Goal: Task Accomplishment & Management: Manage account settings

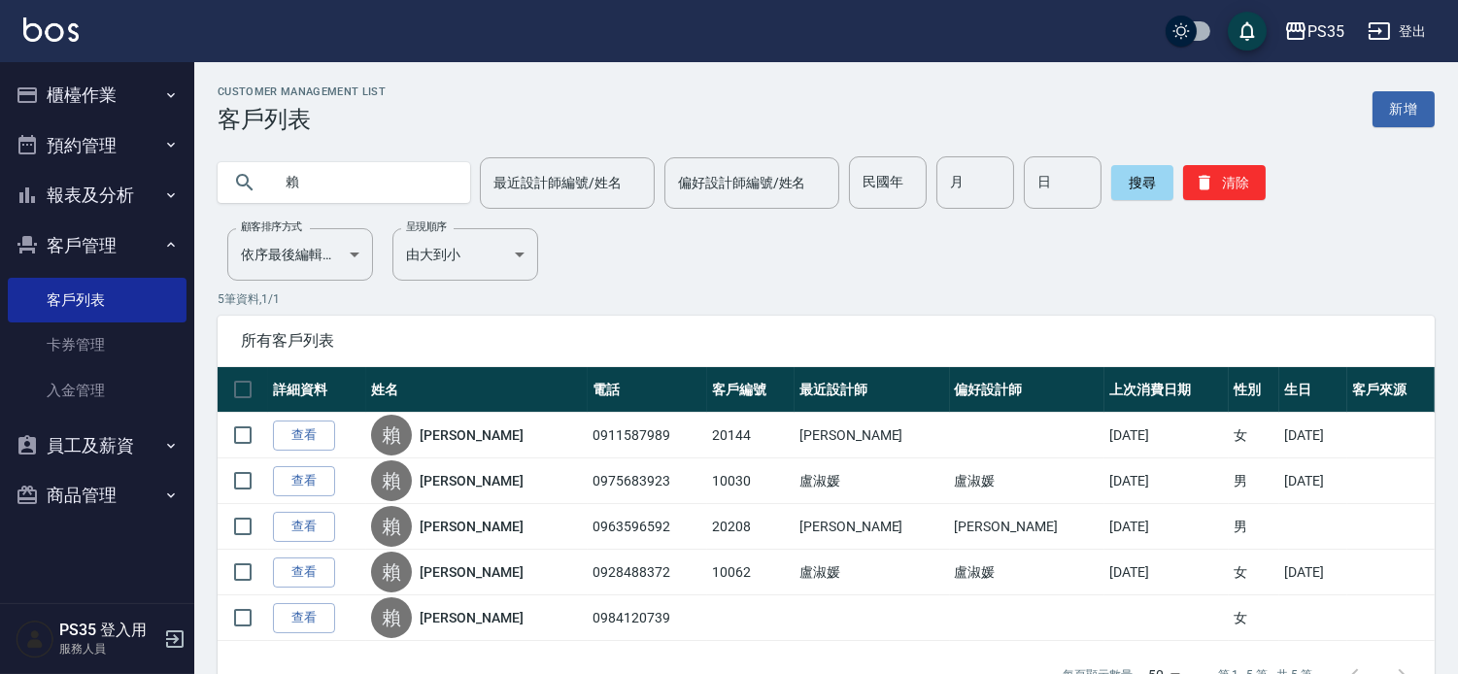
click at [98, 84] on button "櫃檯作業" at bounding box center [97, 95] width 179 height 51
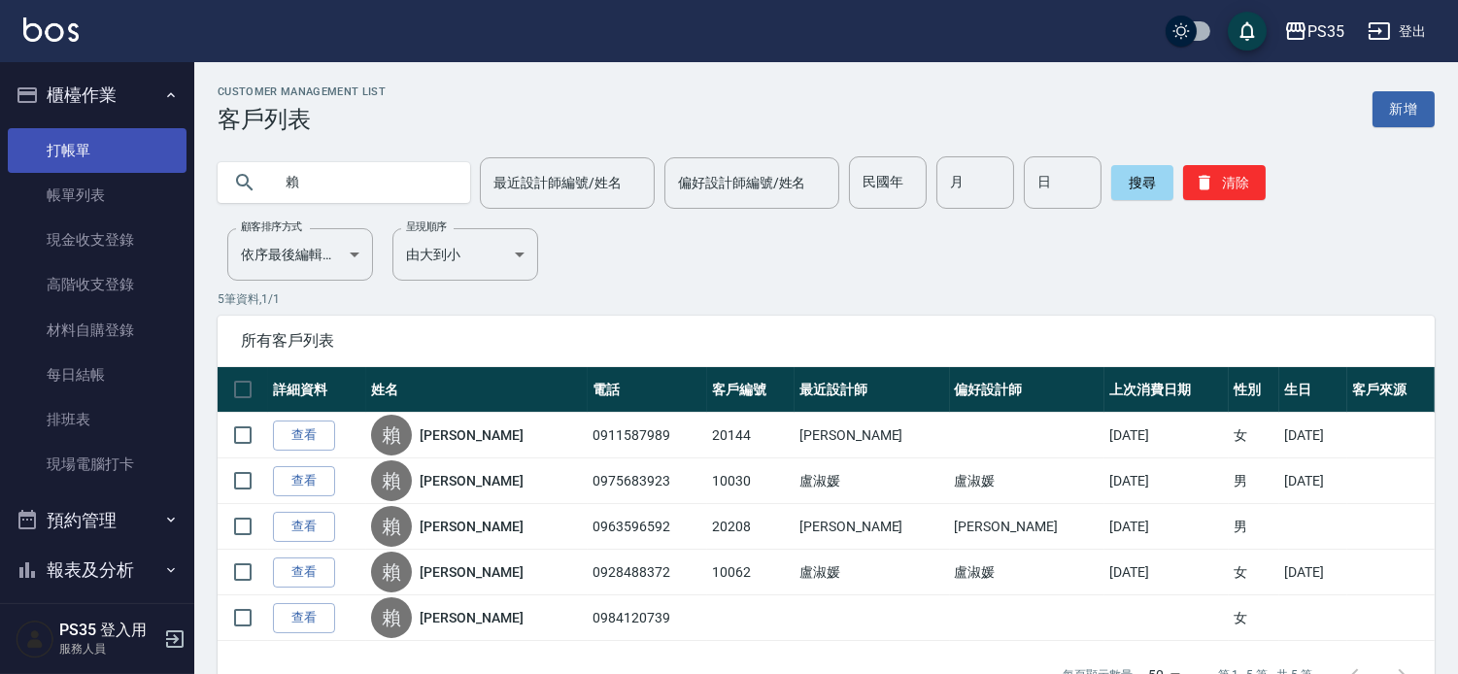
click at [69, 149] on link "打帳單" at bounding box center [97, 150] width 179 height 45
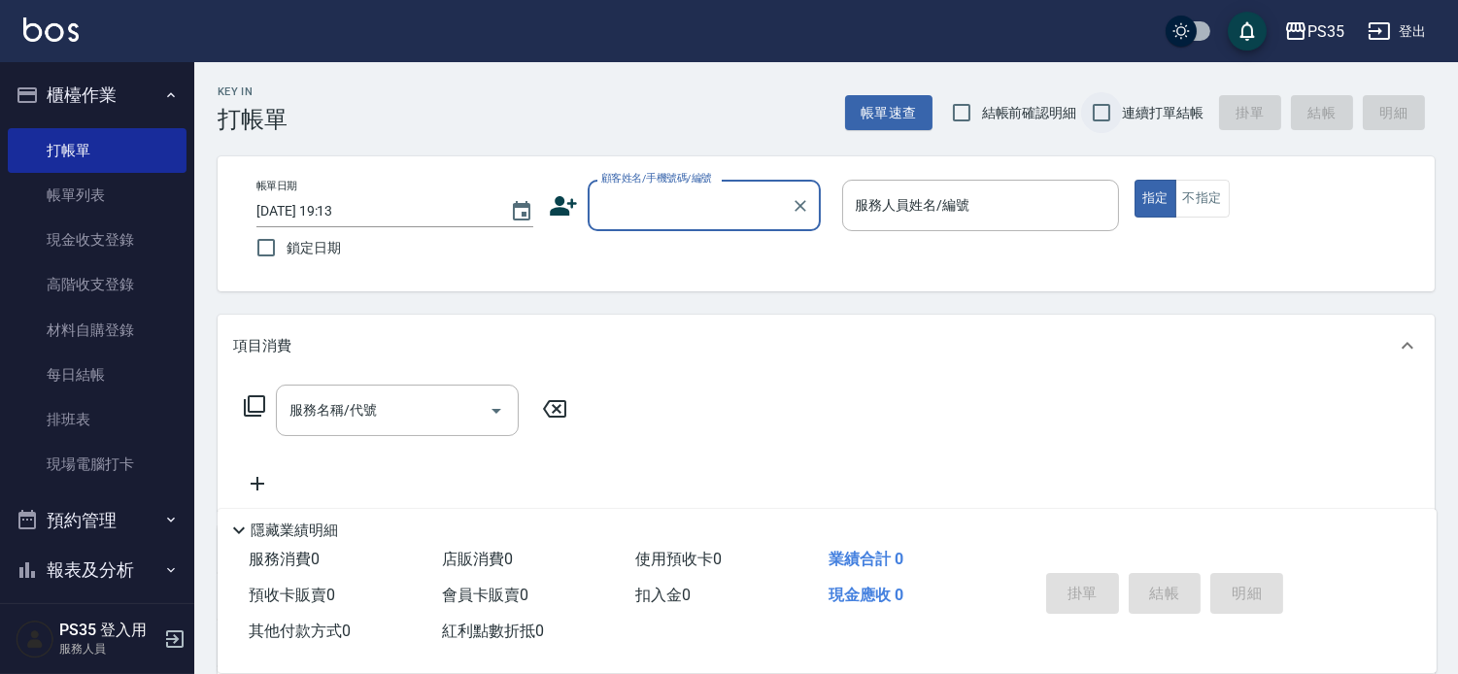
click at [1096, 111] on input "連續打單結帳" at bounding box center [1101, 112] width 41 height 41
checkbox input "true"
click at [674, 205] on div "顧客姓名/手機號碼/編號 顧客姓名/手機號碼/編號" at bounding box center [704, 205] width 233 height 51
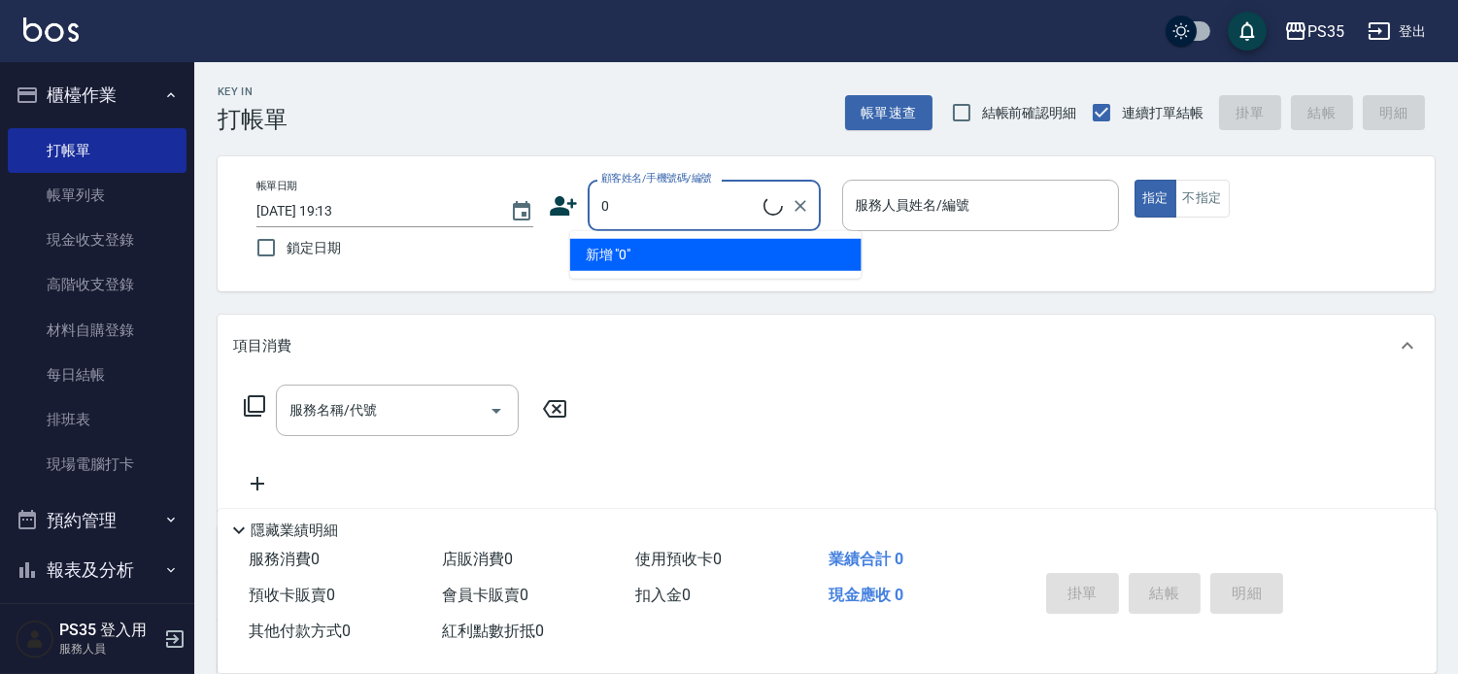
type input "無名字/0/null"
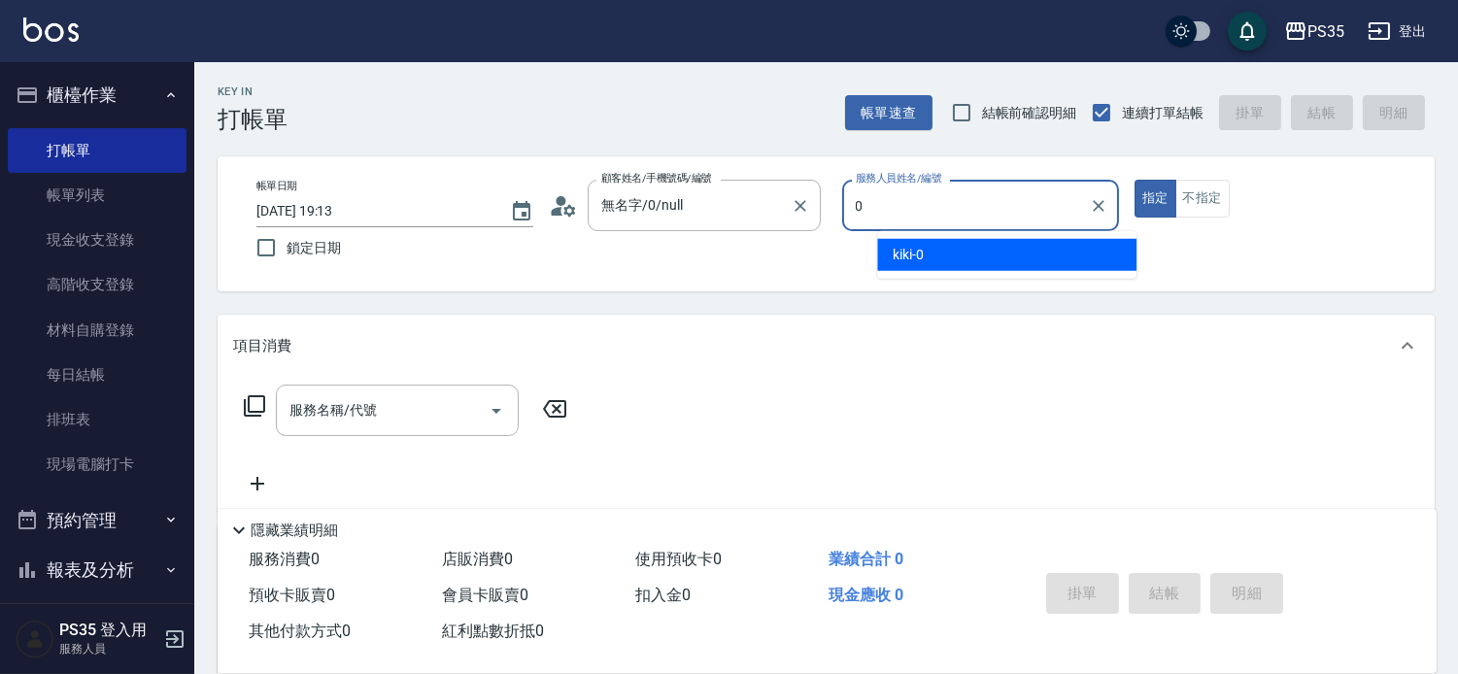
type input "kiki-0"
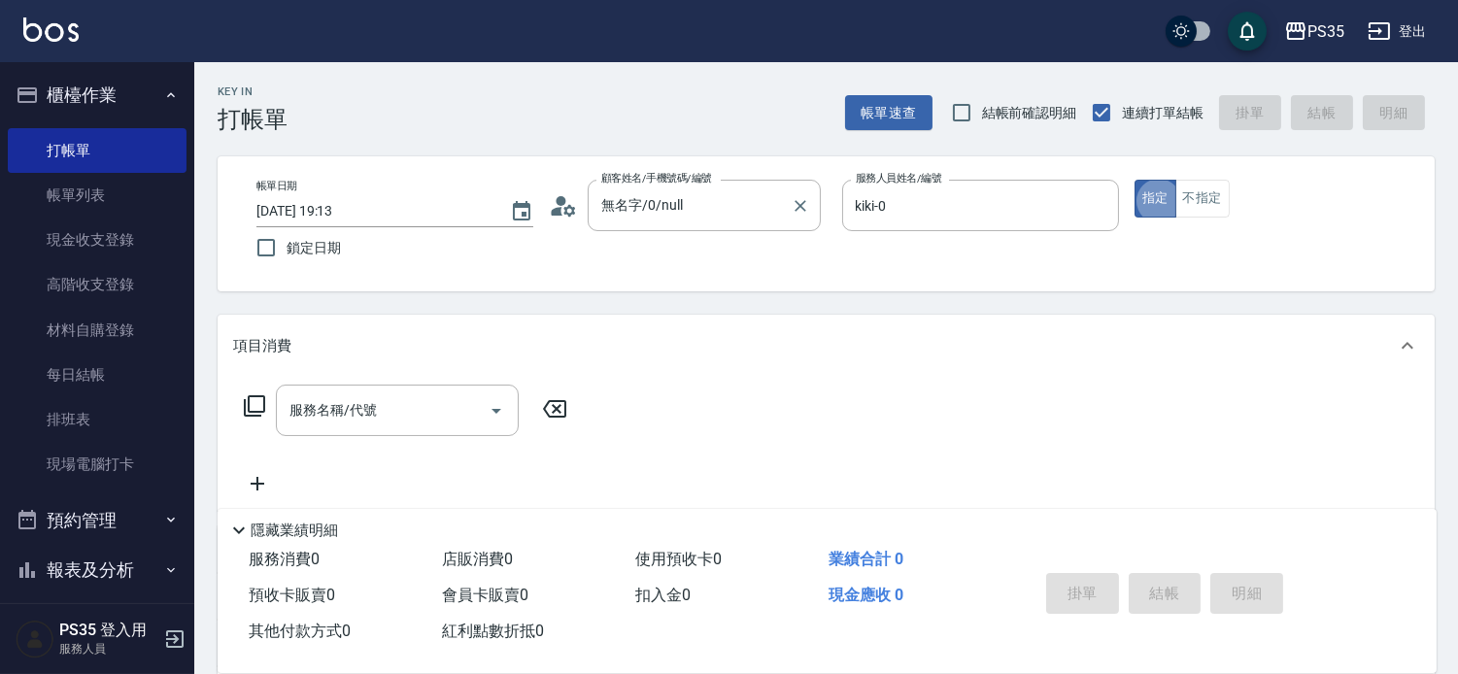
type button "true"
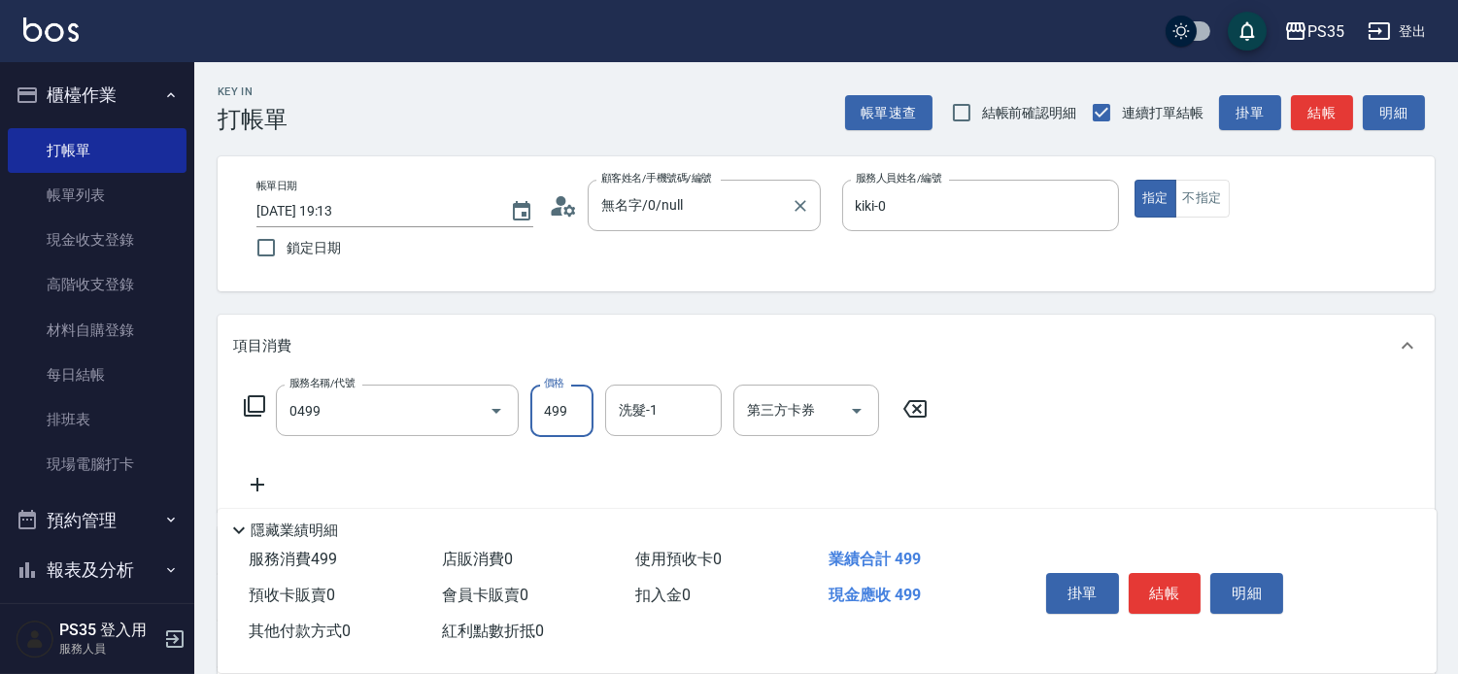
type input "[PERSON_NAME]499(0499)"
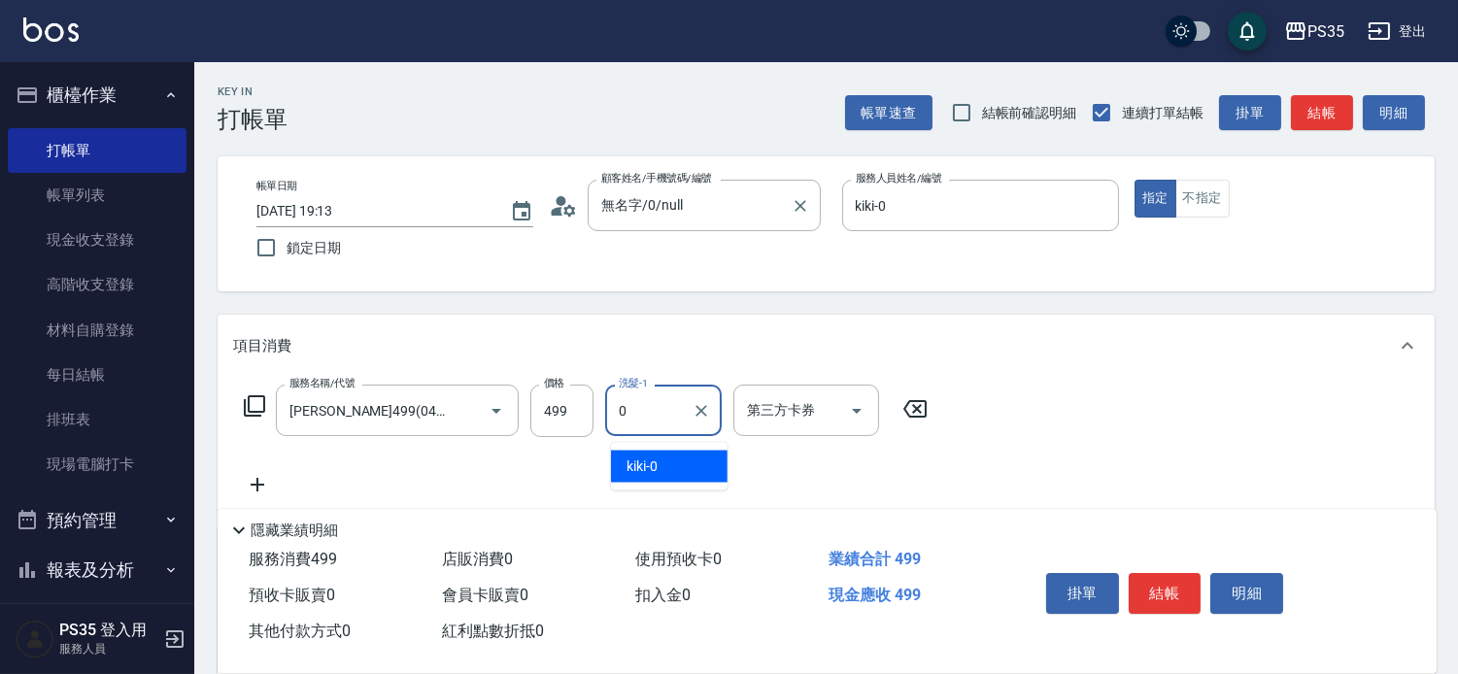
type input "kiki-0"
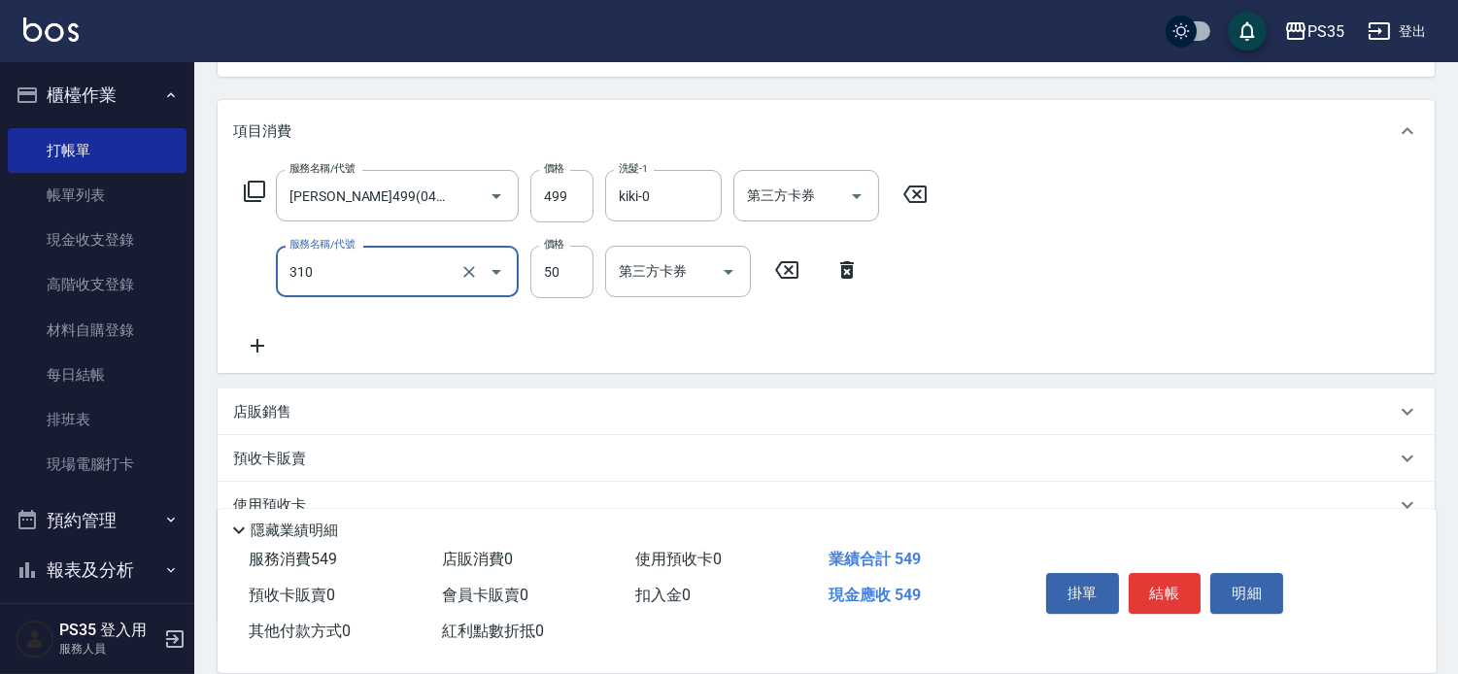
scroll to position [216, 0]
type input "剪瀏海(310)"
click at [244, 355] on icon at bounding box center [257, 344] width 49 height 23
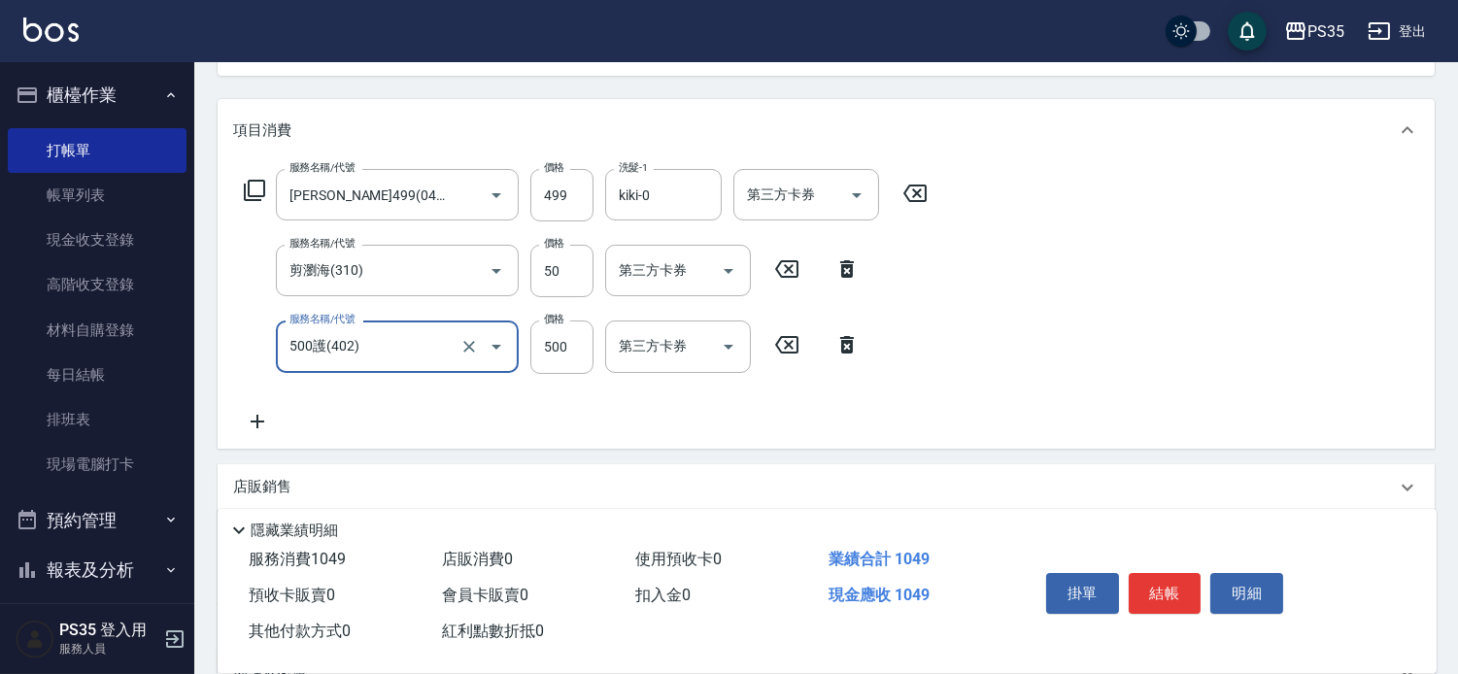
type input "500護(402)"
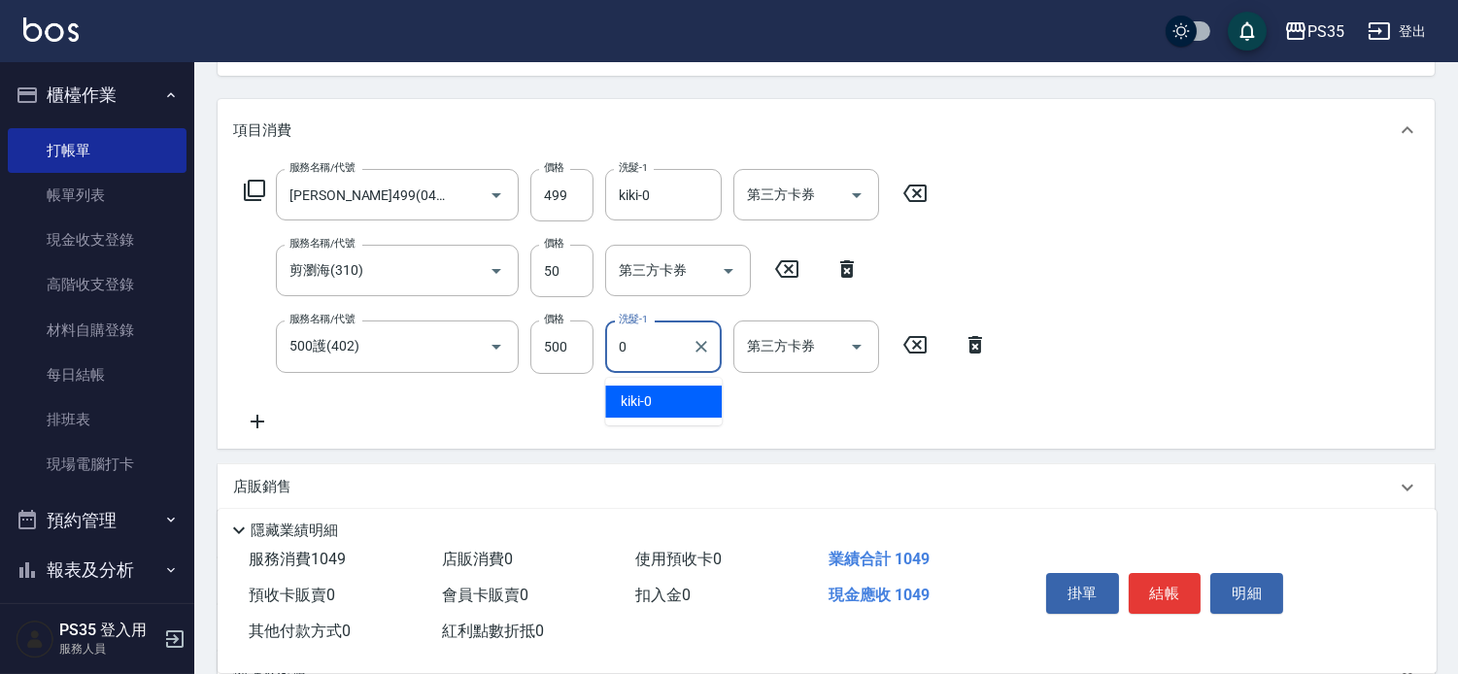
type input "kiki-0"
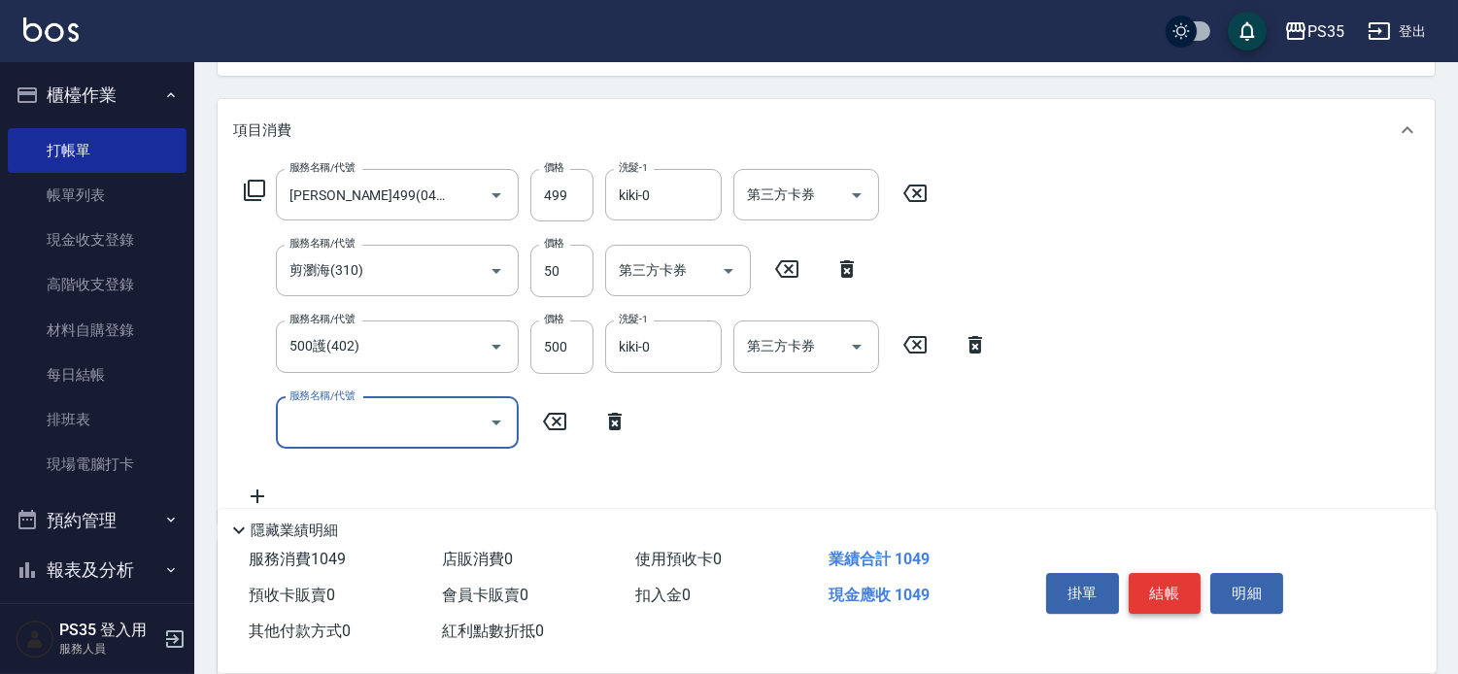
click at [1148, 581] on button "結帳" at bounding box center [1165, 593] width 73 height 41
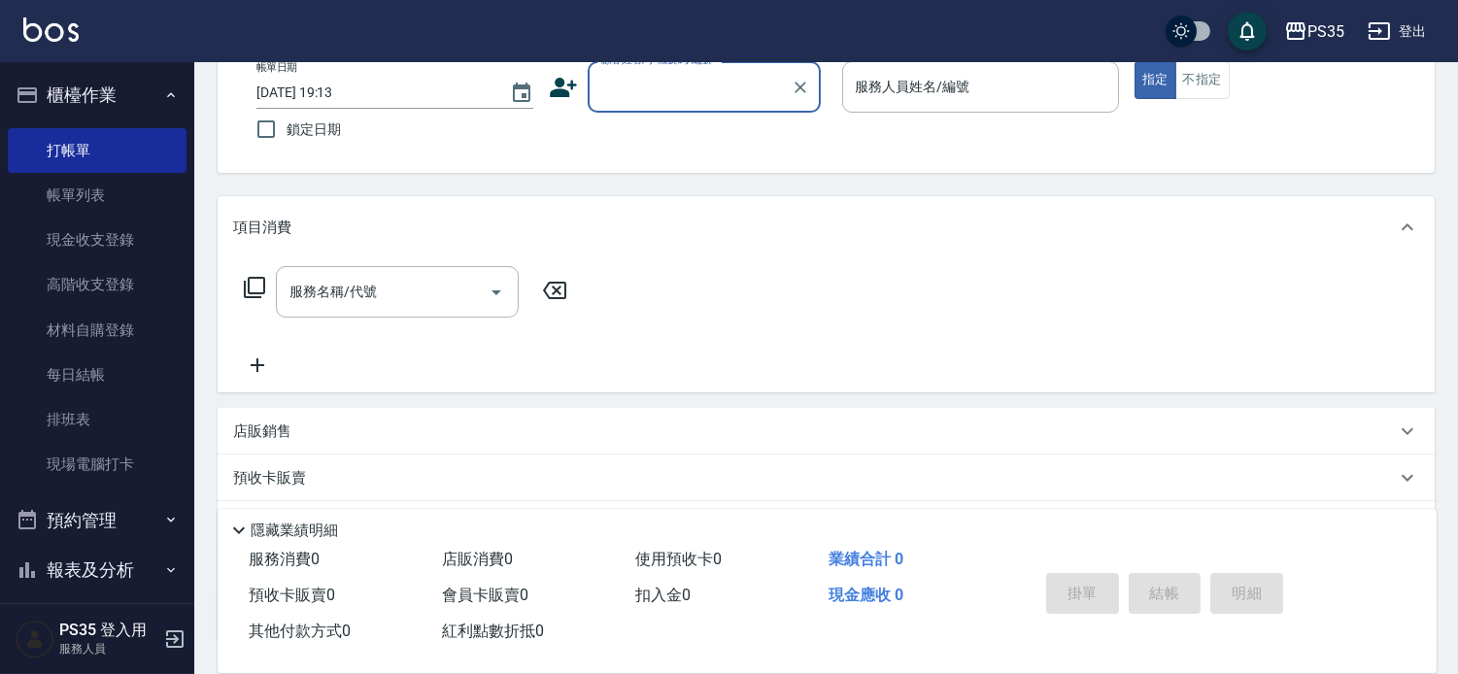
scroll to position [80, 0]
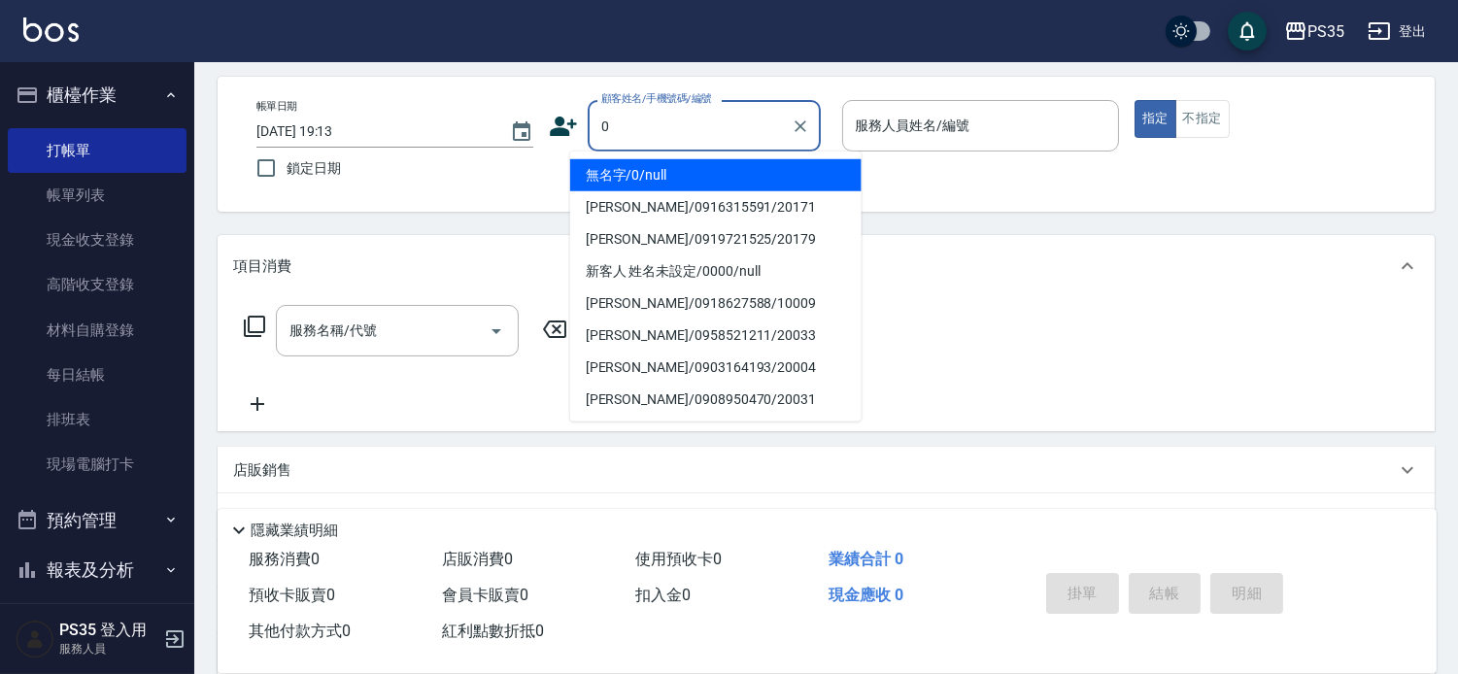
type input "0"
type input "1"
type input "無名字/0/null"
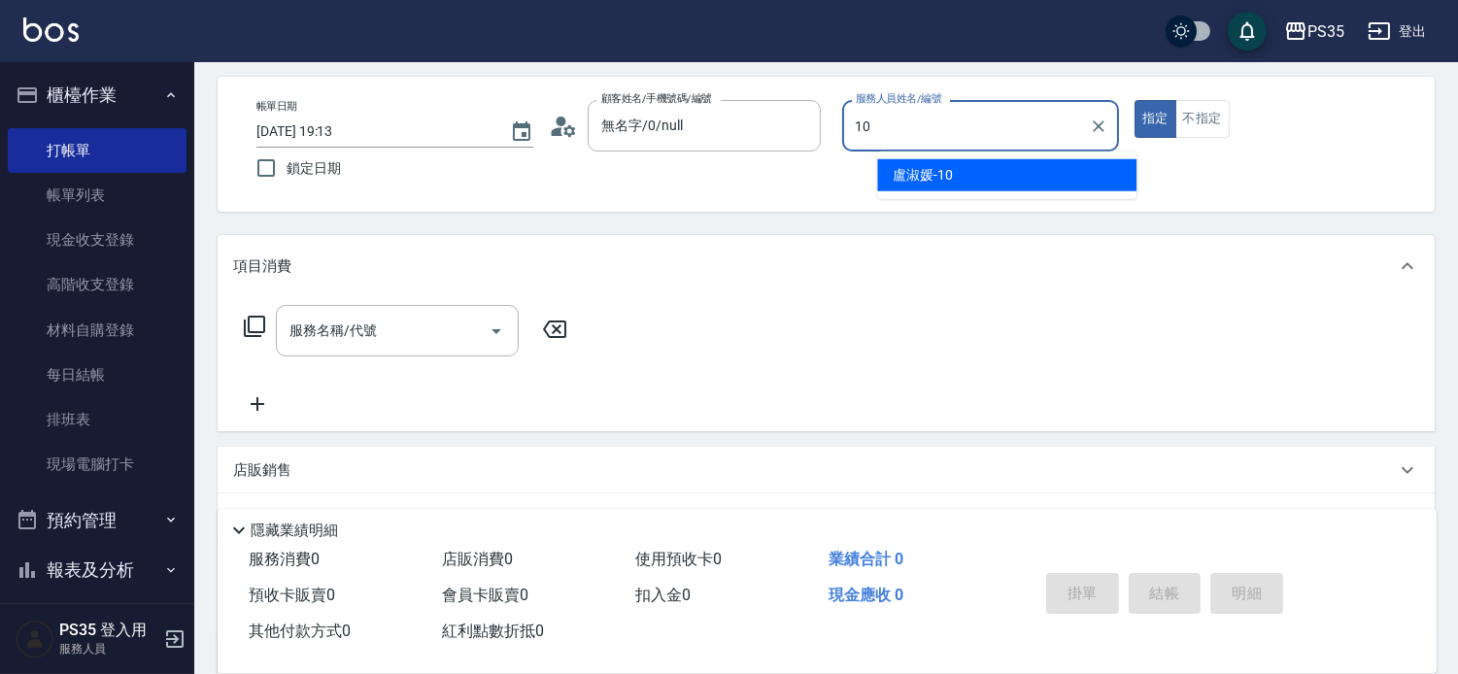
type input "盧淑媛-10"
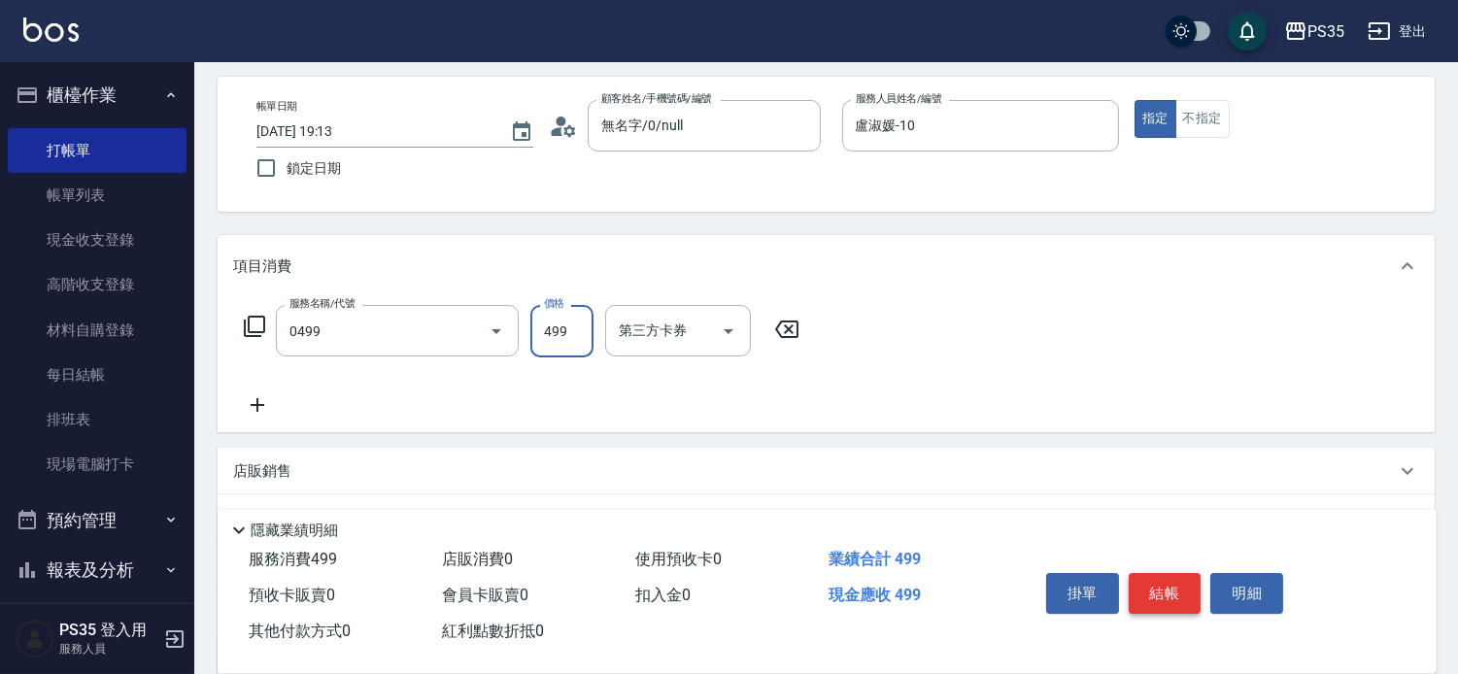
type input "[PERSON_NAME]499(0499)"
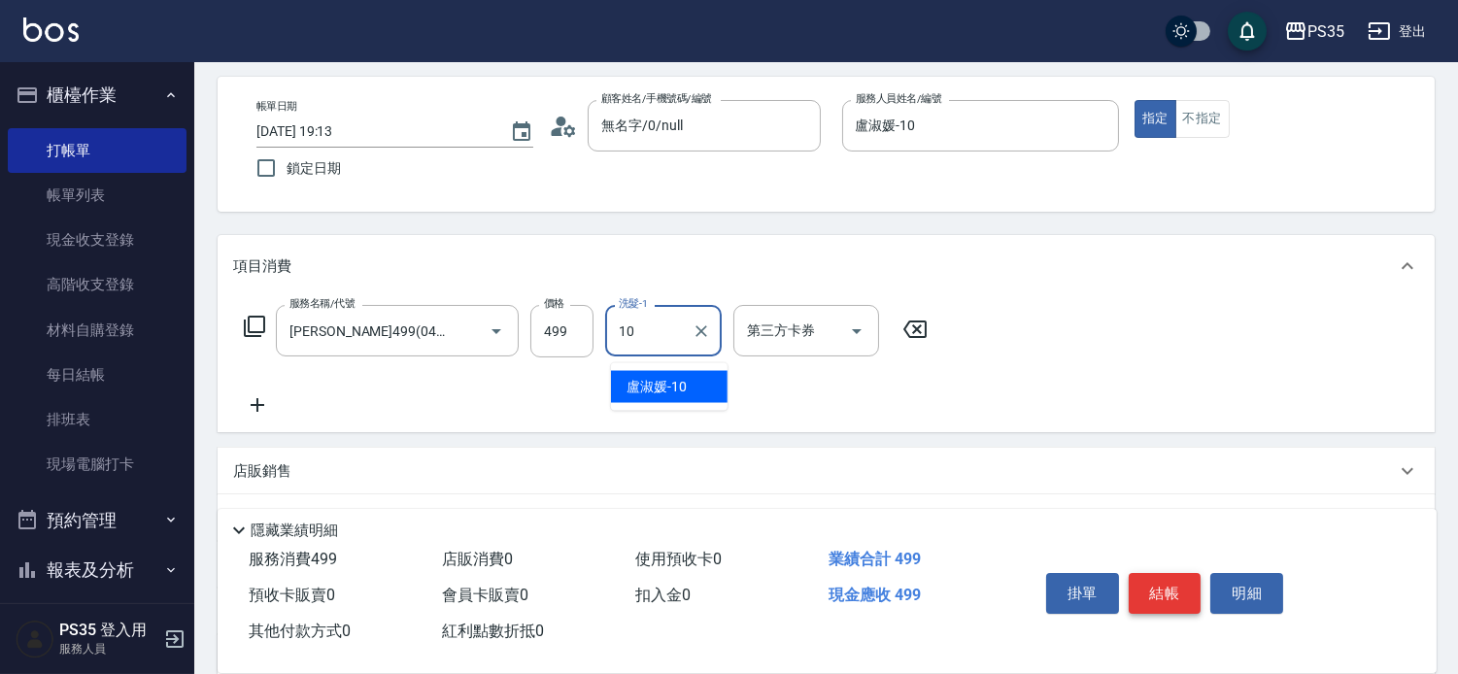
type input "盧淑媛-10"
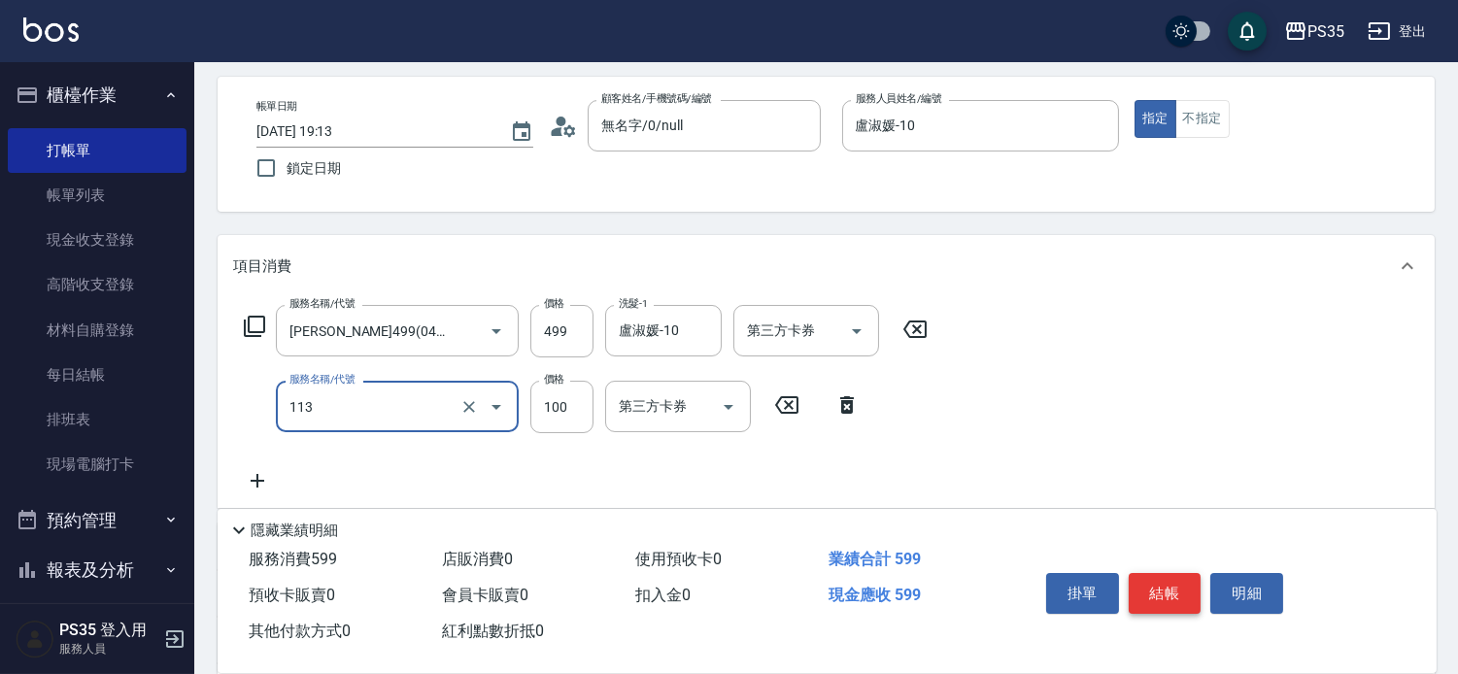
type input "瞬護100(113)"
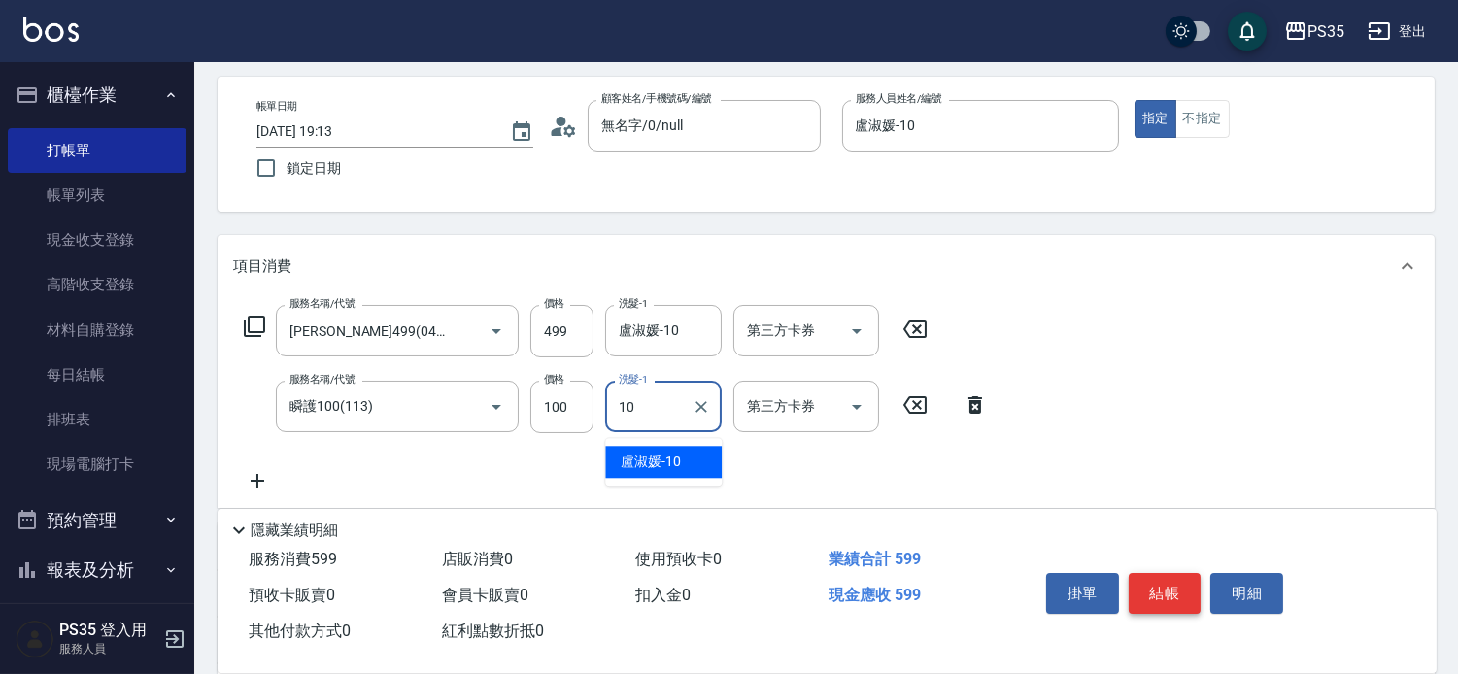
type input "盧淑媛-10"
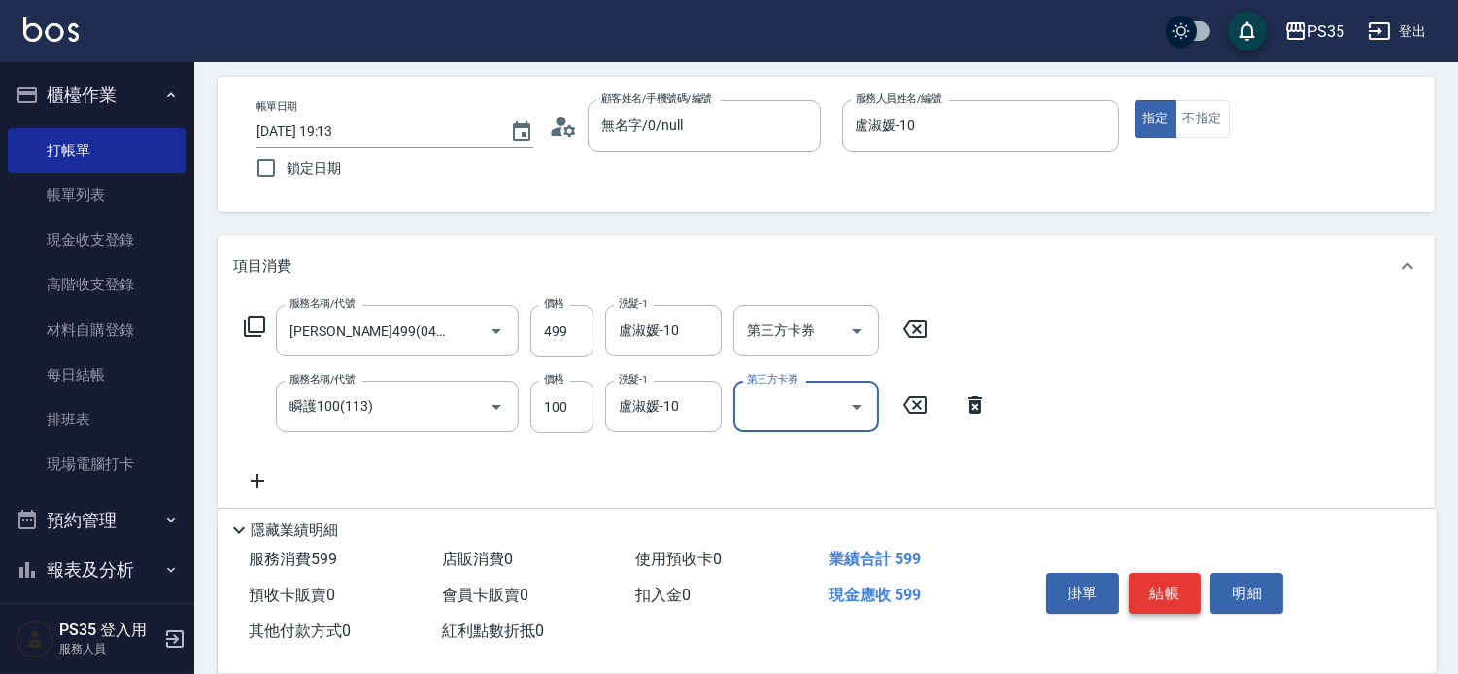
click at [1148, 581] on button "結帳" at bounding box center [1165, 593] width 73 height 41
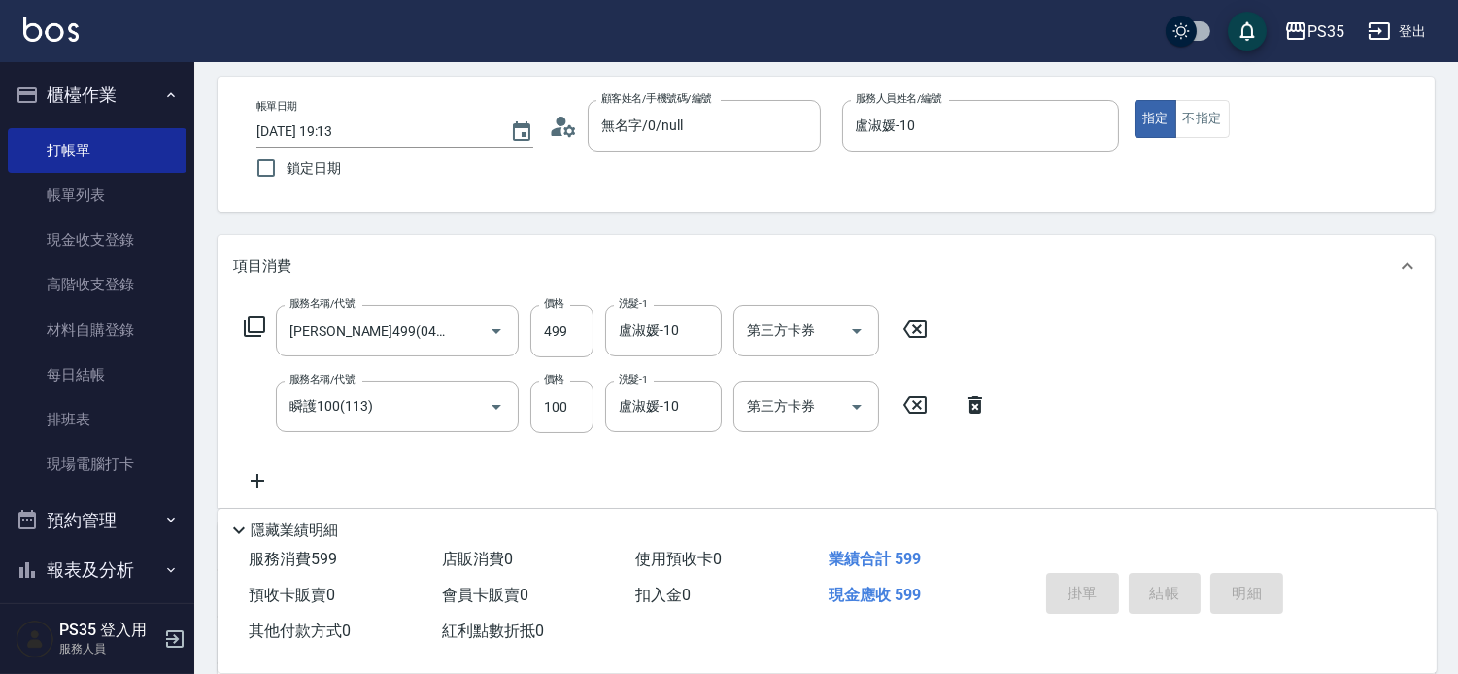
type input "[DATE] 19:14"
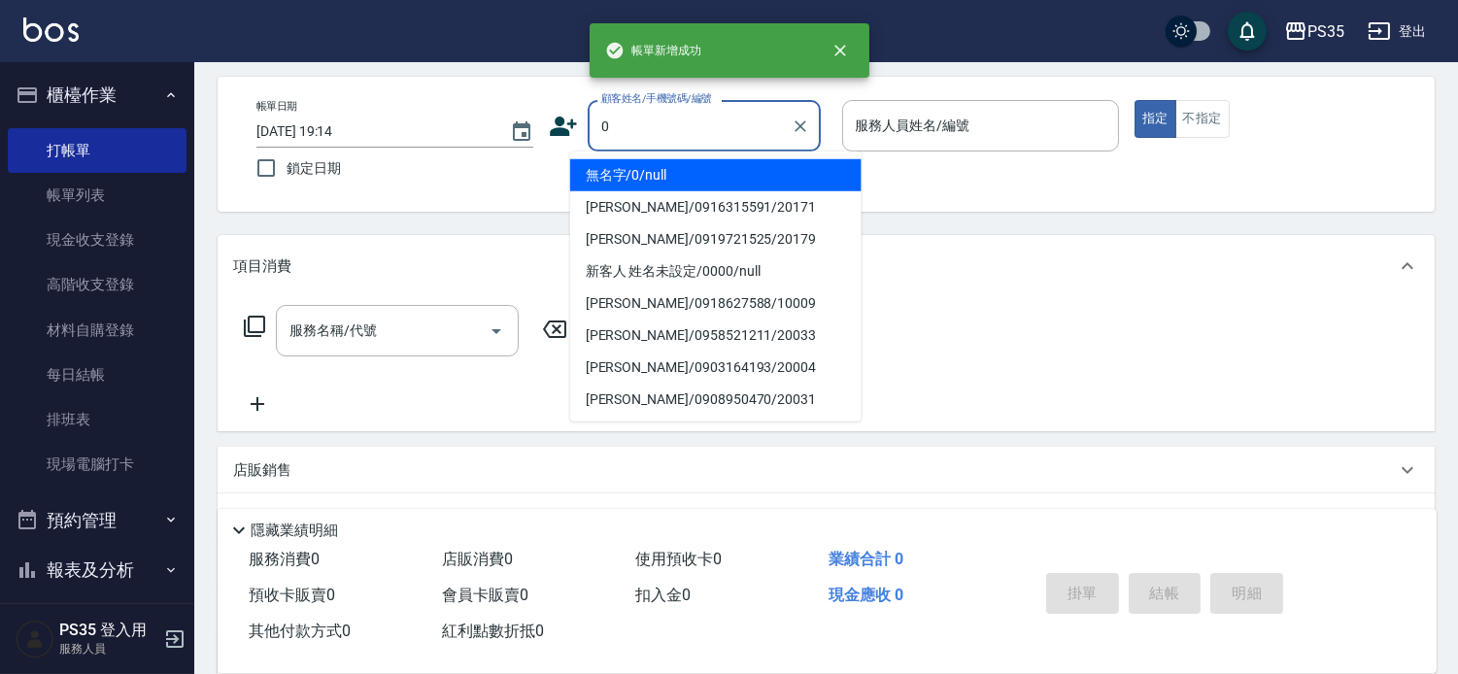
type input "0"
type input "2"
type input "無名字/0/null"
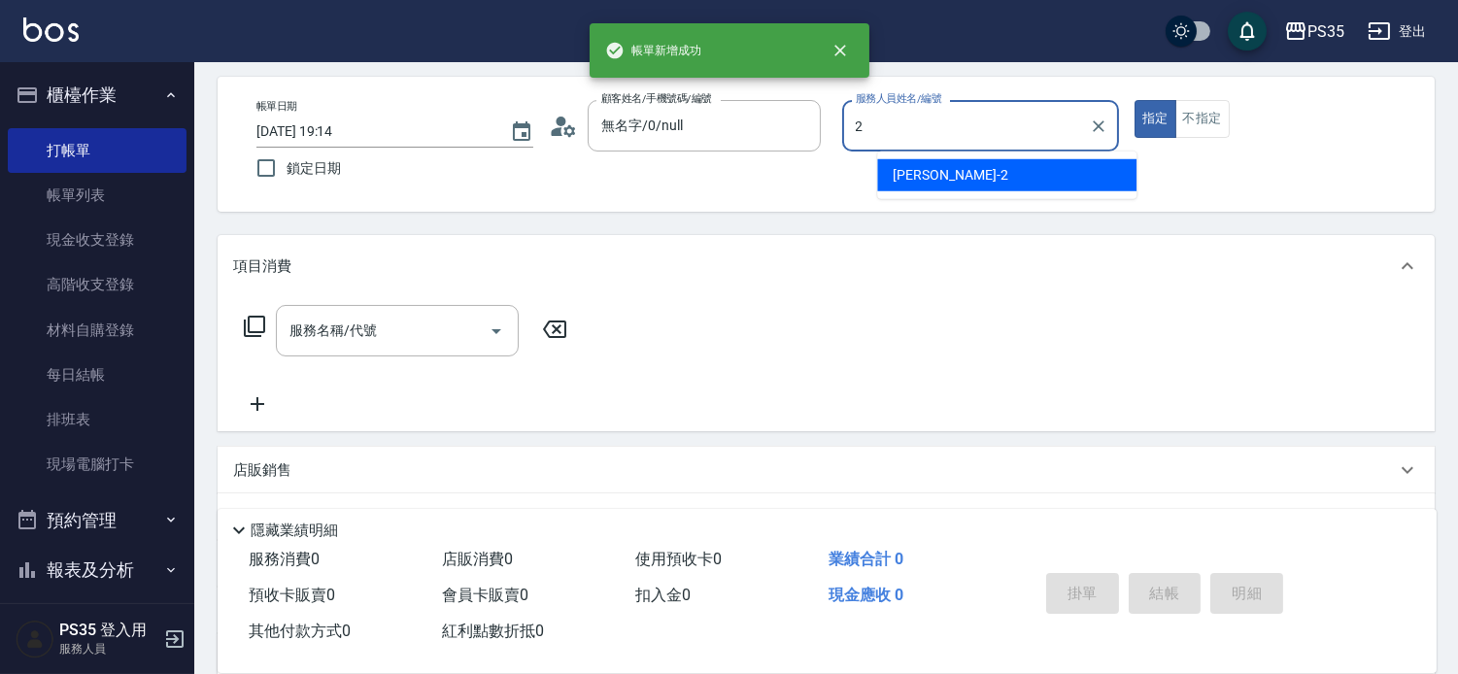
type input "[PERSON_NAME]-2"
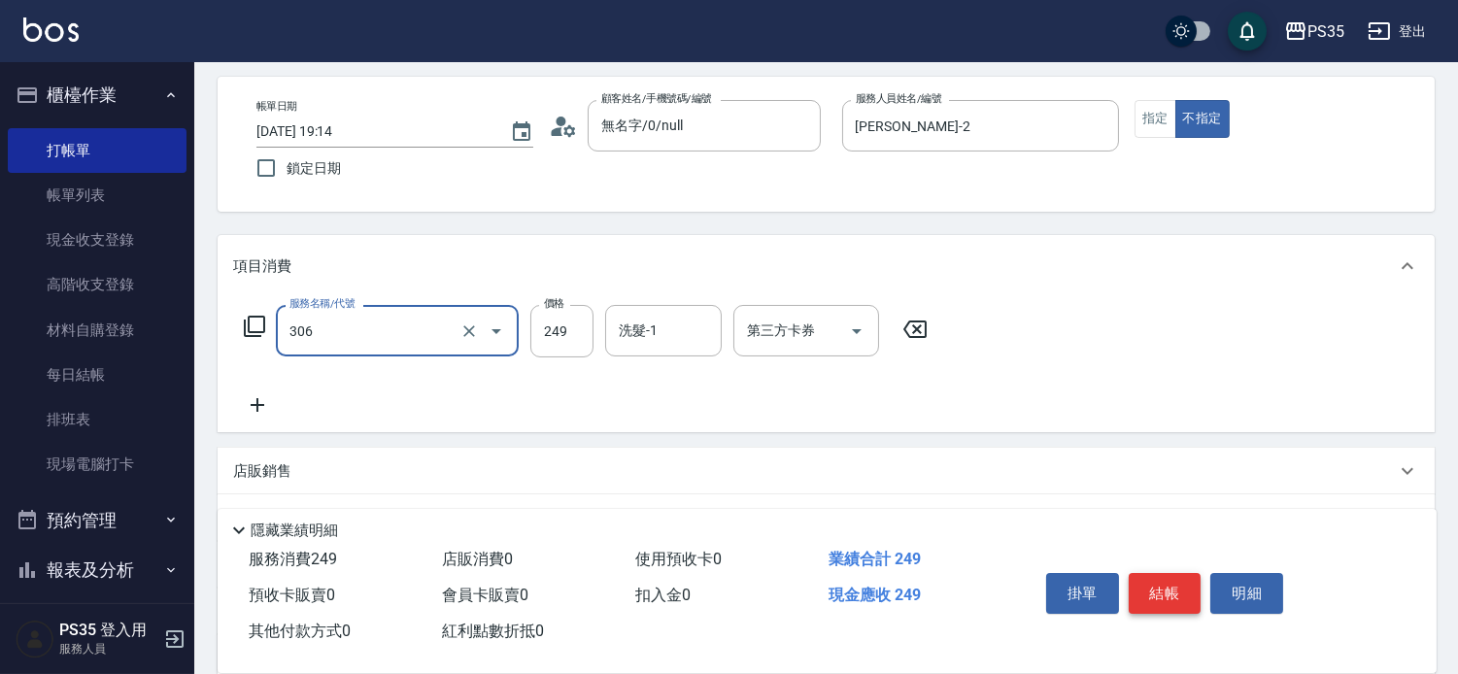
type input "剪髮(306)"
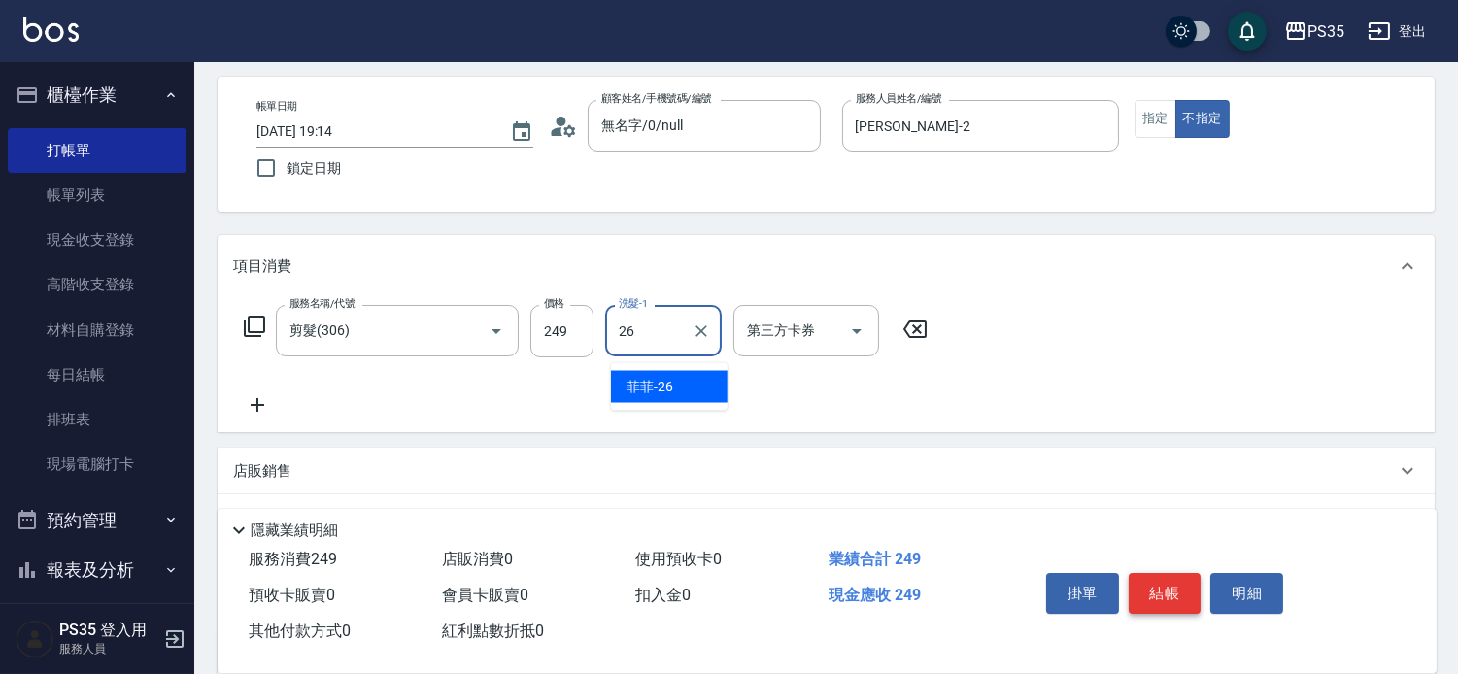
type input "菲菲-26"
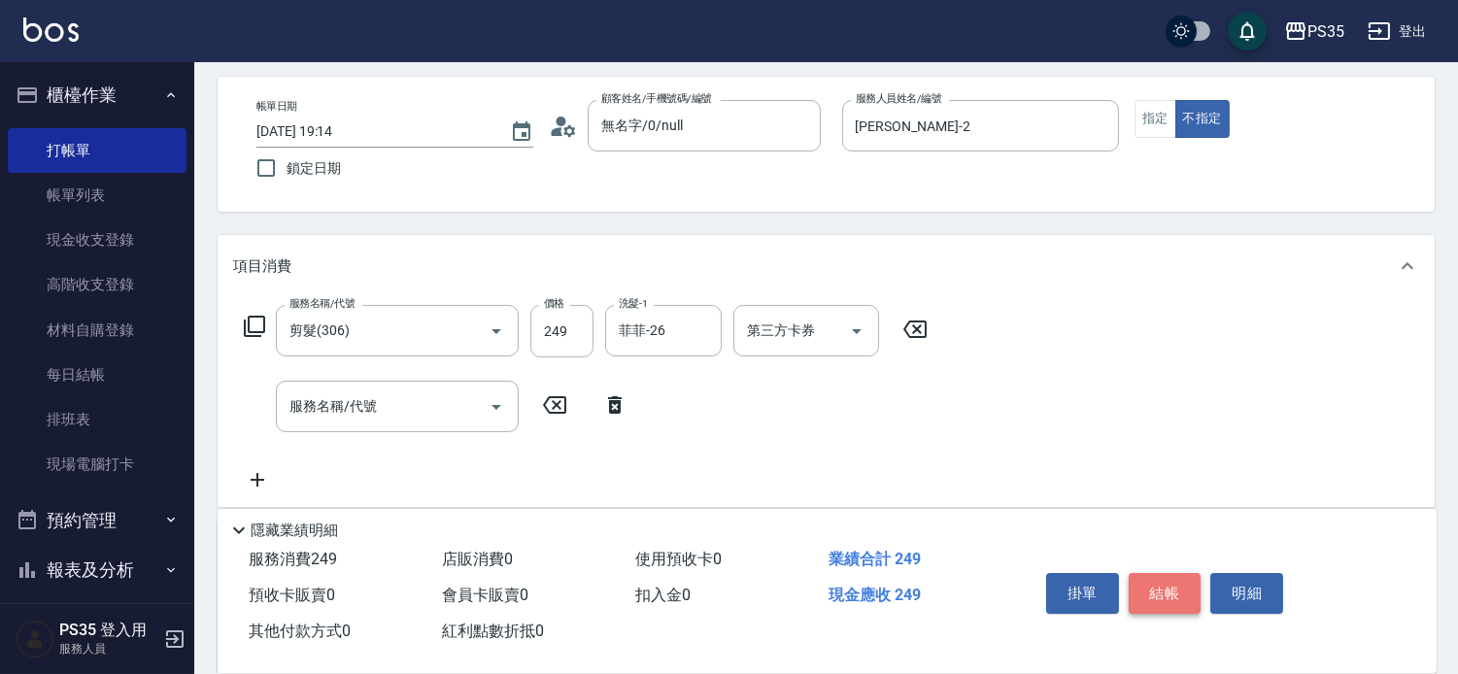
click at [1148, 581] on button "結帳" at bounding box center [1165, 593] width 73 height 41
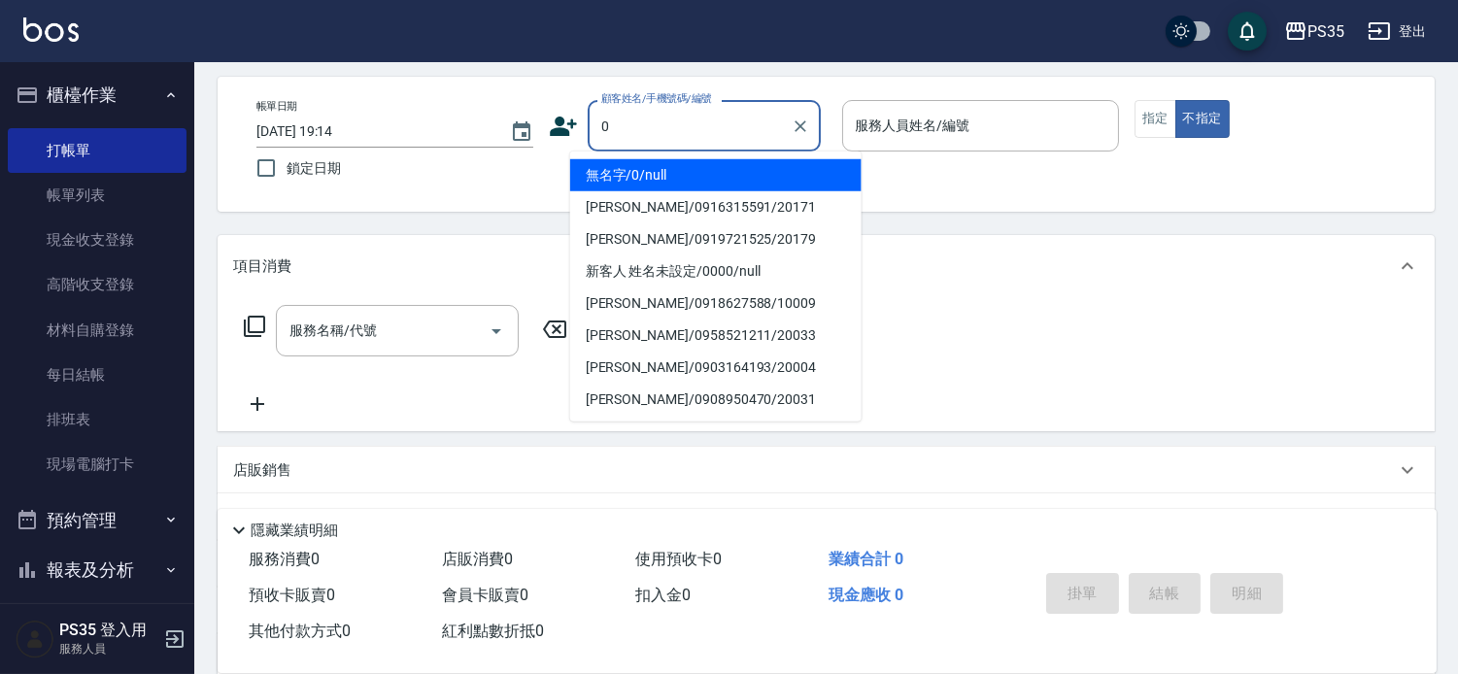
type input "0"
type input "無名字/0/null"
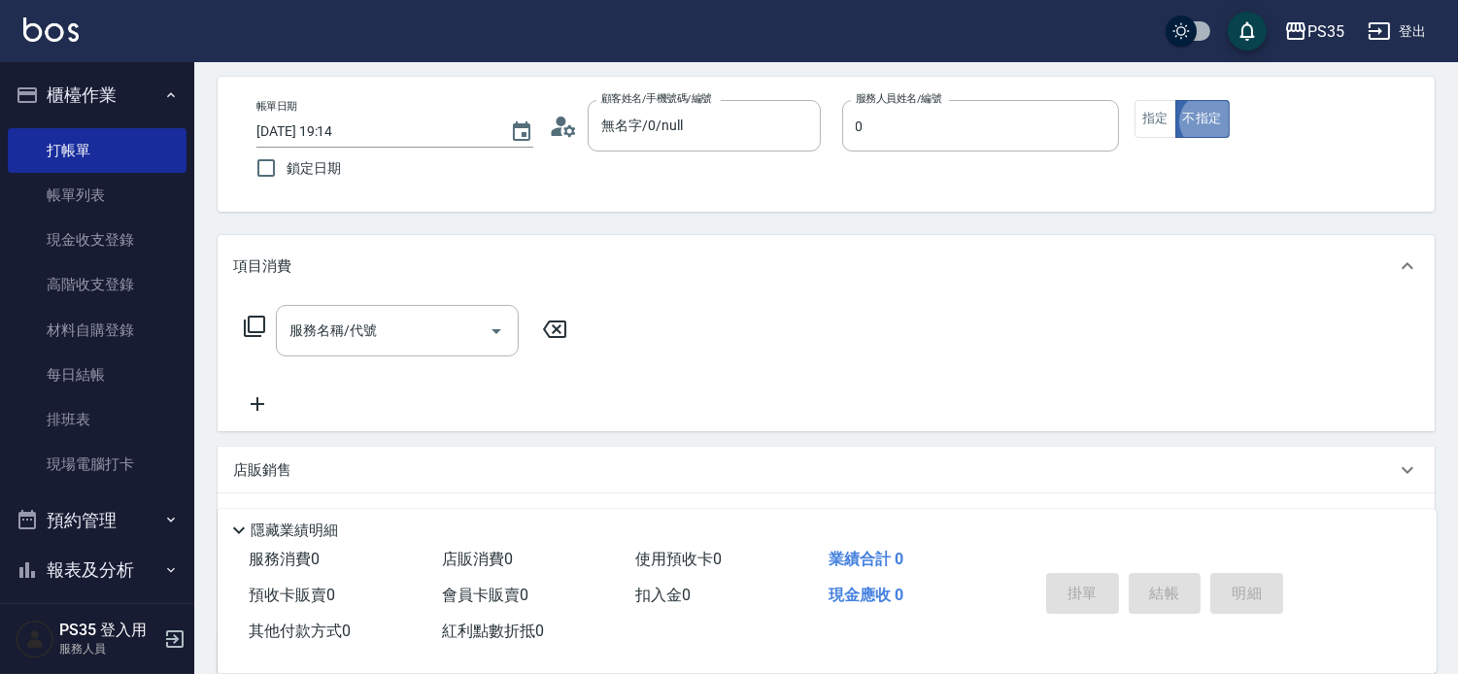
type input "kiki-0"
type button "false"
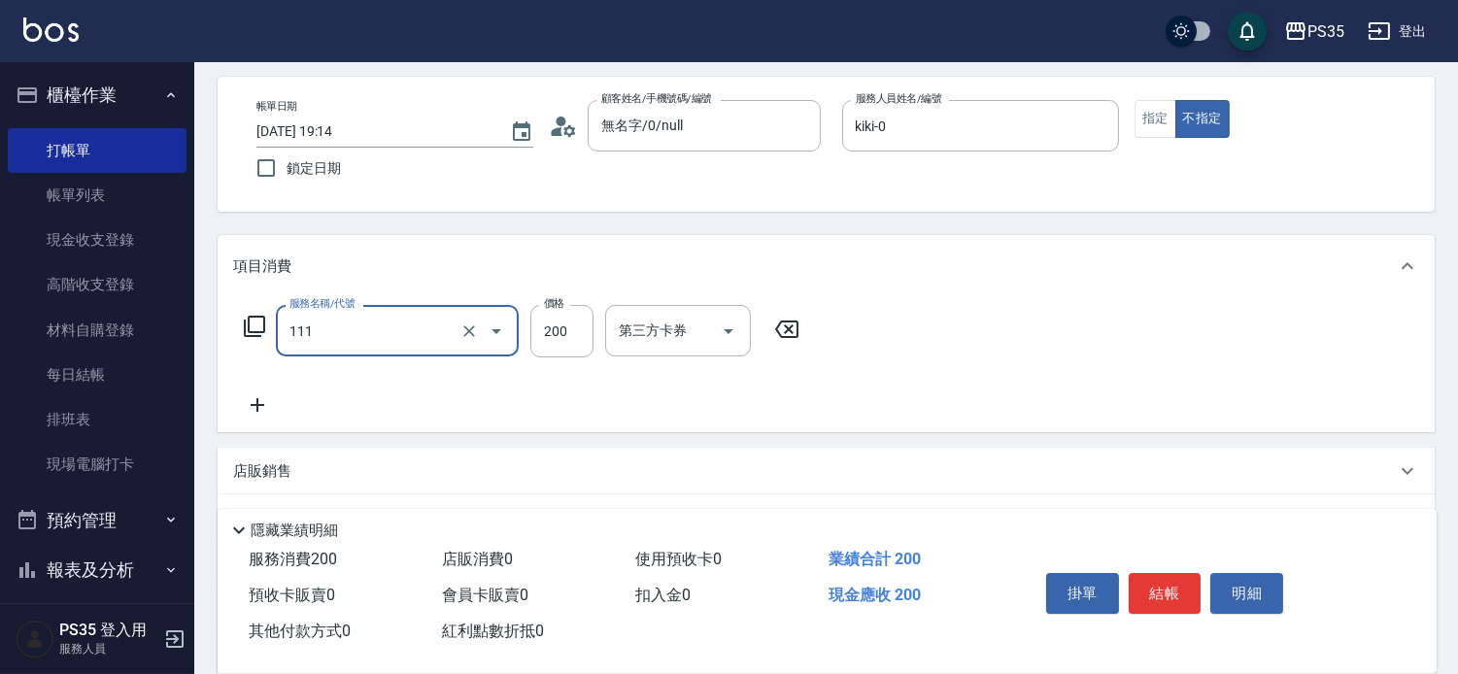
type input "200(111)"
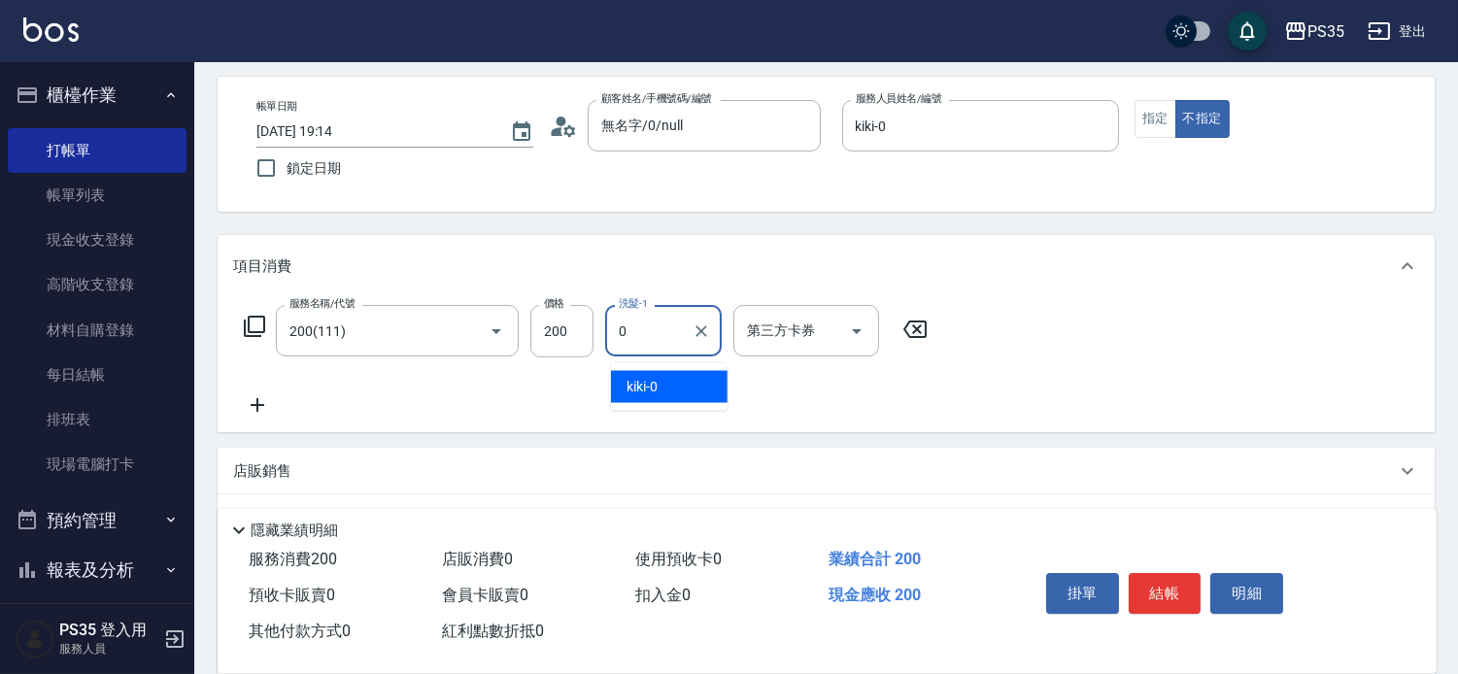
type input "kiki-0"
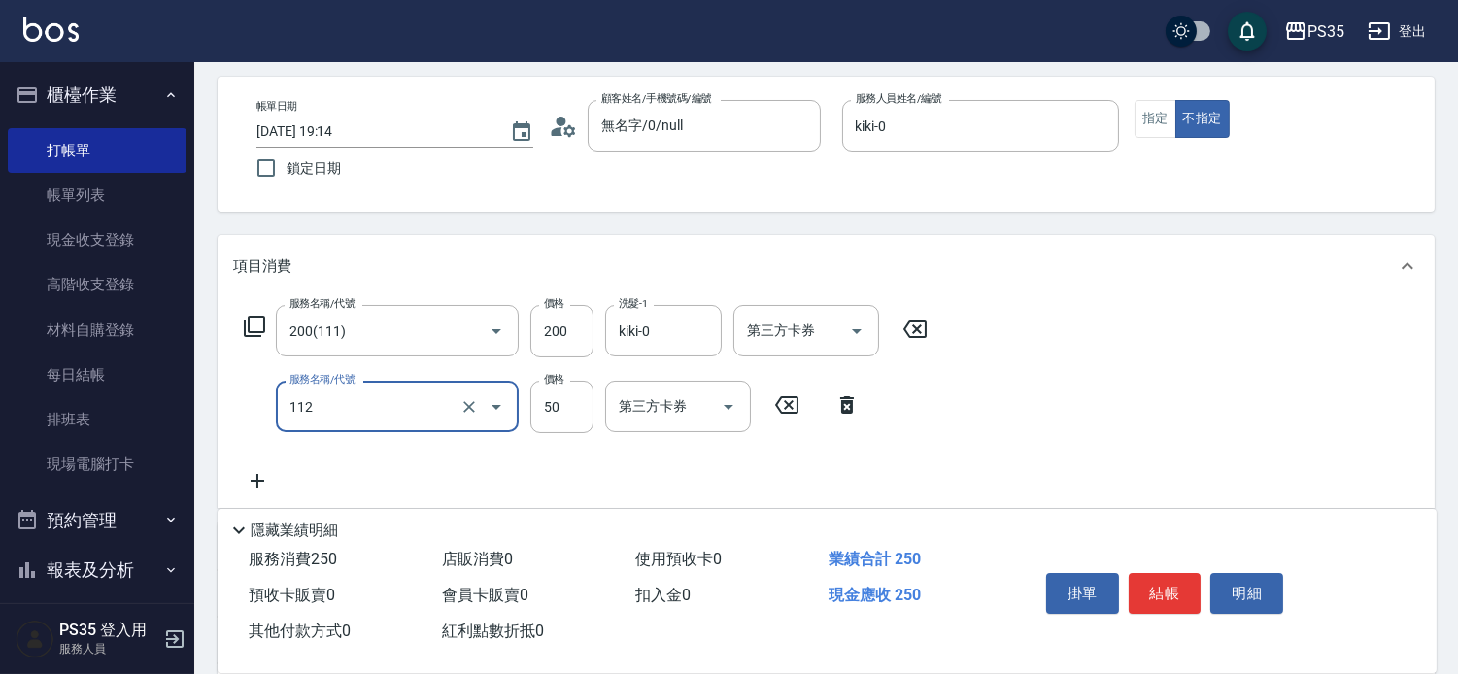
type input "精油50(112)"
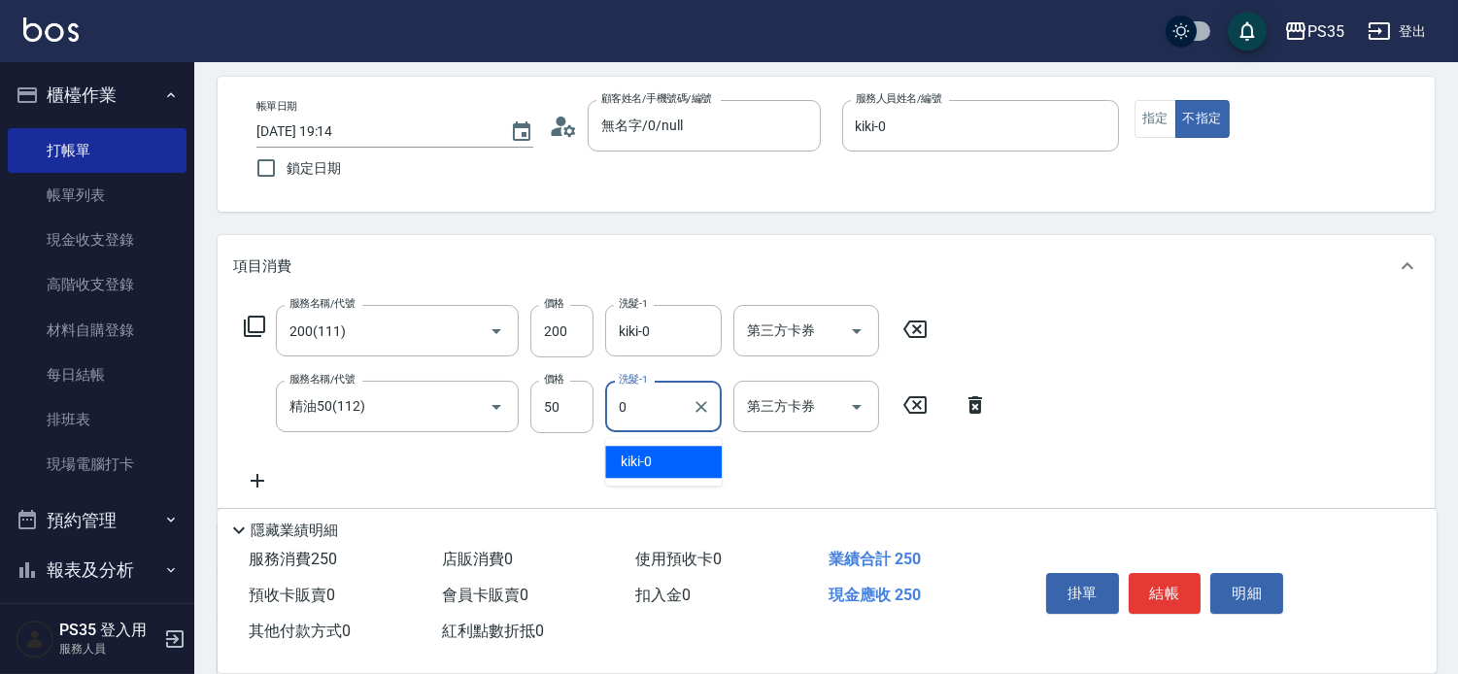
type input "kiki-0"
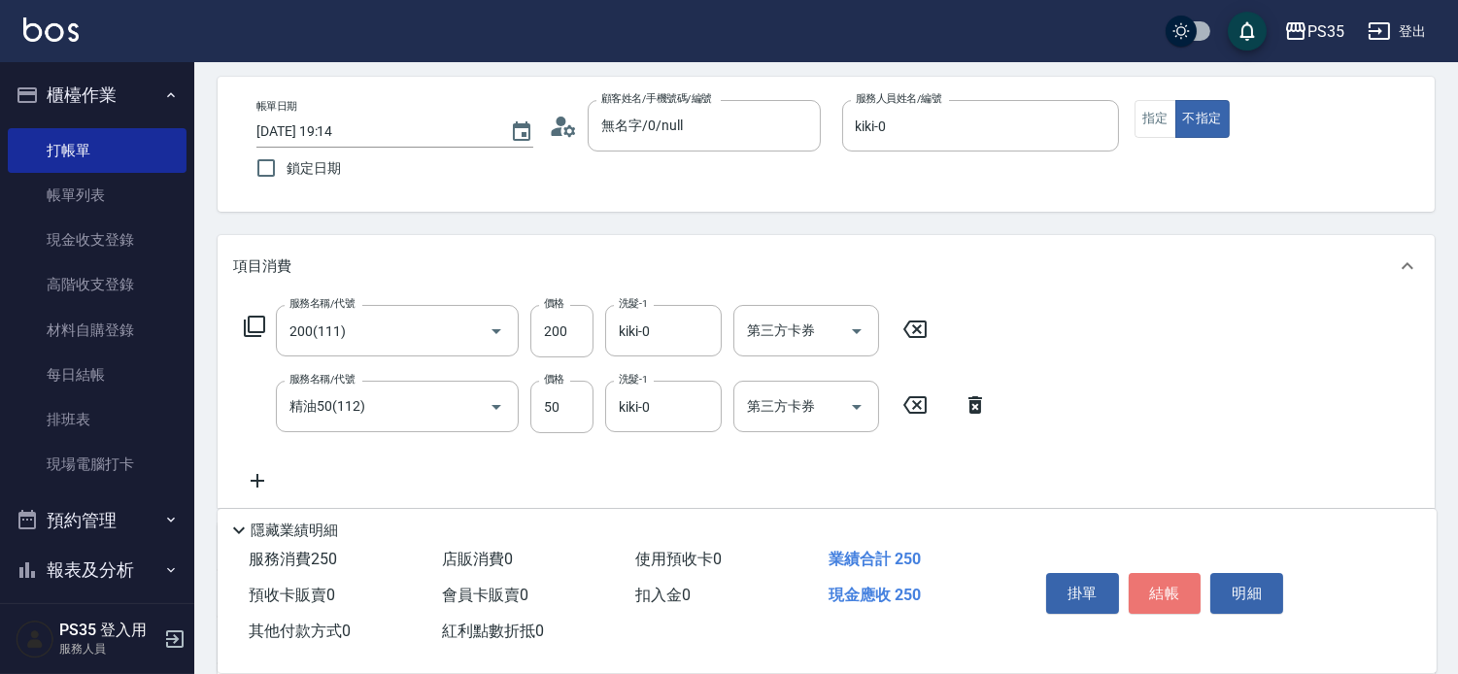
click at [1148, 584] on button "結帳" at bounding box center [1165, 593] width 73 height 41
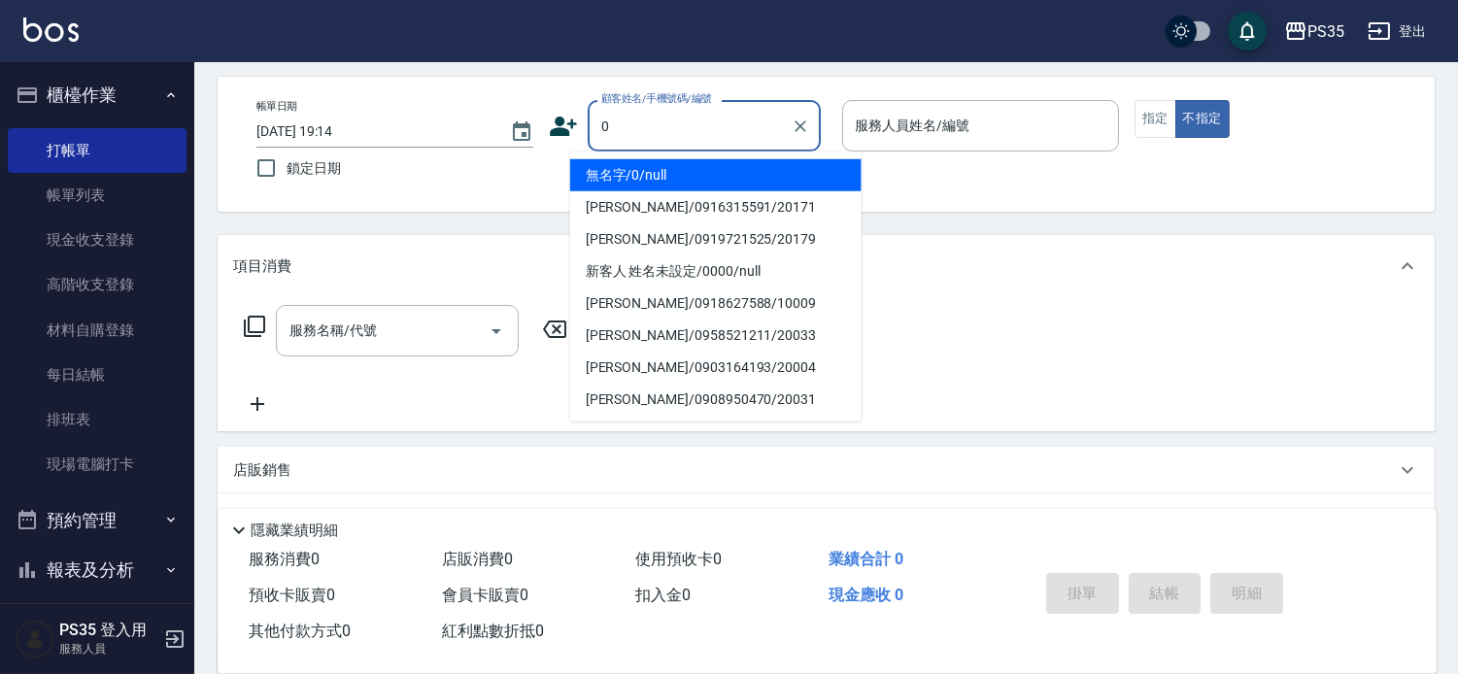
type input "無名字/0/null"
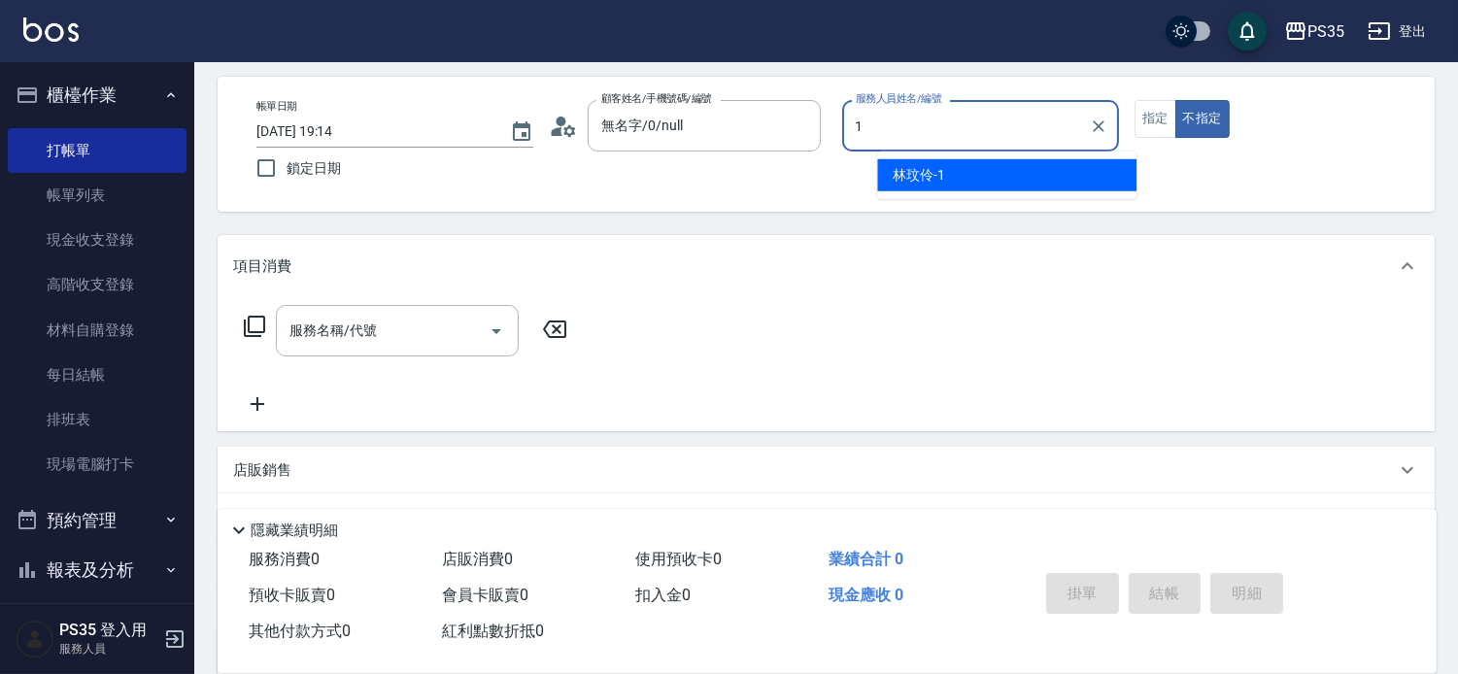
type input "[PERSON_NAME]-1"
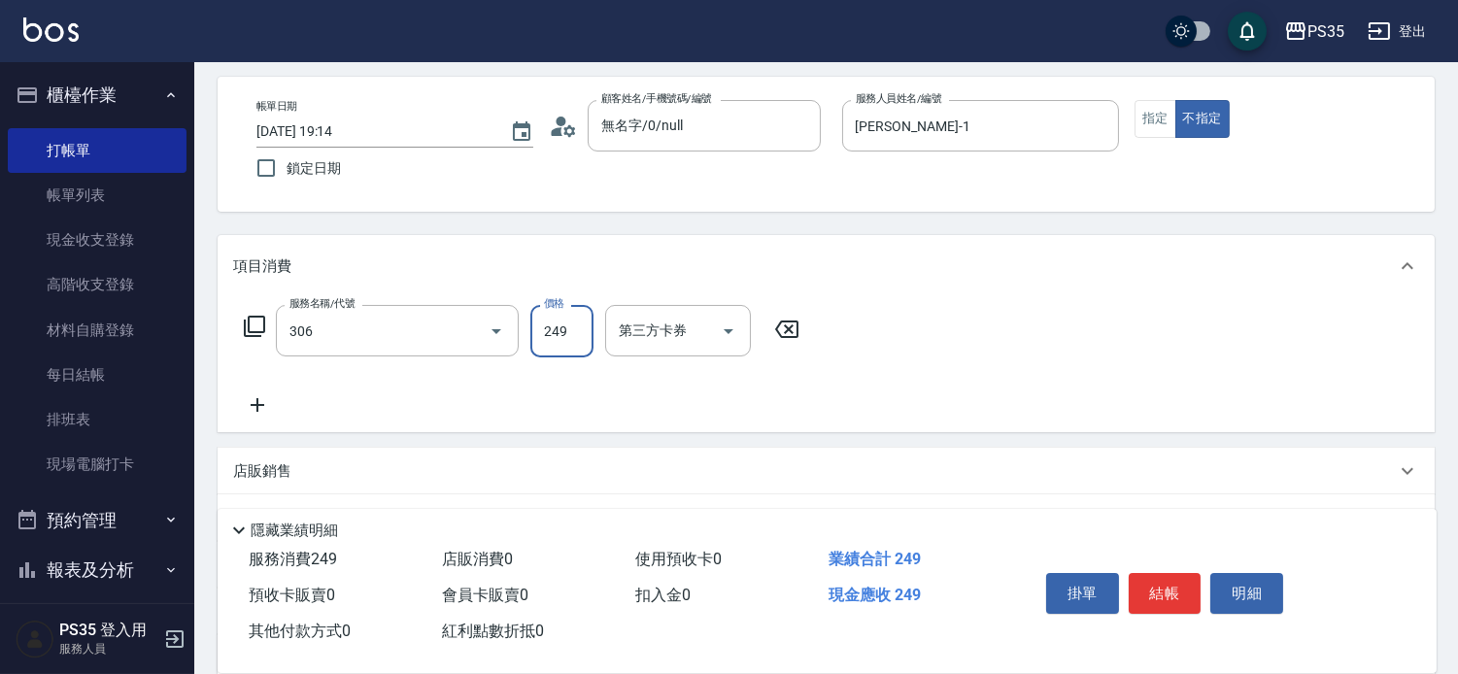
type input "剪髮(306)"
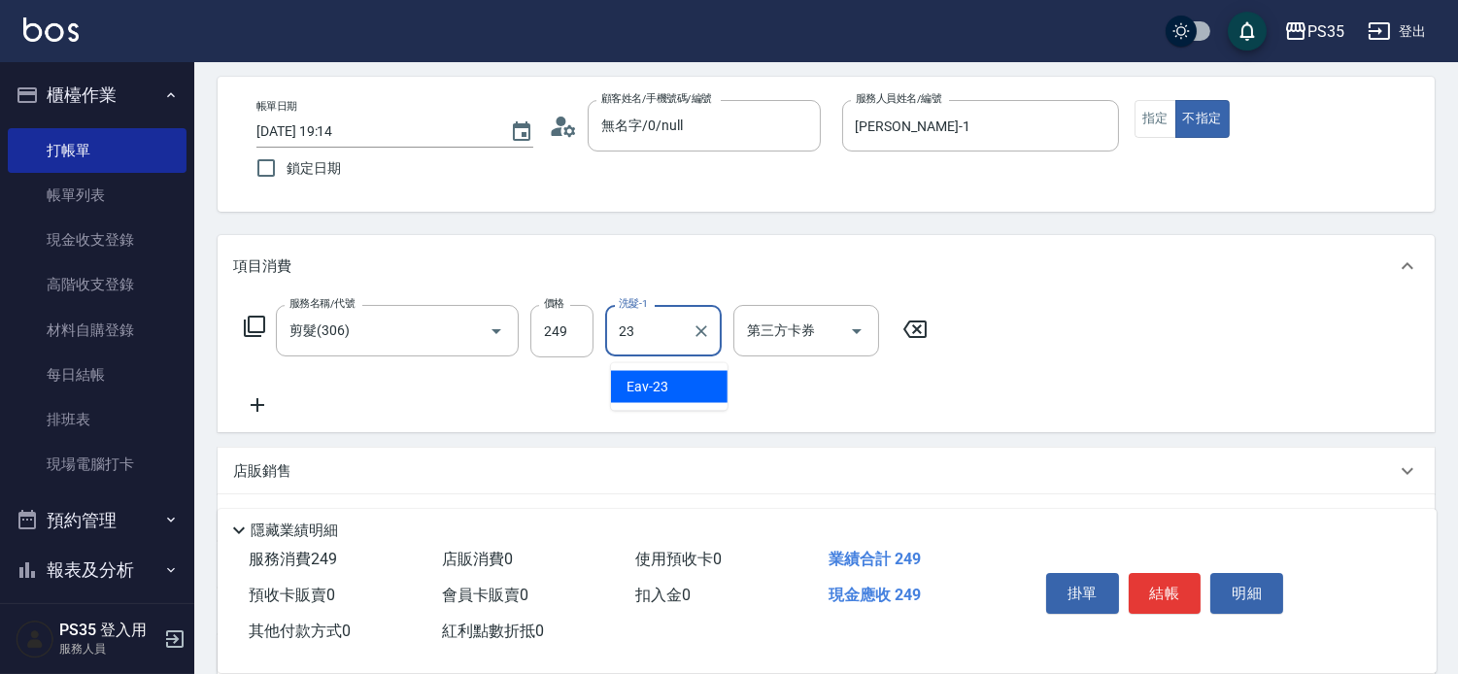
type input "Eav-23"
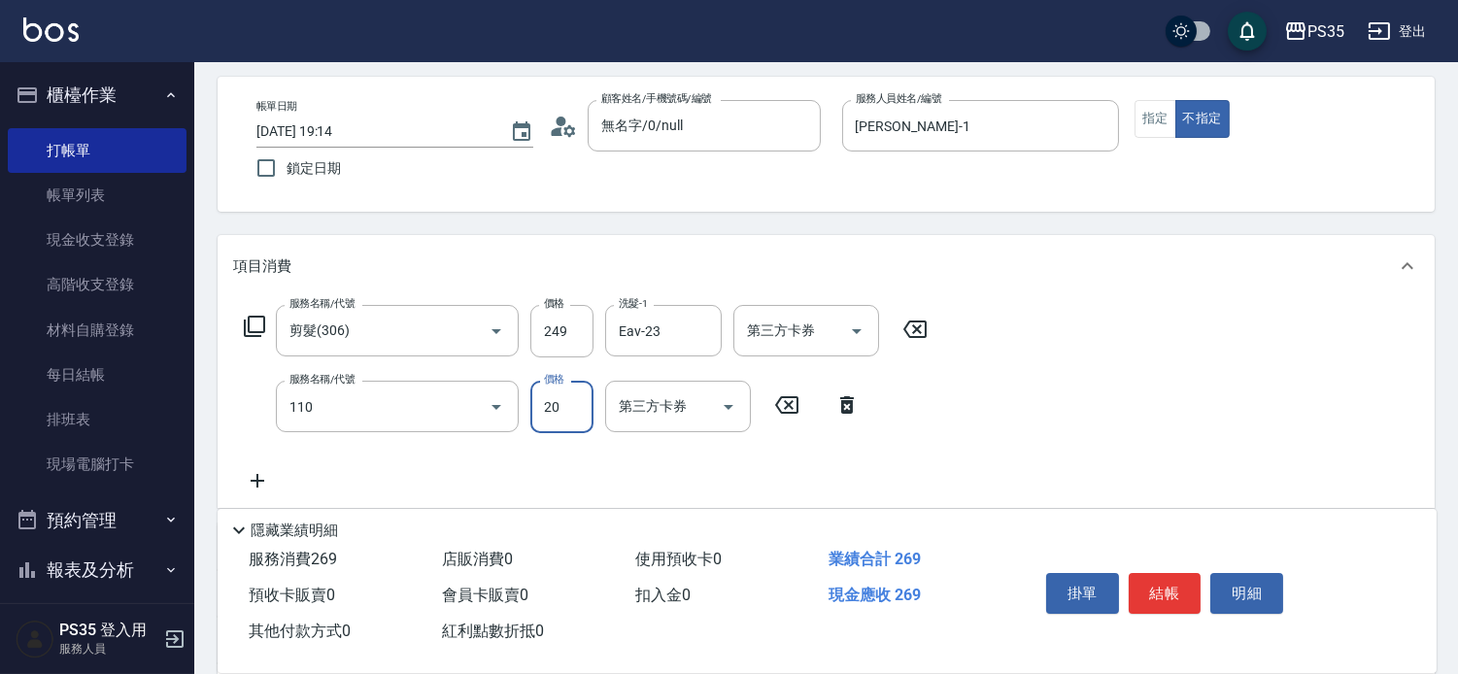
type input "潤絲(110)"
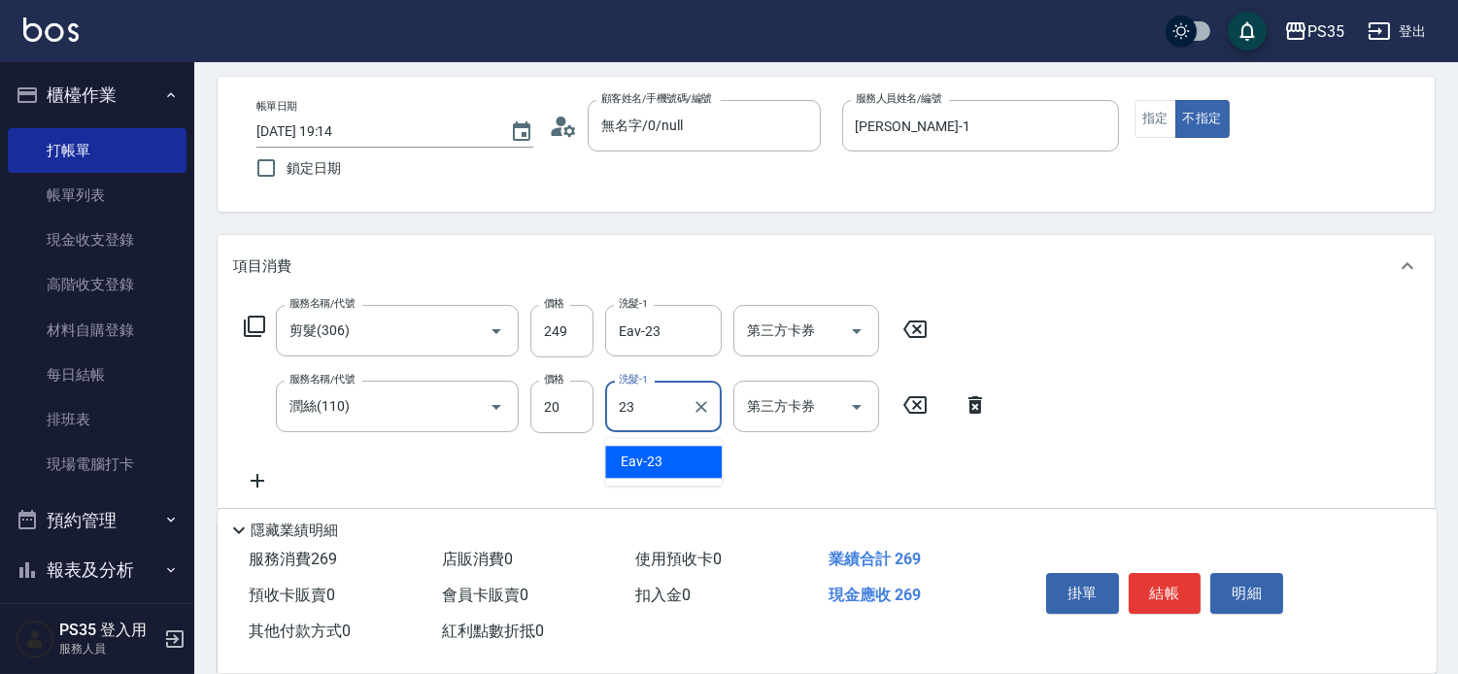
type input "Eav-23"
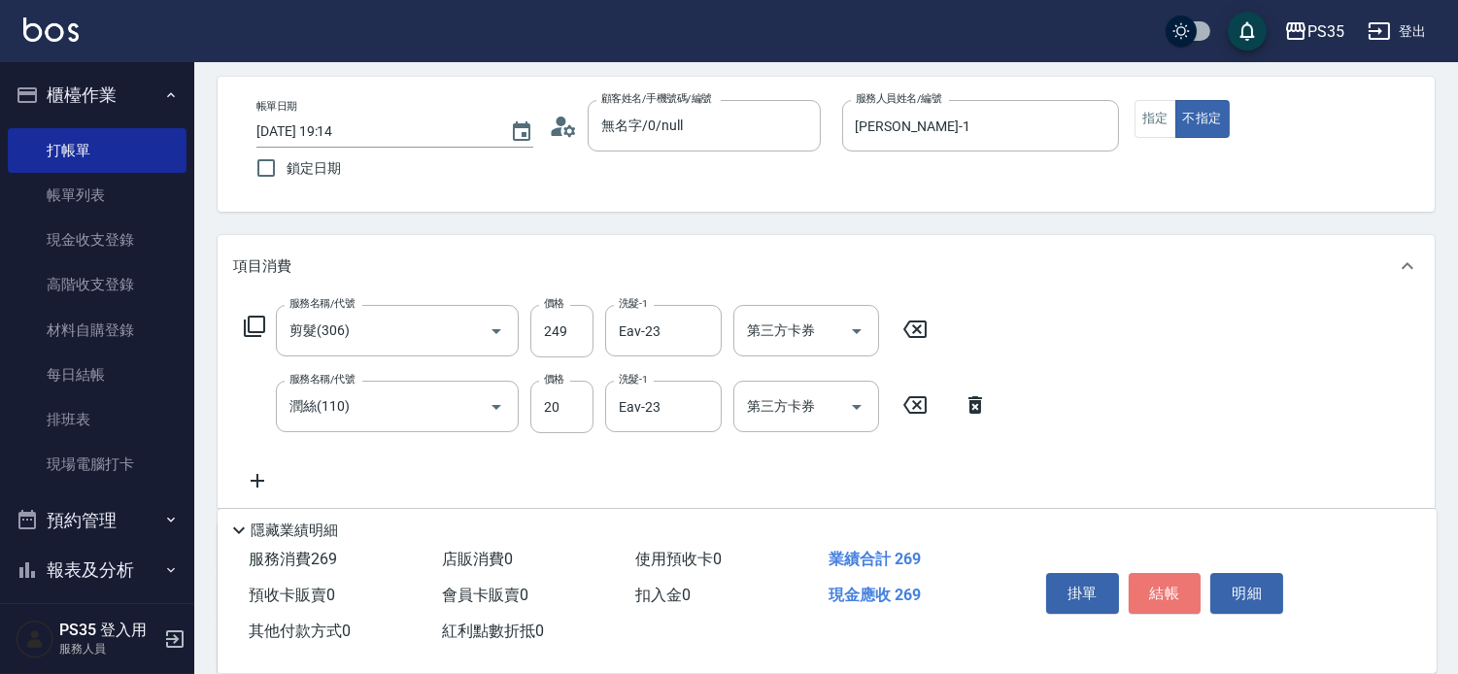
click at [1148, 585] on button "結帳" at bounding box center [1165, 593] width 73 height 41
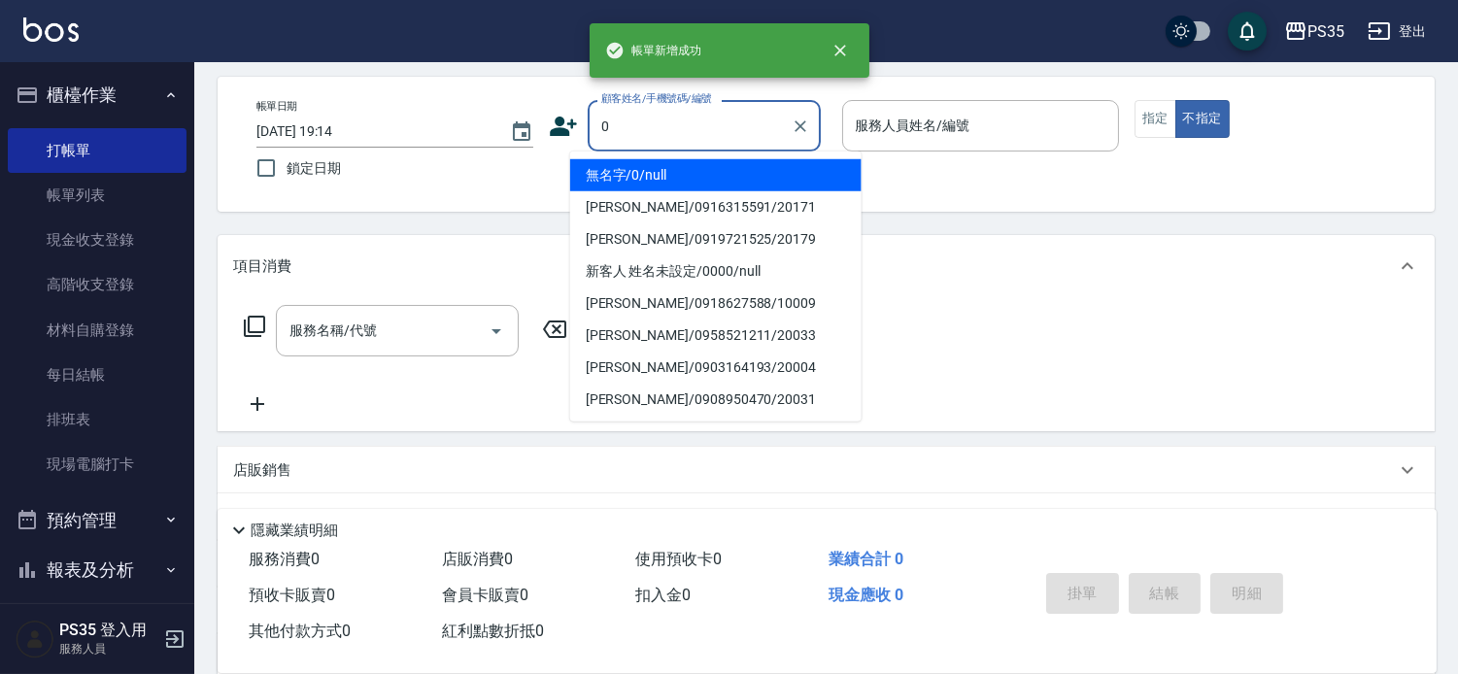
type input "0"
type input "2"
type input "無名字/0/null"
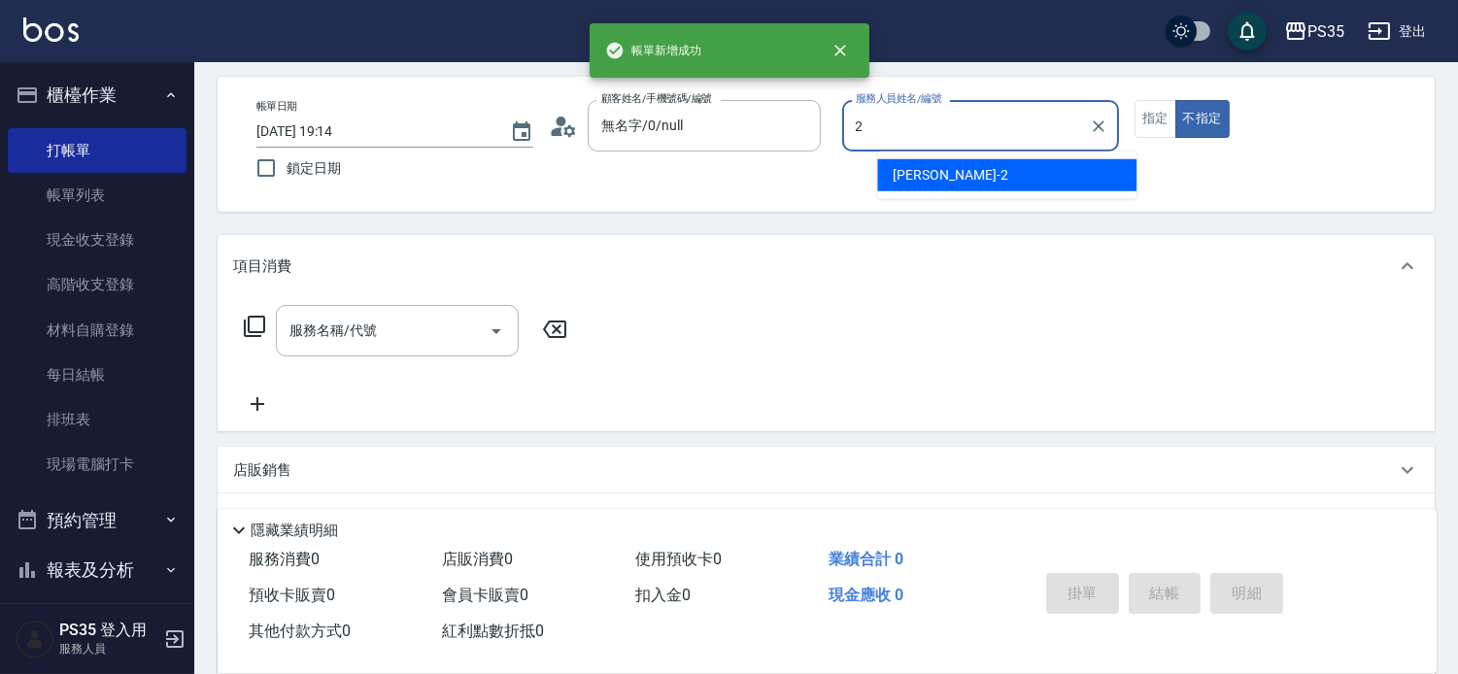
type input "[PERSON_NAME]-2"
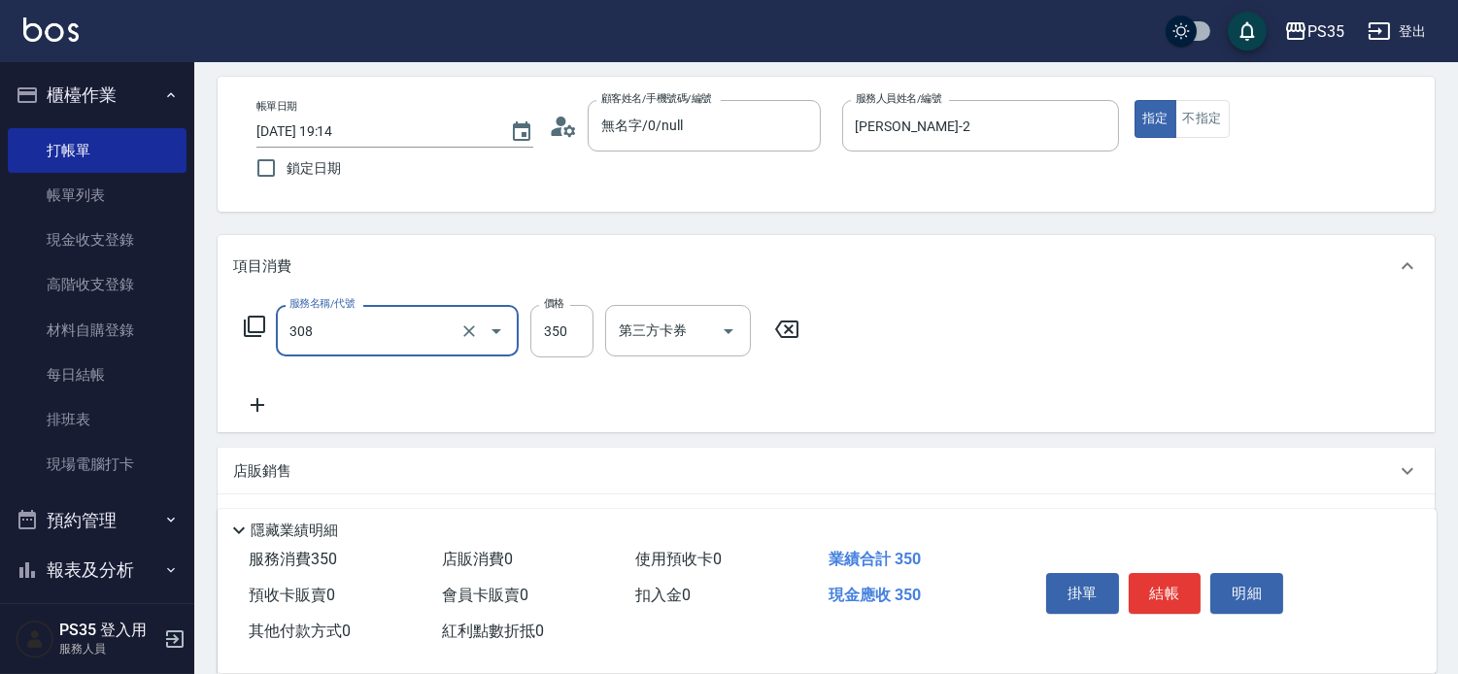
type input "洗+剪(308)"
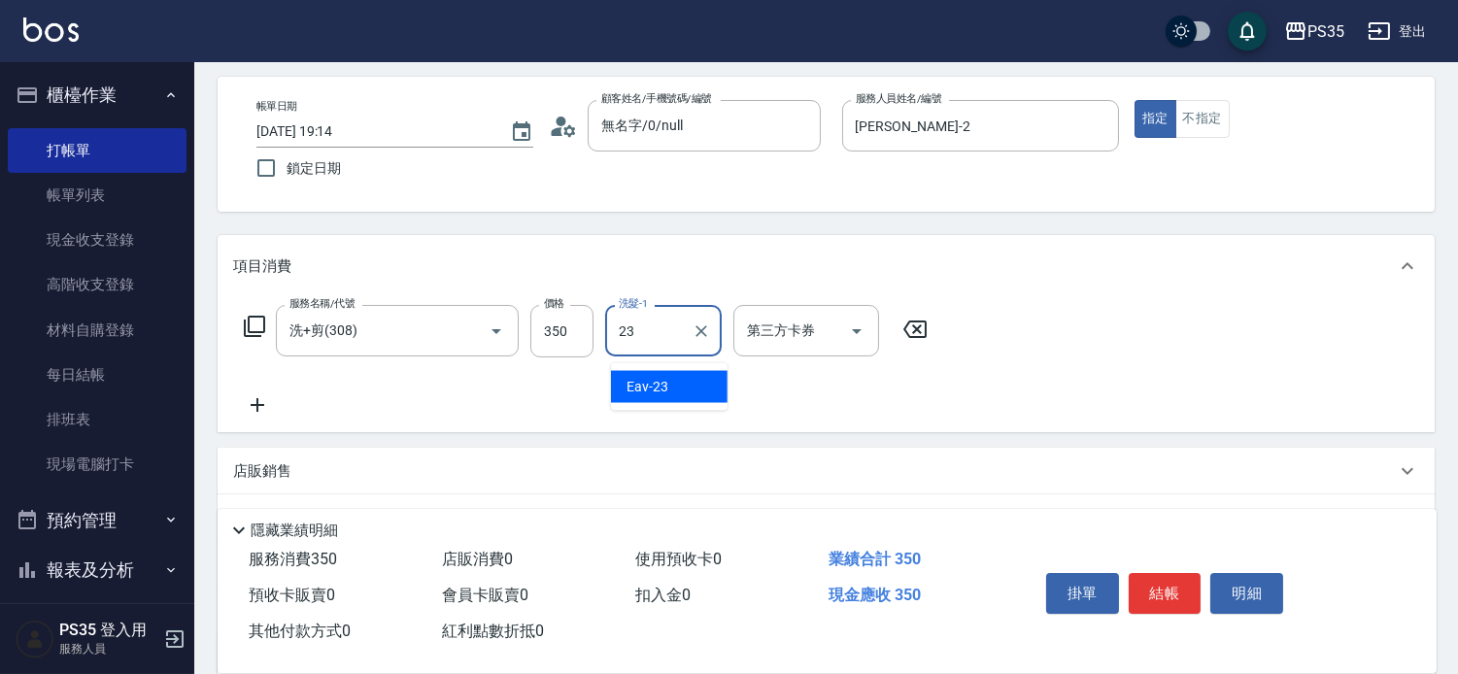
type input "Eav-23"
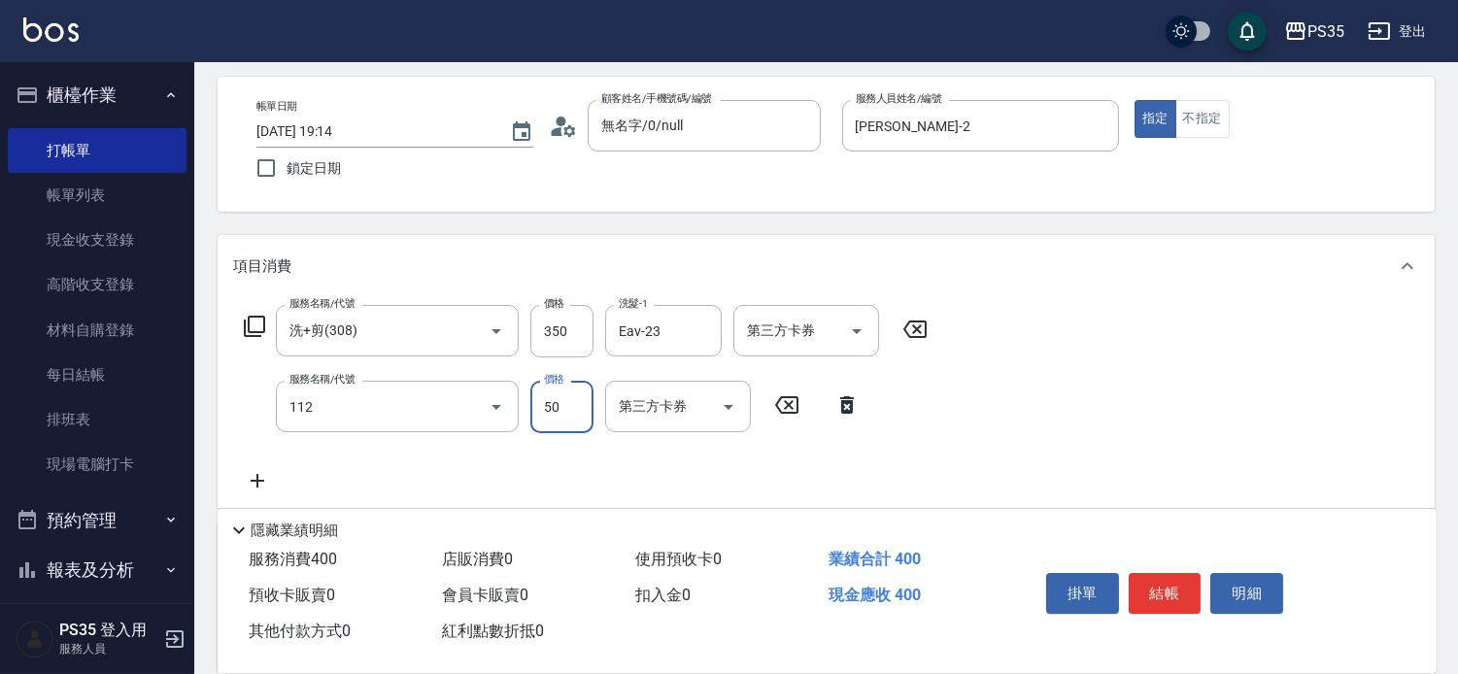
type input "精油50(112)"
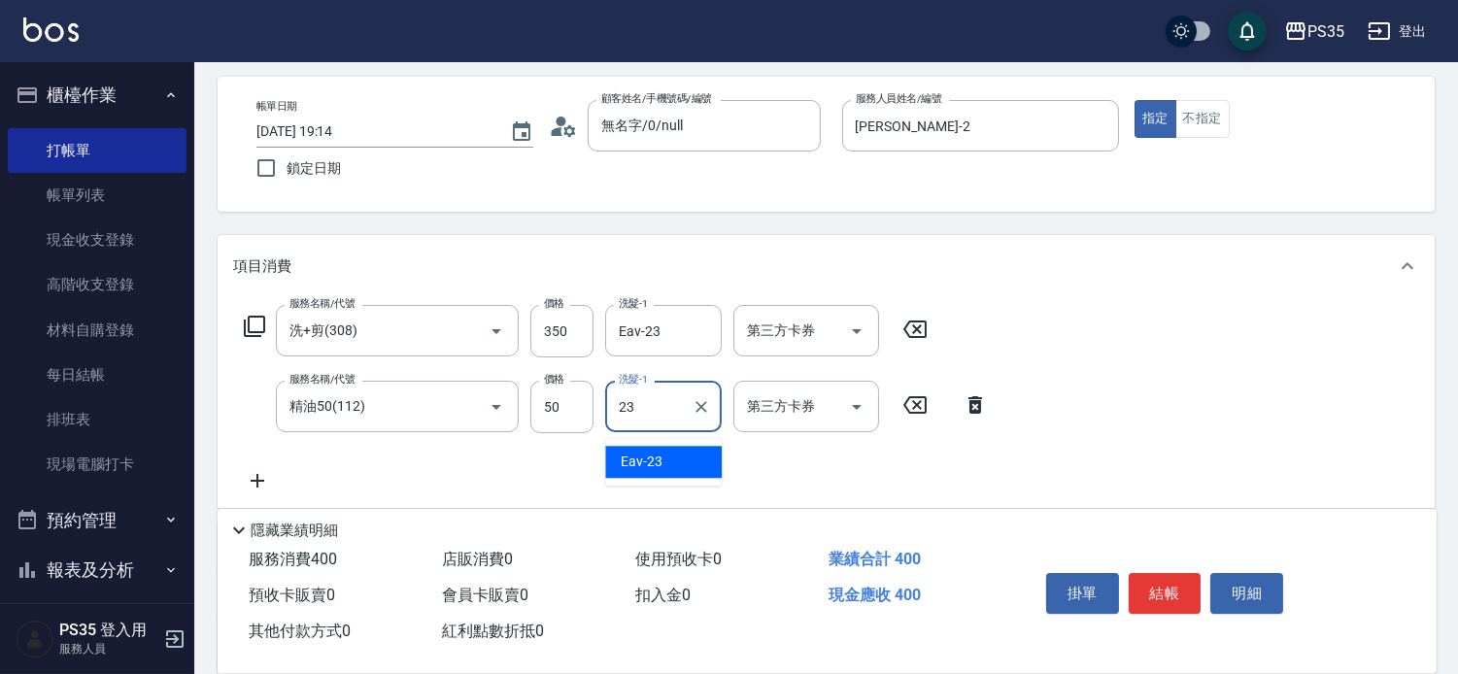
type input "Eav-23"
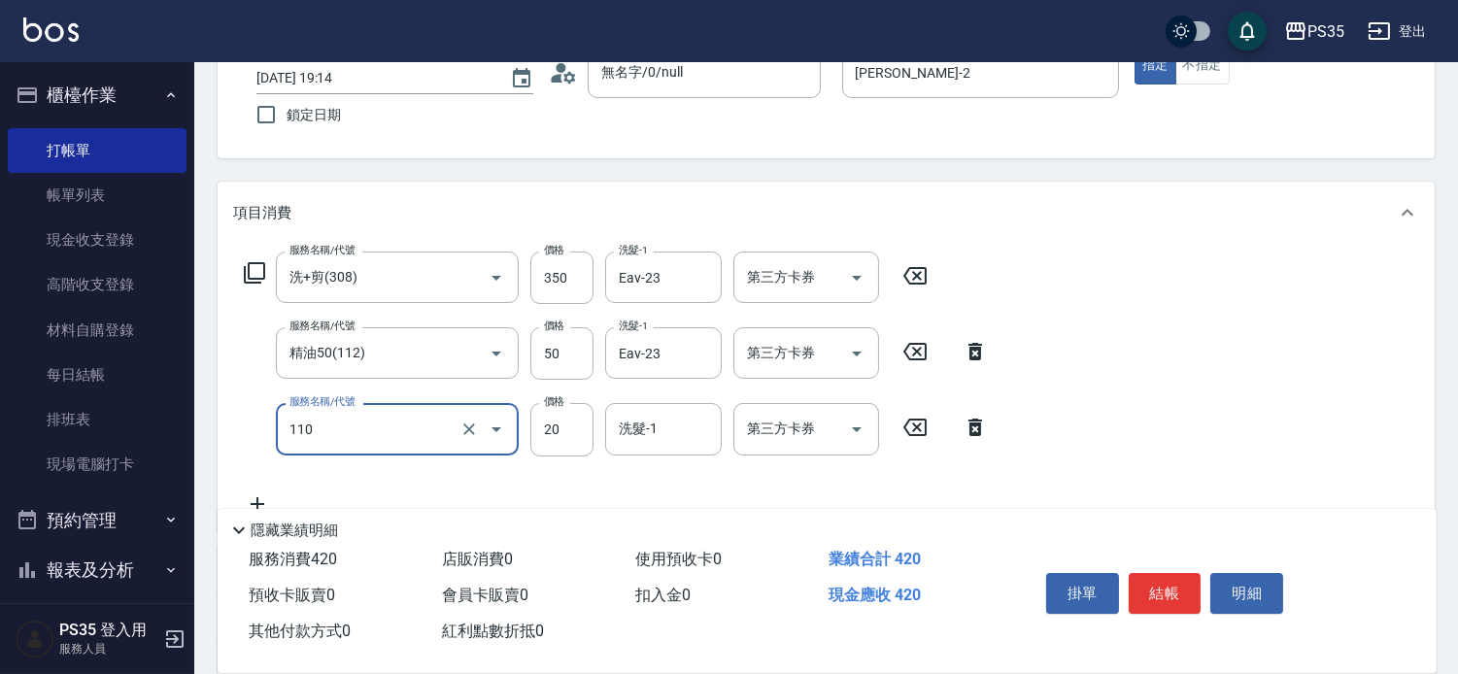
scroll to position [187, 0]
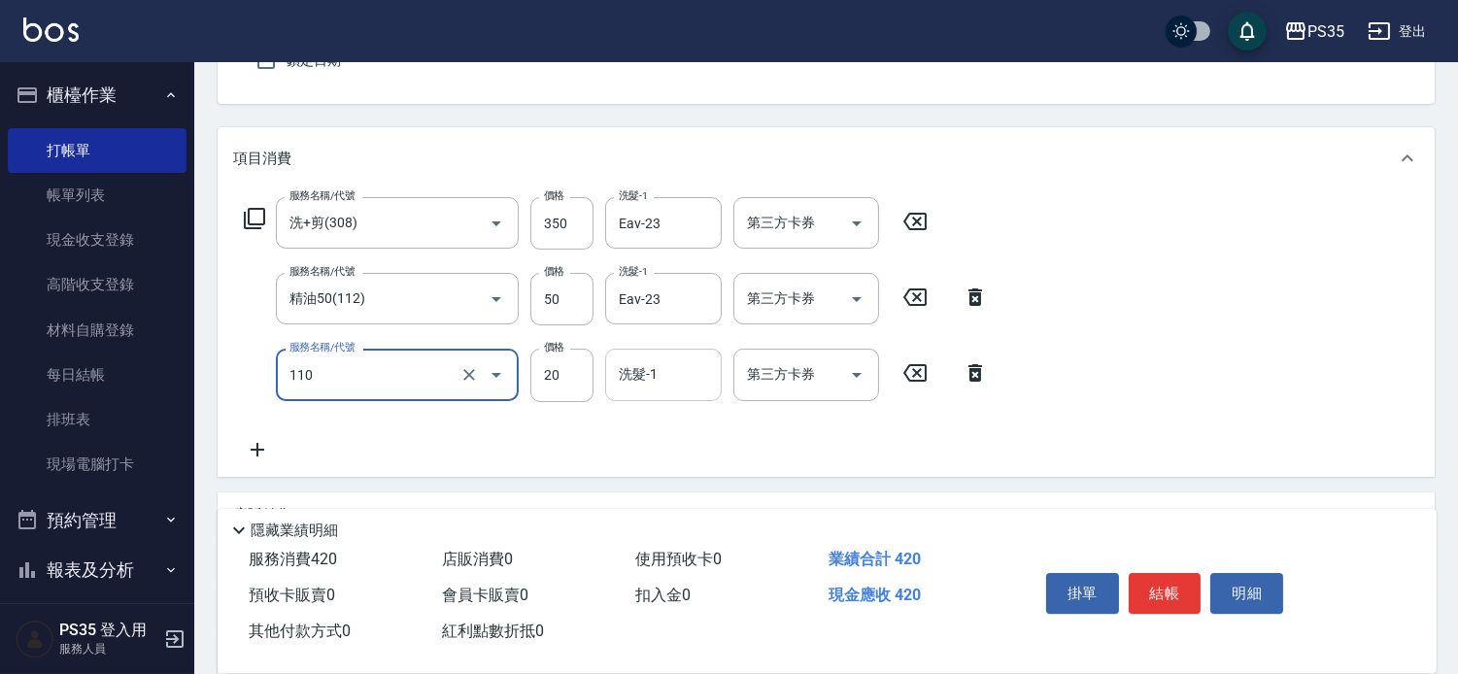
type input "潤絲(110)"
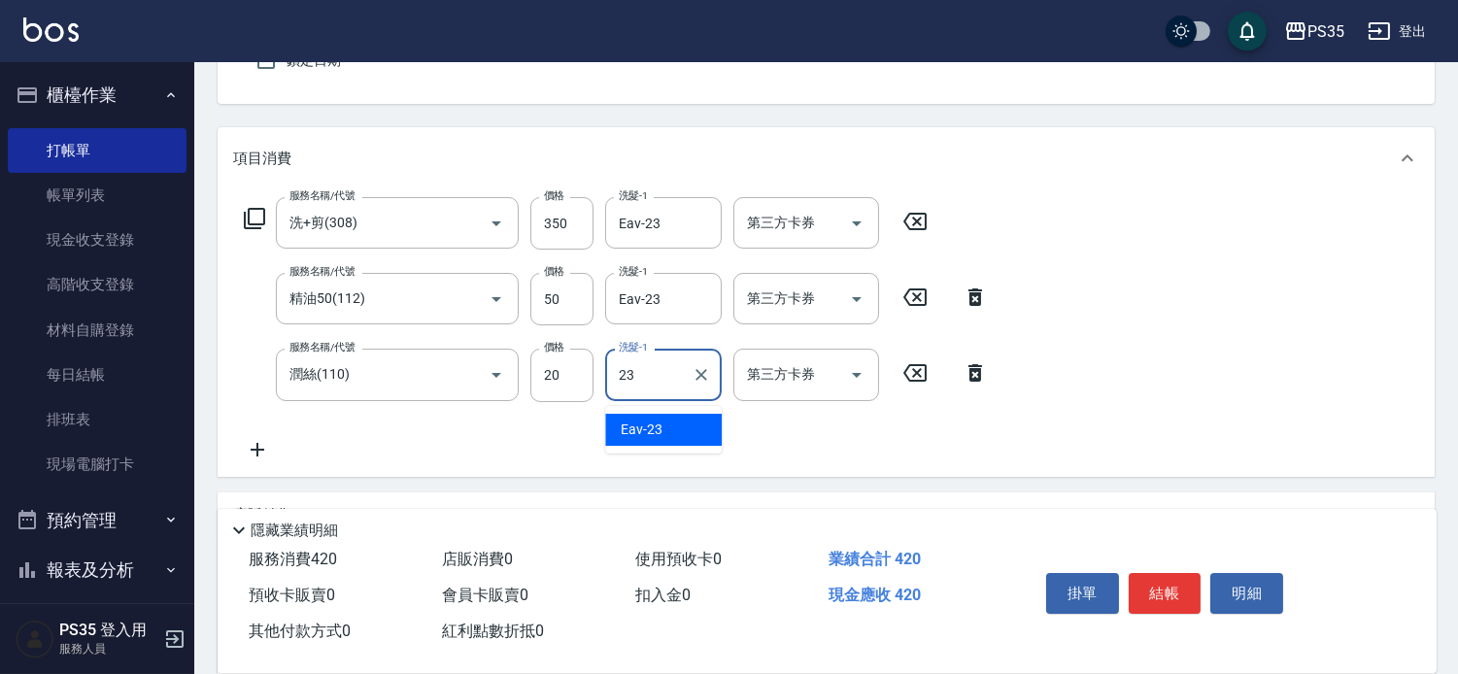
type input "Eav-23"
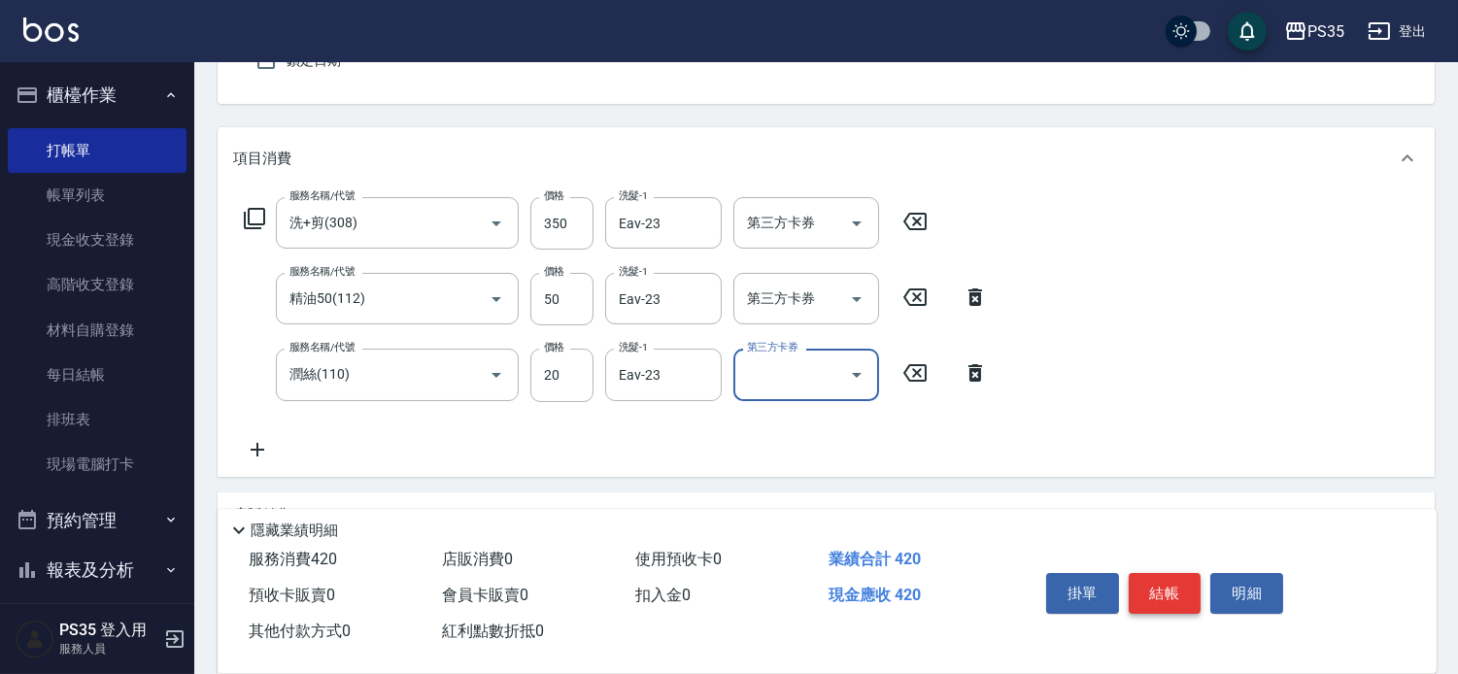
click at [1176, 573] on button "結帳" at bounding box center [1165, 593] width 73 height 41
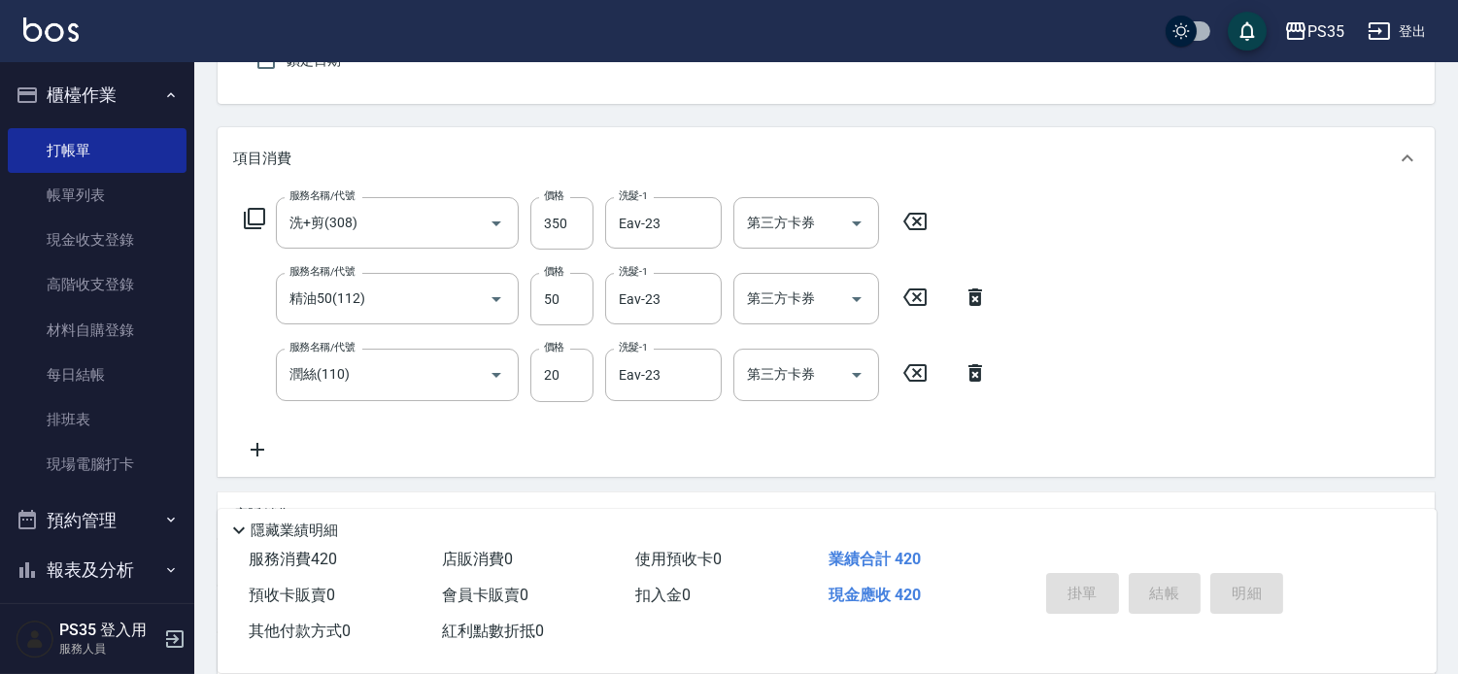
type input "[DATE] 19:15"
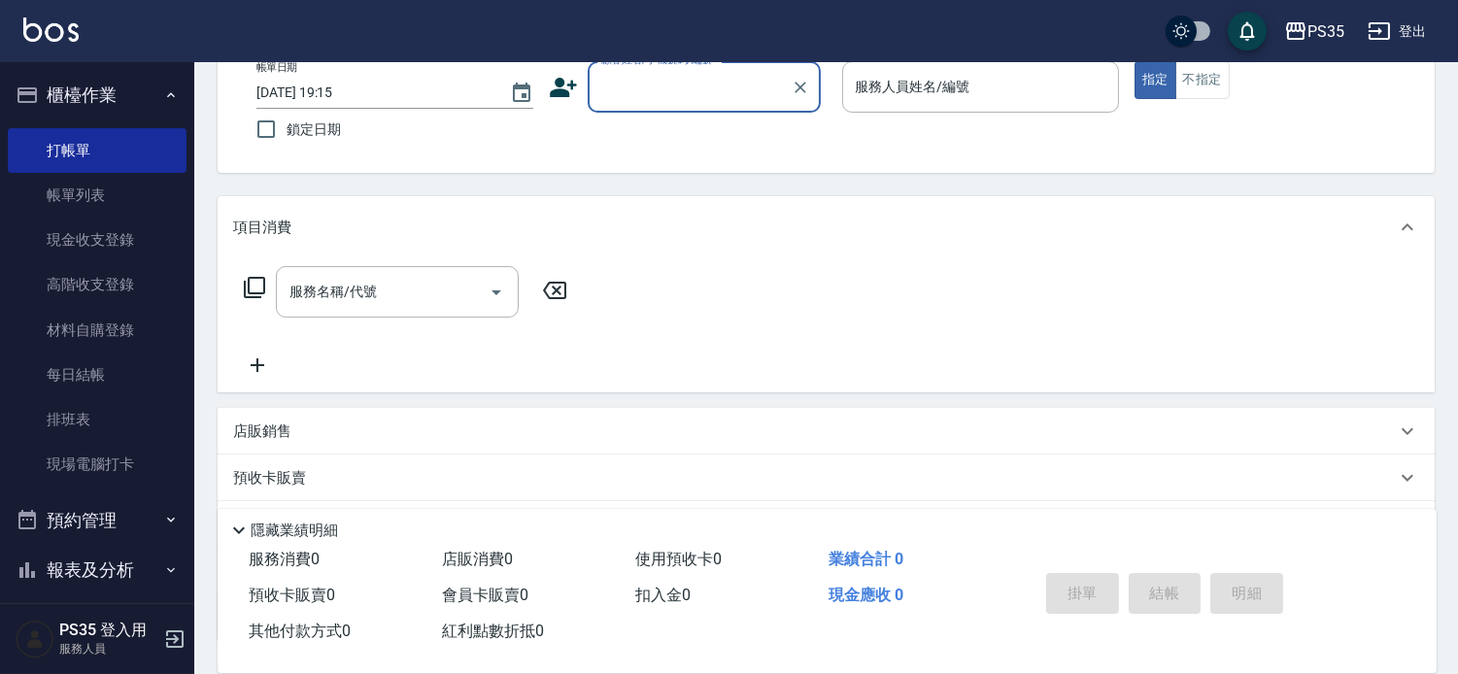
scroll to position [80, 0]
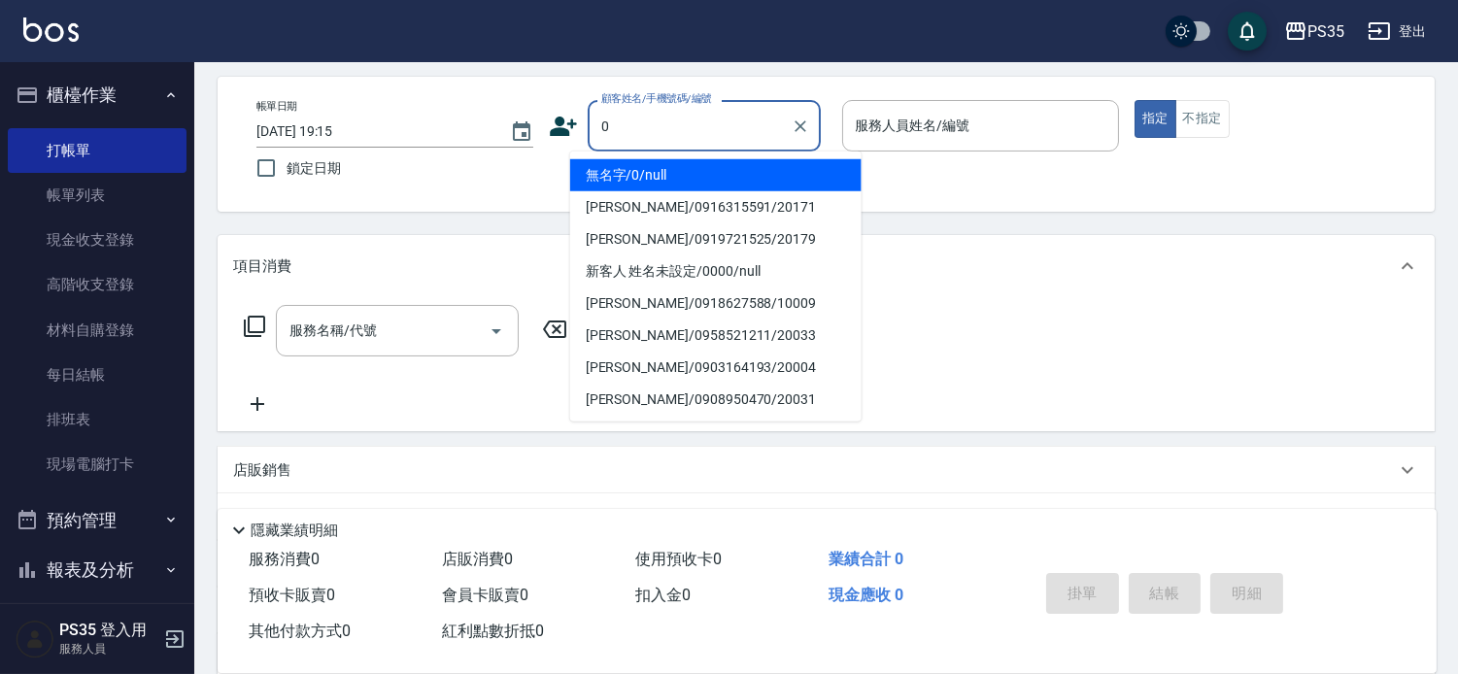
type input "0"
type input "2"
type input "無名字/0/null"
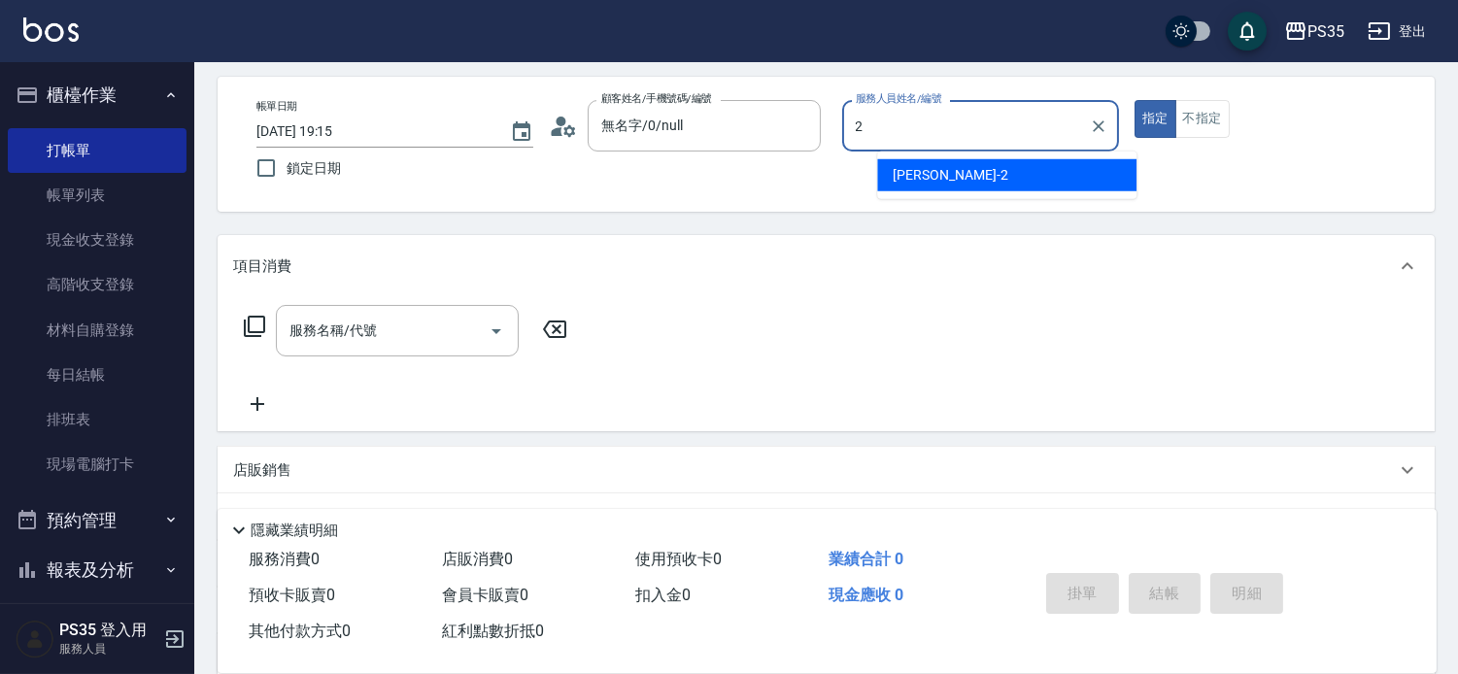
type input "[PERSON_NAME]-2"
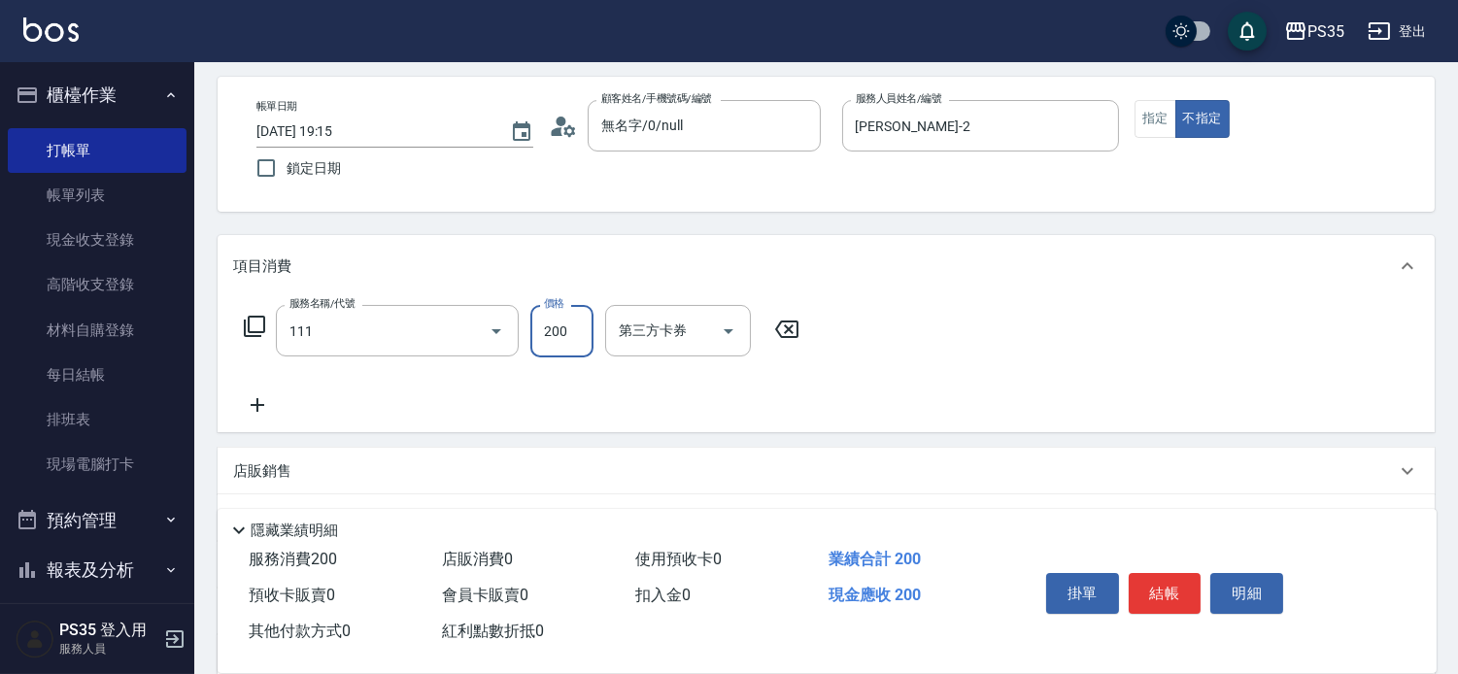
type input "200(111)"
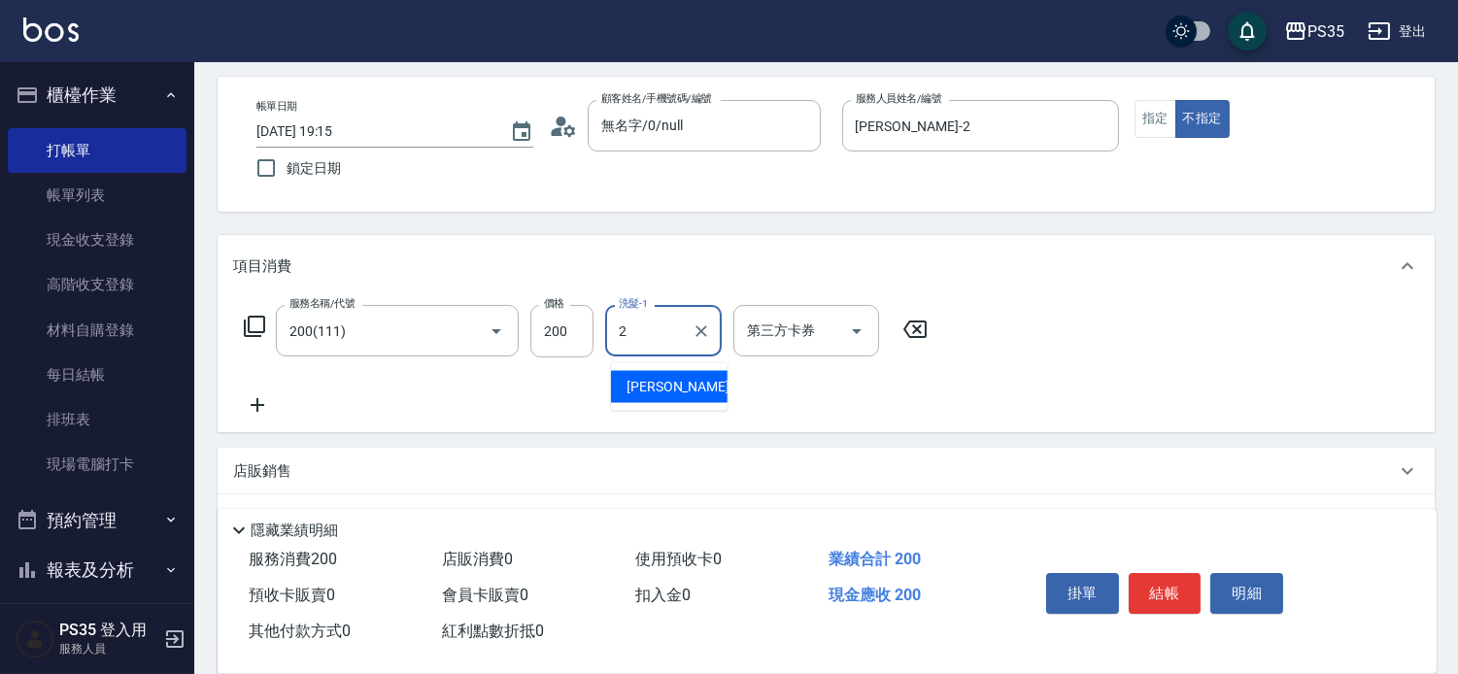
type input "[PERSON_NAME]-2"
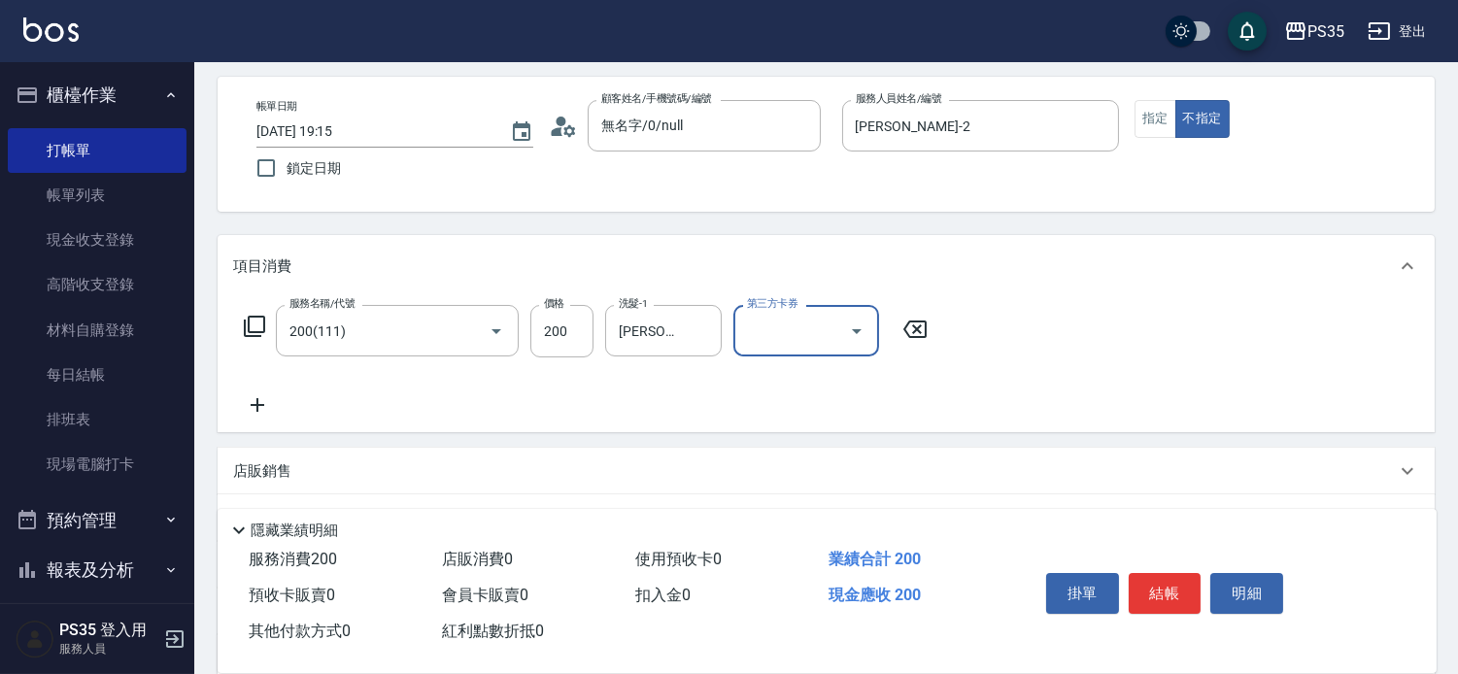
click at [1175, 573] on button "結帳" at bounding box center [1165, 593] width 73 height 41
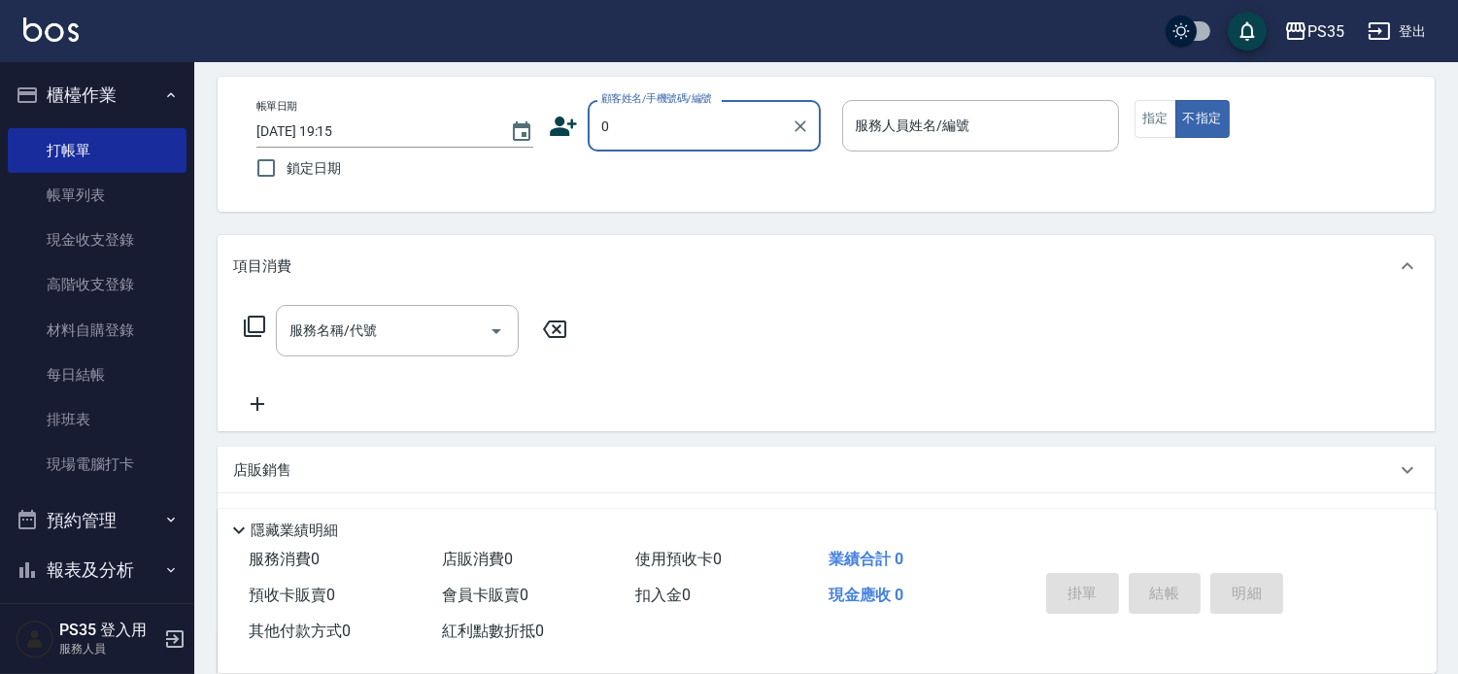
type input "0"
type input "2"
type input "無名字/0/null"
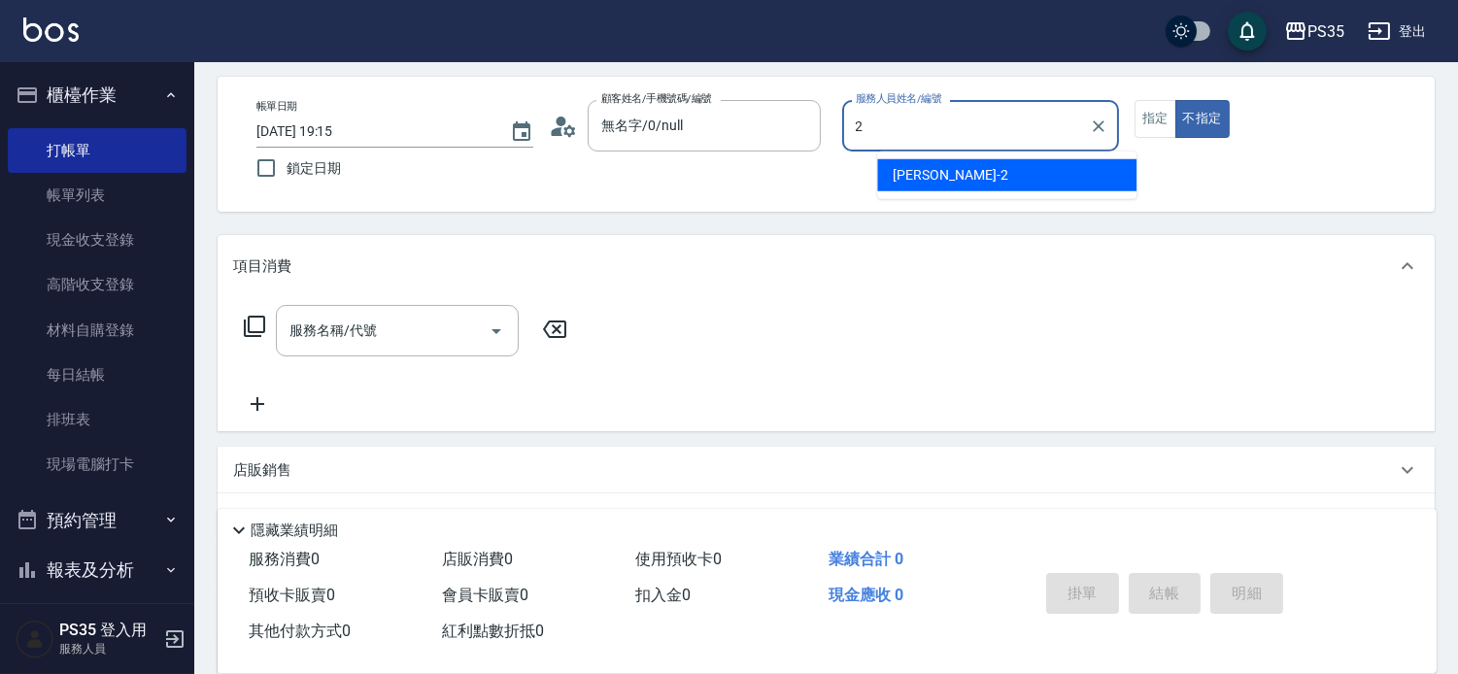
type input "[PERSON_NAME]-2"
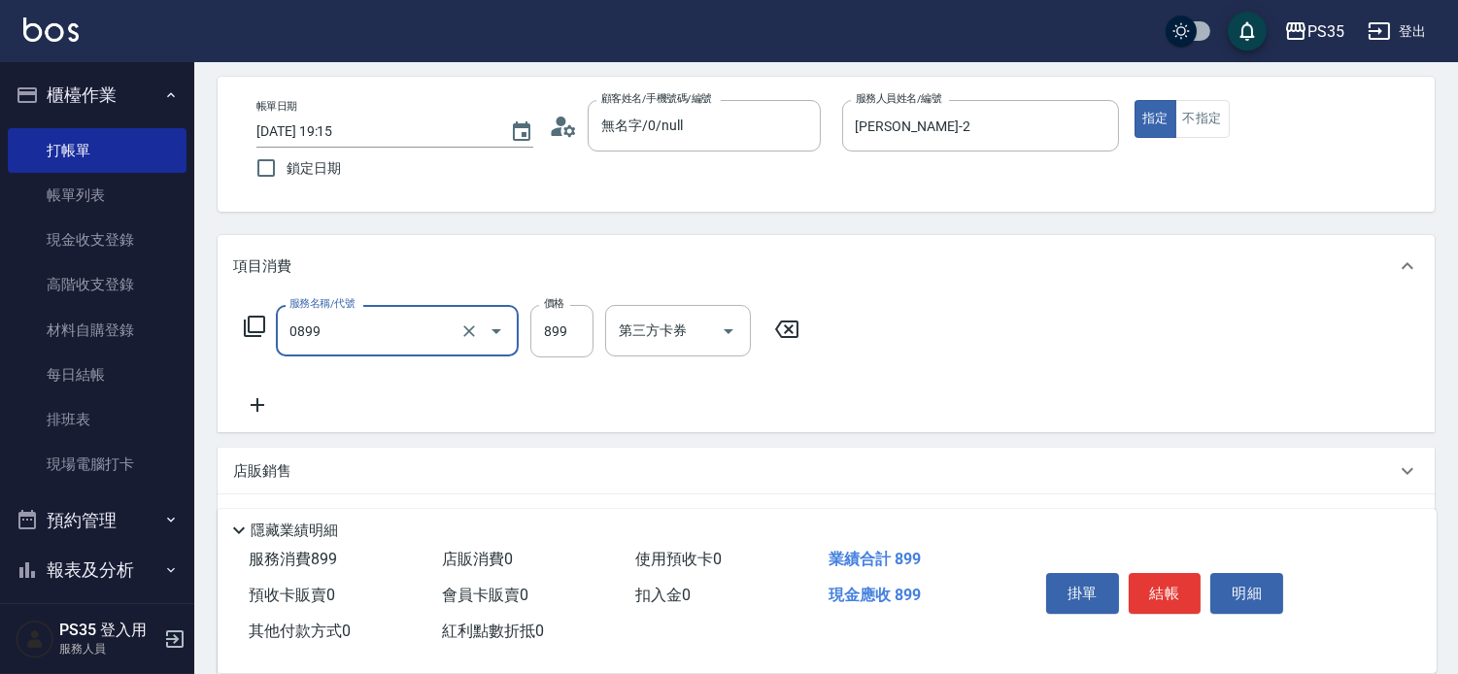
type input "排毒SPA(0899)"
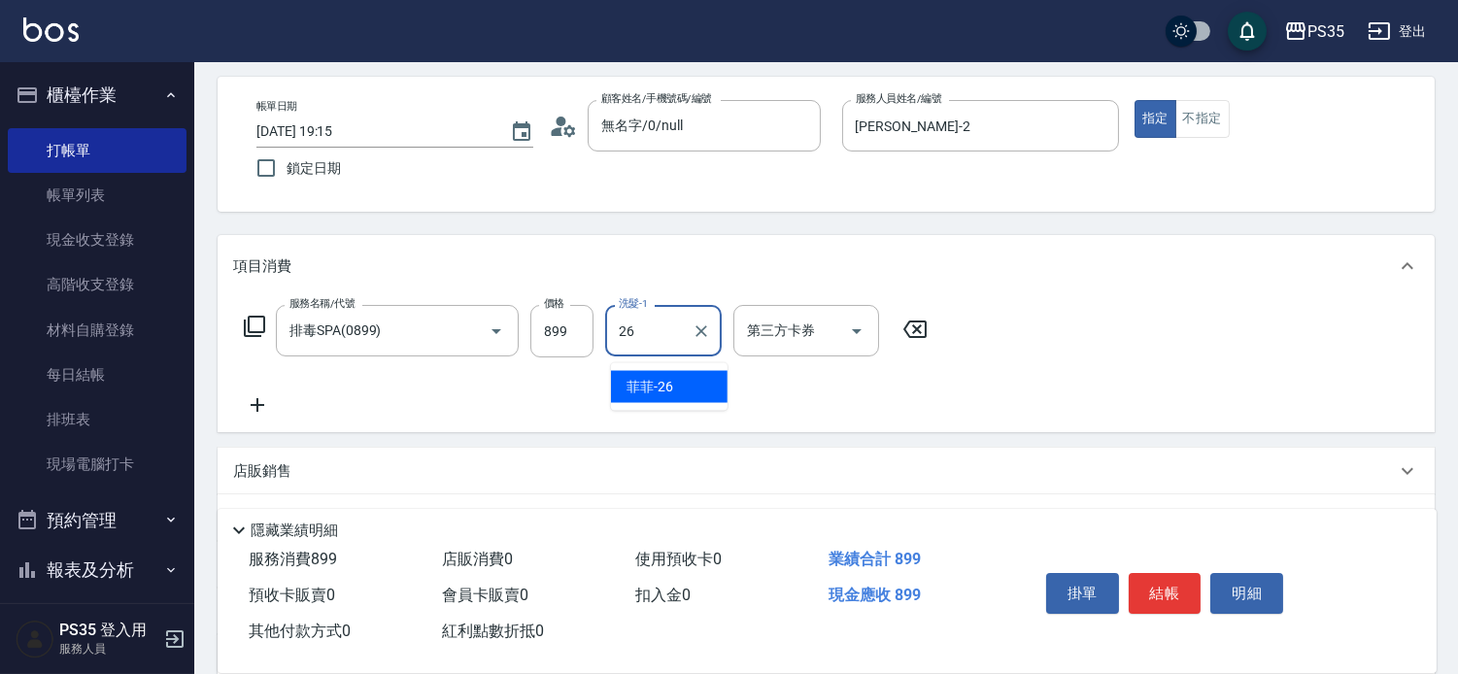
type input "菲菲-26"
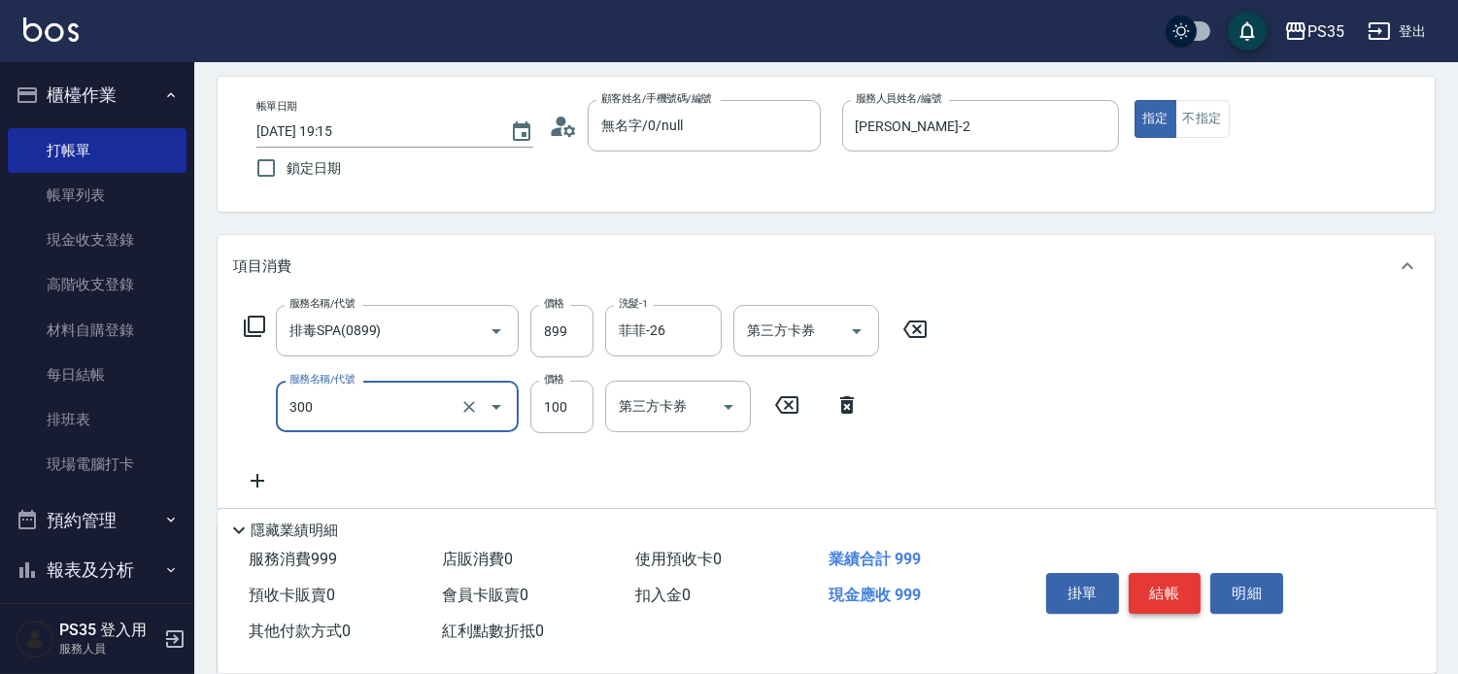
type input "剪髮(300)"
click at [1175, 581] on button "結帳" at bounding box center [1165, 593] width 73 height 41
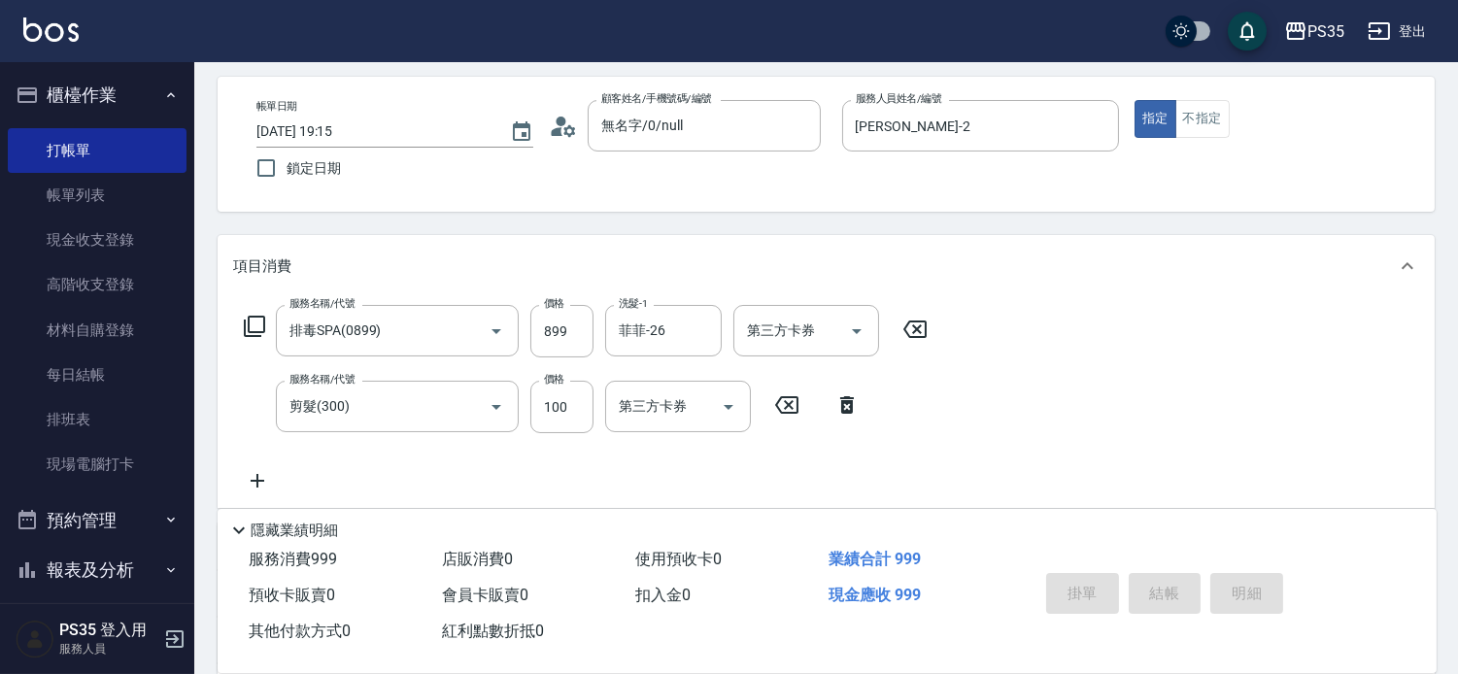
type input "[DATE] 19:16"
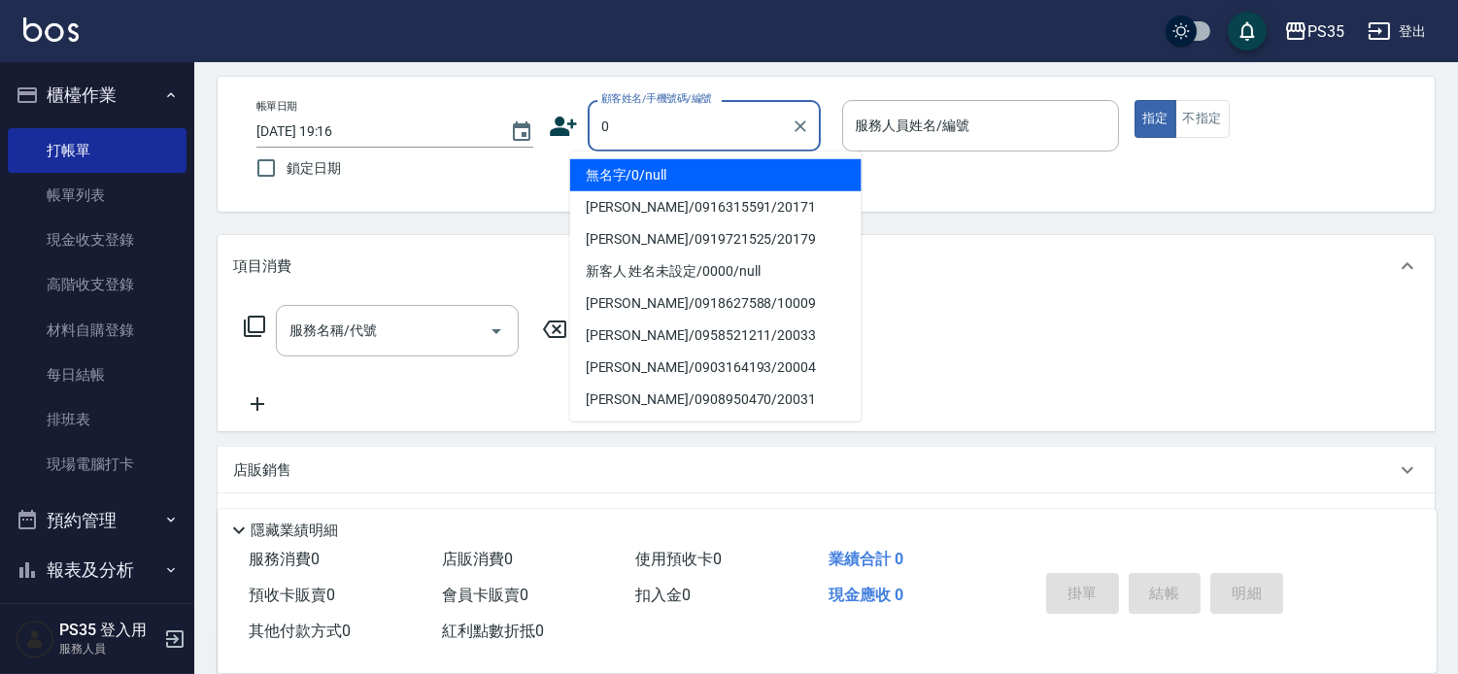
type input "0"
type input "2"
type input "無名字/0/null"
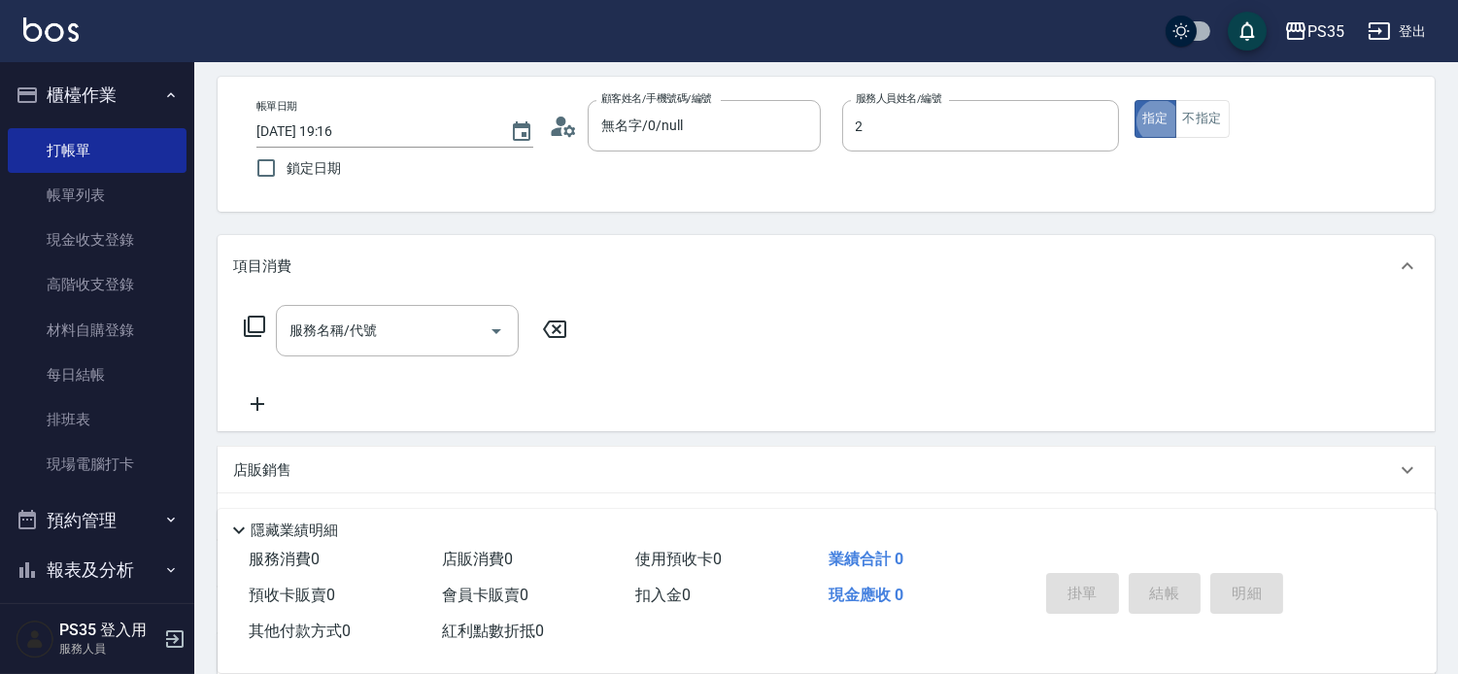
type input "[PERSON_NAME]-2"
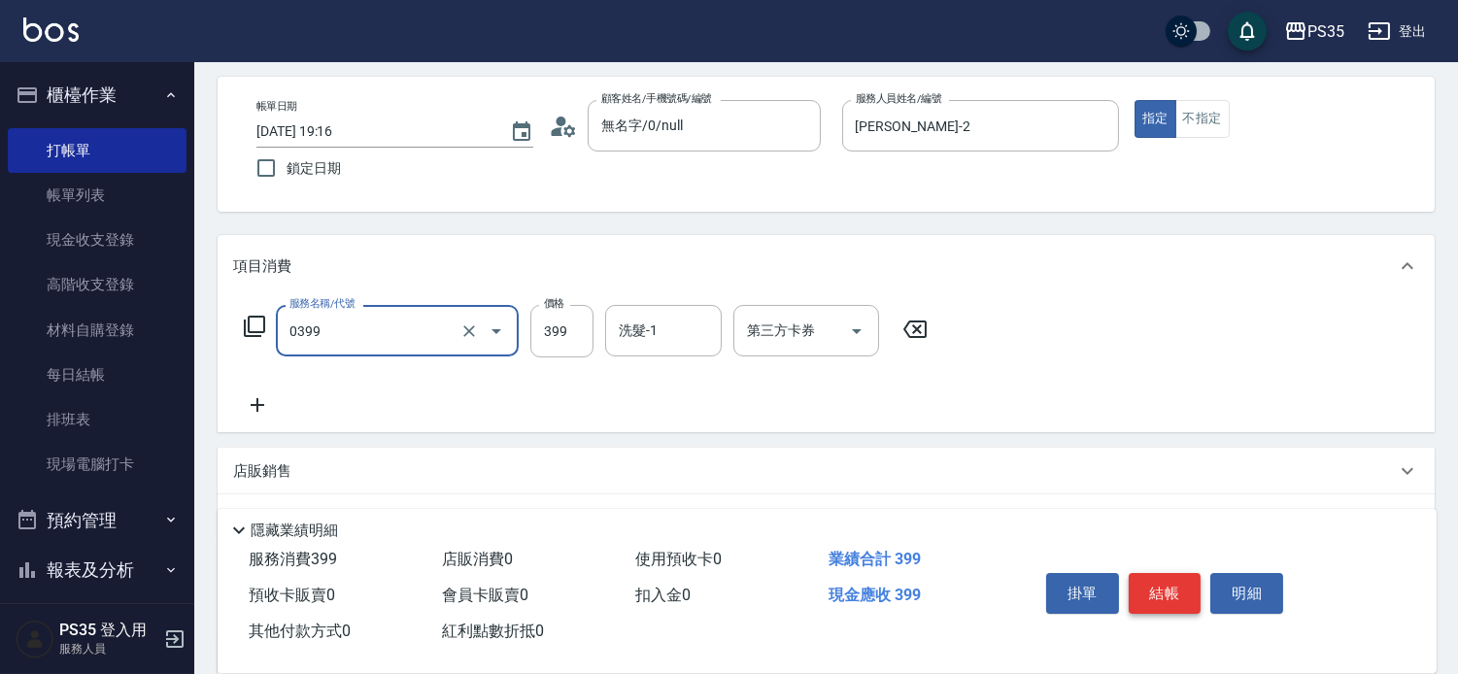
type input "海鹽399(0399)"
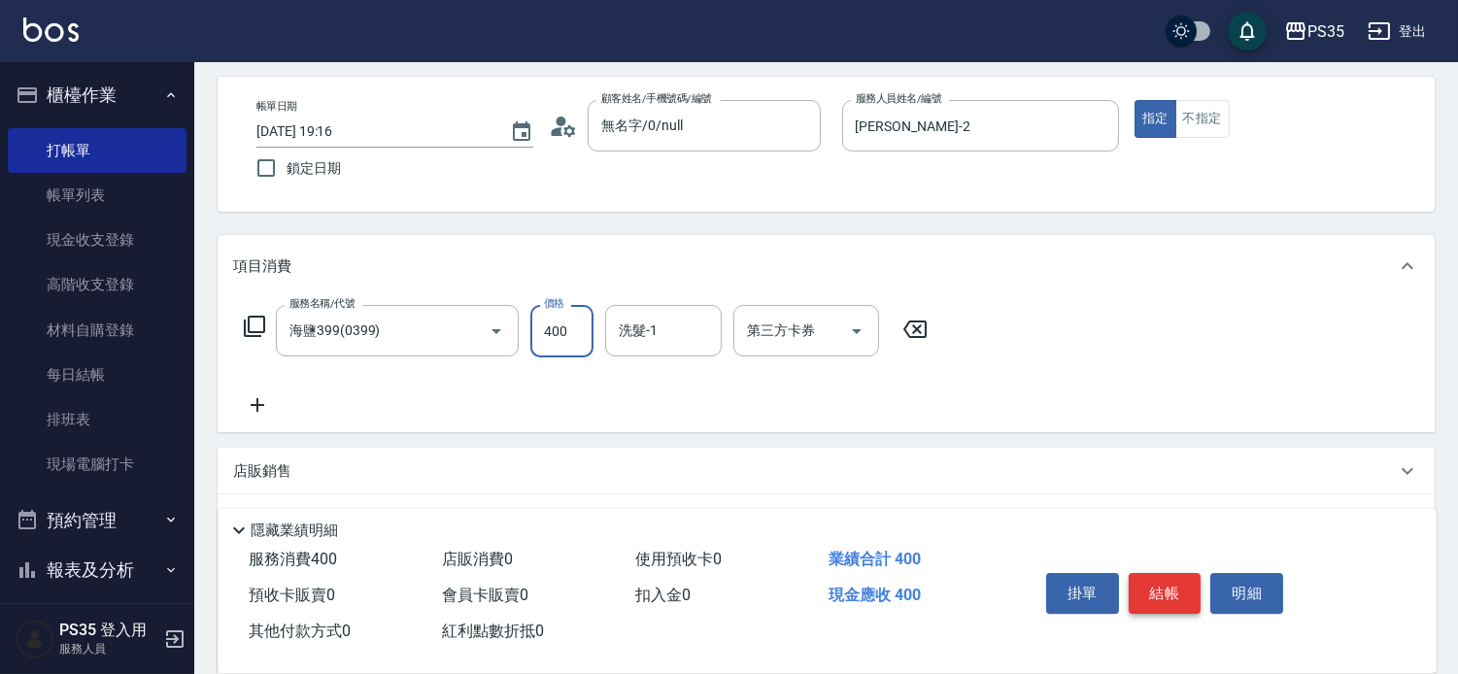
type input "400"
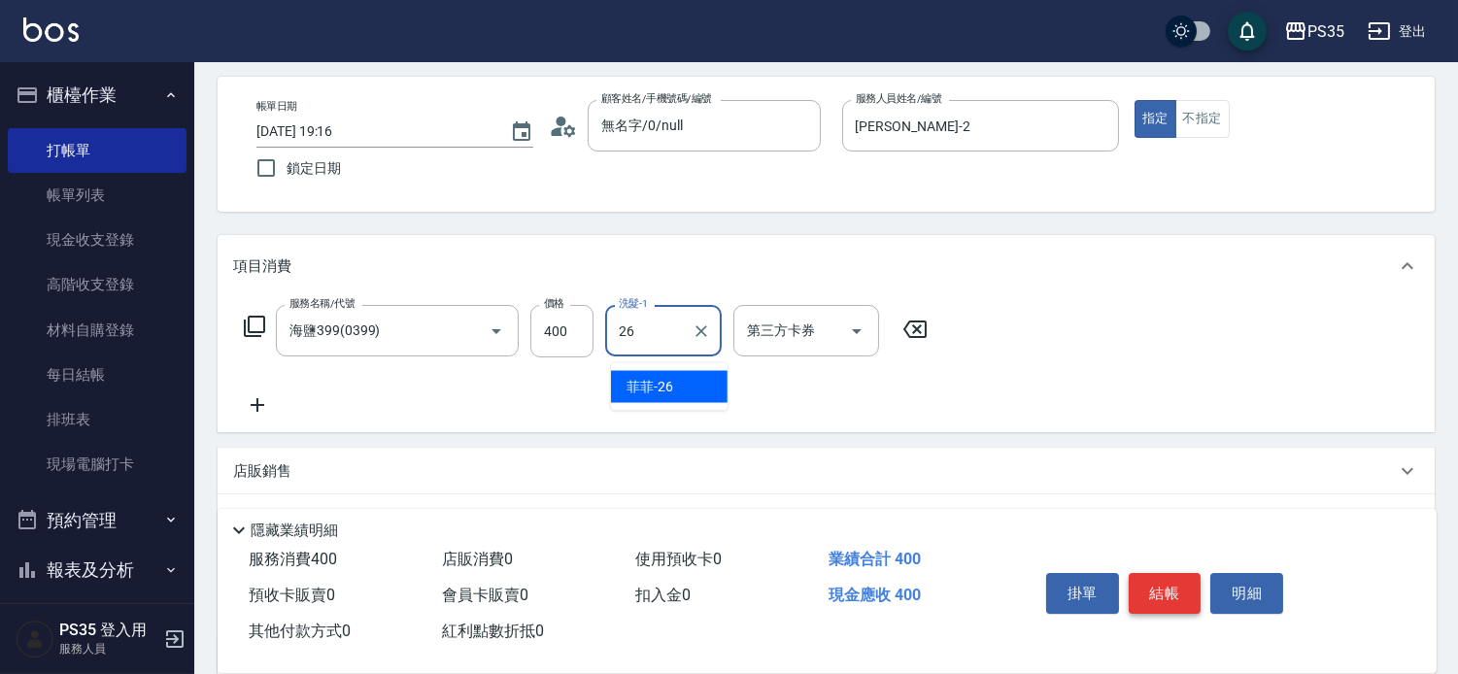
type input "菲菲-26"
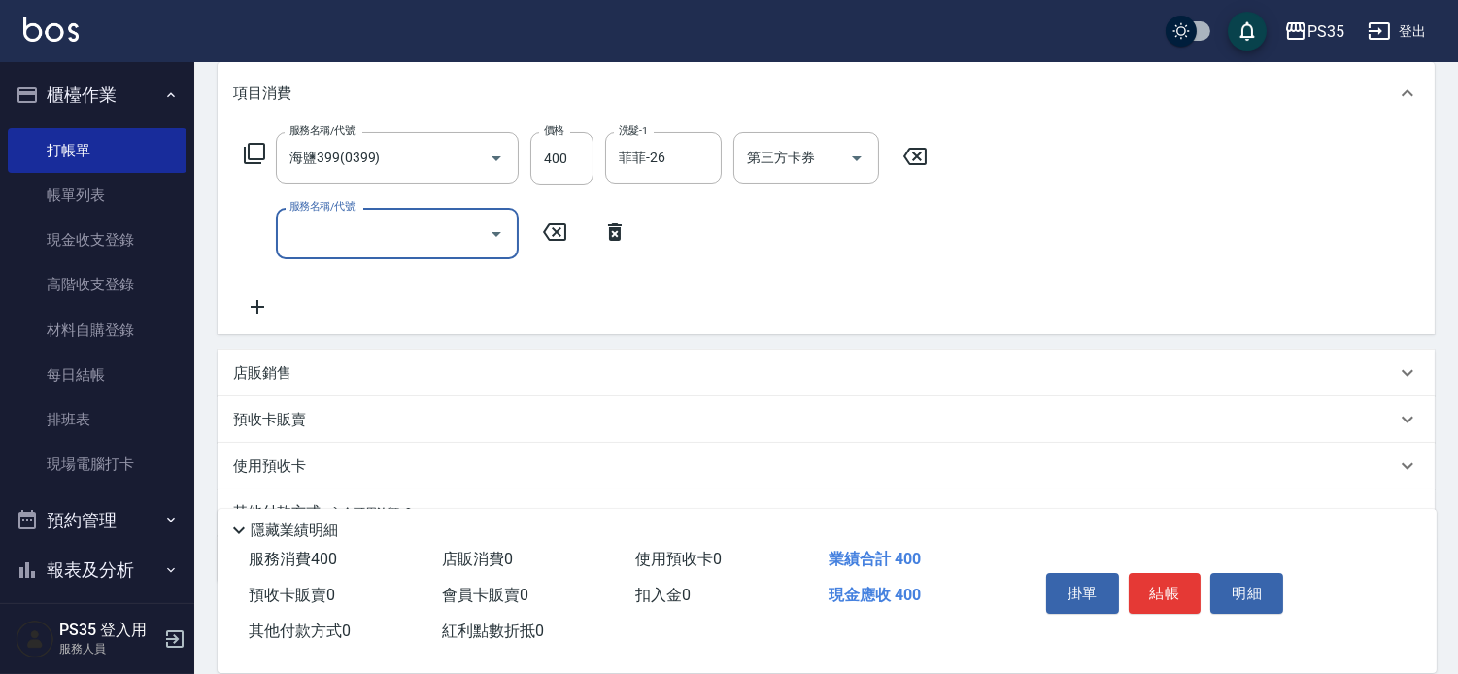
scroll to position [295, 0]
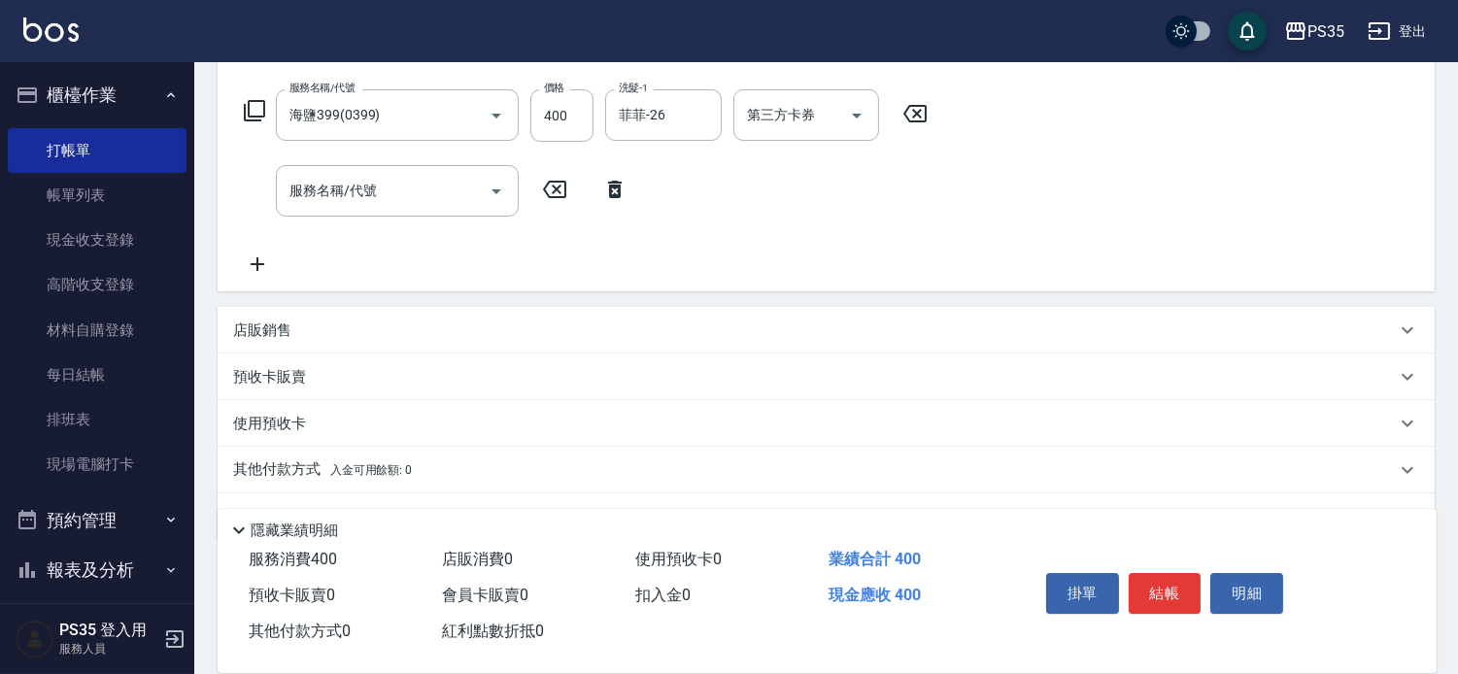
click at [366, 341] on div "店販銷售" at bounding box center [814, 331] width 1163 height 20
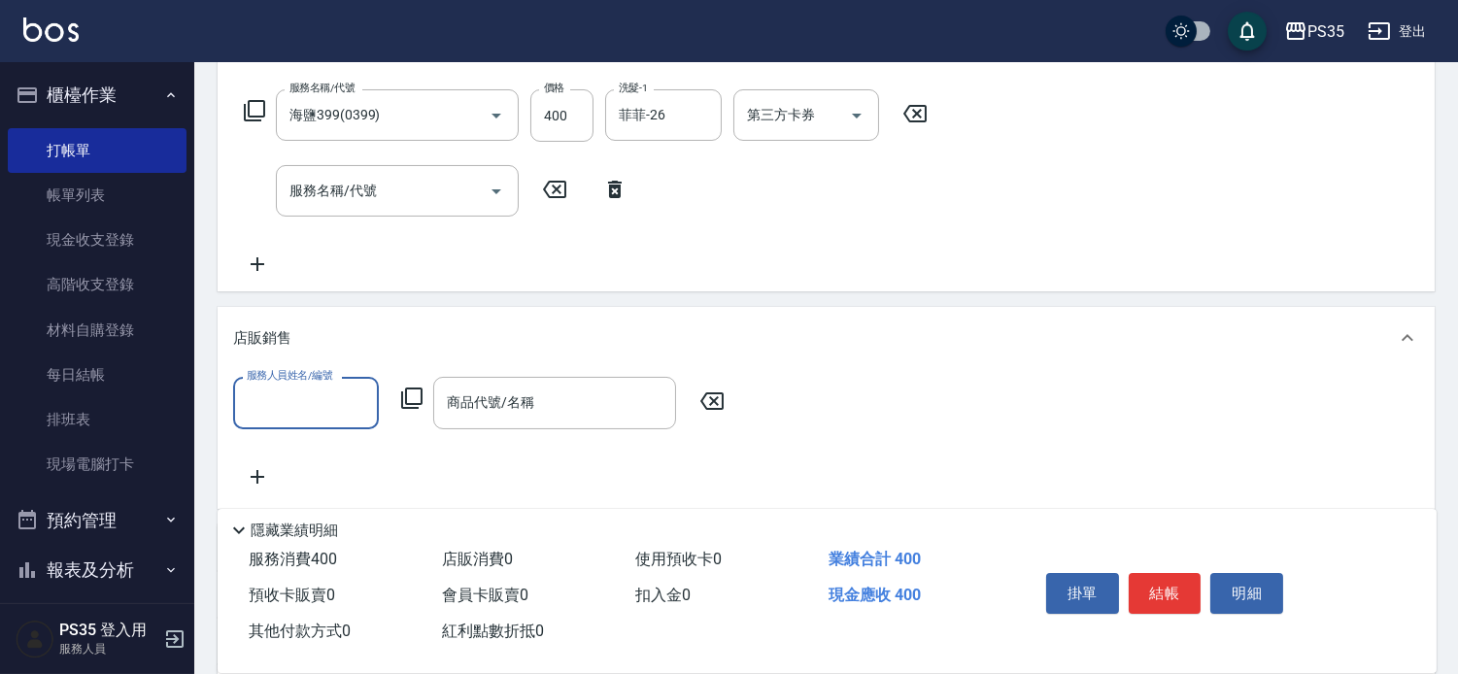
scroll to position [0, 0]
type input "[PERSON_NAME]-2"
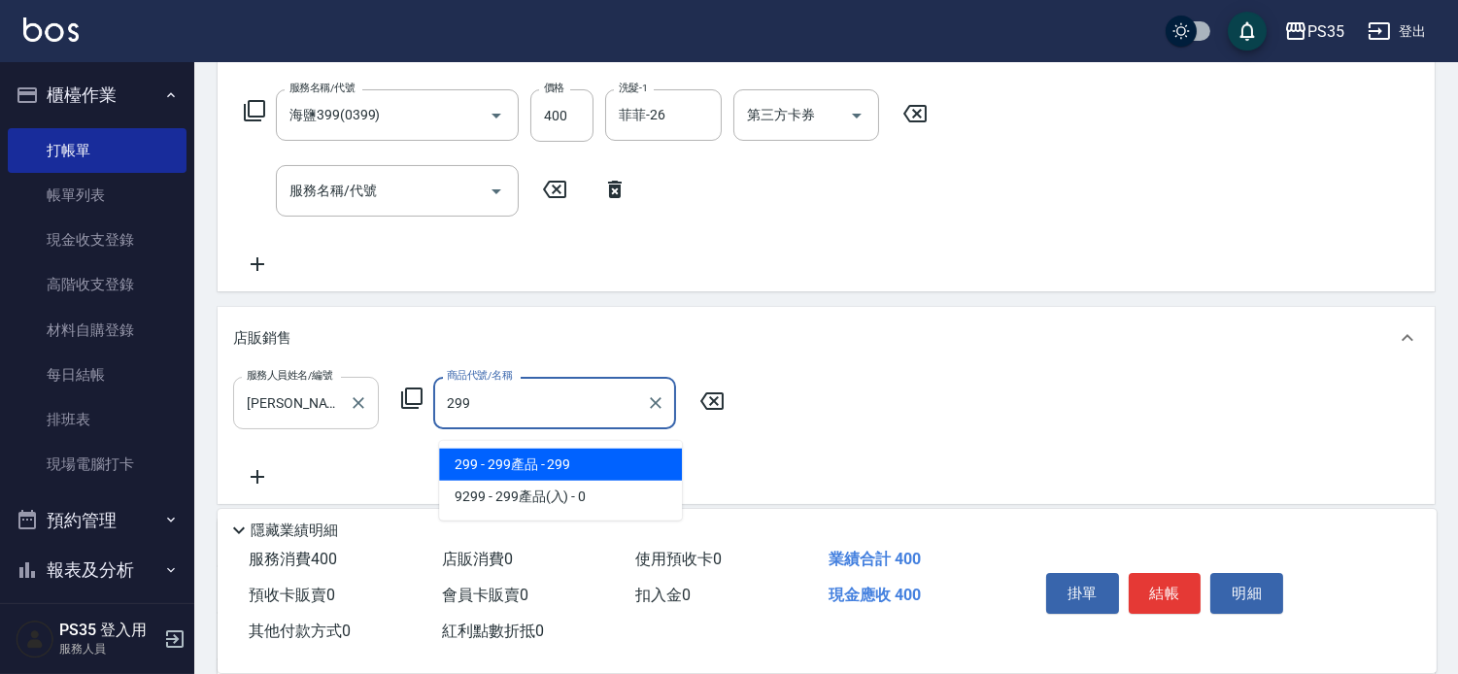
type input "299產品"
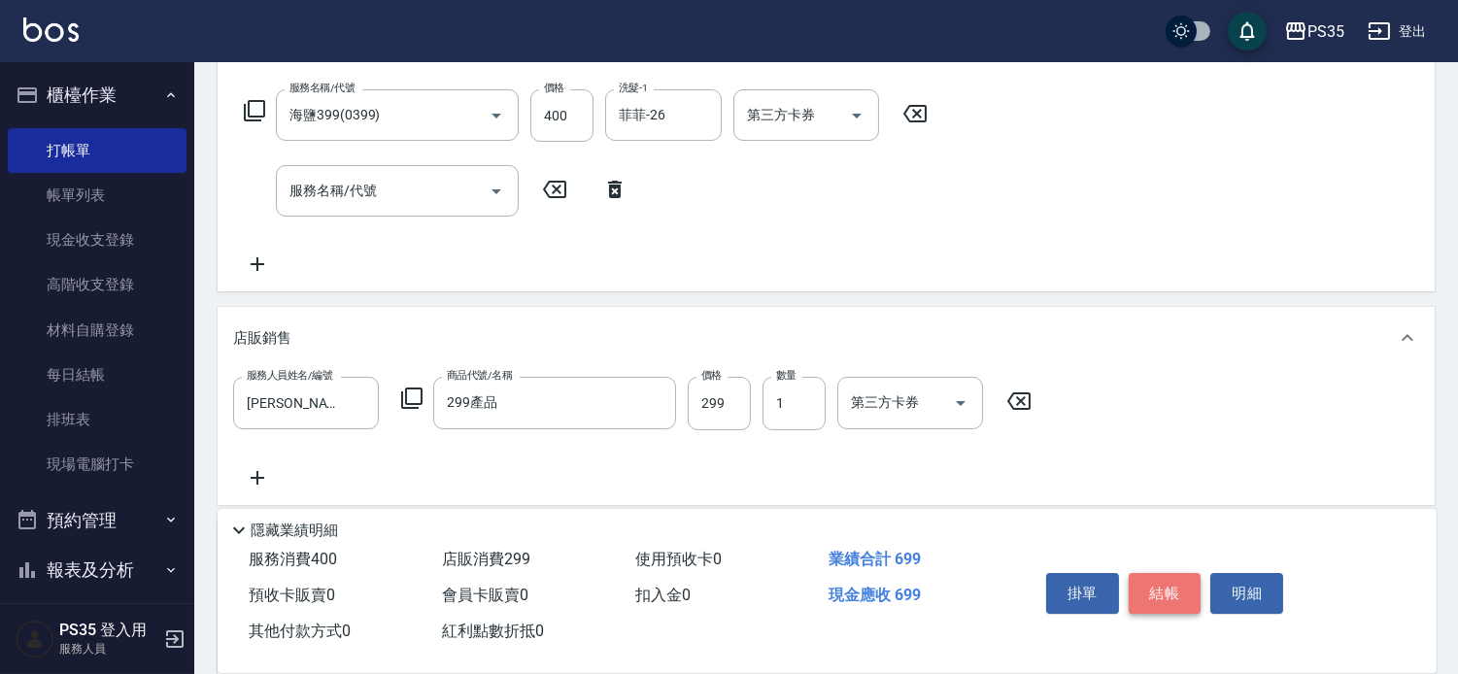
click at [1185, 573] on button "結帳" at bounding box center [1165, 593] width 73 height 41
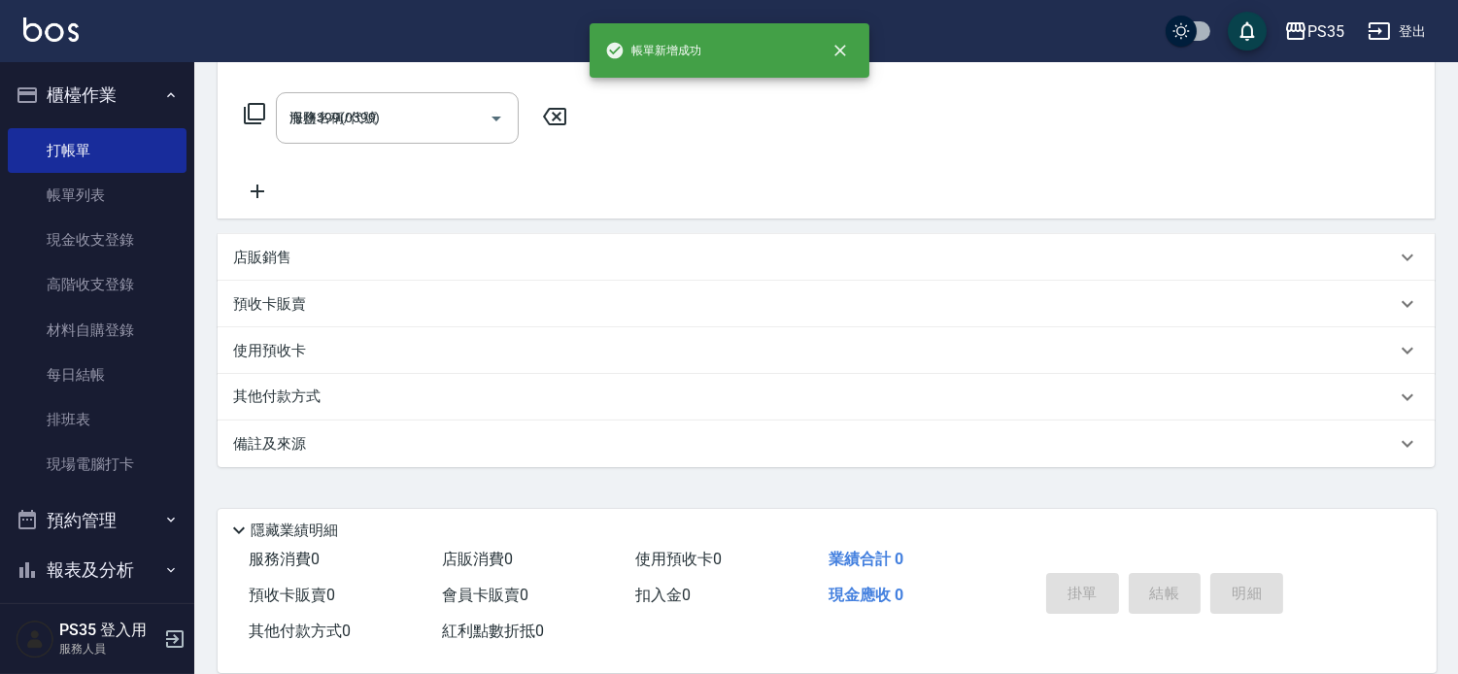
type input "[DATE] 19:17"
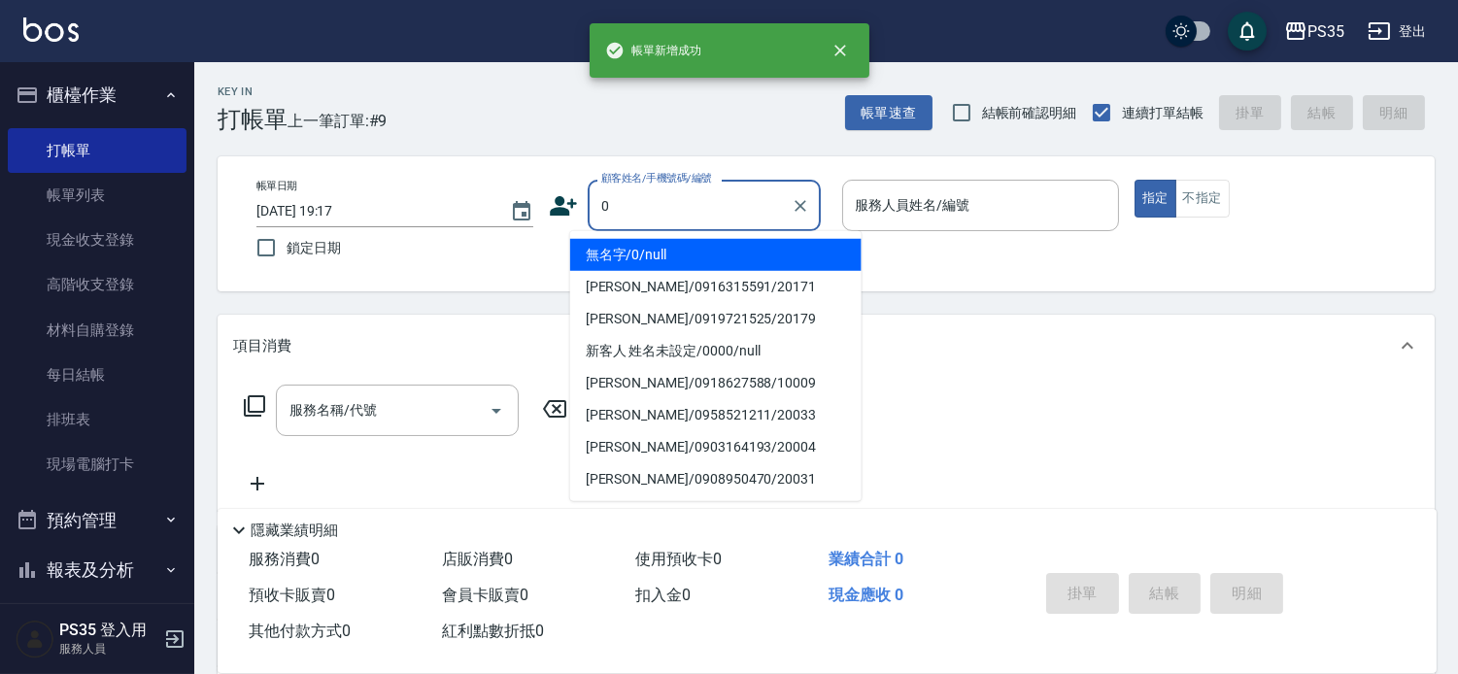
type input "0"
type input "2"
type input "無名字/0/null"
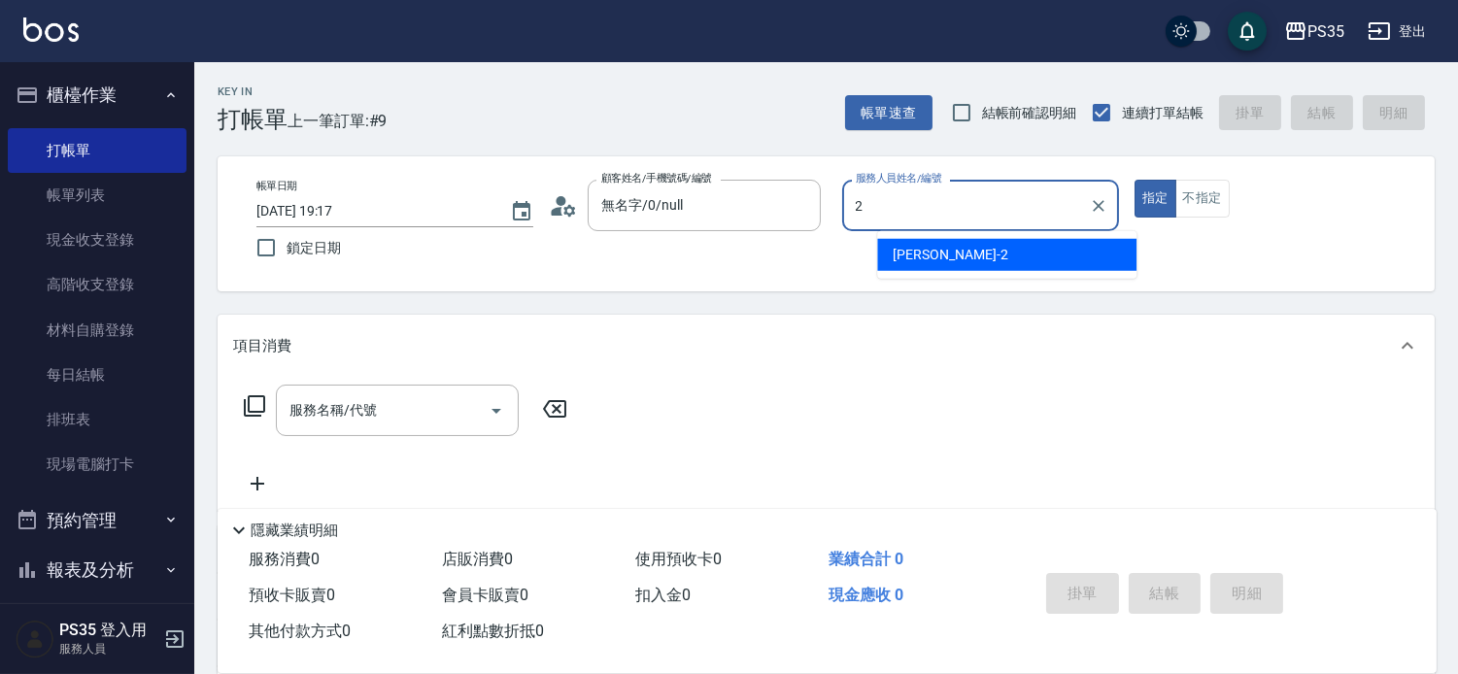
type input "[PERSON_NAME]-2"
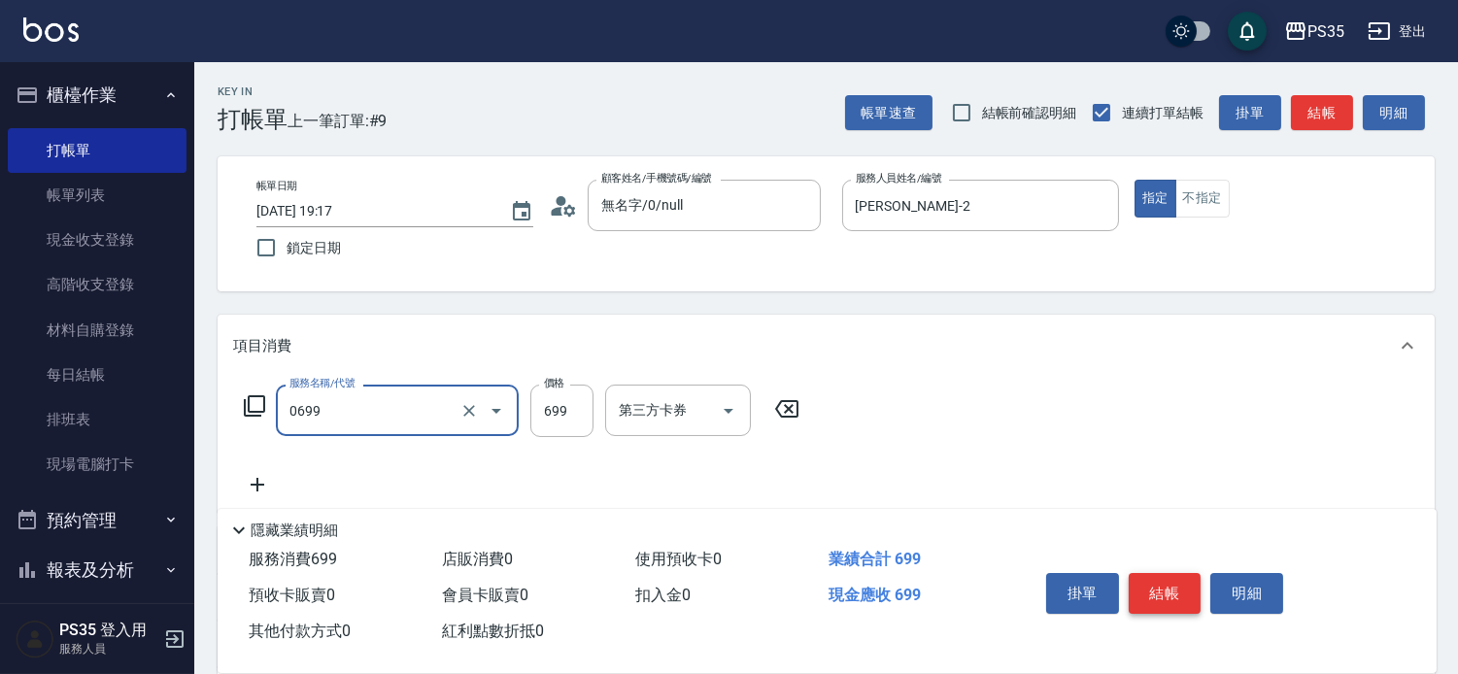
type input "精油SPA(0699)"
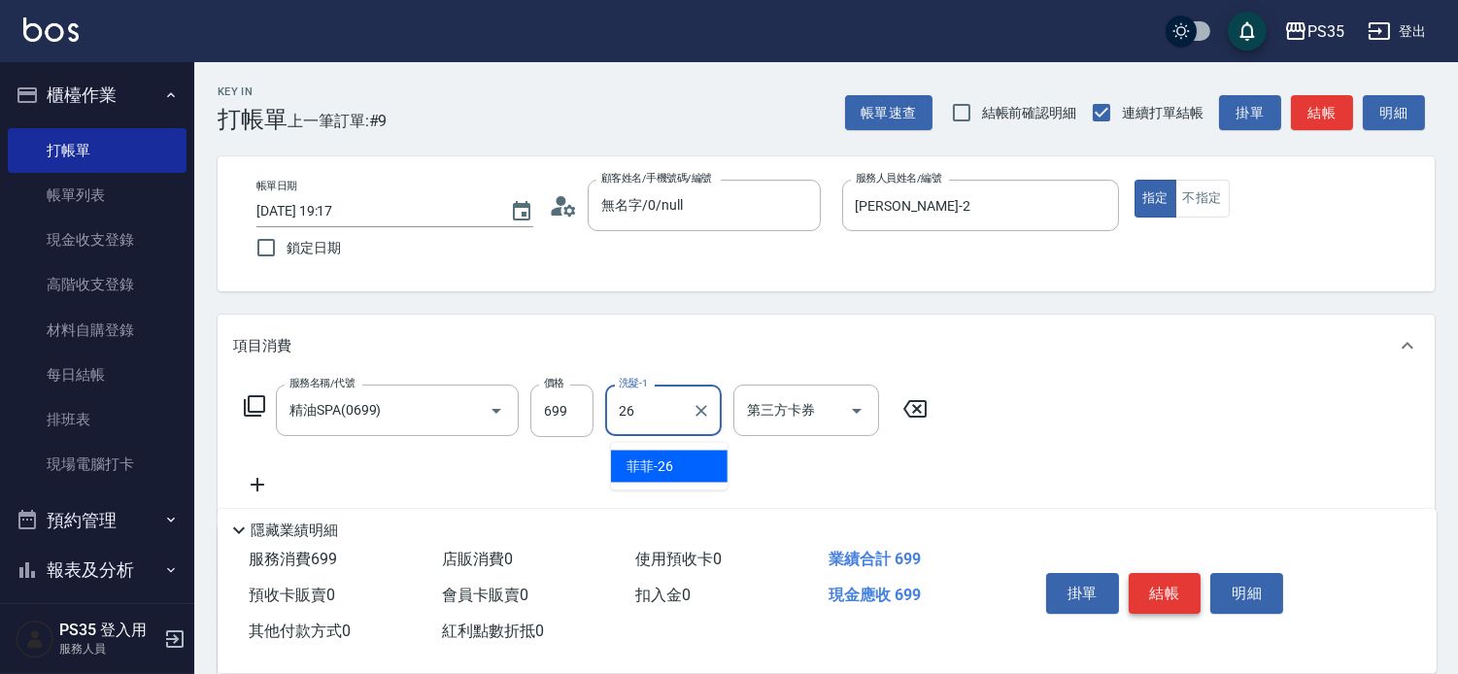
type input "菲菲-26"
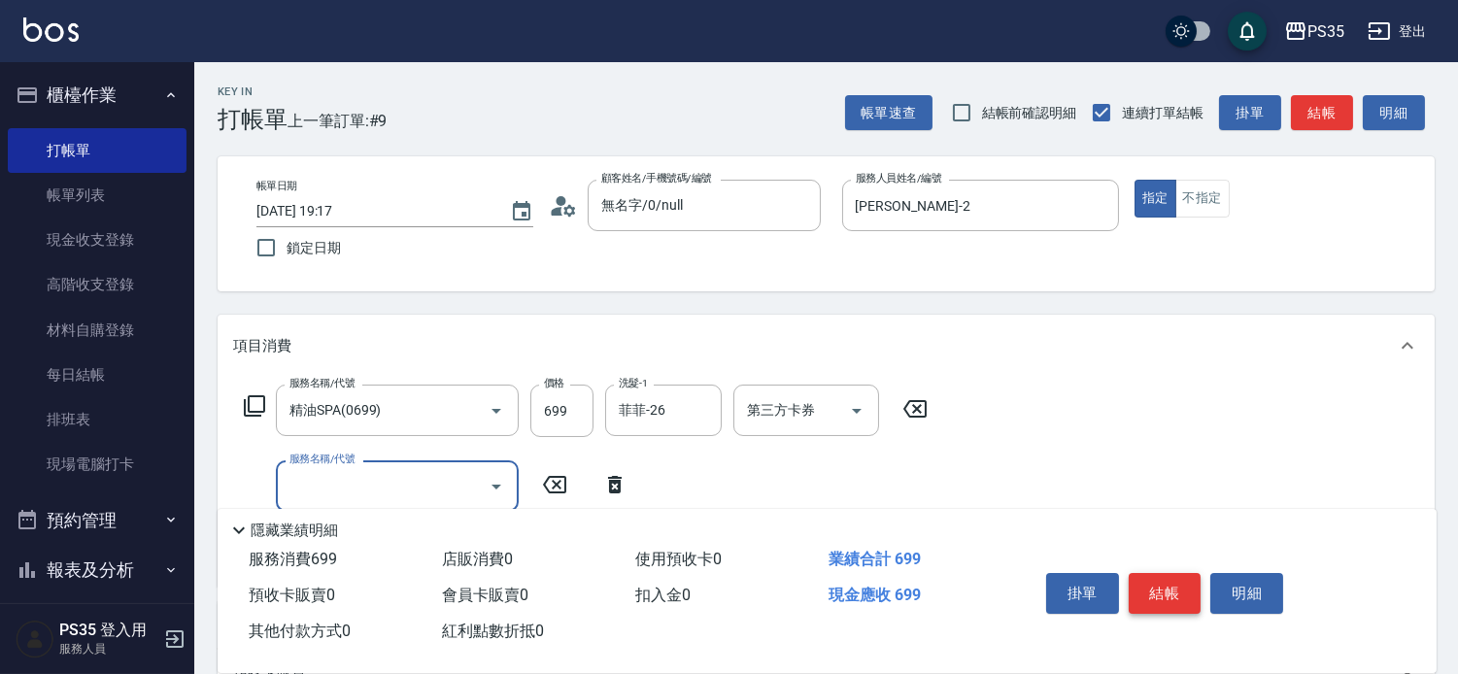
scroll to position [108, 0]
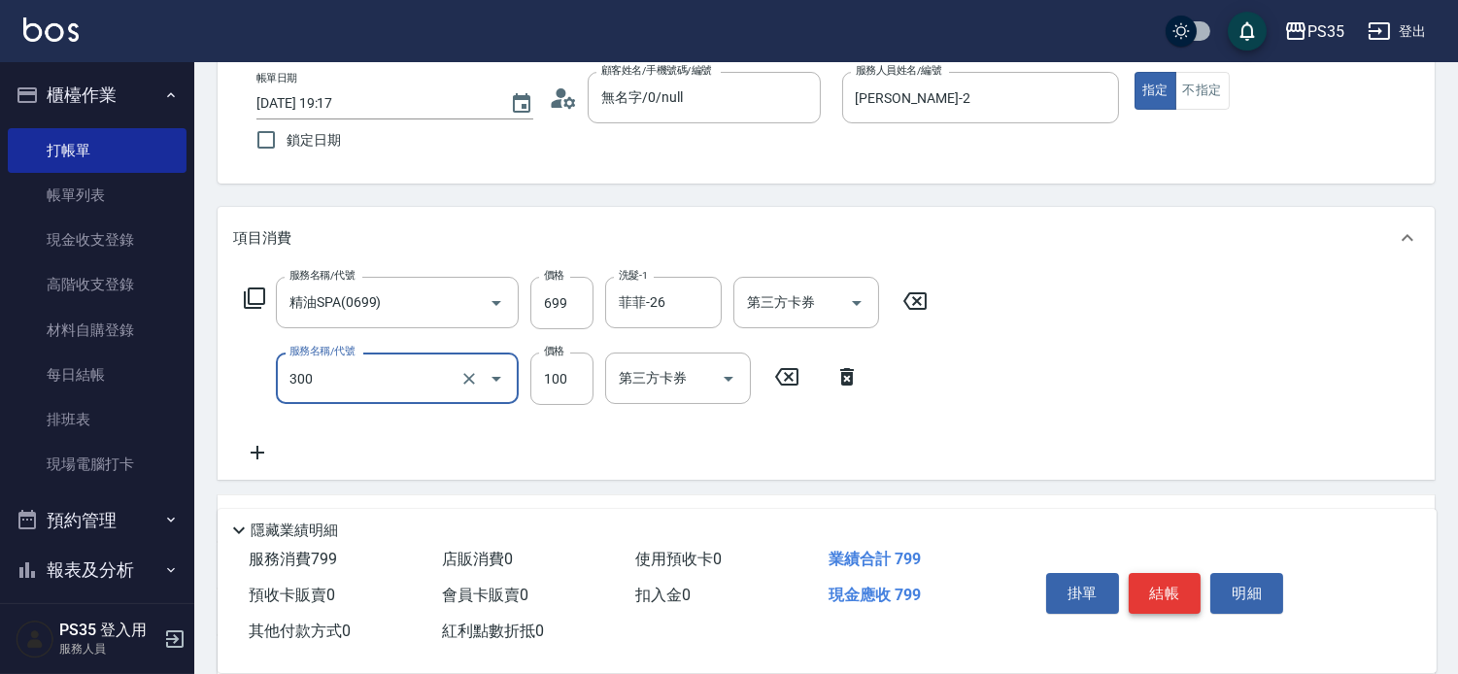
type input "剪髮(300)"
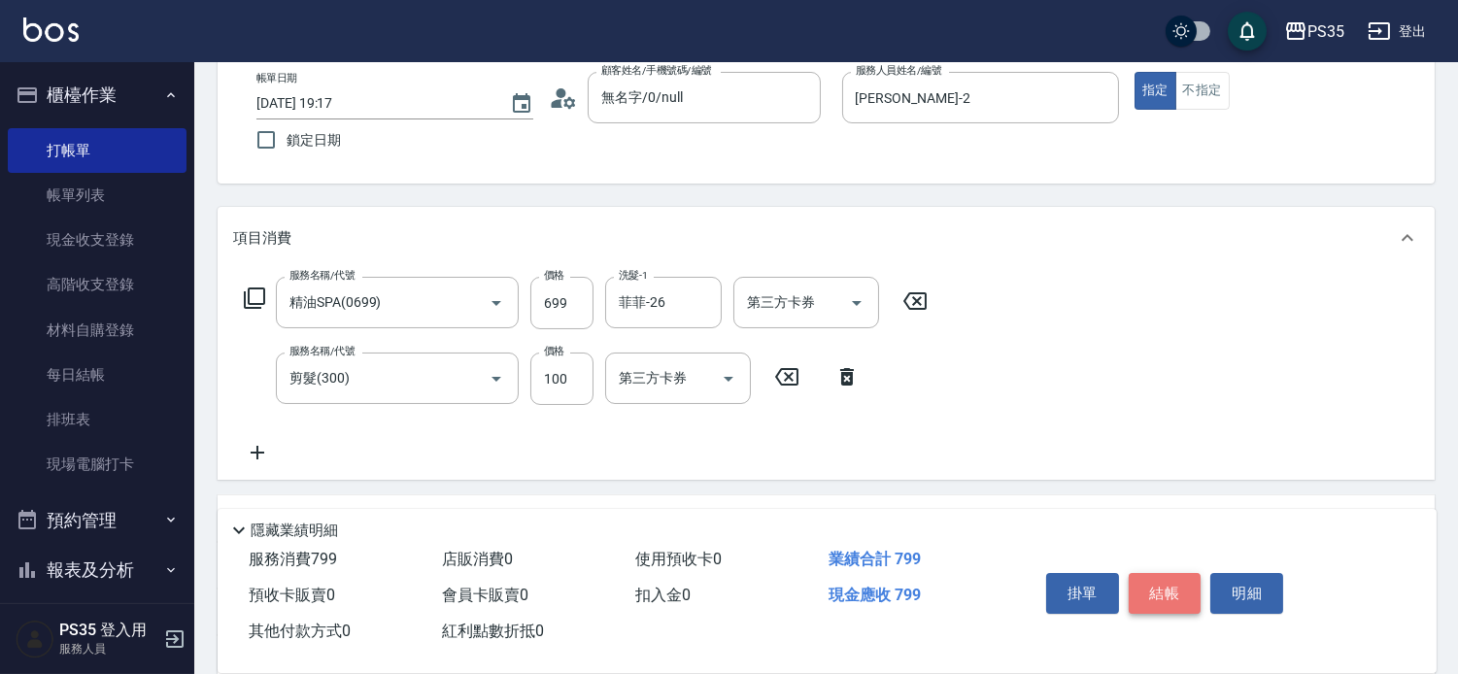
click at [1191, 573] on button "結帳" at bounding box center [1165, 593] width 73 height 41
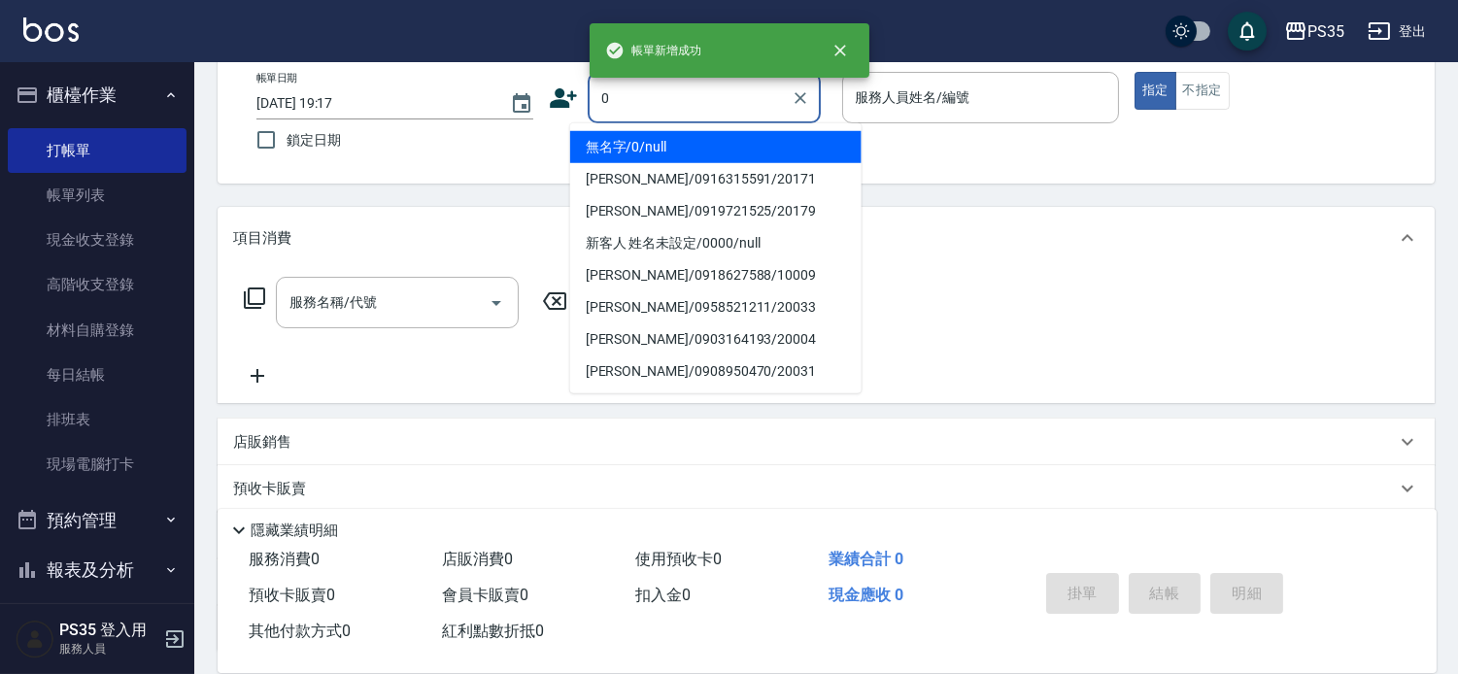
type input "0"
type input "2"
type input "無名字/0/null"
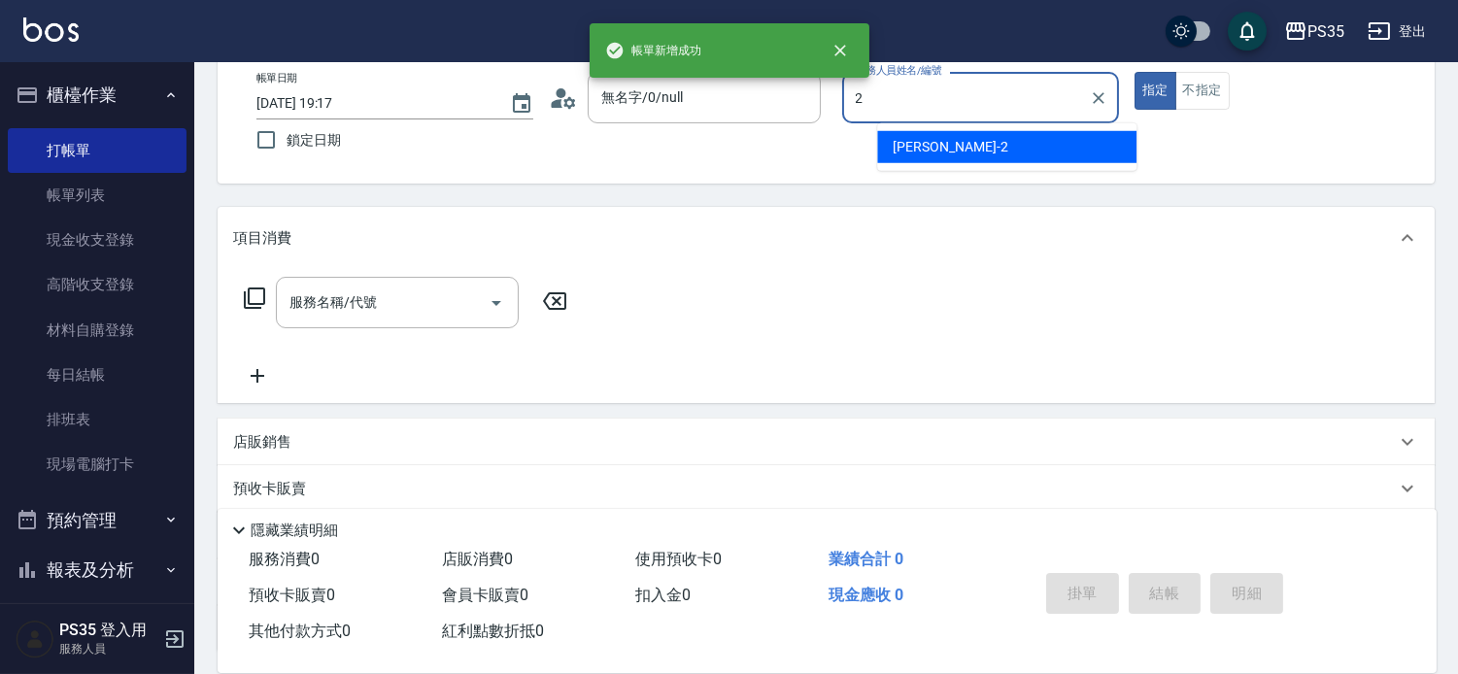
type input "[PERSON_NAME]-2"
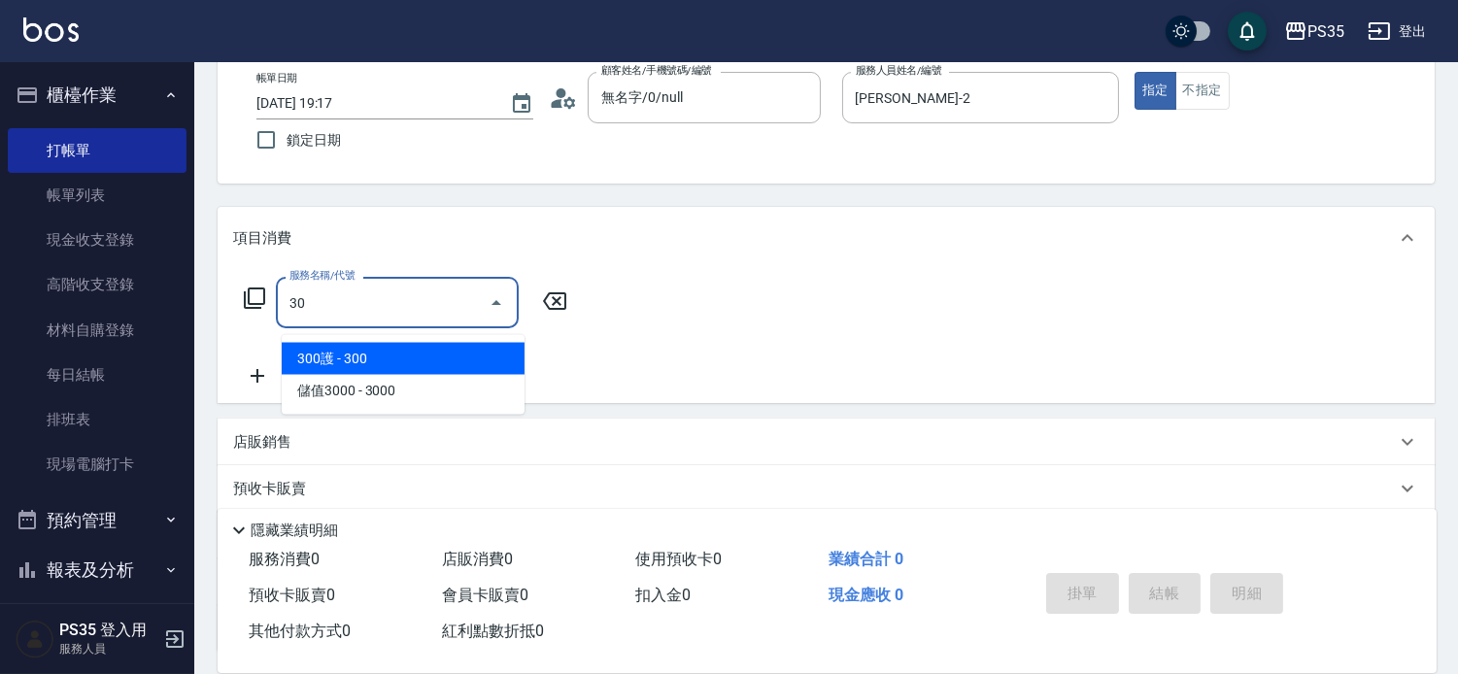
type input "308"
type input "潤絲(110)"
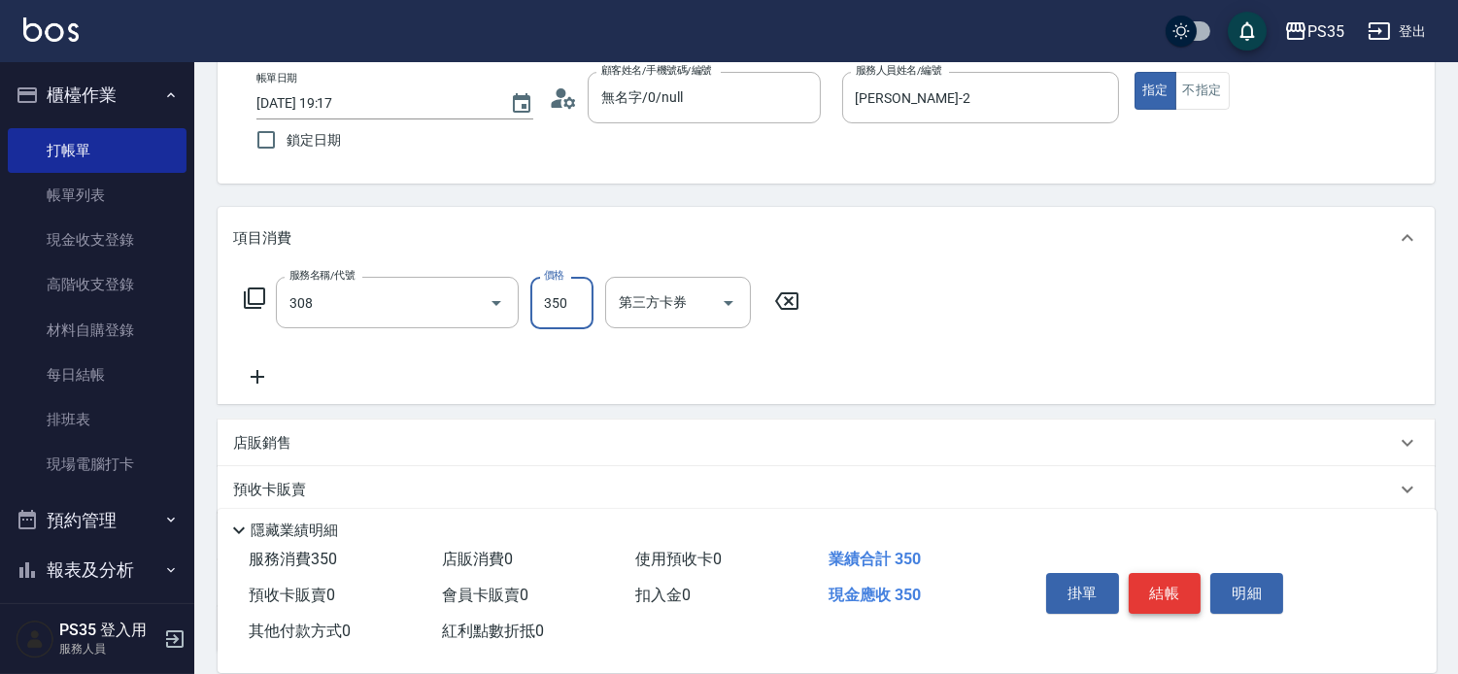
type input "洗+剪(308)"
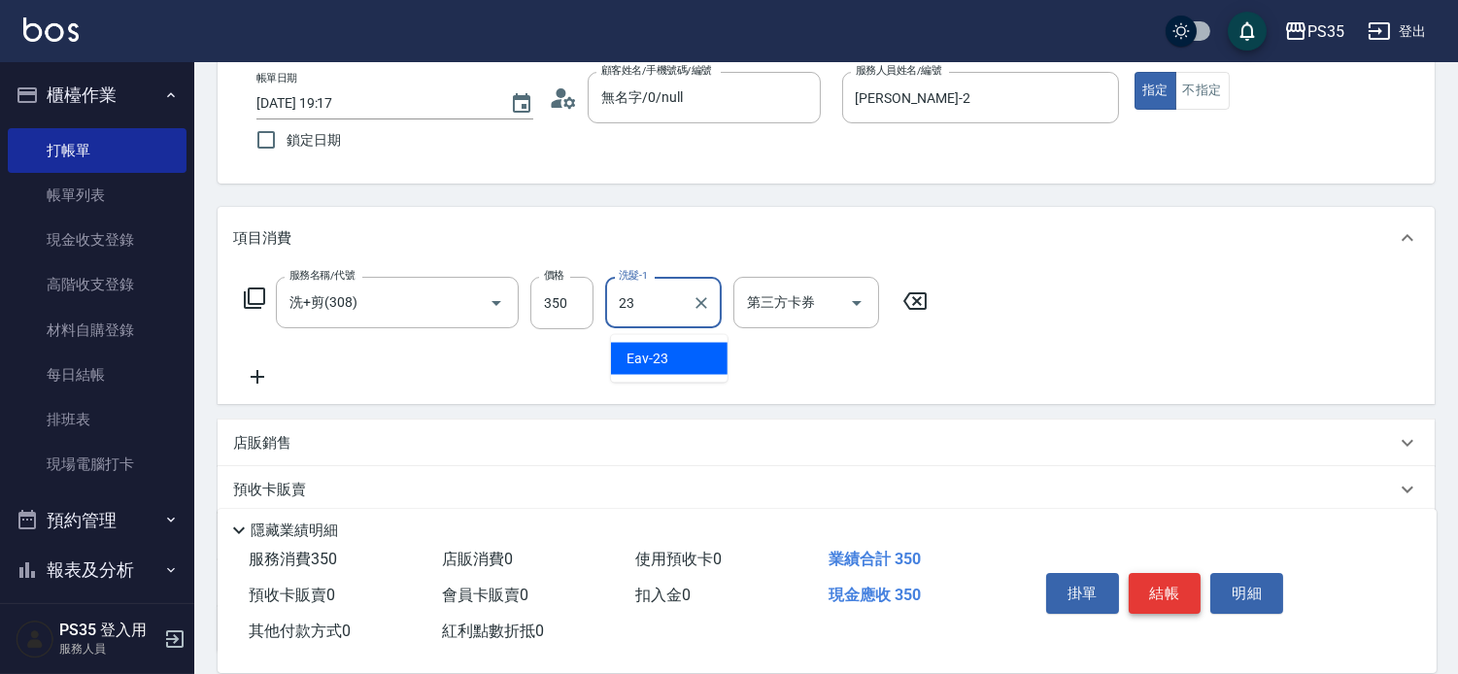
type input "Eav-23"
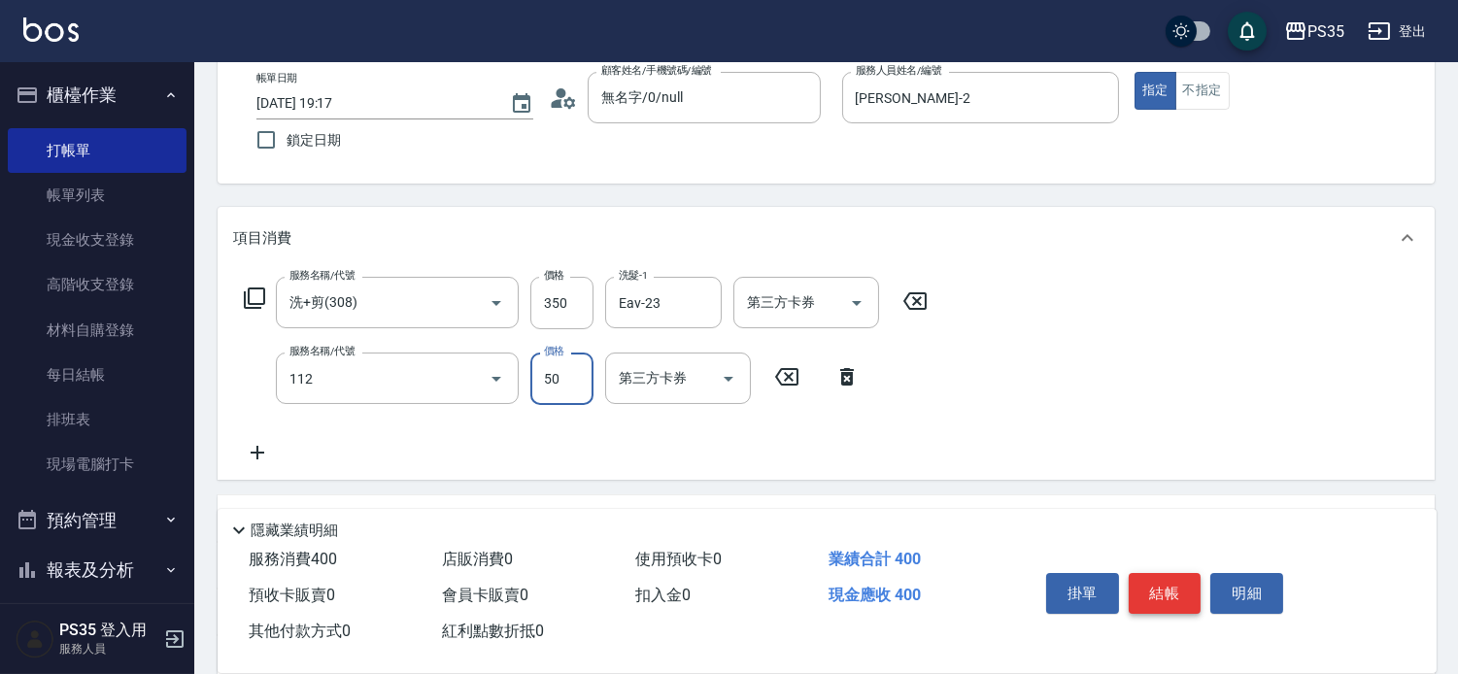
type input "精油50(112)"
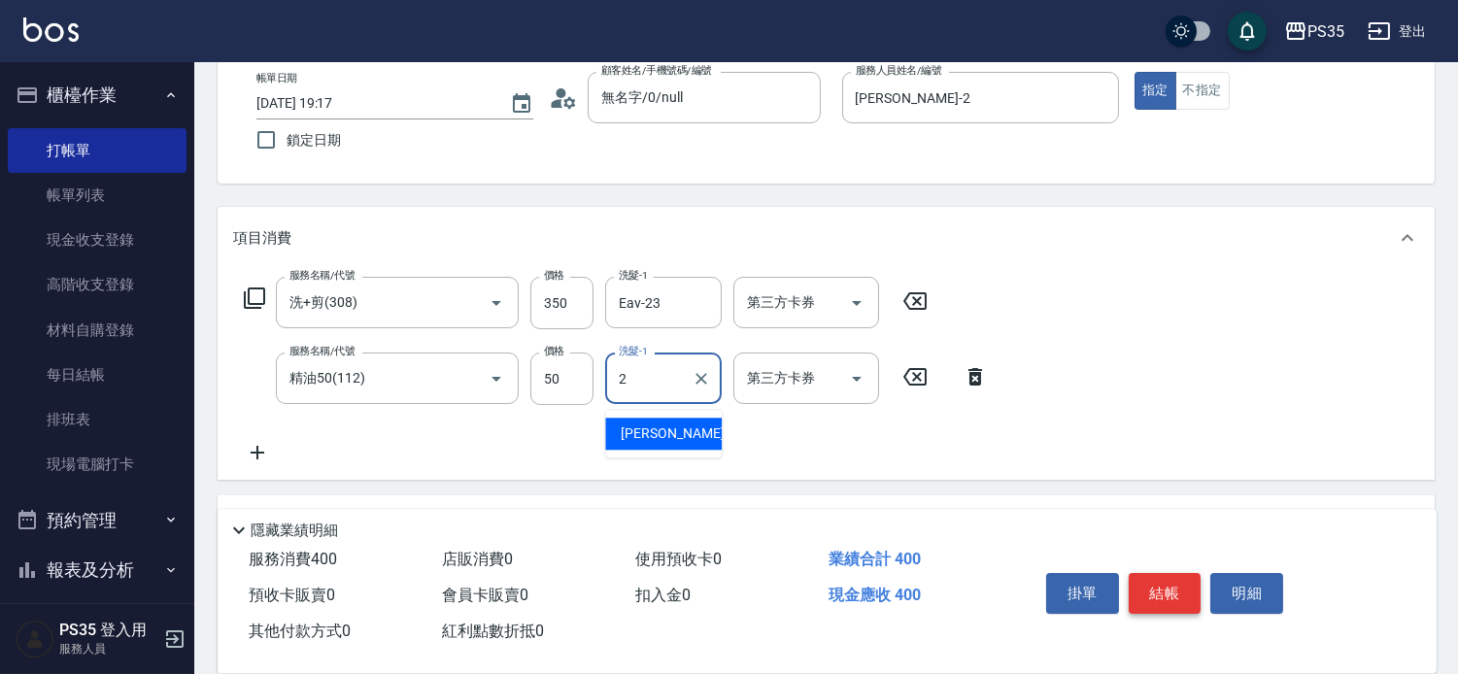
type input "[PERSON_NAME]-2"
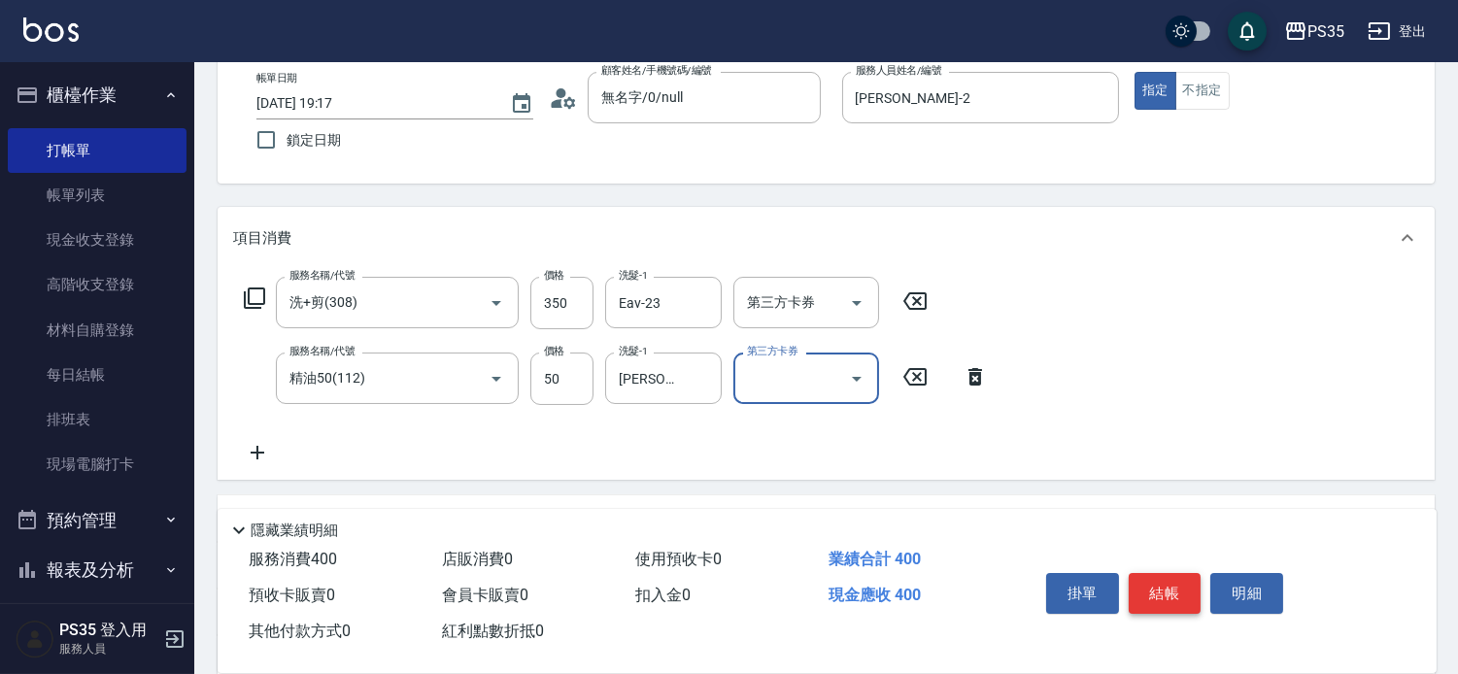
click at [1186, 573] on button "結帳" at bounding box center [1165, 593] width 73 height 41
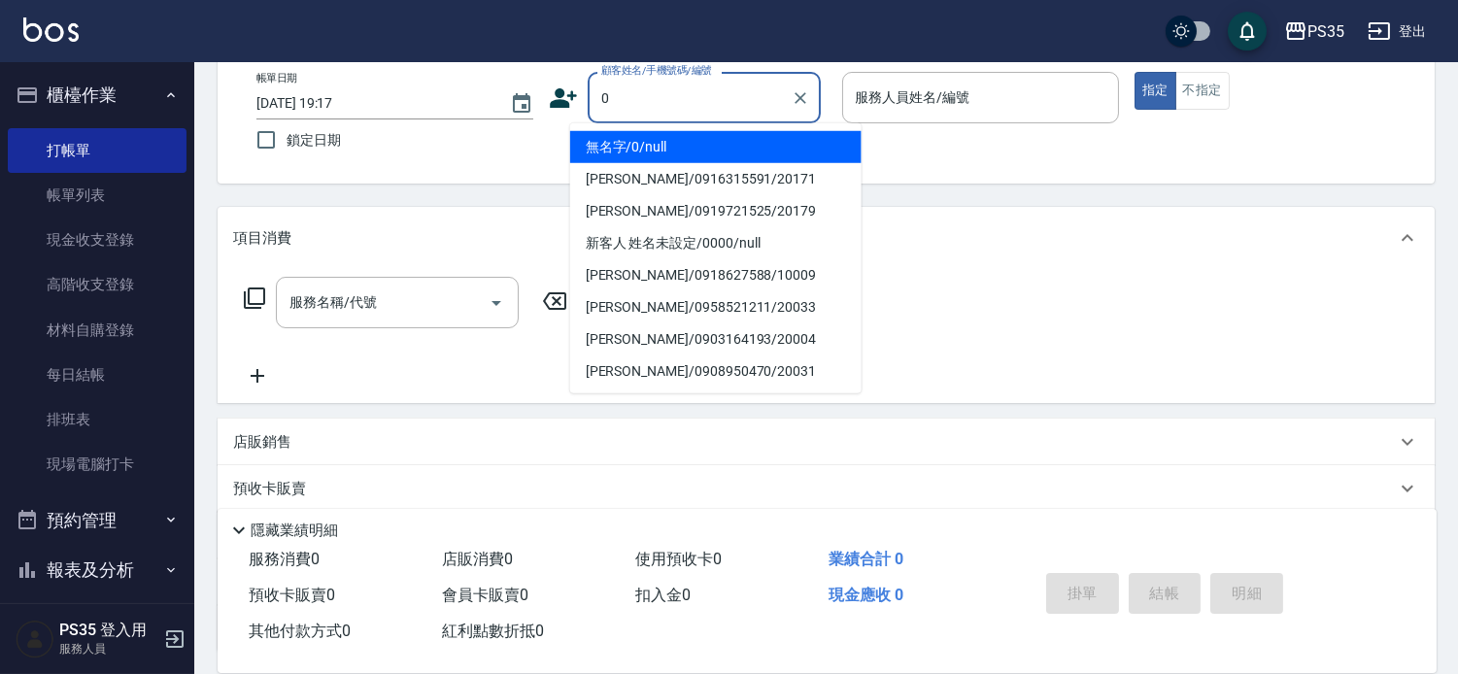
type input "0"
type input "1"
type input "無名字/0/null"
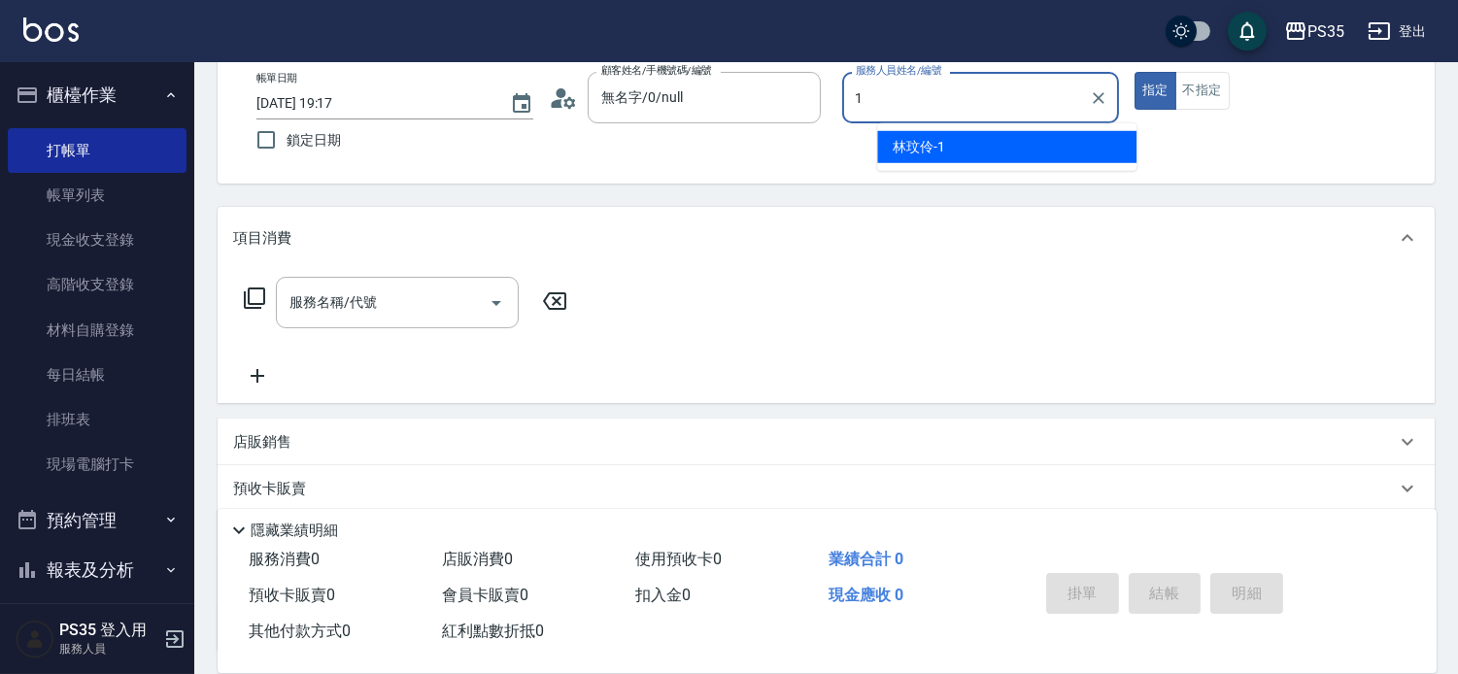
type input "[PERSON_NAME]-1"
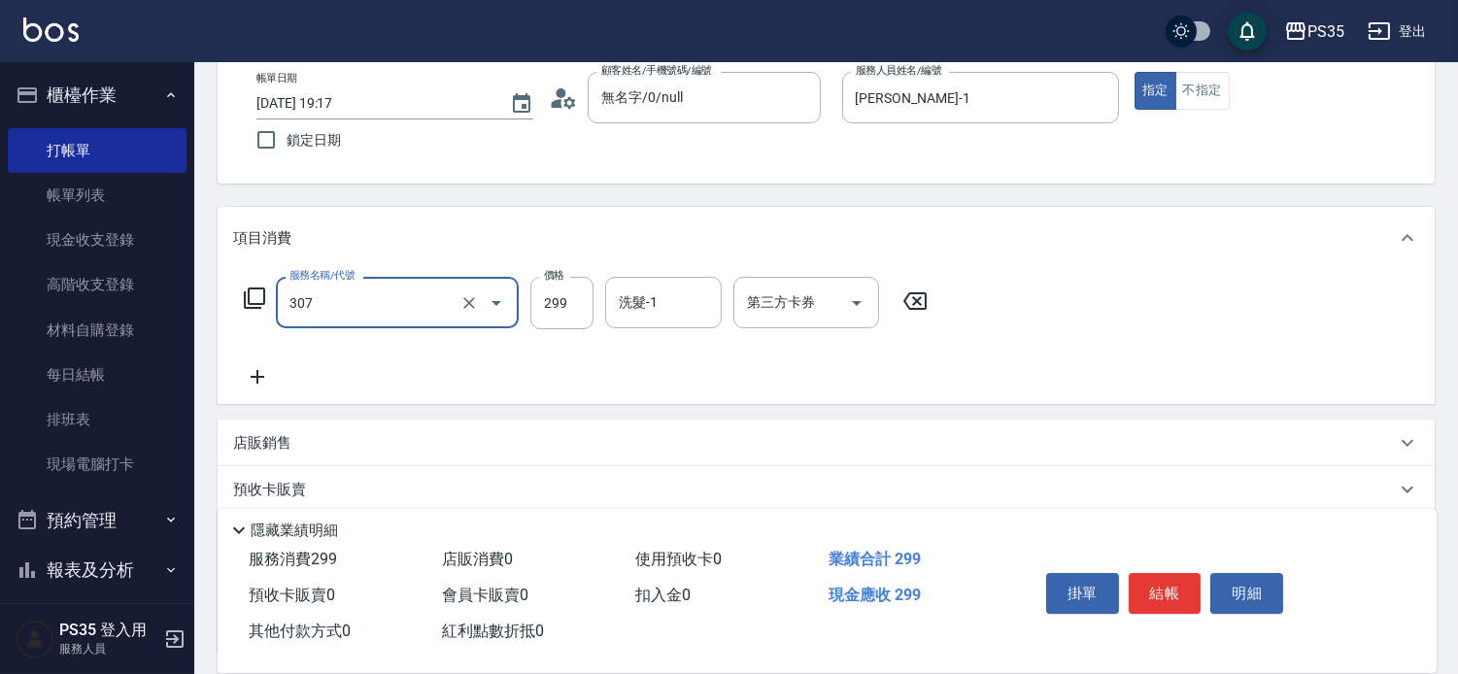
type input "剪髮(307)"
click at [915, 304] on icon at bounding box center [915, 300] width 49 height 23
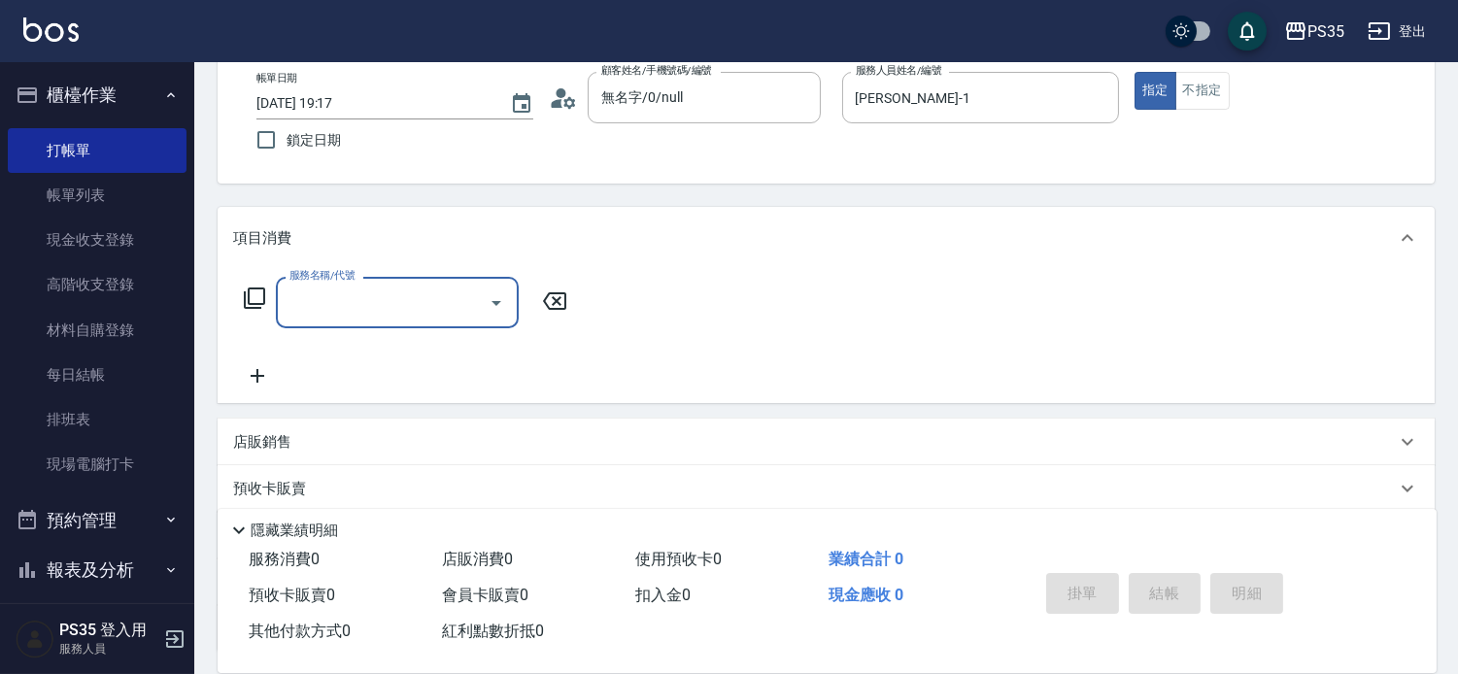
click at [356, 307] on input "服務名稱/代號" at bounding box center [383, 303] width 196 height 34
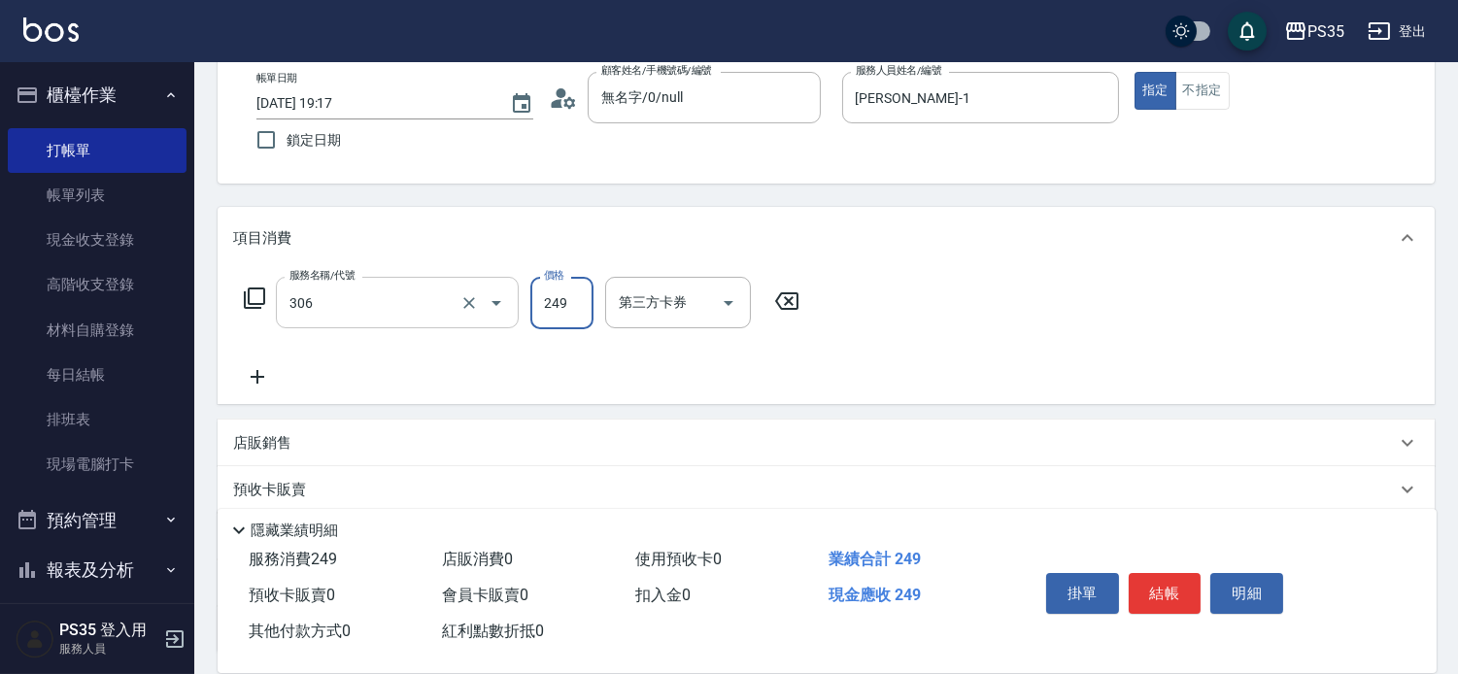
type input "剪髮(306)"
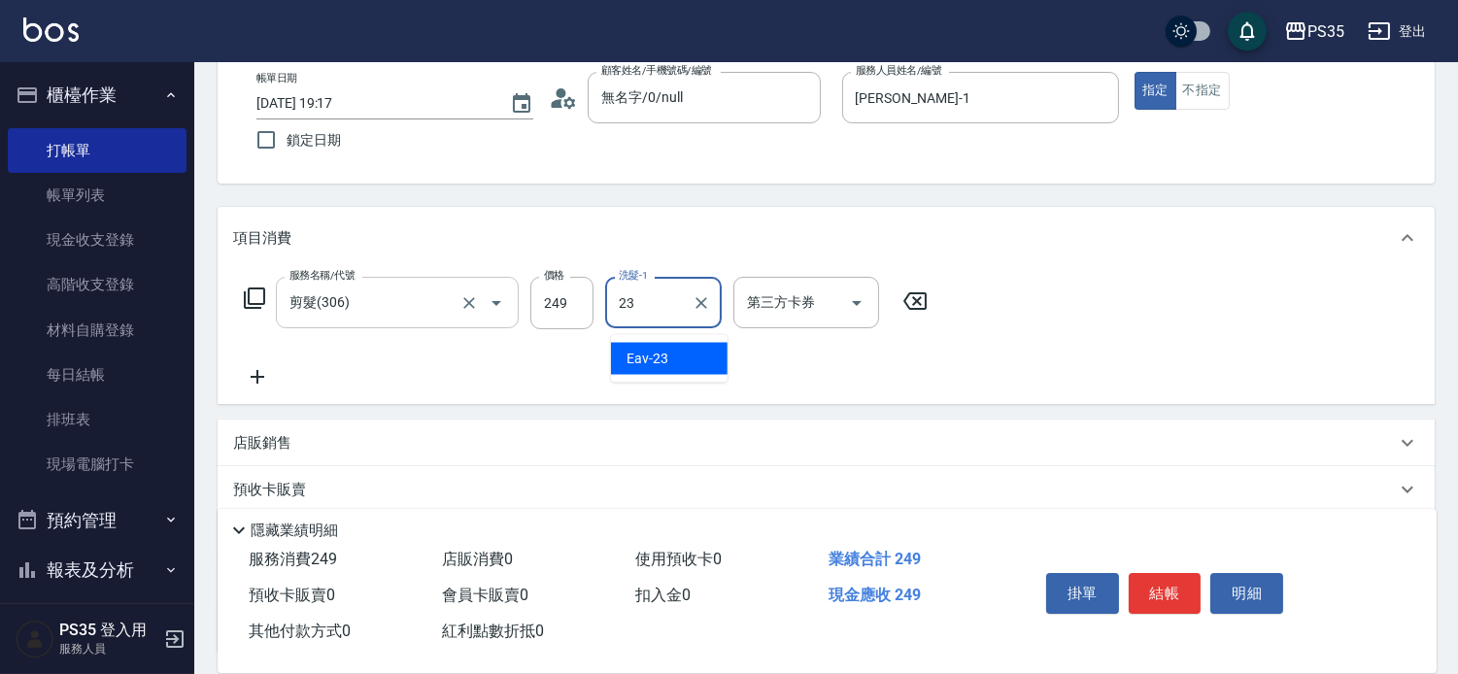
type input "Eav-23"
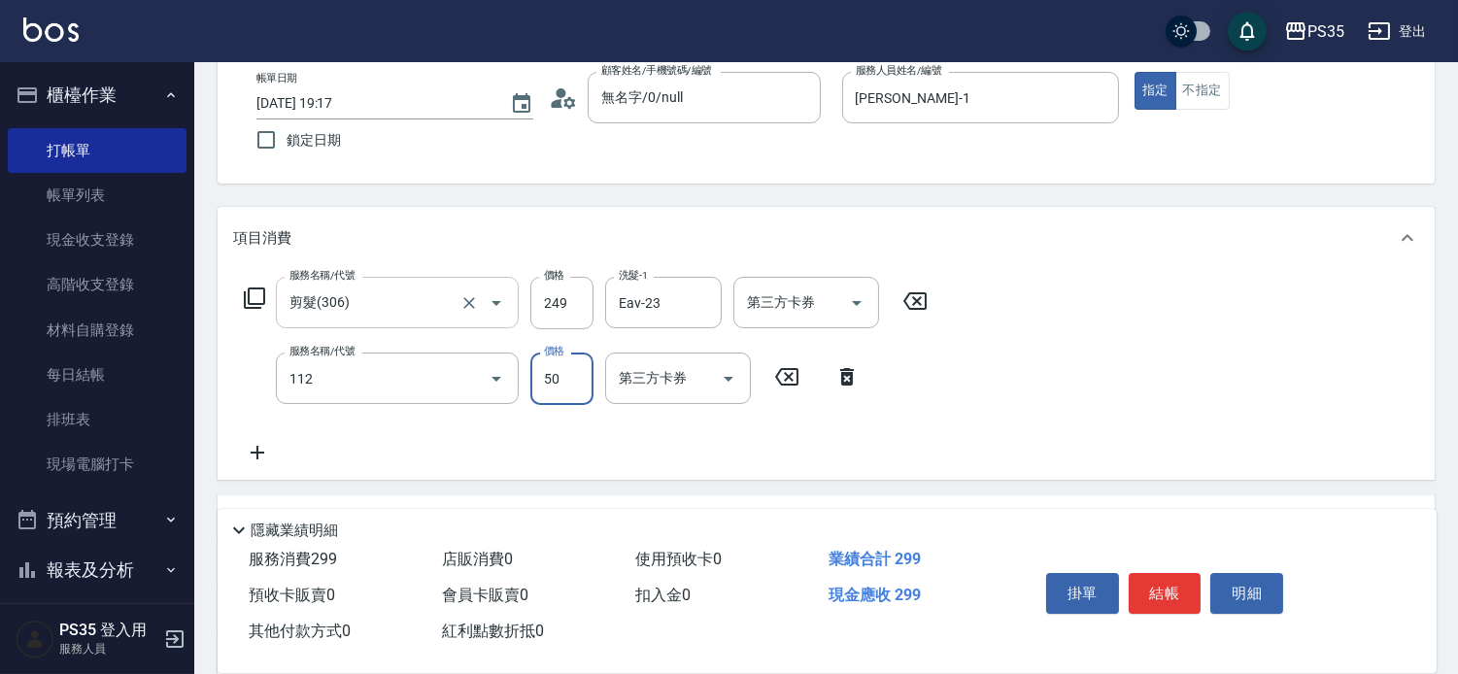
type input "精油50(112)"
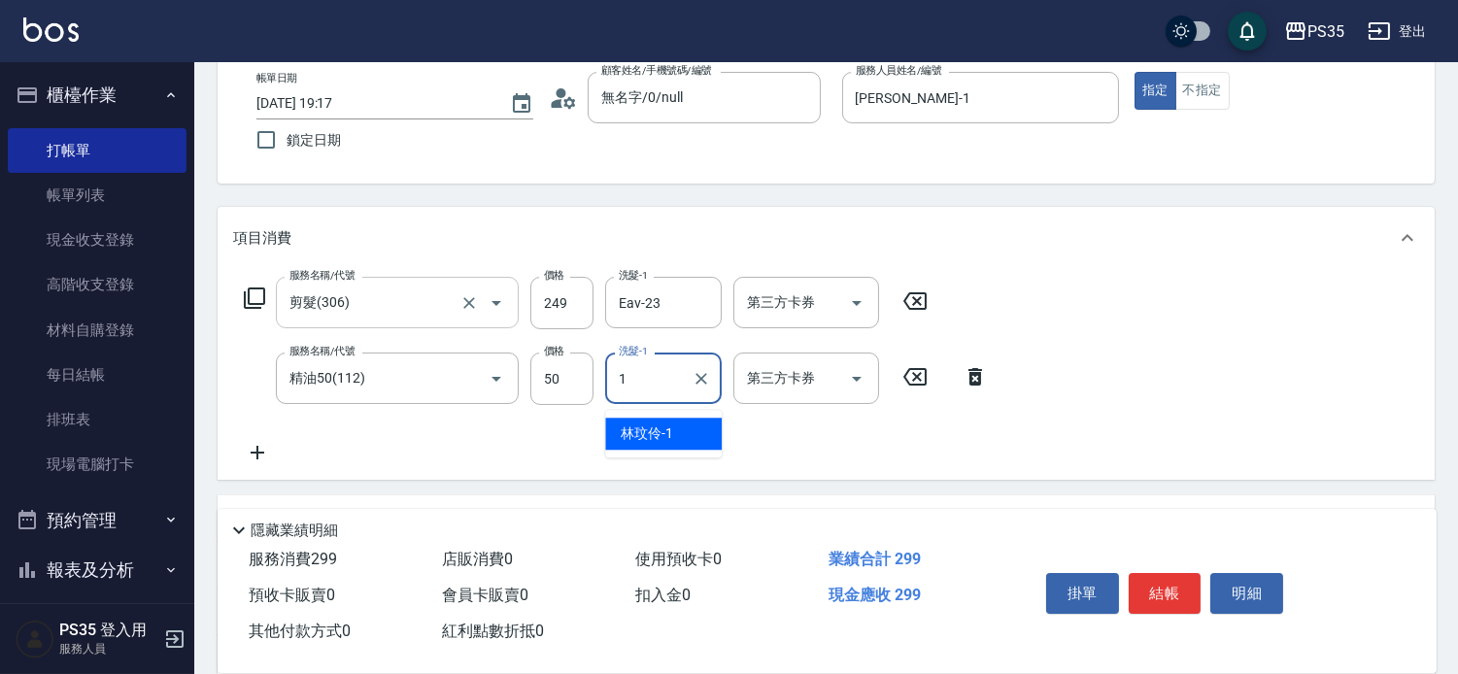
type input "[PERSON_NAME]-1"
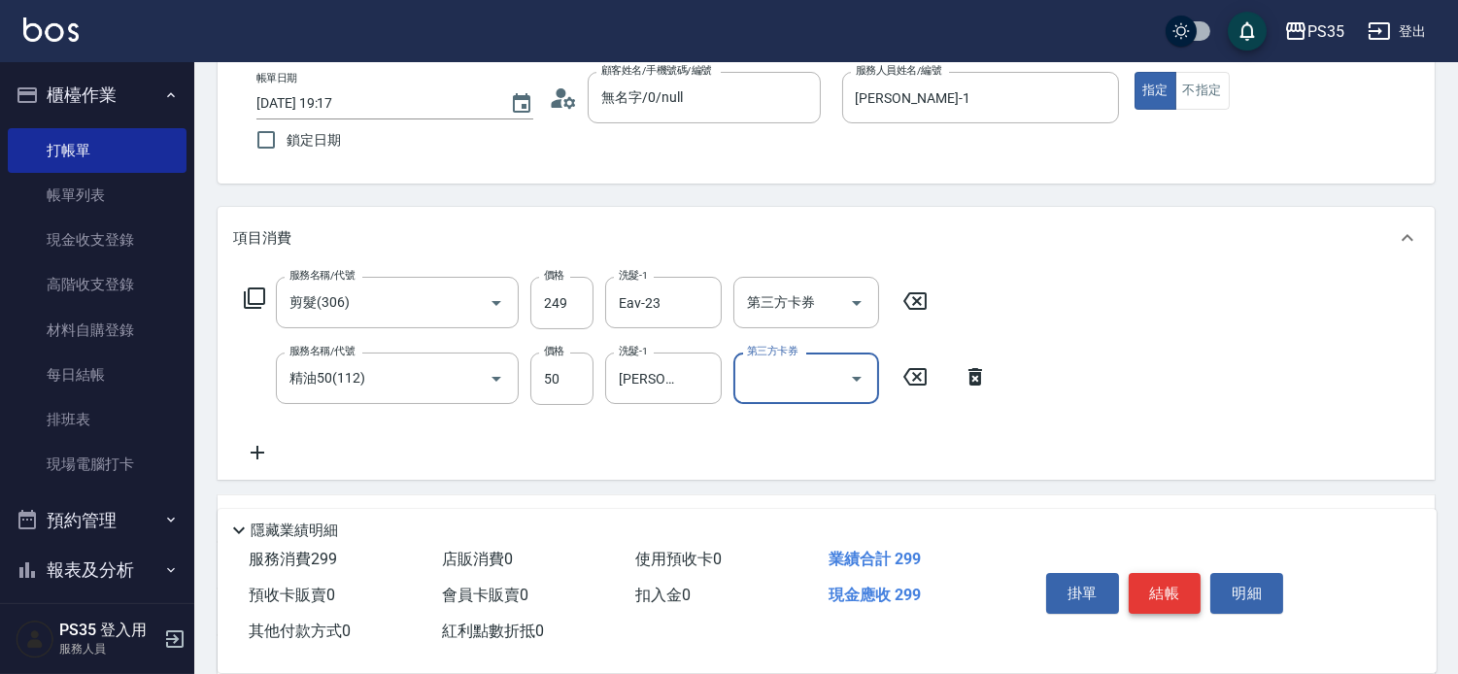
click at [1154, 573] on button "結帳" at bounding box center [1165, 593] width 73 height 41
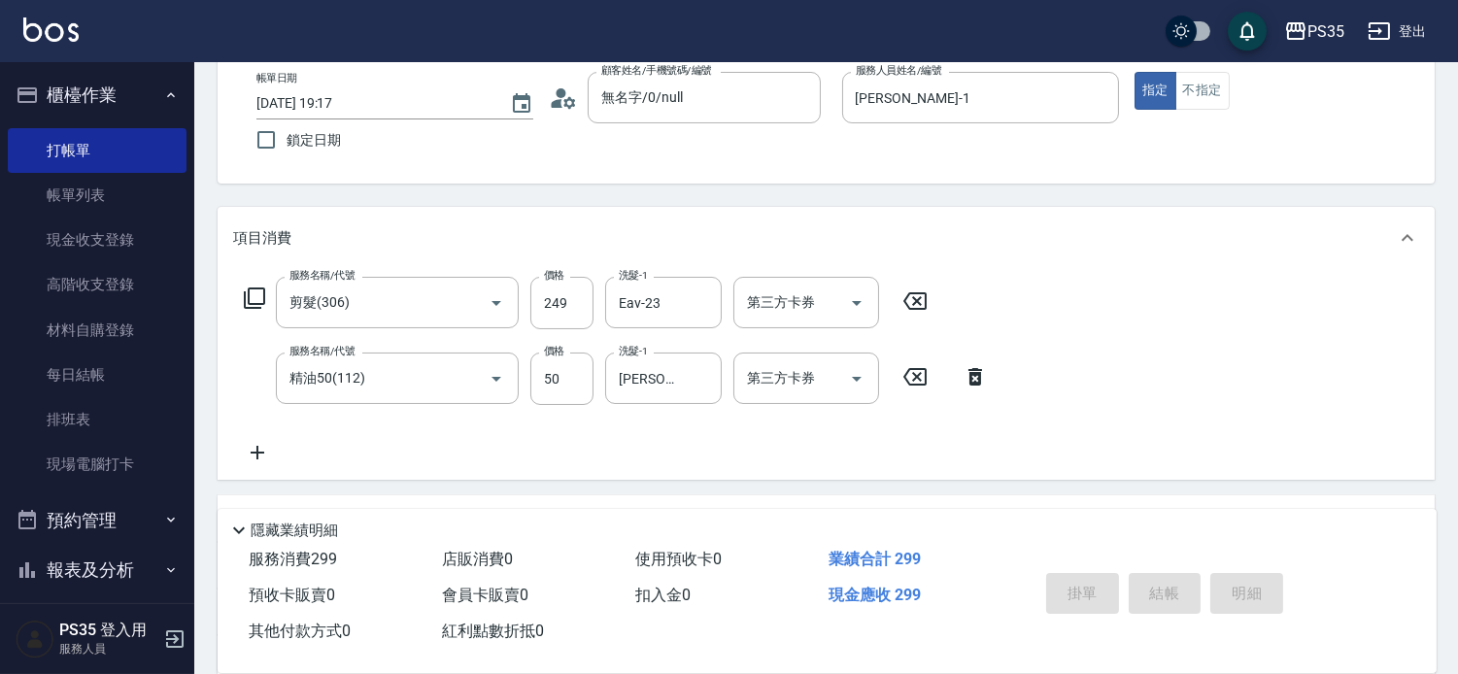
type input "[DATE] 19:18"
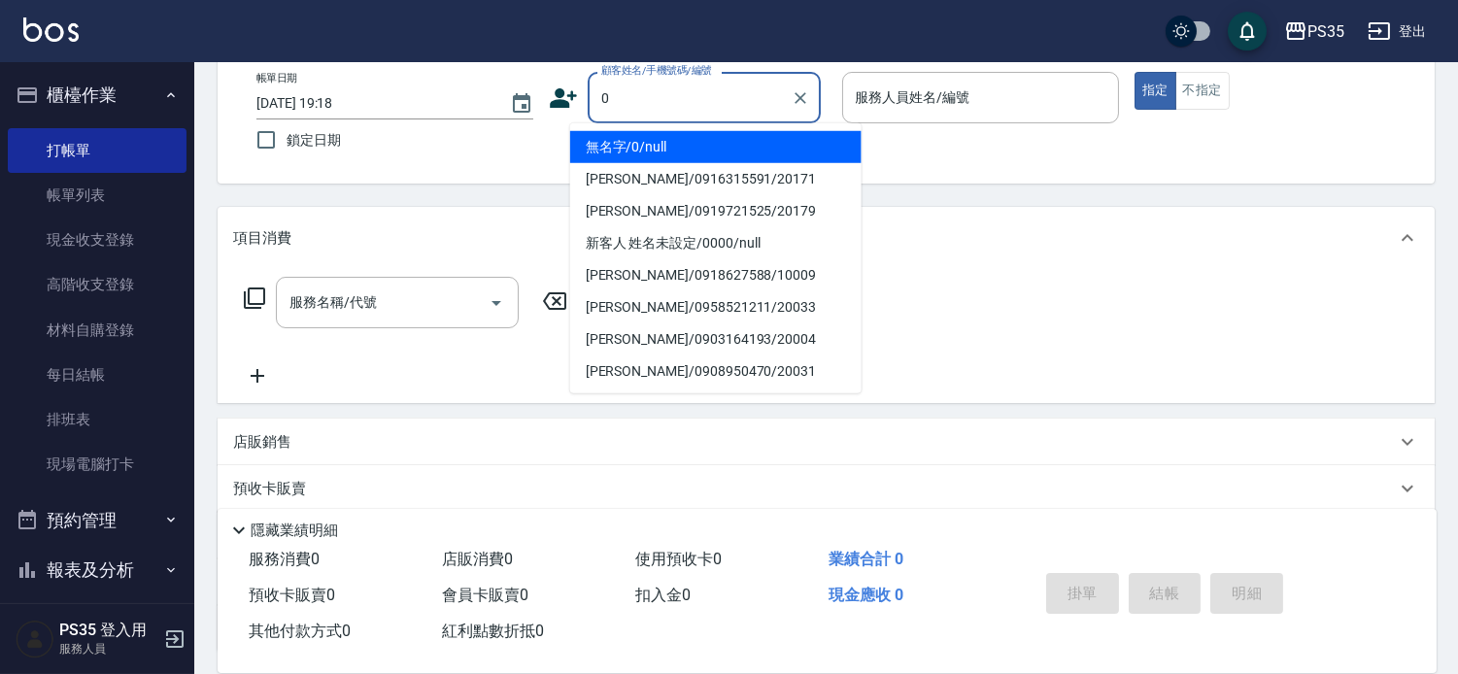
type input "0"
type input "1"
type input "無名字/0/null"
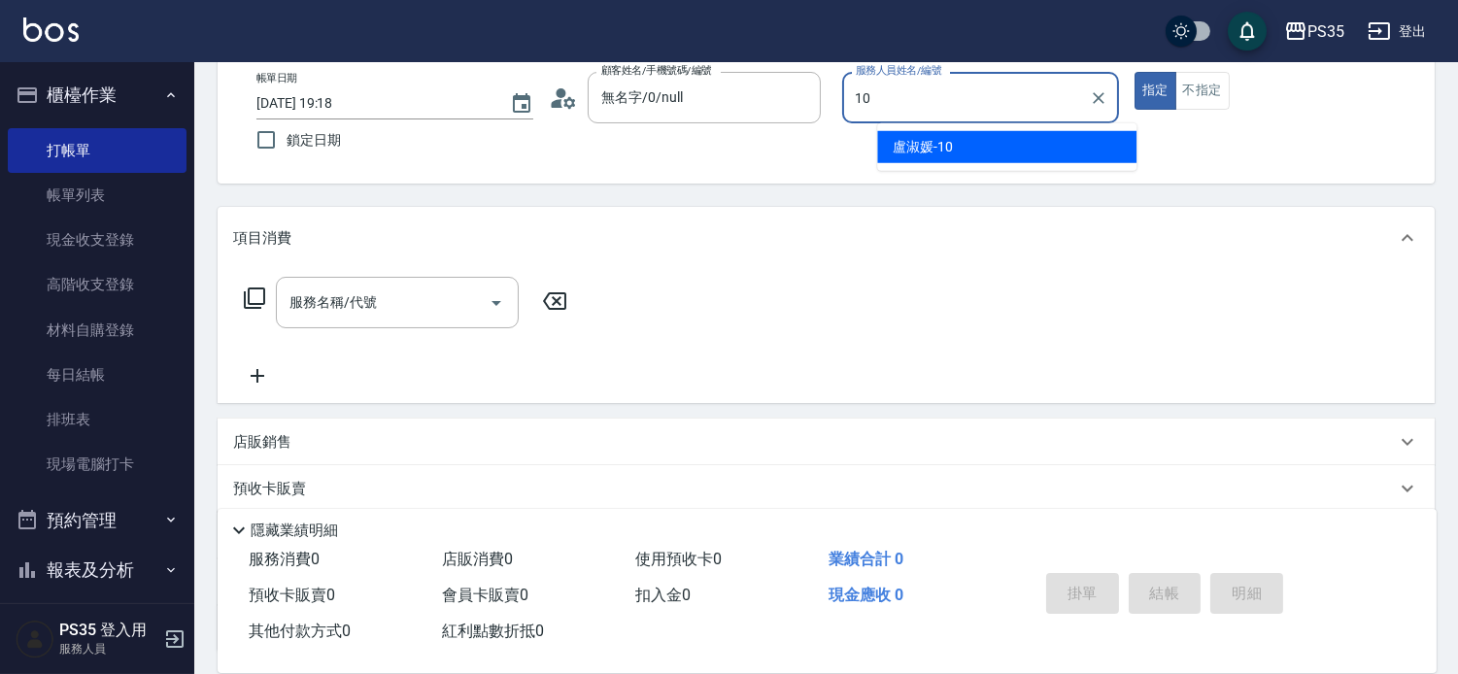
type input "盧淑媛-10"
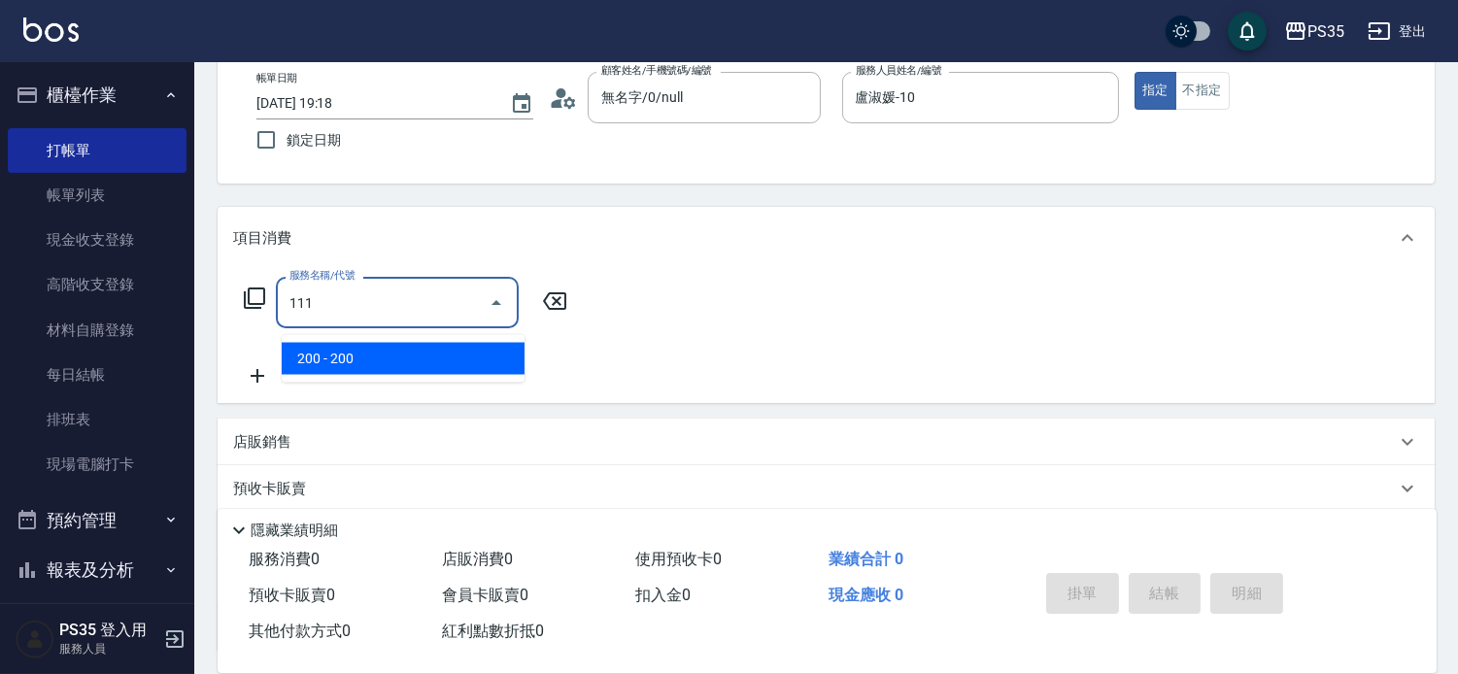
type input "200(111)"
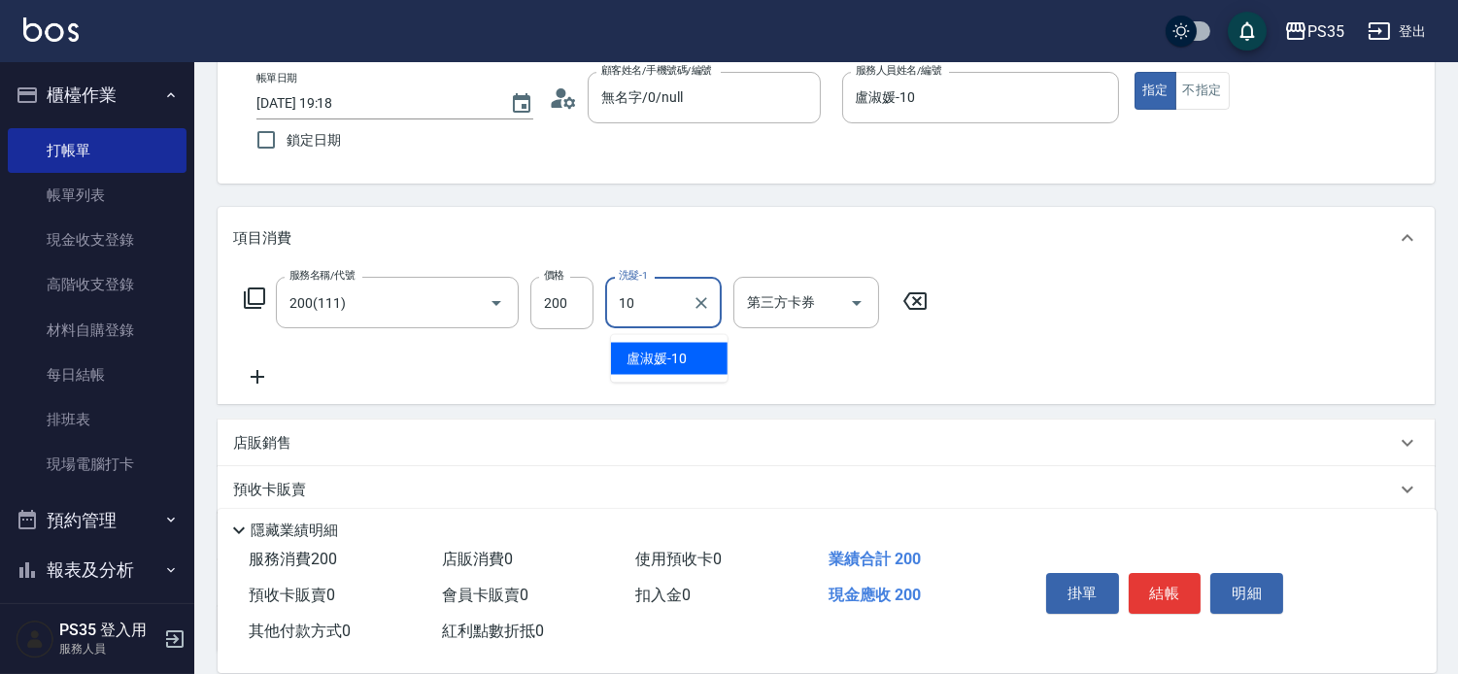
type input "盧淑媛-10"
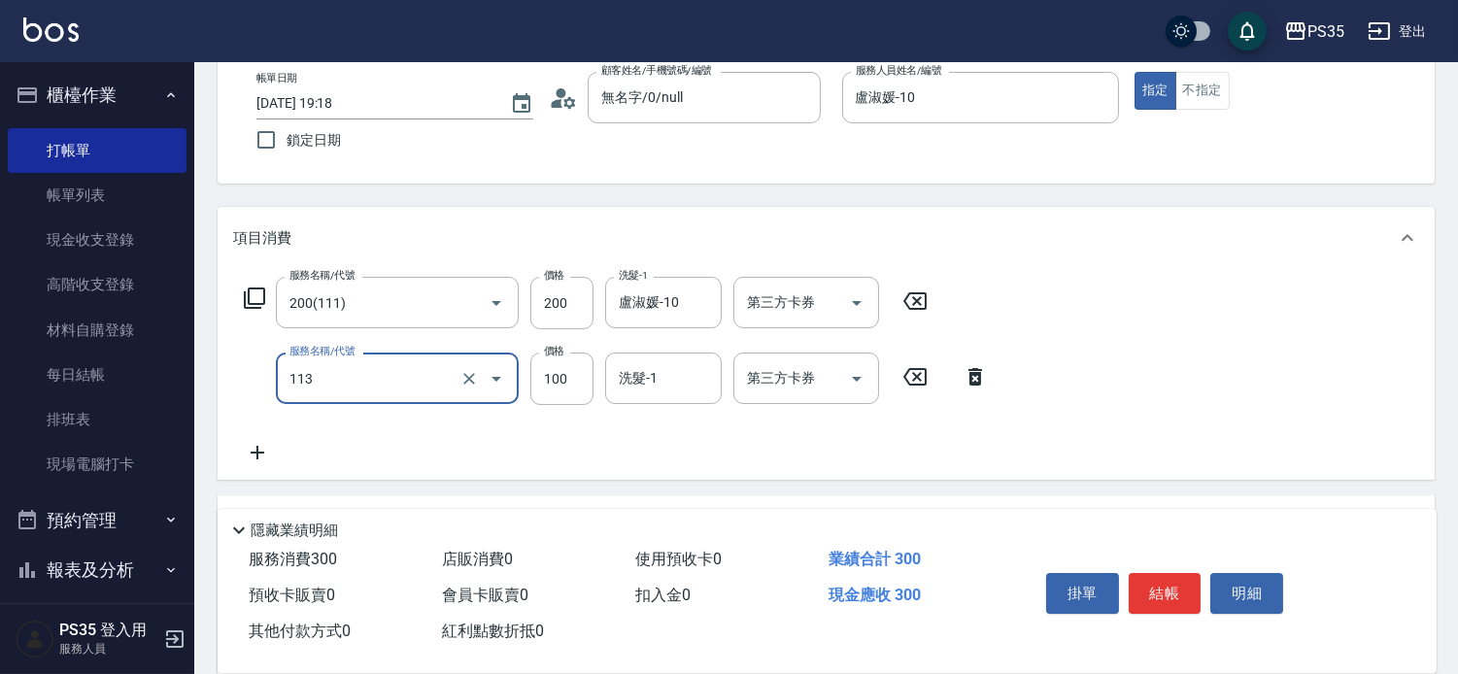
type input "瞬護100(113)"
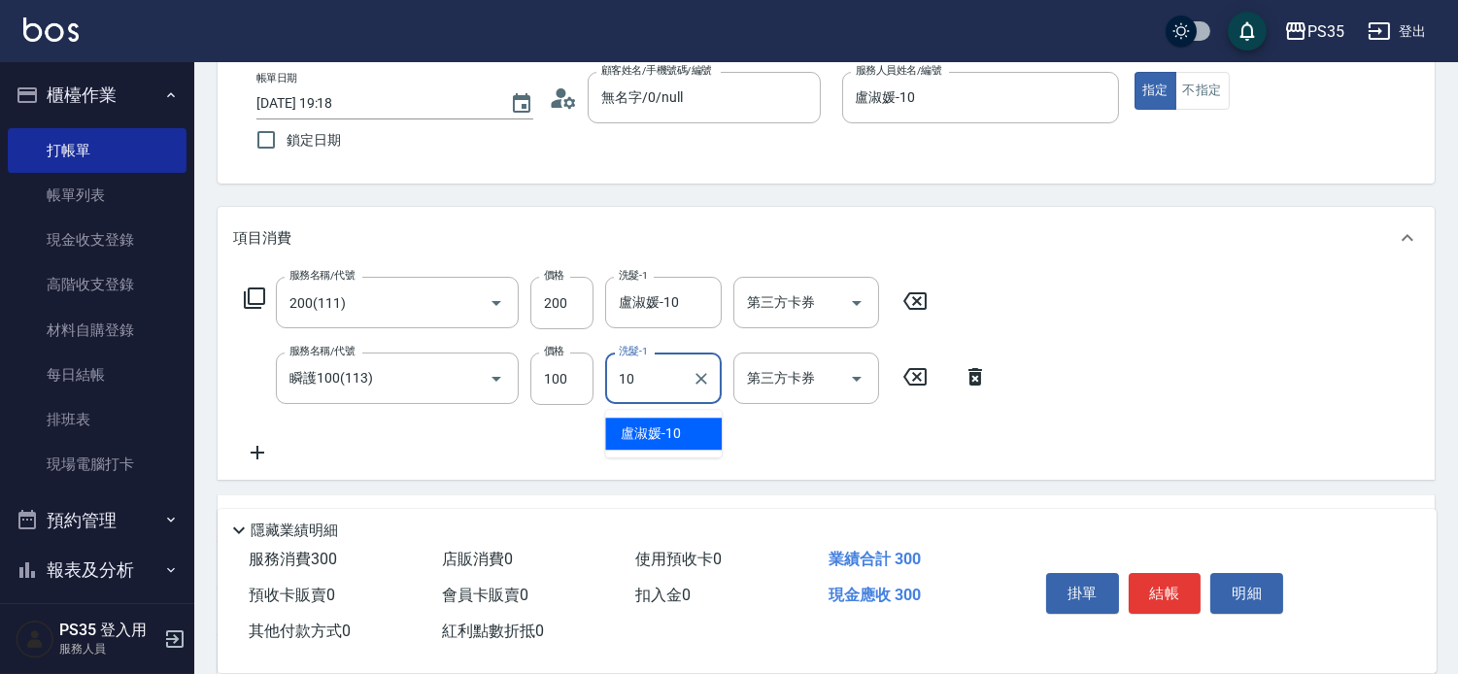
type input "盧淑媛-10"
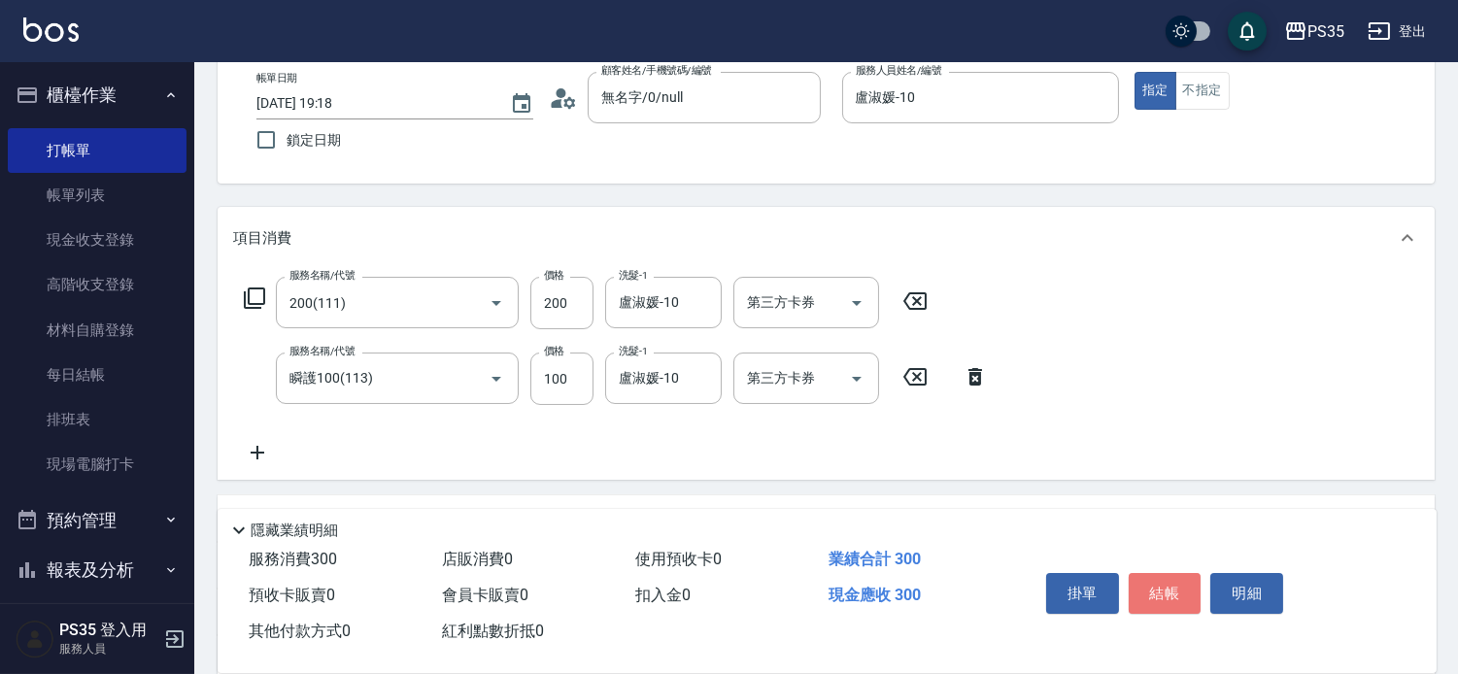
click at [1144, 573] on button "結帳" at bounding box center [1165, 593] width 73 height 41
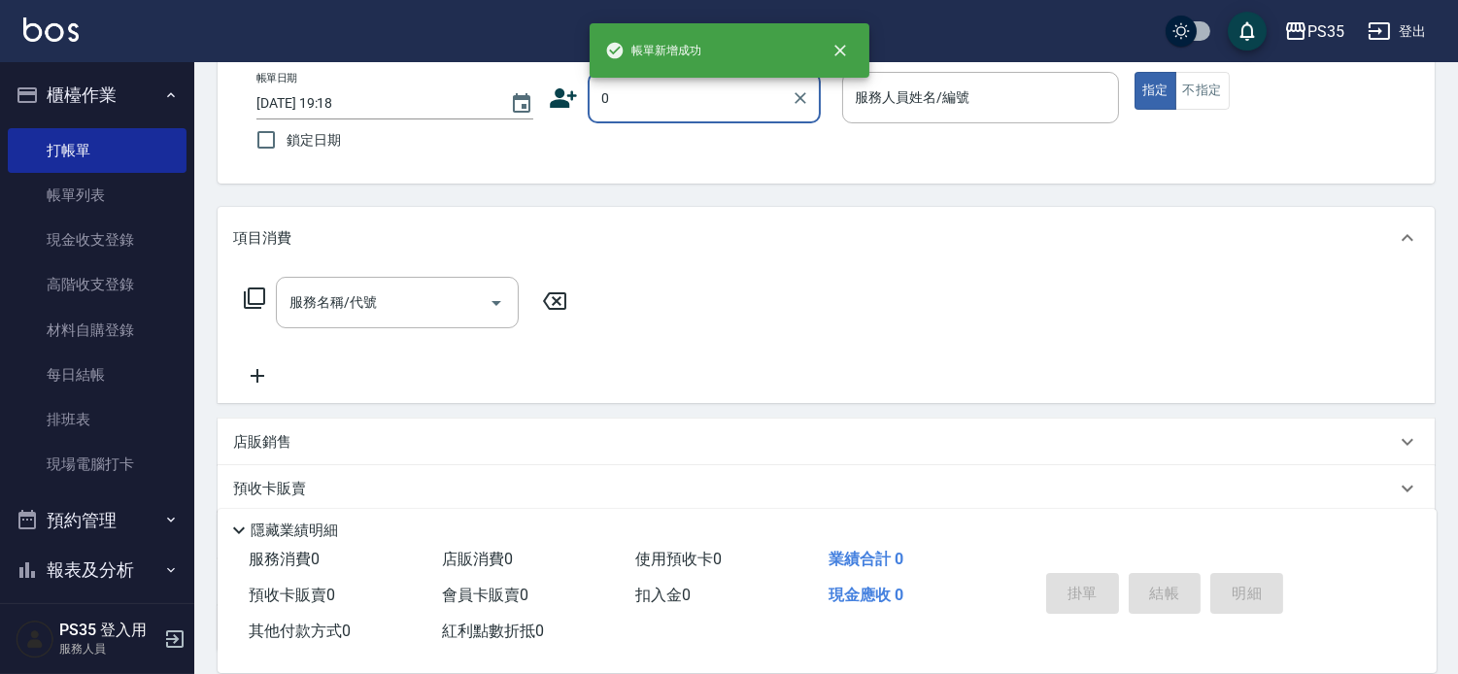
type input "0"
type input "1"
type input "無名字/0/null"
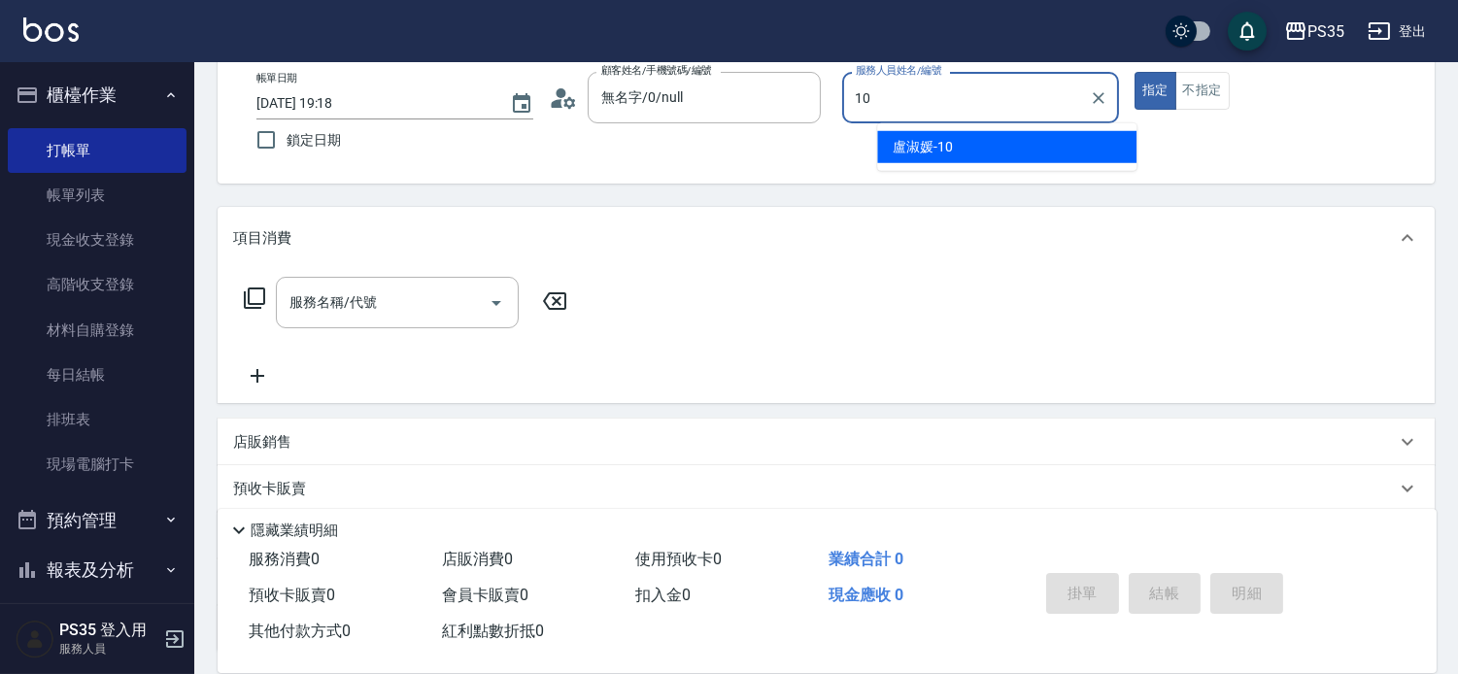
type input "盧淑媛-10"
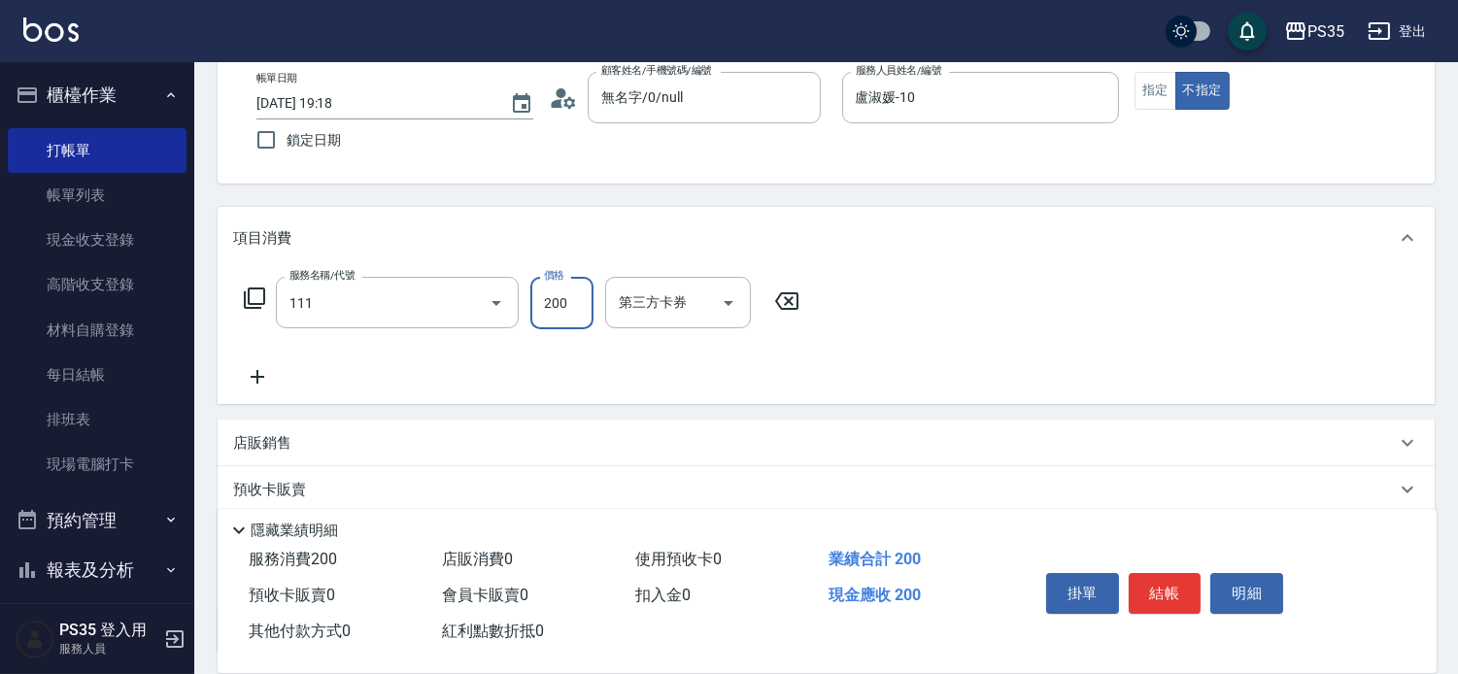
type input "200(111)"
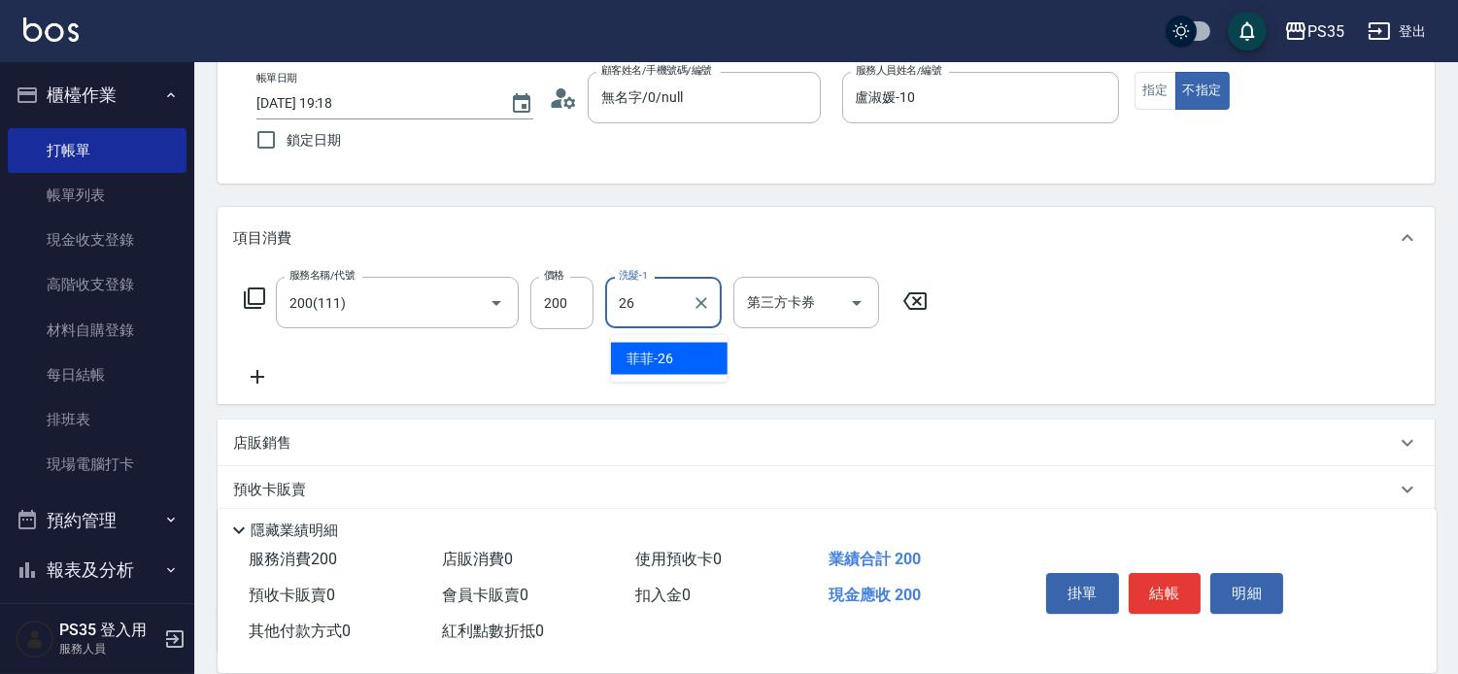
type input "菲菲-26"
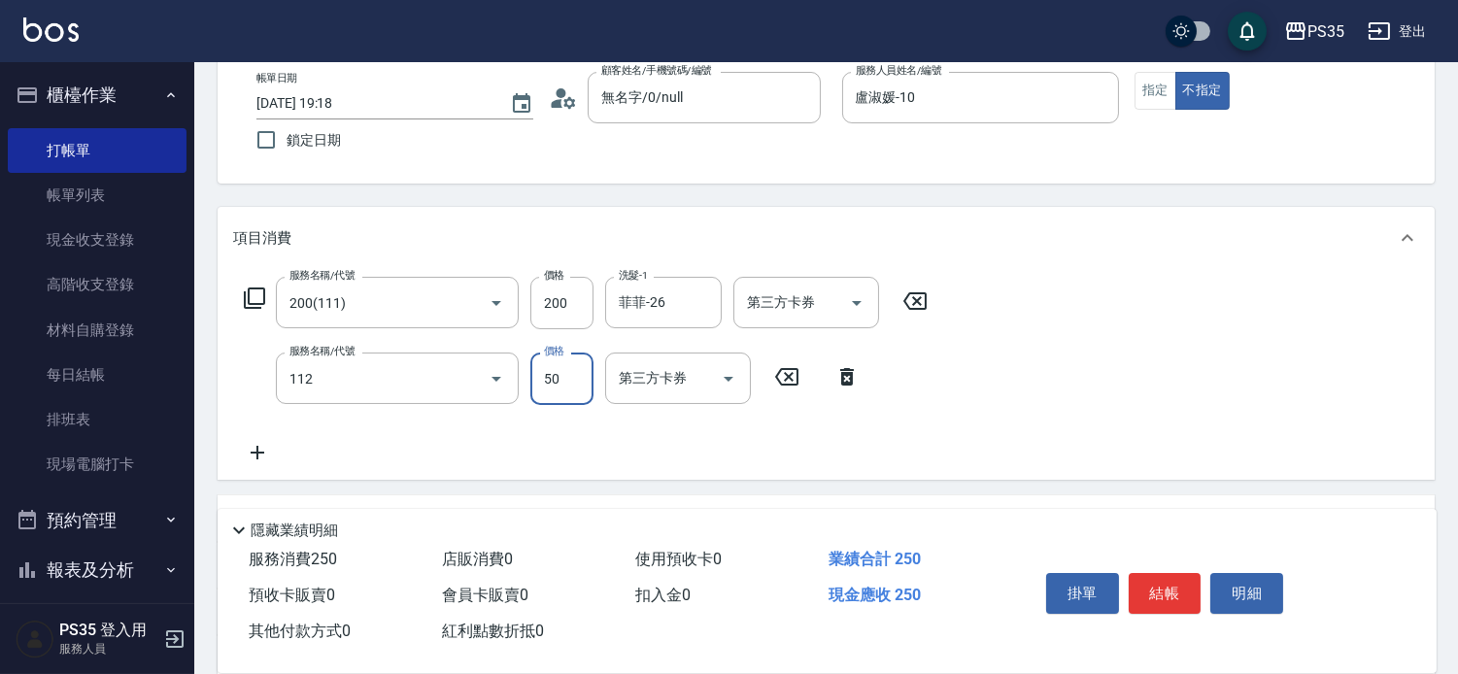
type input "精油50(112)"
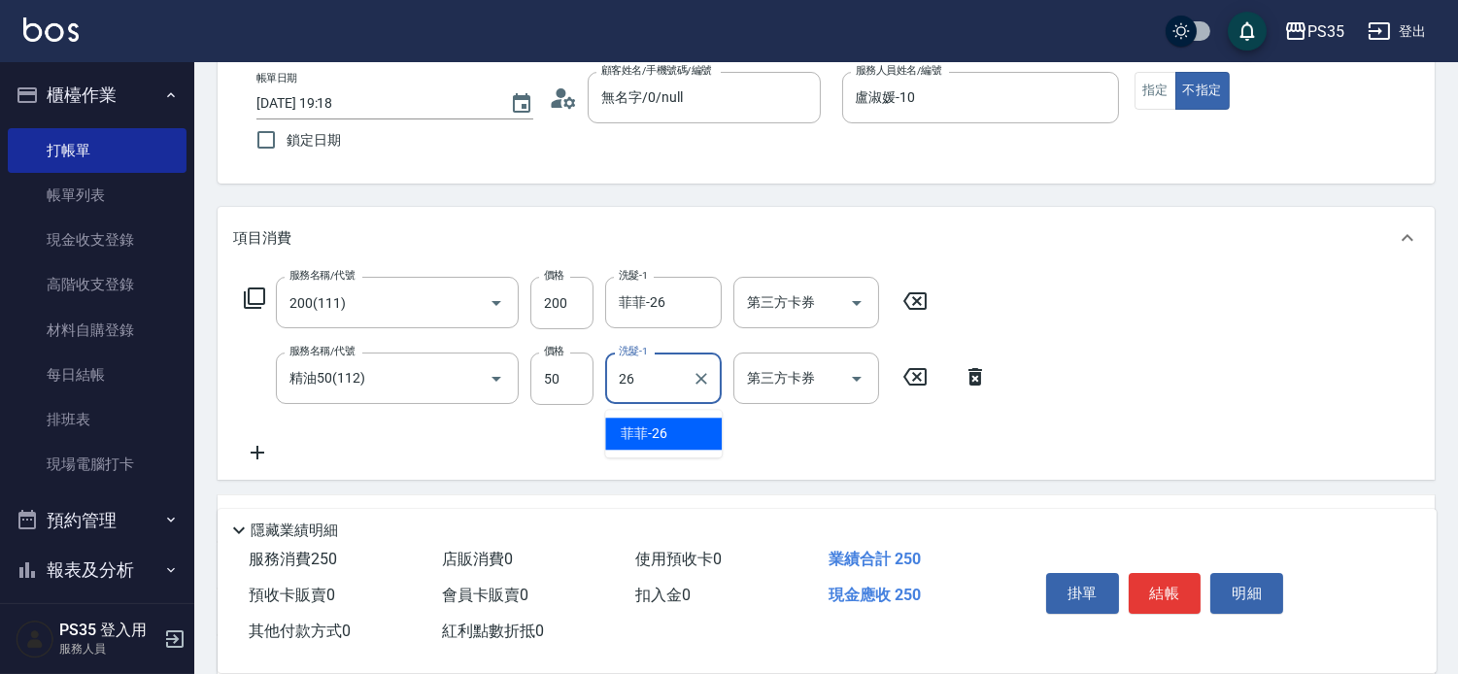
type input "菲菲-26"
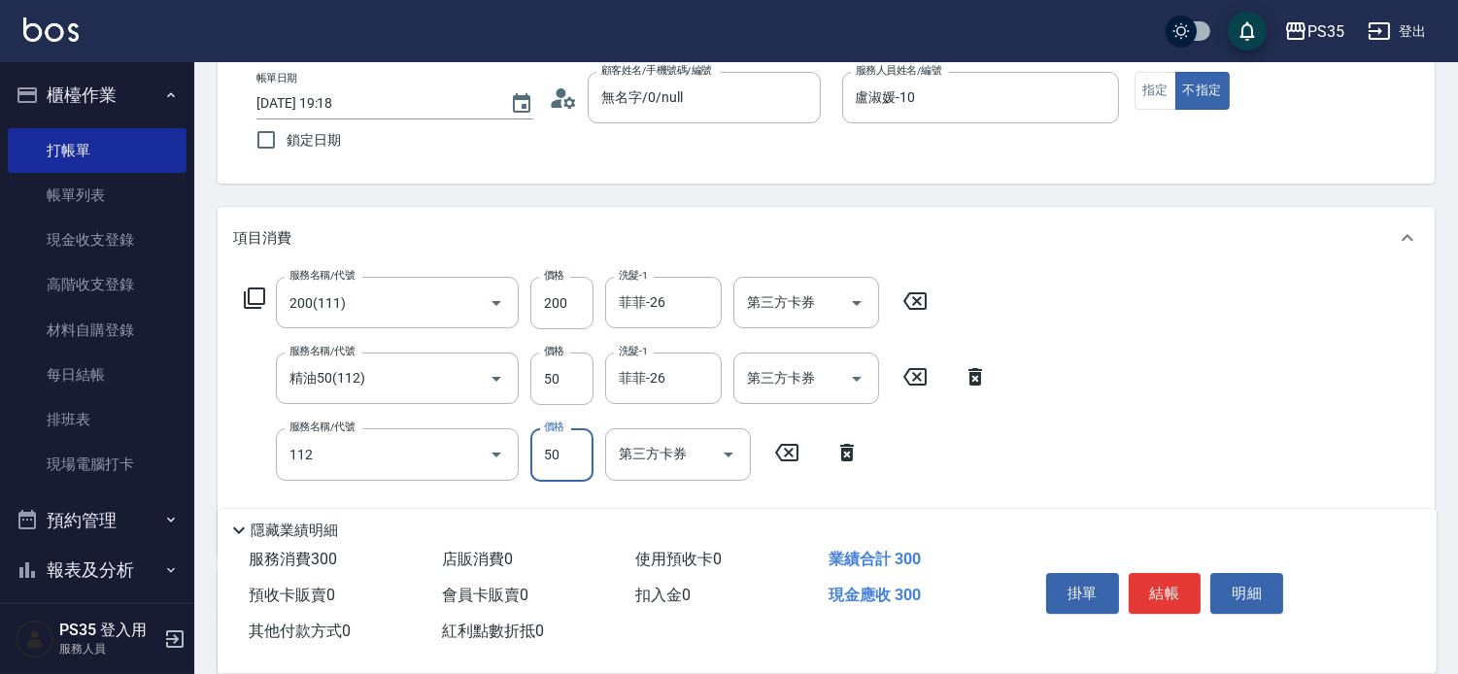
type input "精油50(112)"
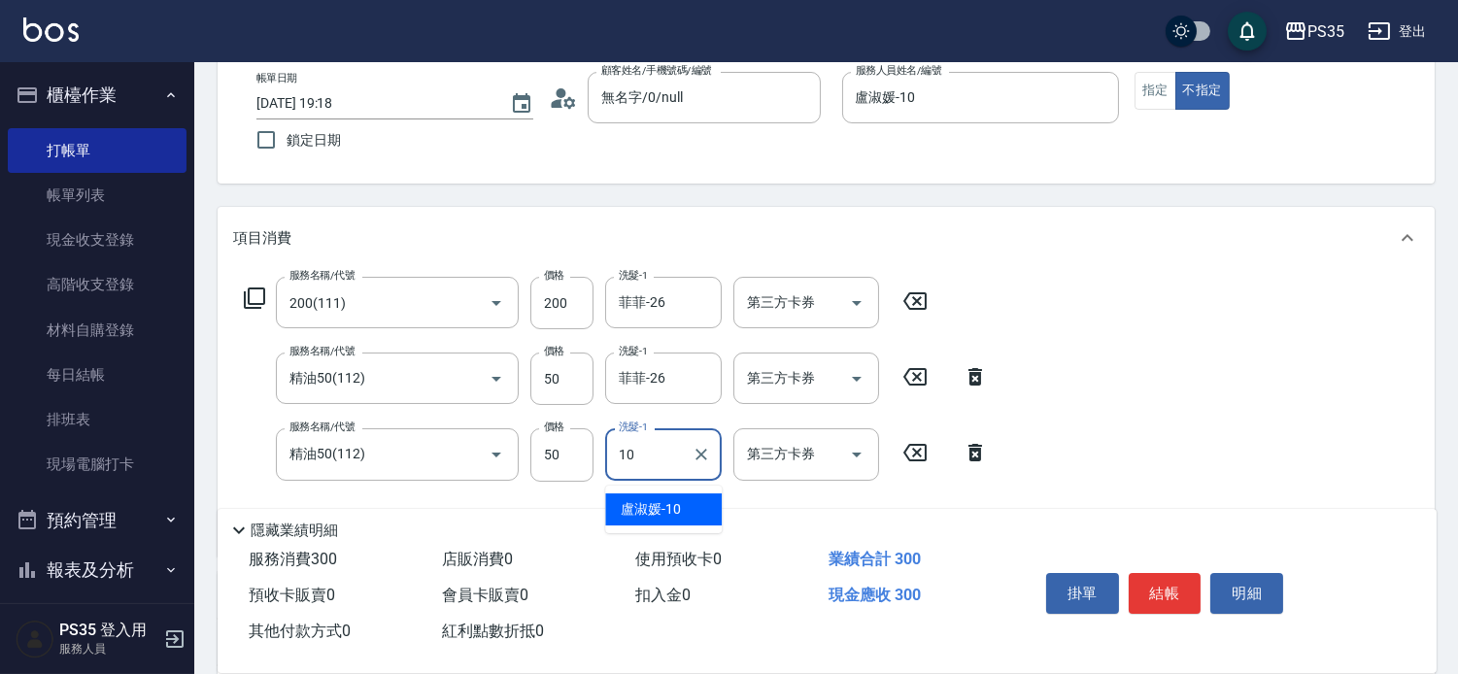
type input "盧淑媛-10"
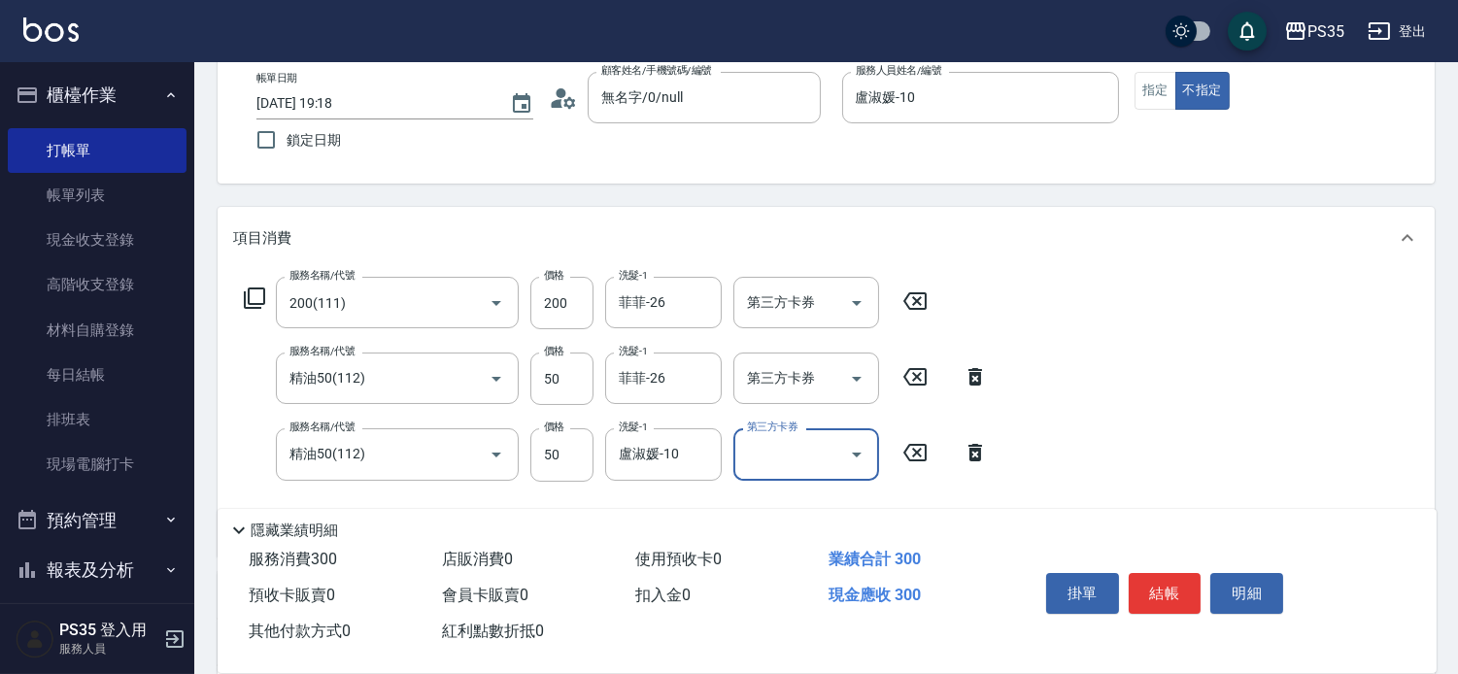
click at [1144, 573] on button "結帳" at bounding box center [1165, 593] width 73 height 41
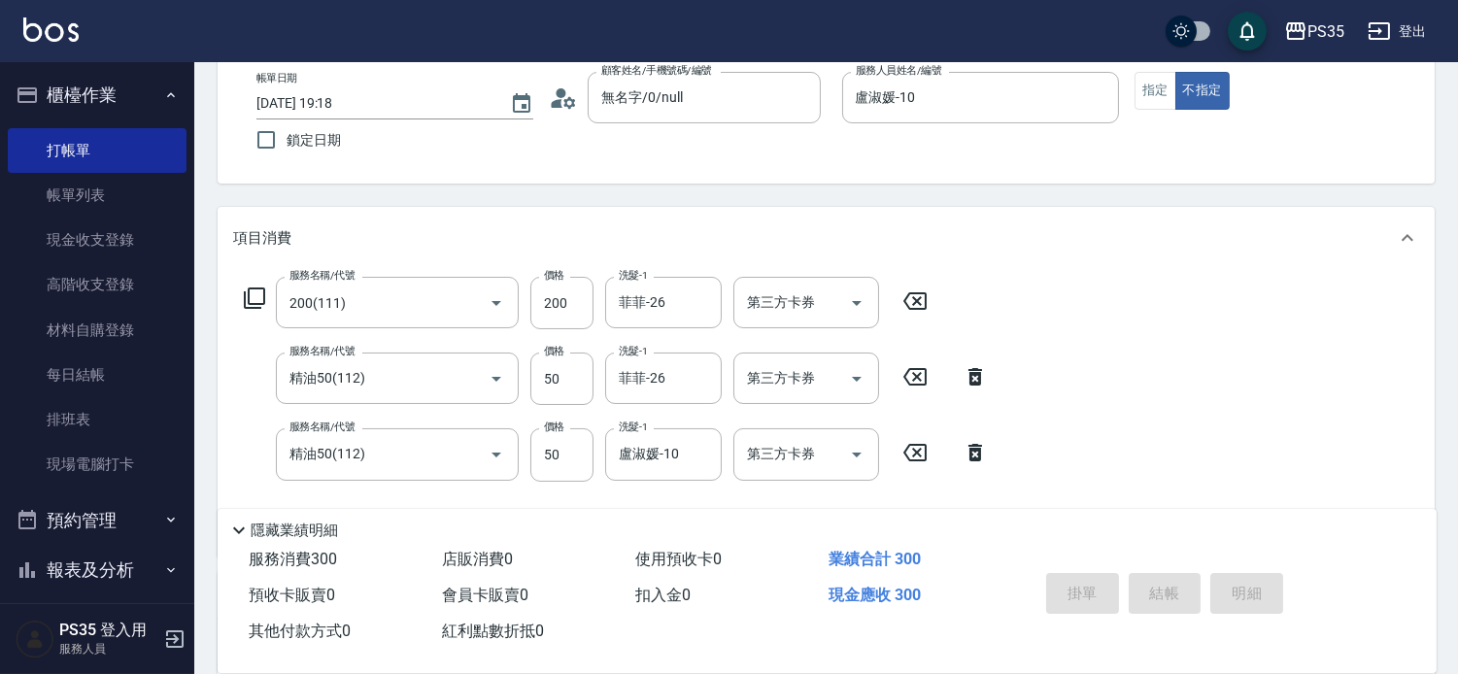
type input "[DATE] 19:19"
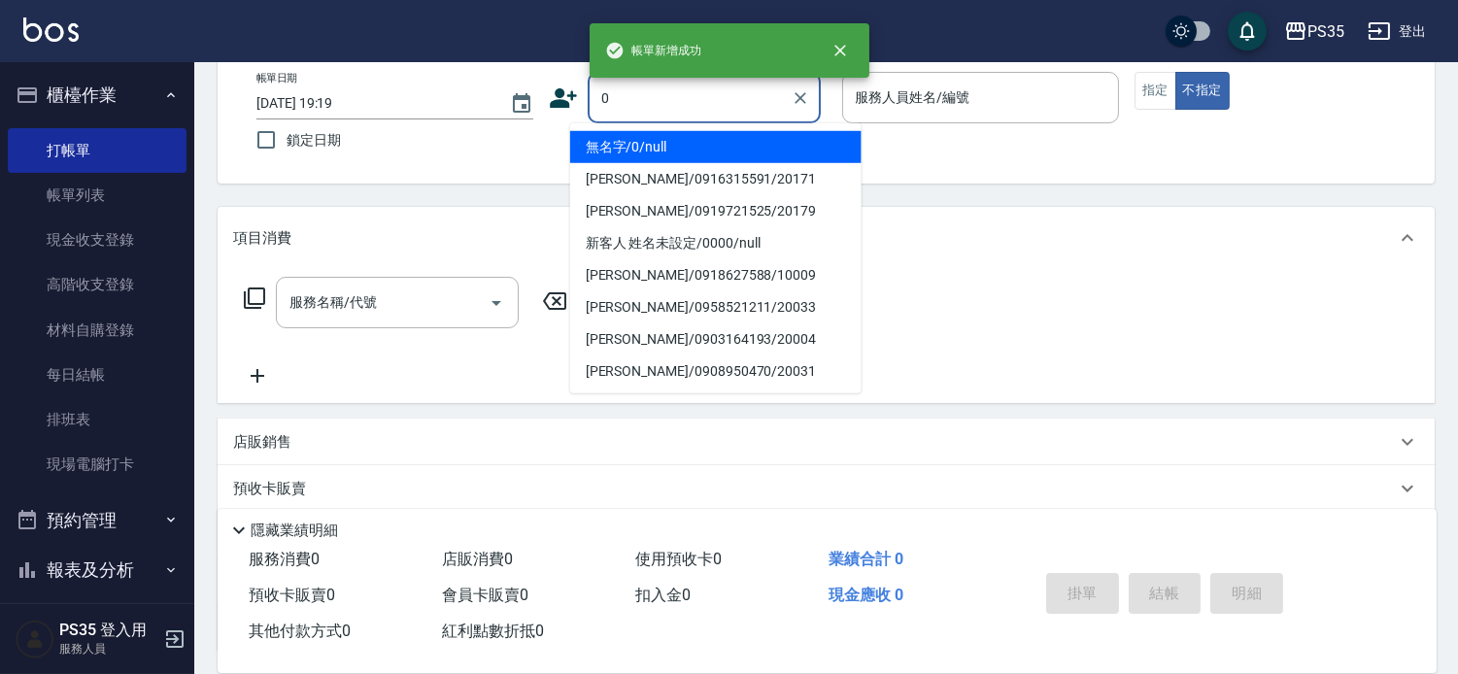
type input "0"
type input "1"
type input "無名字/0/null"
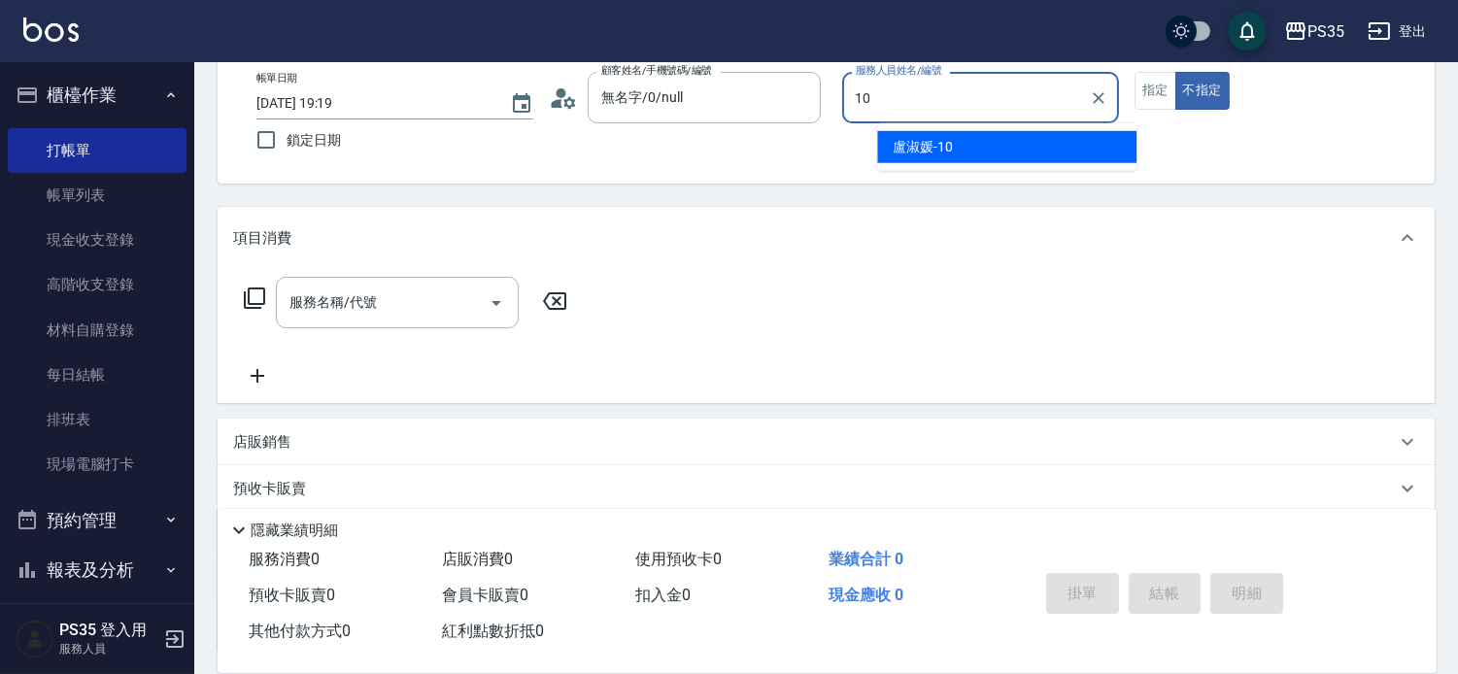
type input "盧淑媛-10"
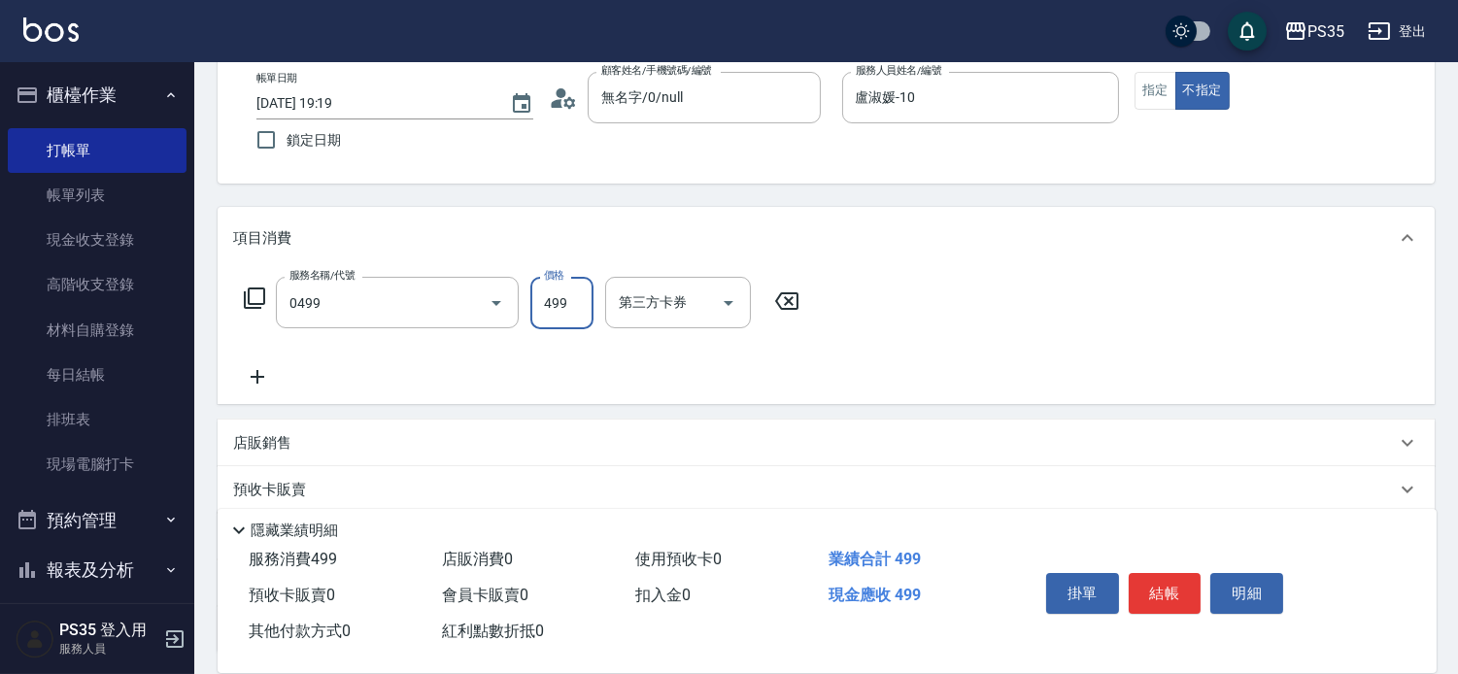
type input "[PERSON_NAME]499(0499)"
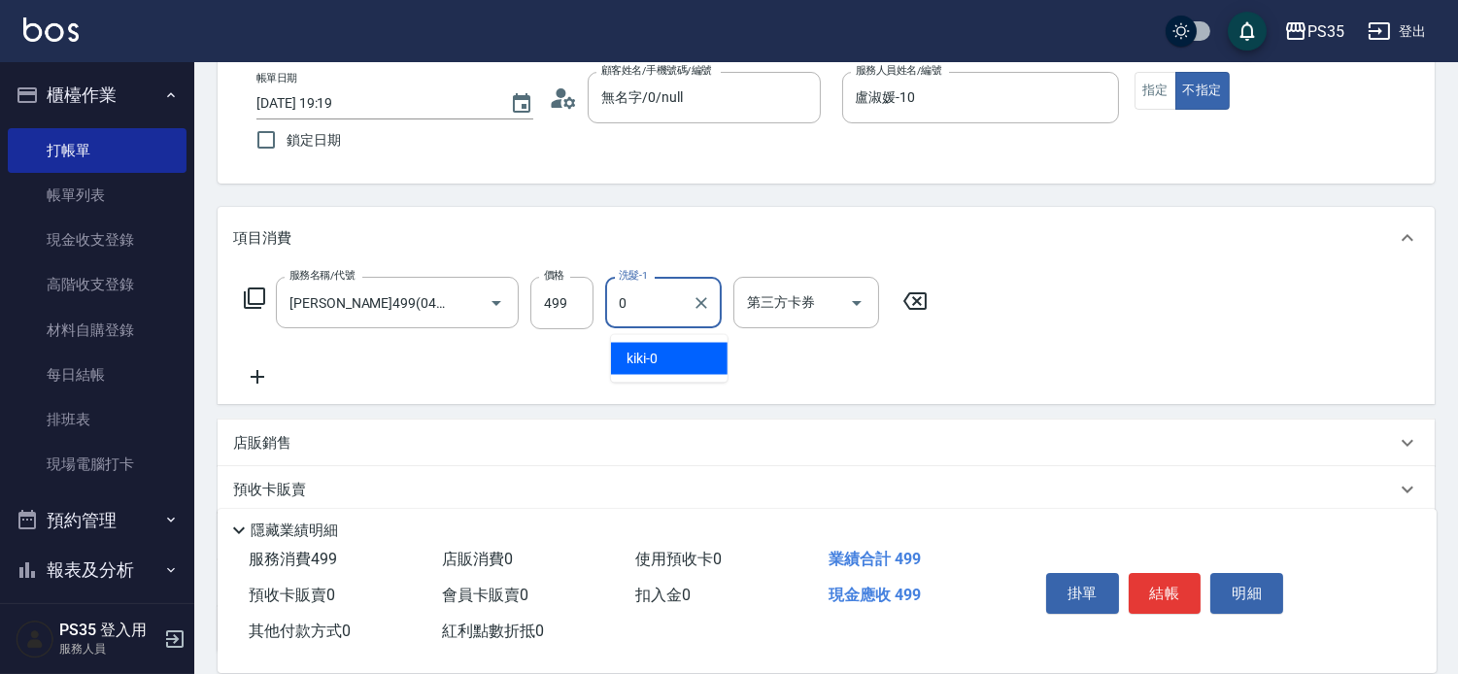
type input "kiki-0"
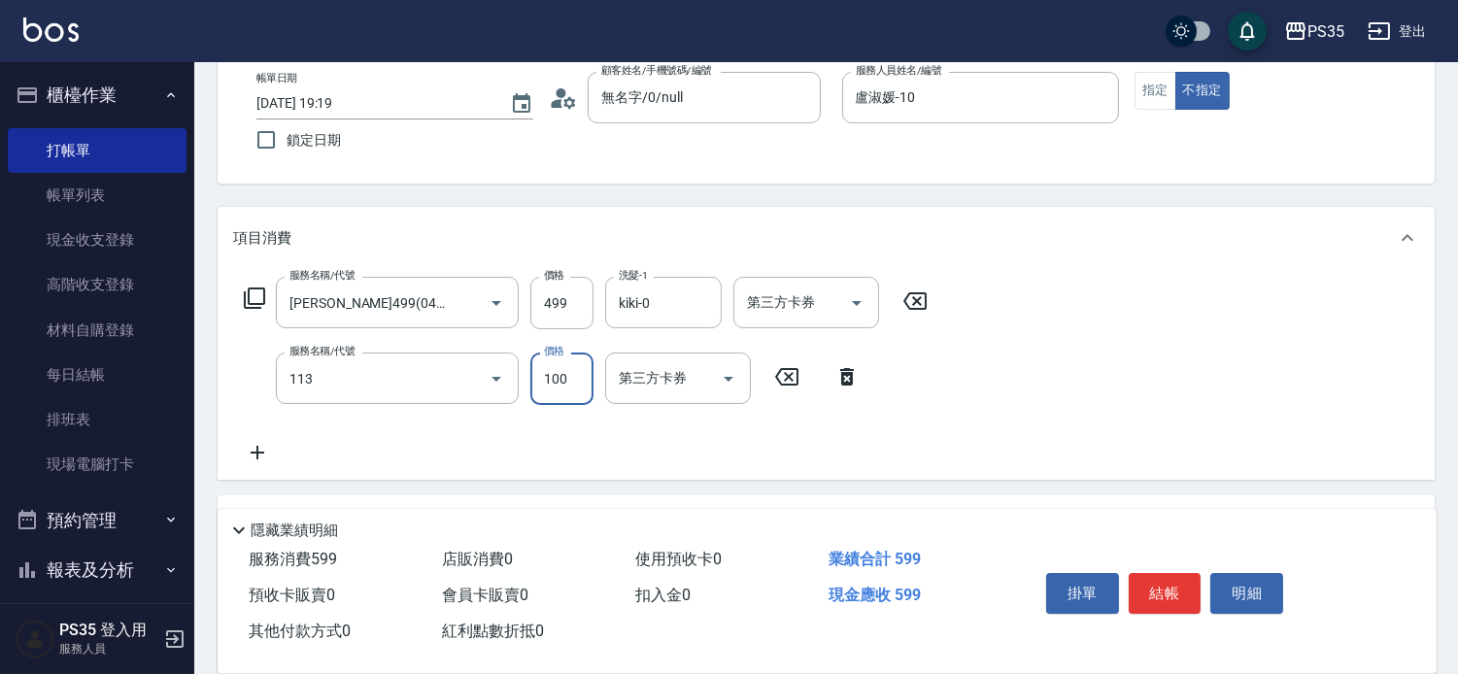
type input "瞬護100(113)"
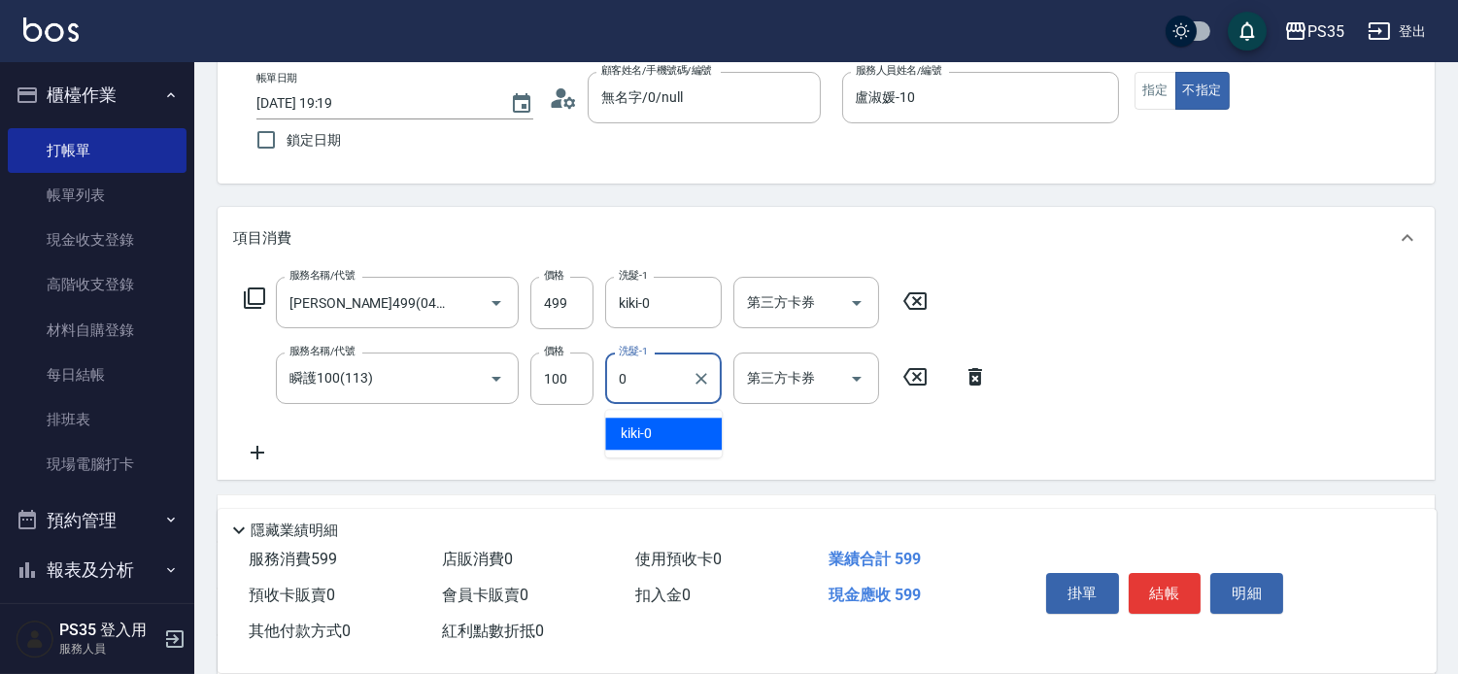
type input "kiki-0"
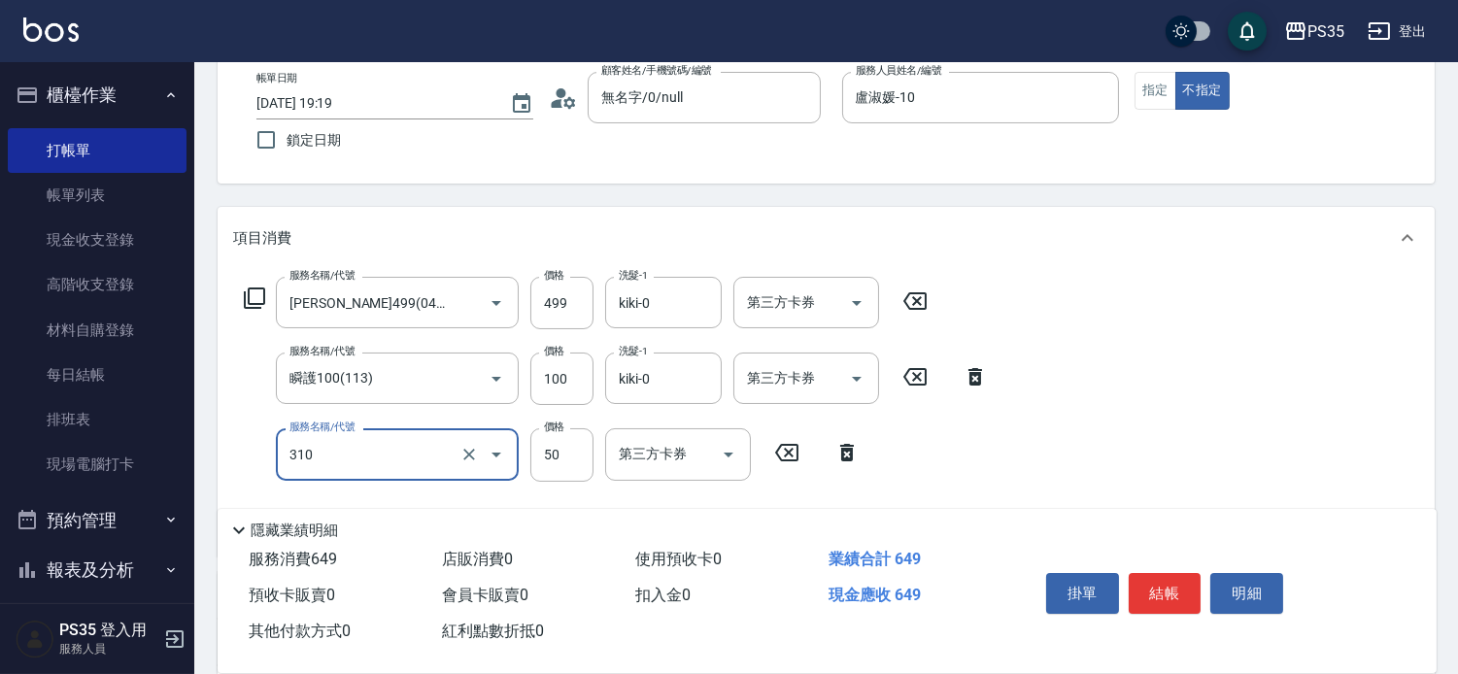
type input "剪瀏海(310)"
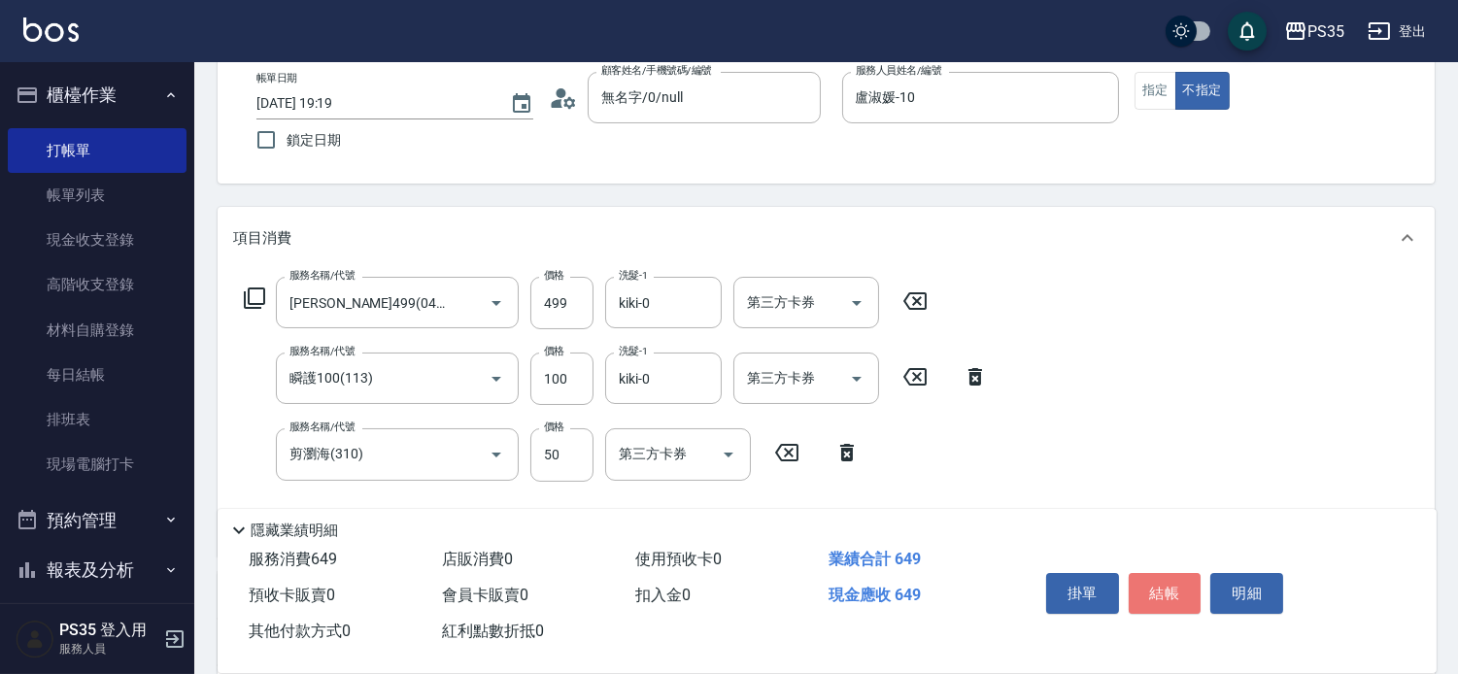
click at [1144, 573] on button "結帳" at bounding box center [1165, 593] width 73 height 41
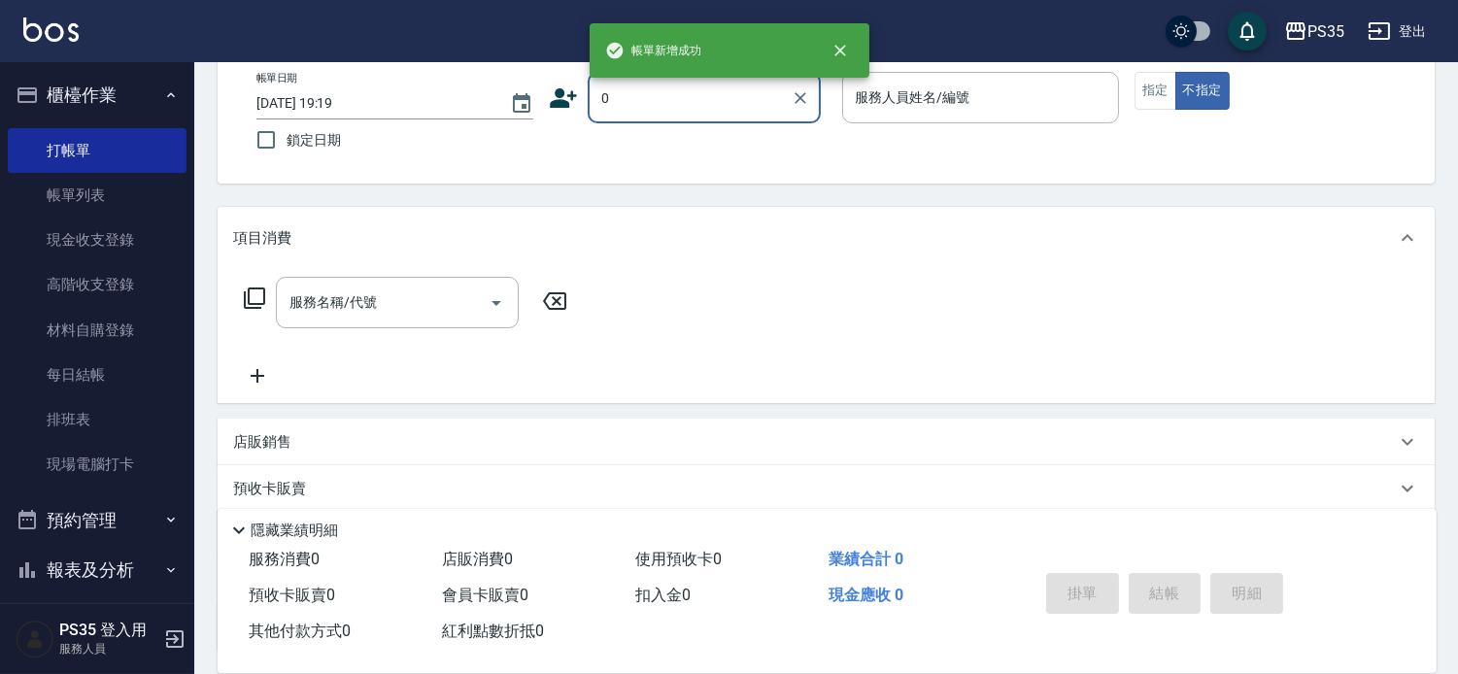
type input "0"
type input "2"
type input "無名字/0/null"
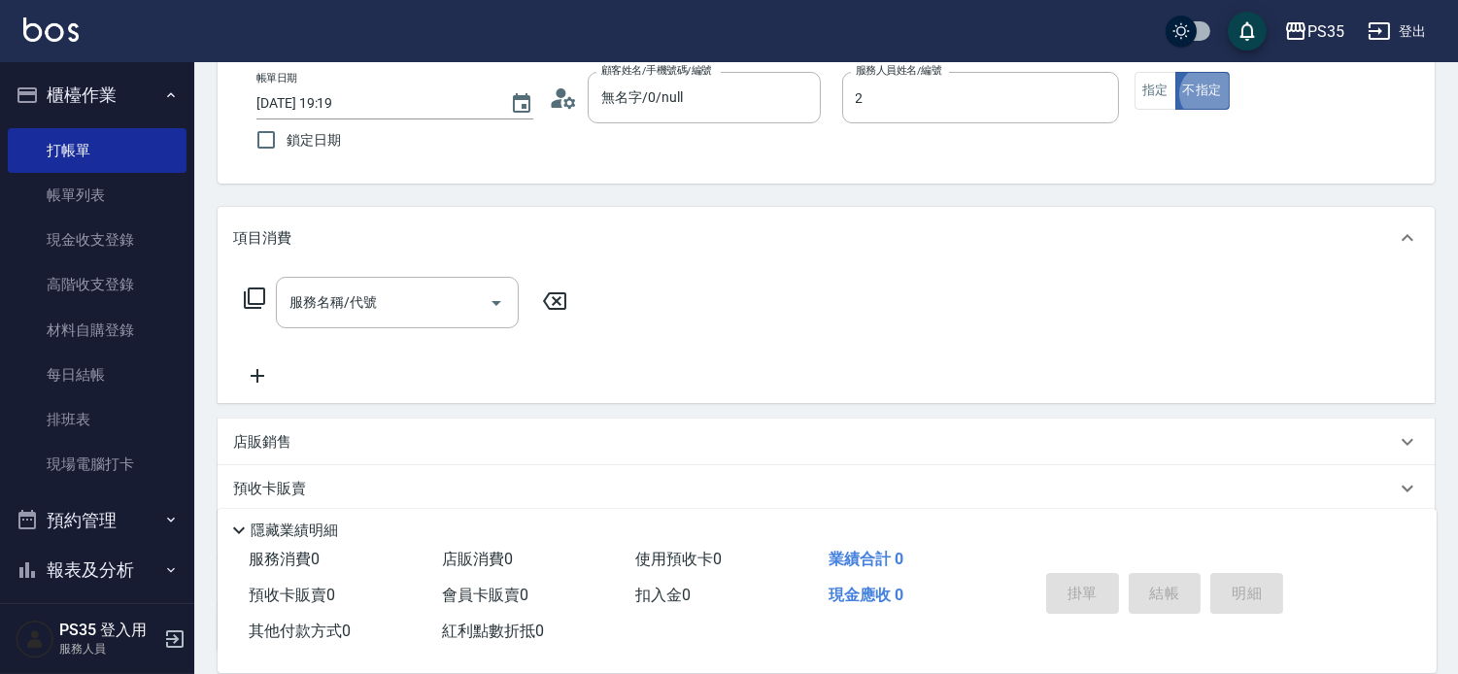
type input "[PERSON_NAME]-2"
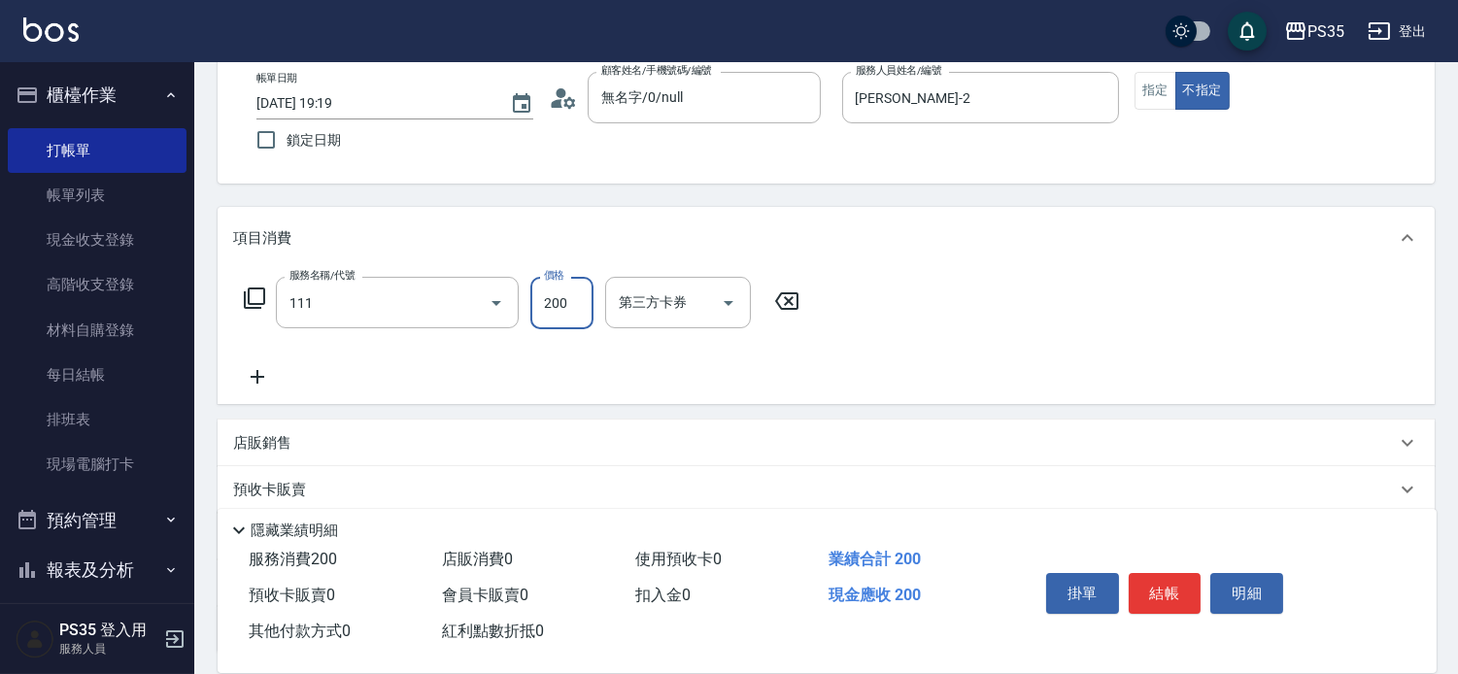
type input "200(111)"
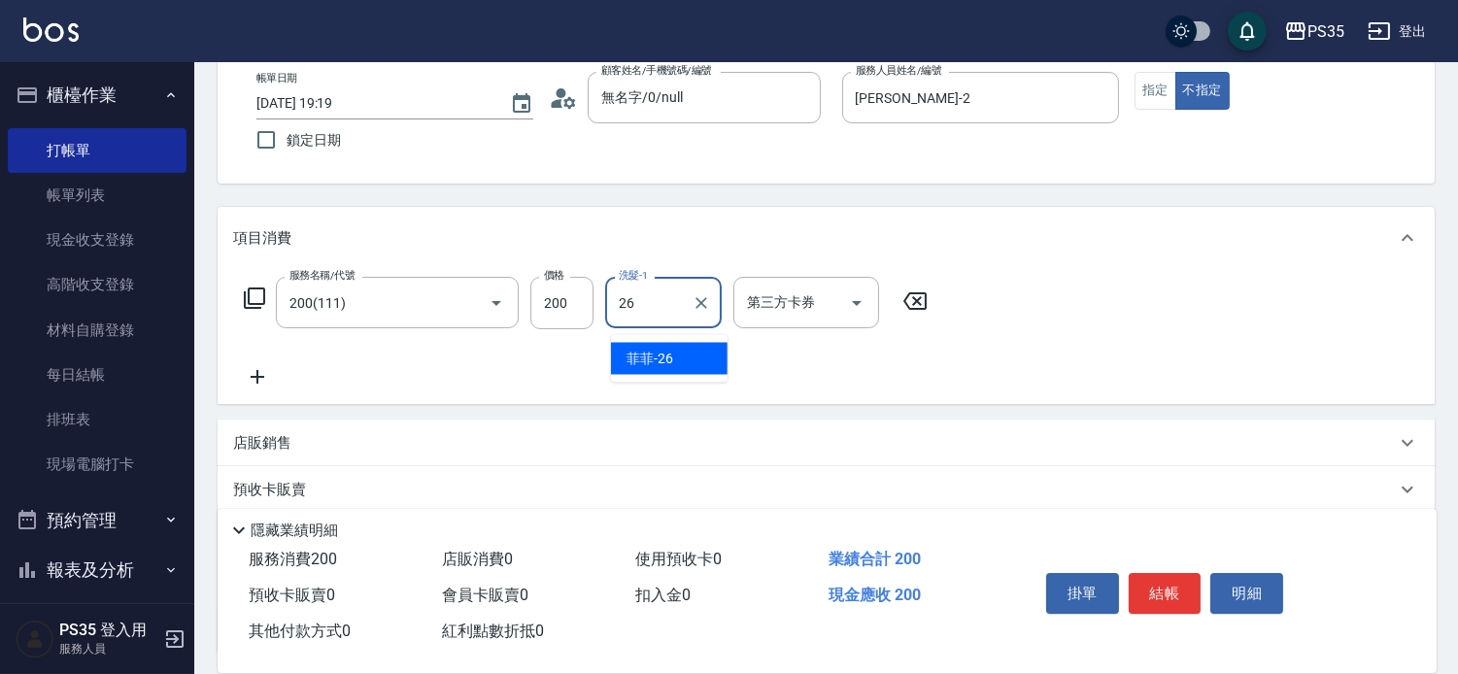
type input "菲菲-26"
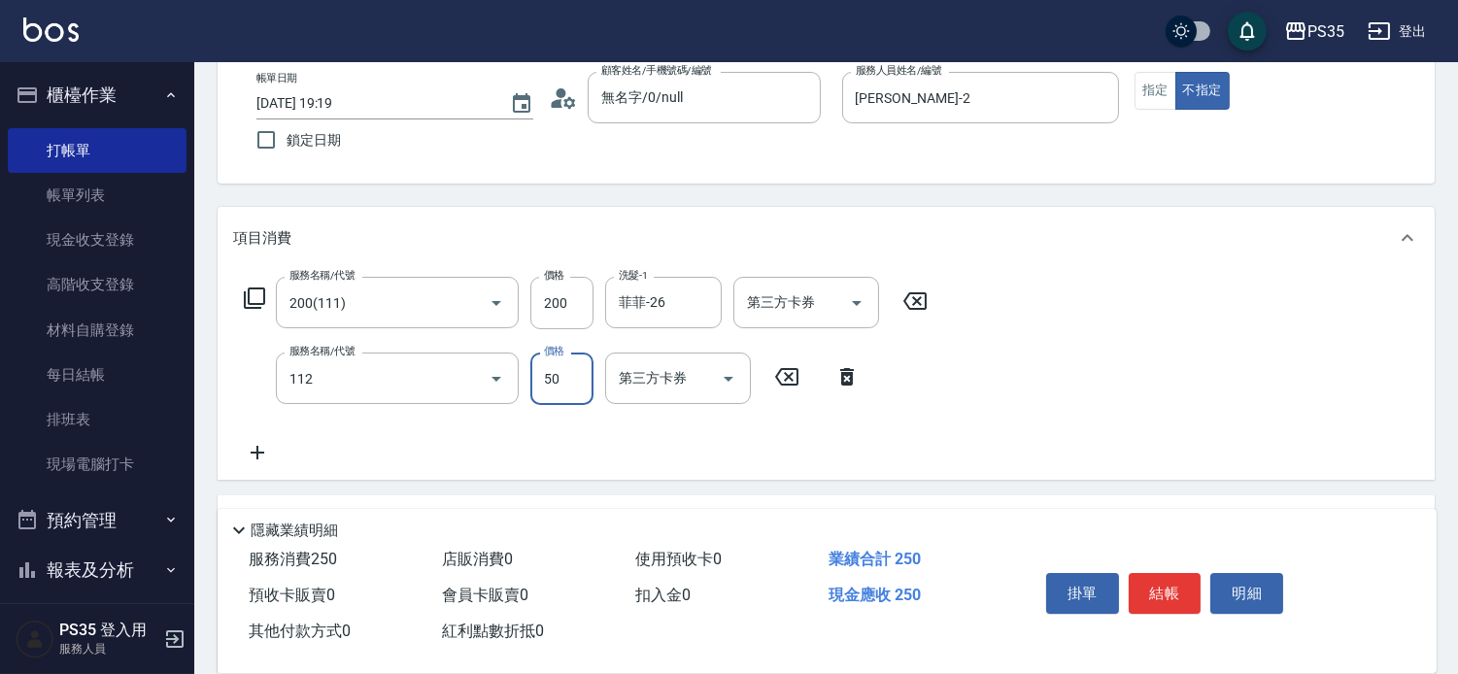
type input "精油50(112)"
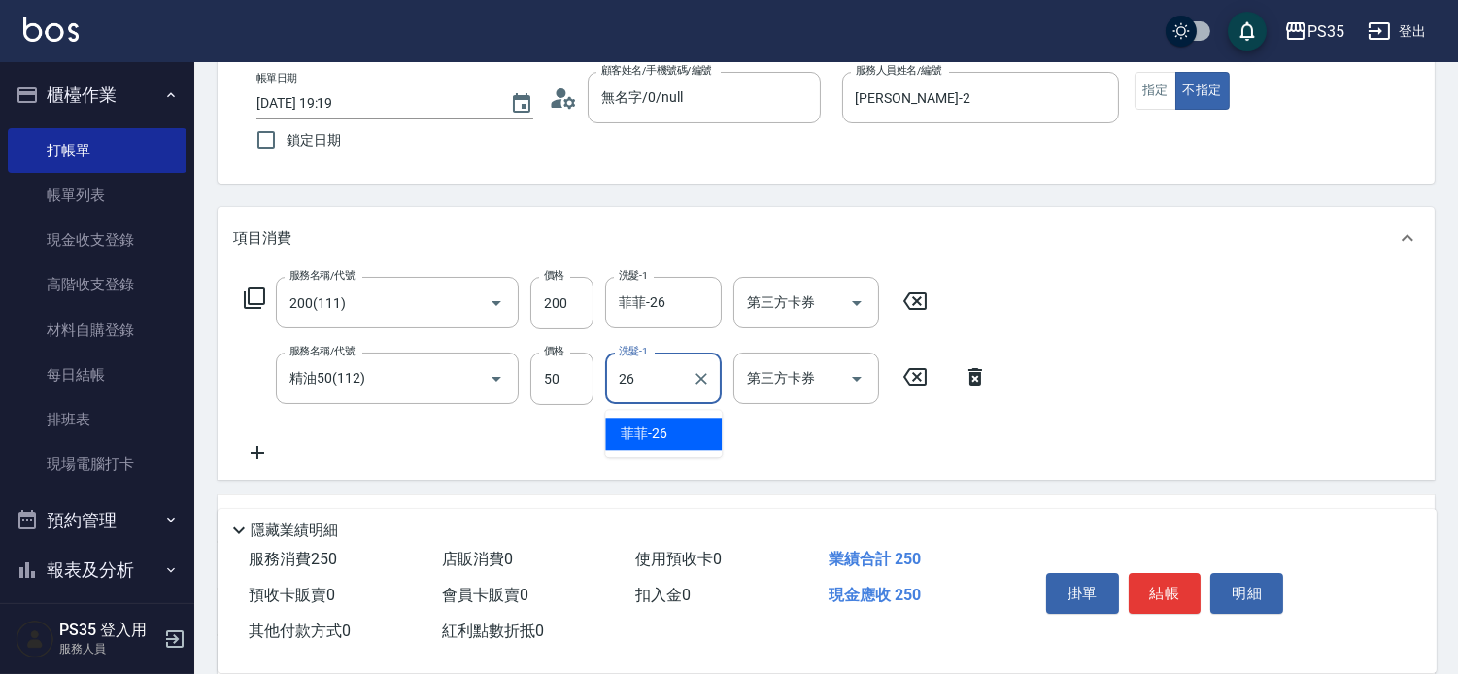
type input "菲菲-26"
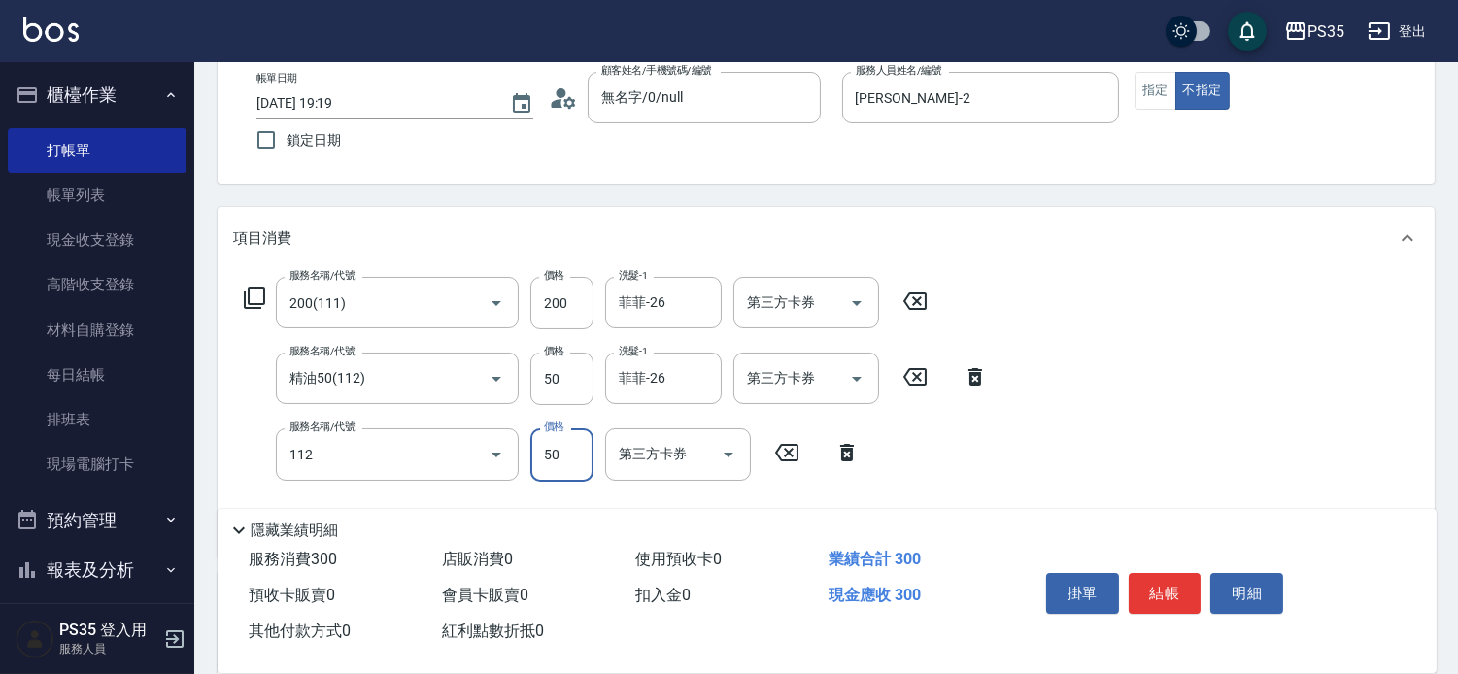
type input "精油50(112)"
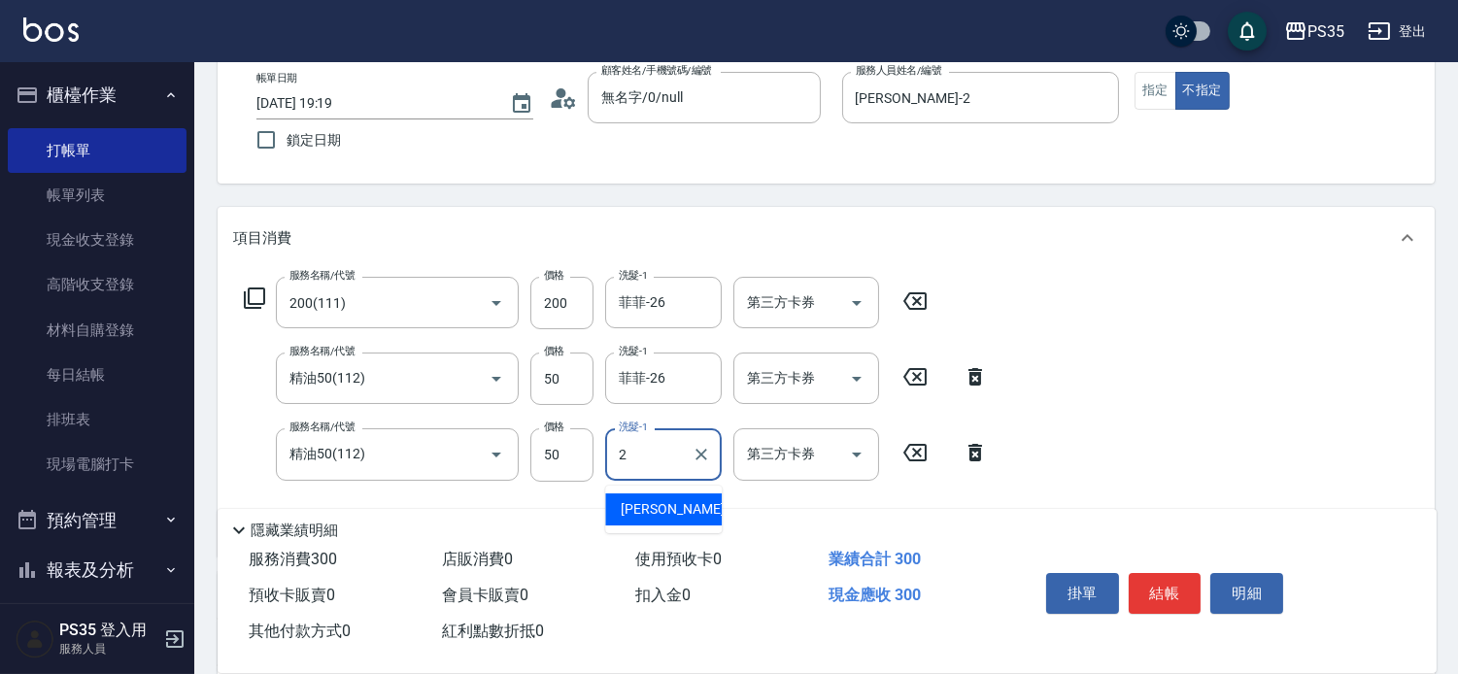
type input "[PERSON_NAME]-2"
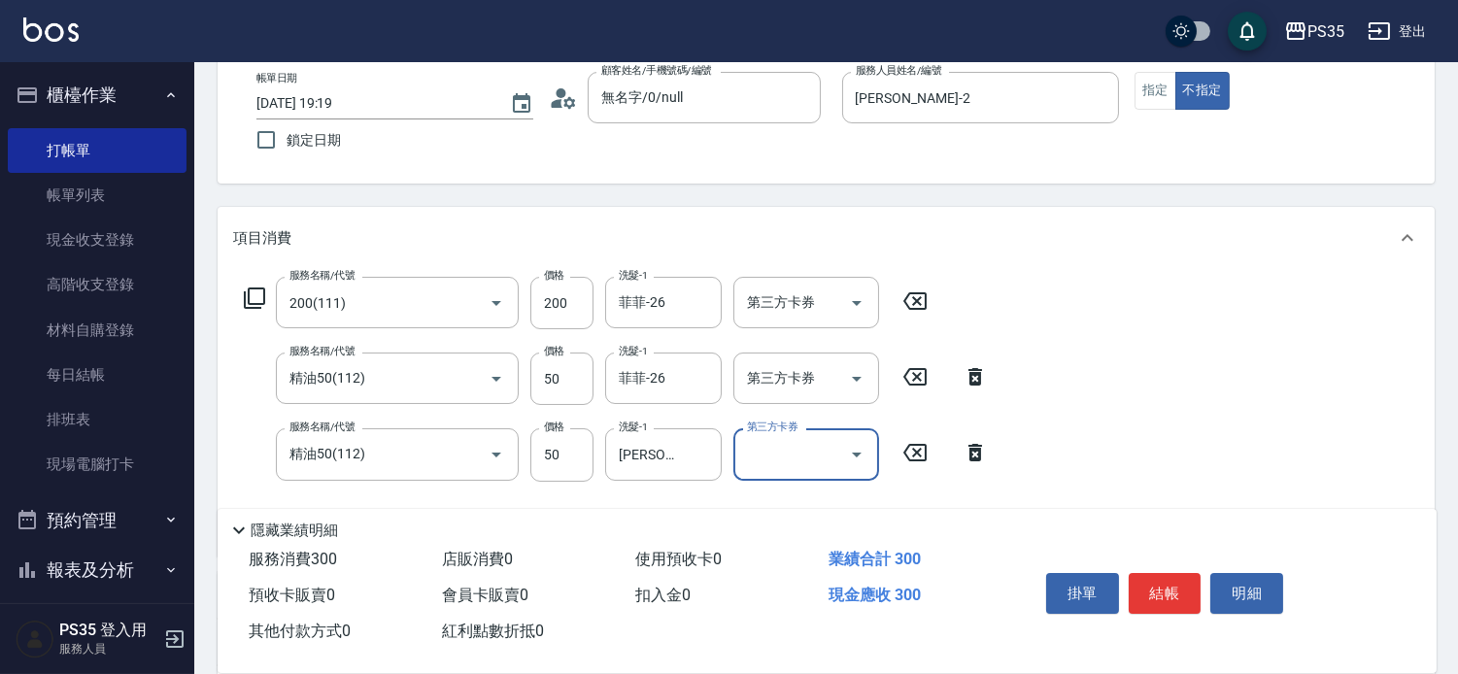
click at [973, 459] on icon at bounding box center [975, 452] width 14 height 17
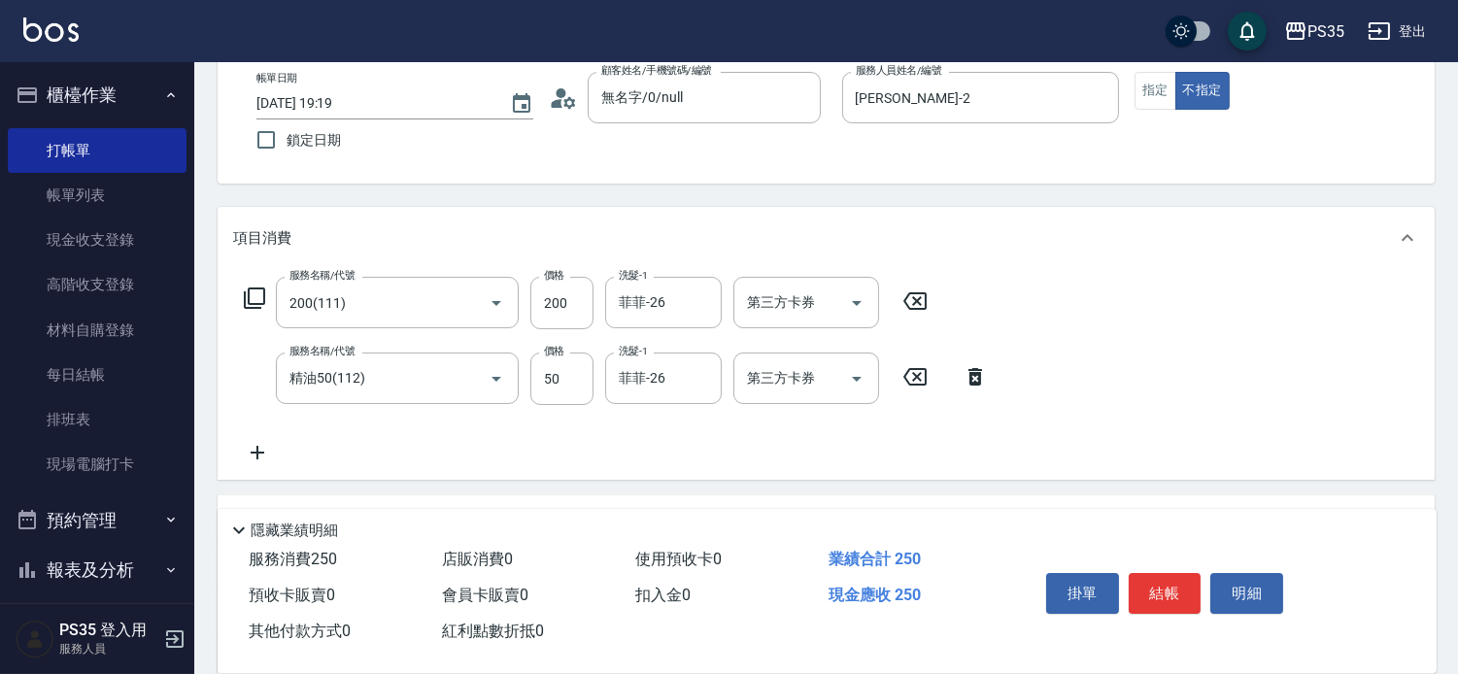
click at [260, 459] on icon at bounding box center [257, 452] width 49 height 23
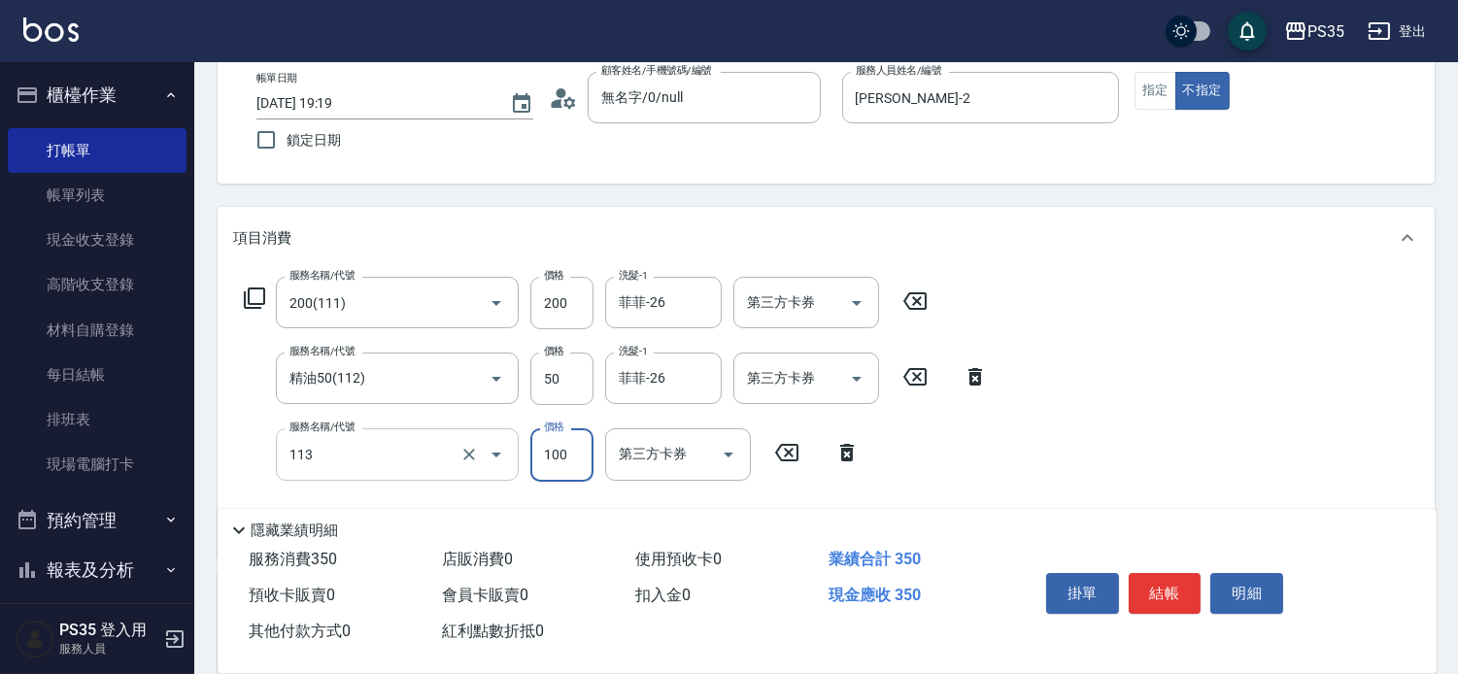
type input "瞬護100(113)"
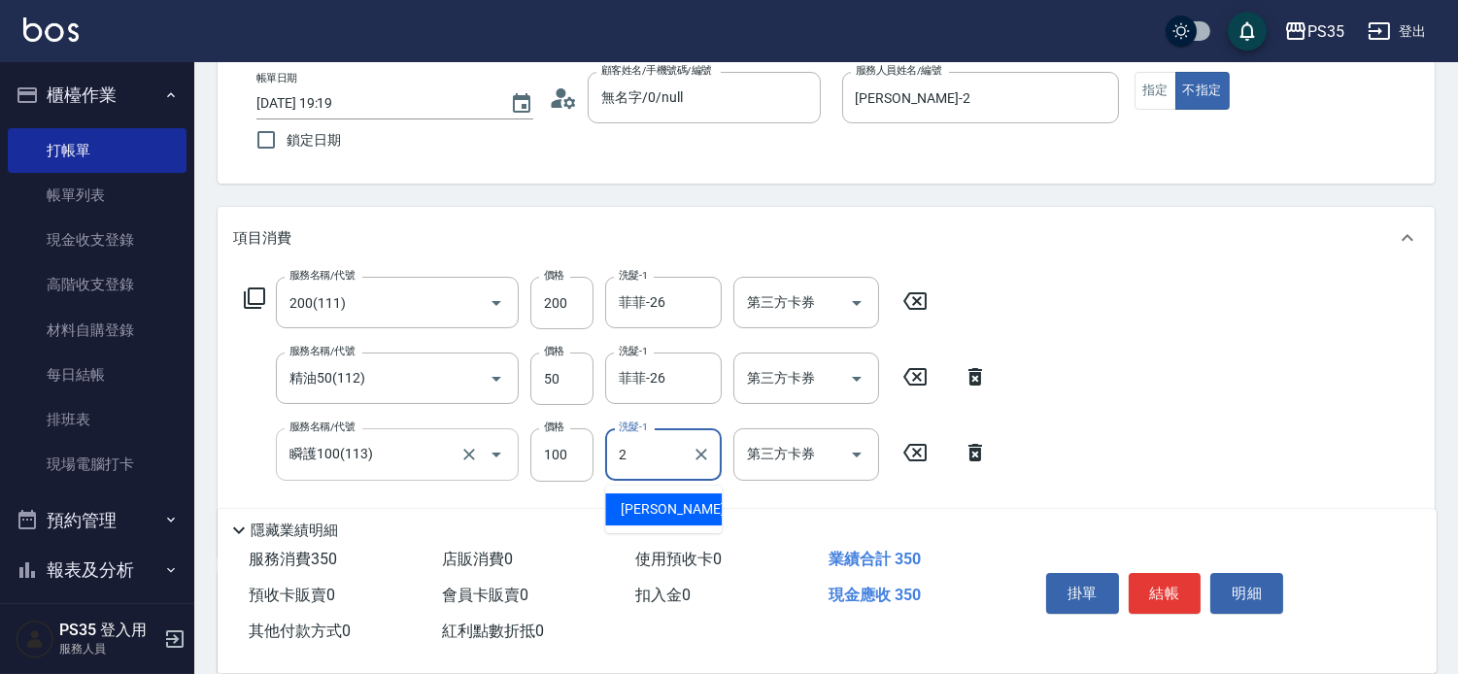
type input "[PERSON_NAME]-2"
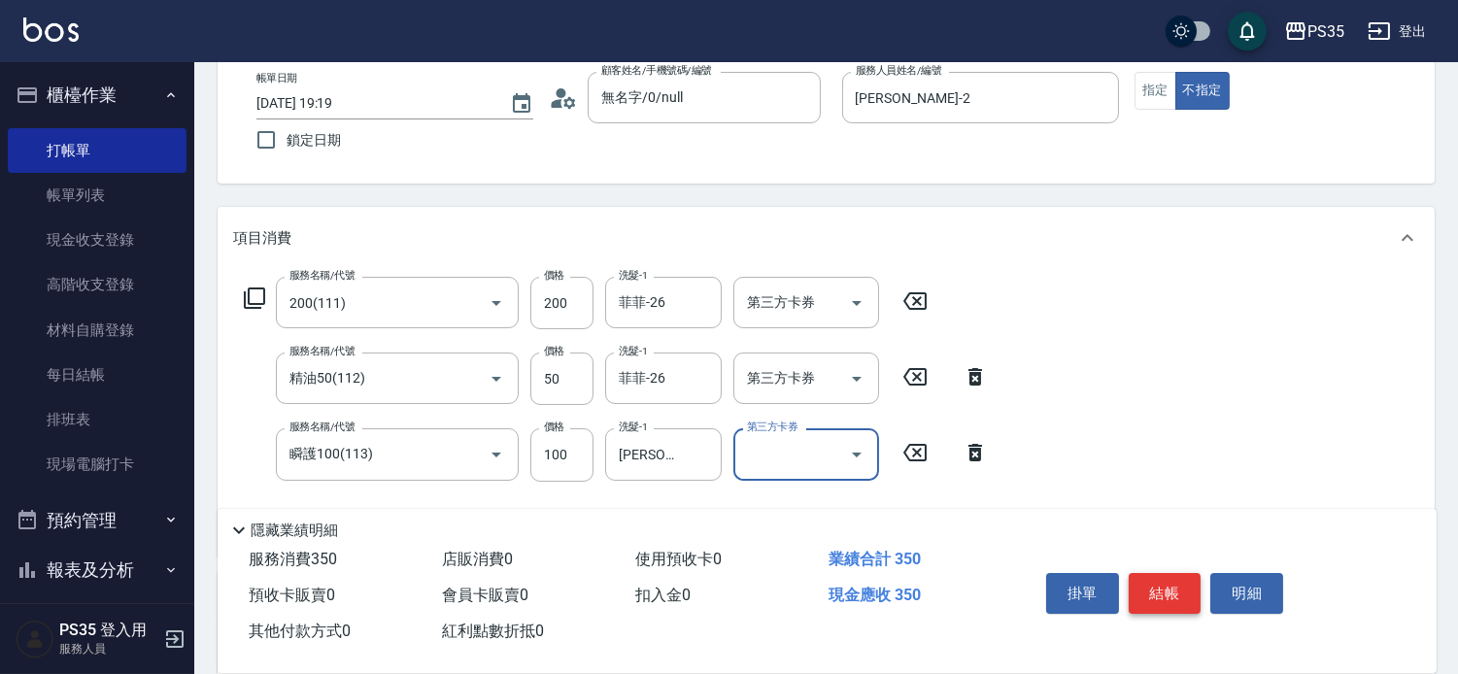
click at [1167, 573] on button "結帳" at bounding box center [1165, 593] width 73 height 41
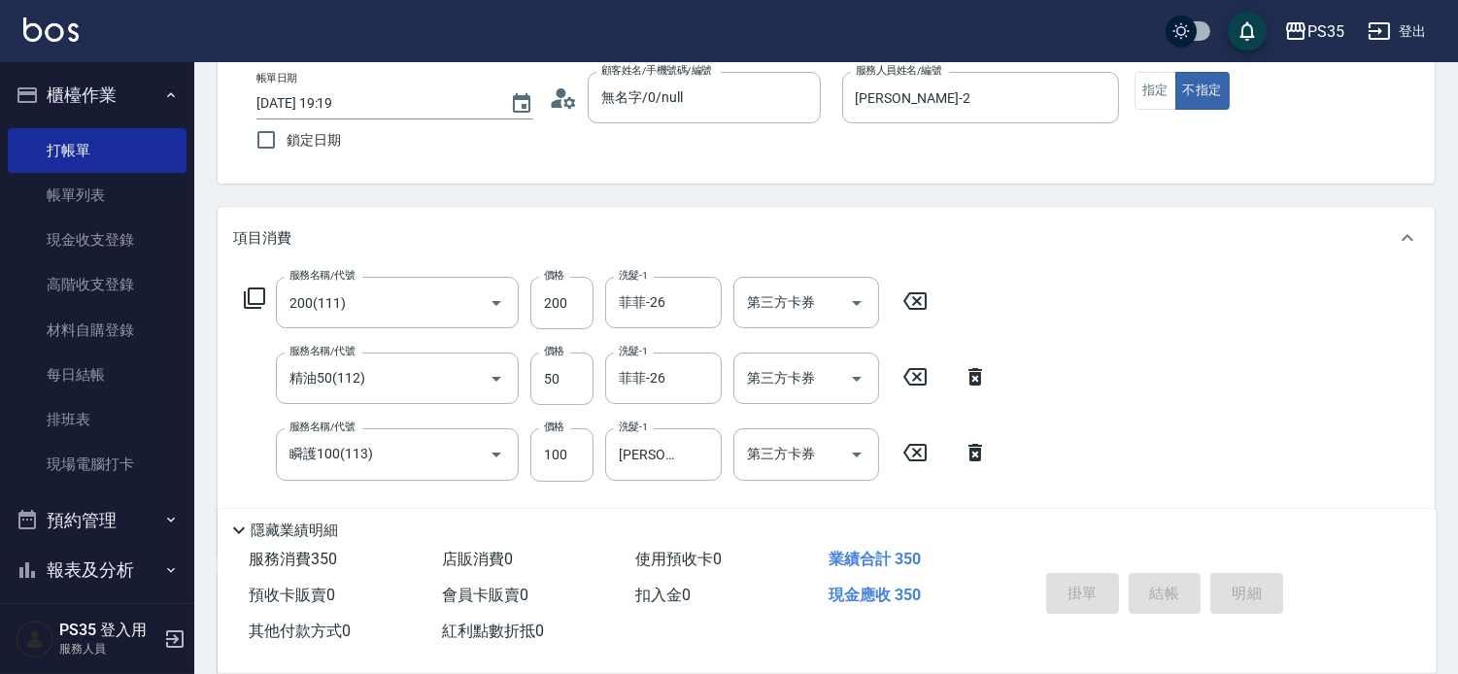
type input "[DATE] 19:20"
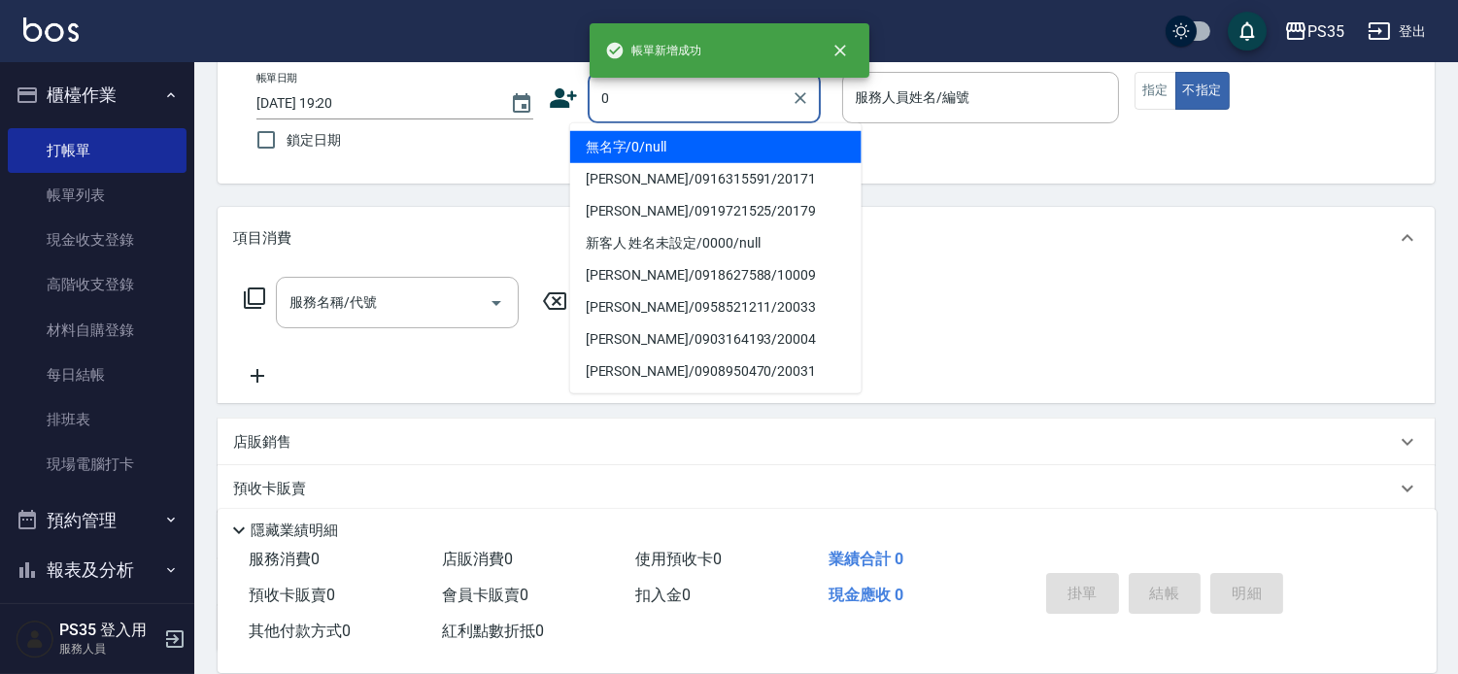
type input "0"
type input "1"
type input "無名字/0/null"
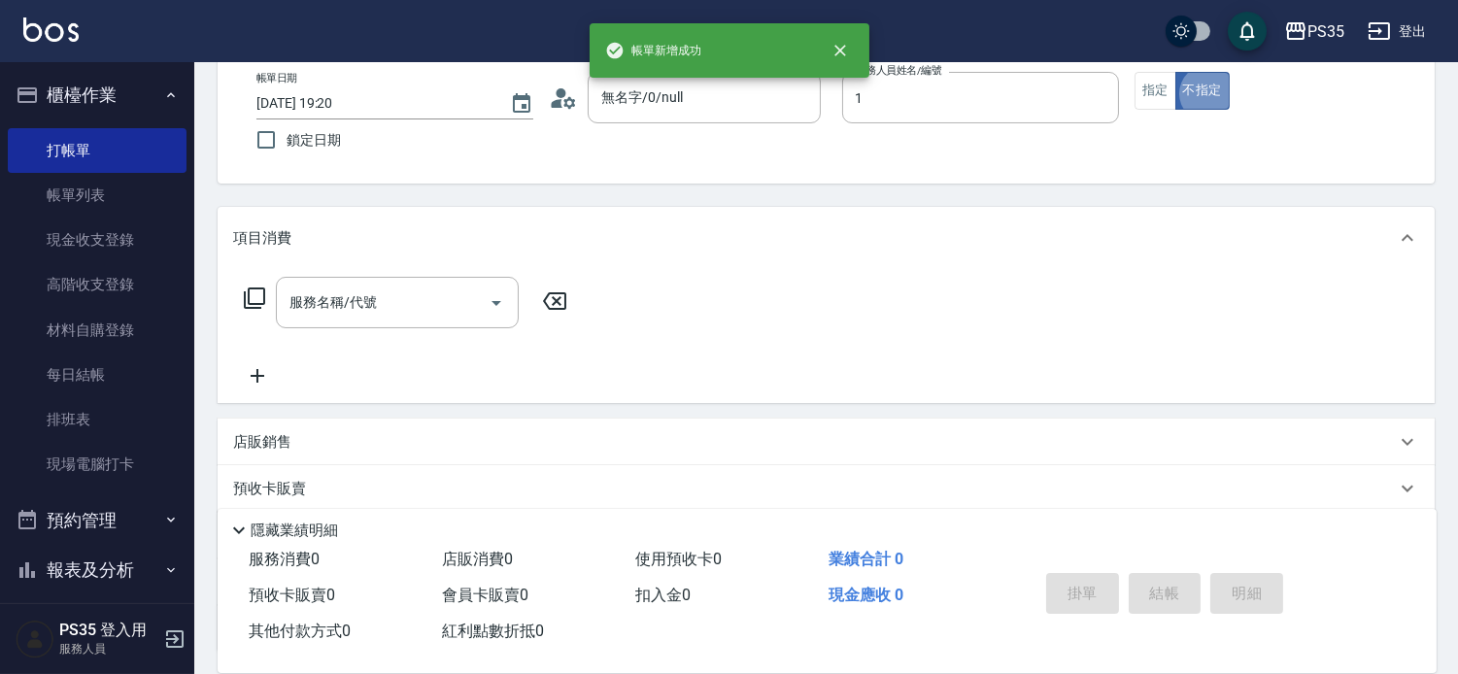
type input "[PERSON_NAME]-1"
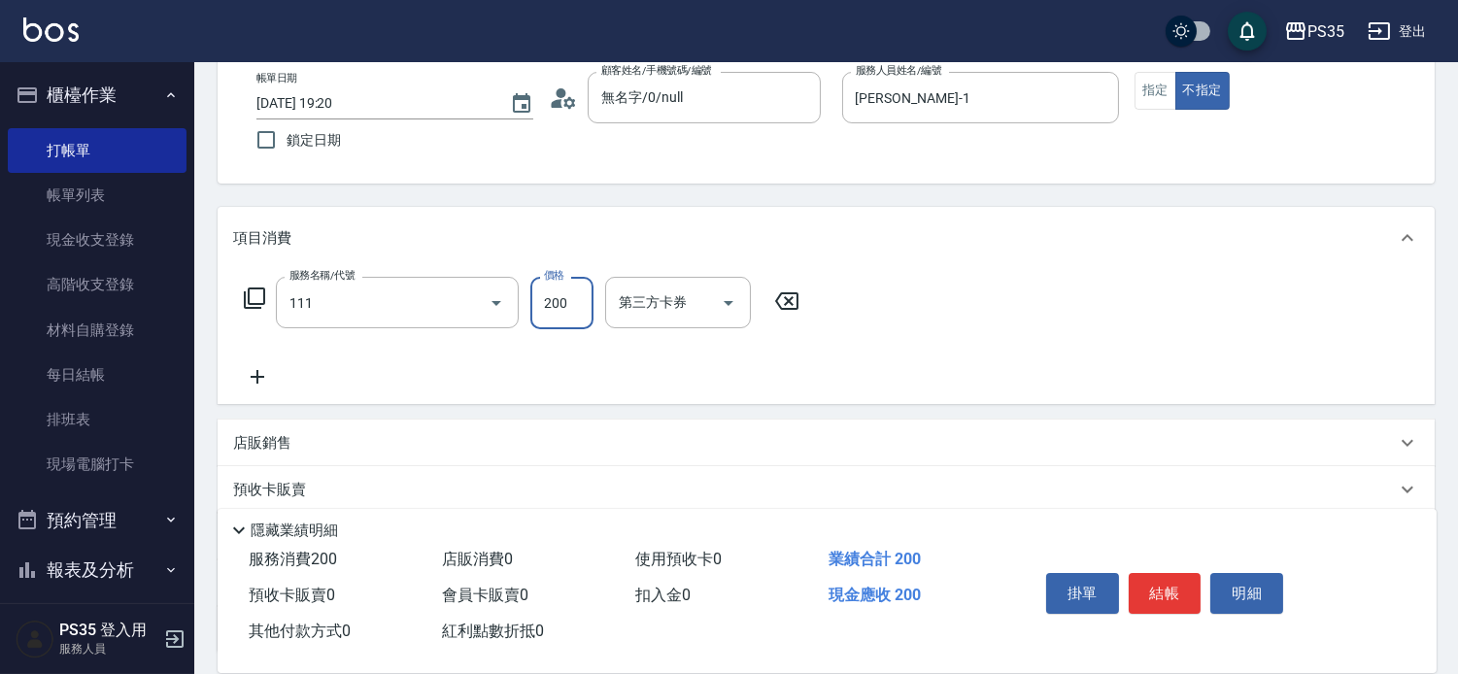
type input "200(111)"
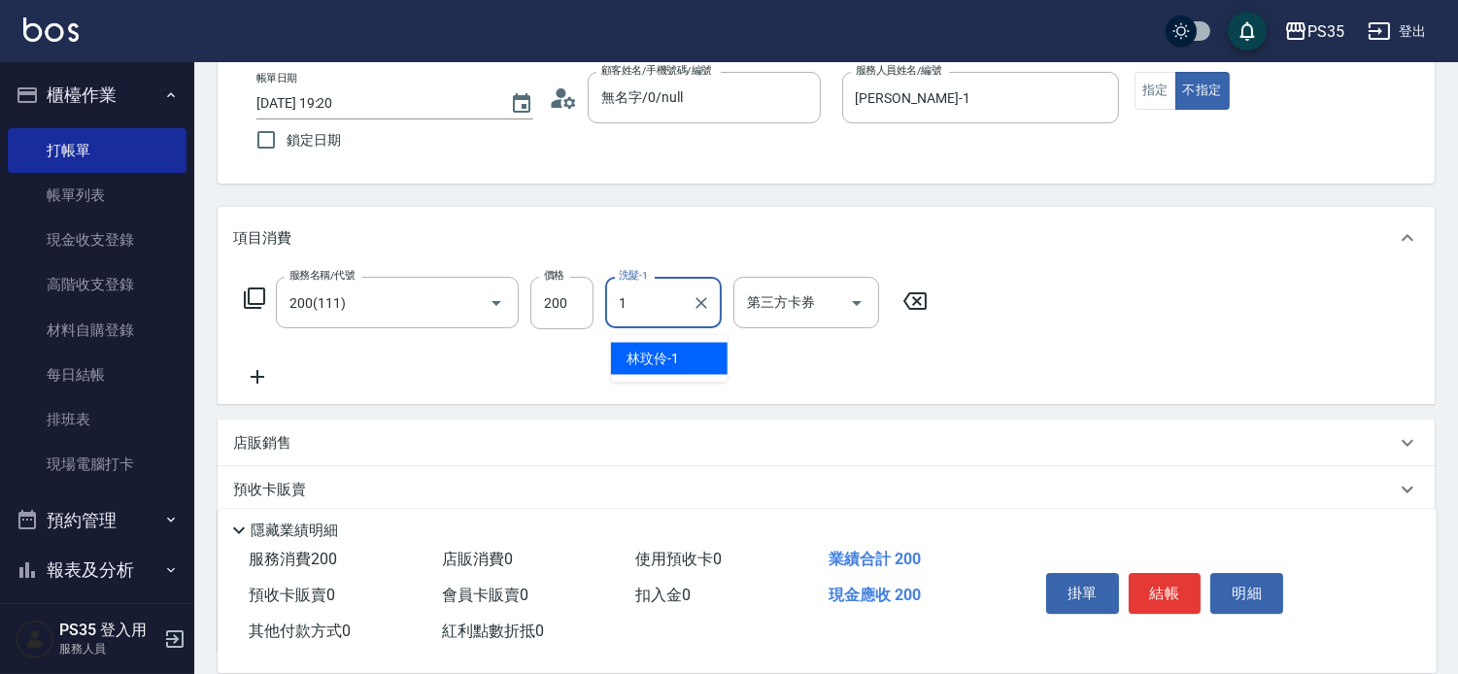
type input "[PERSON_NAME]-1"
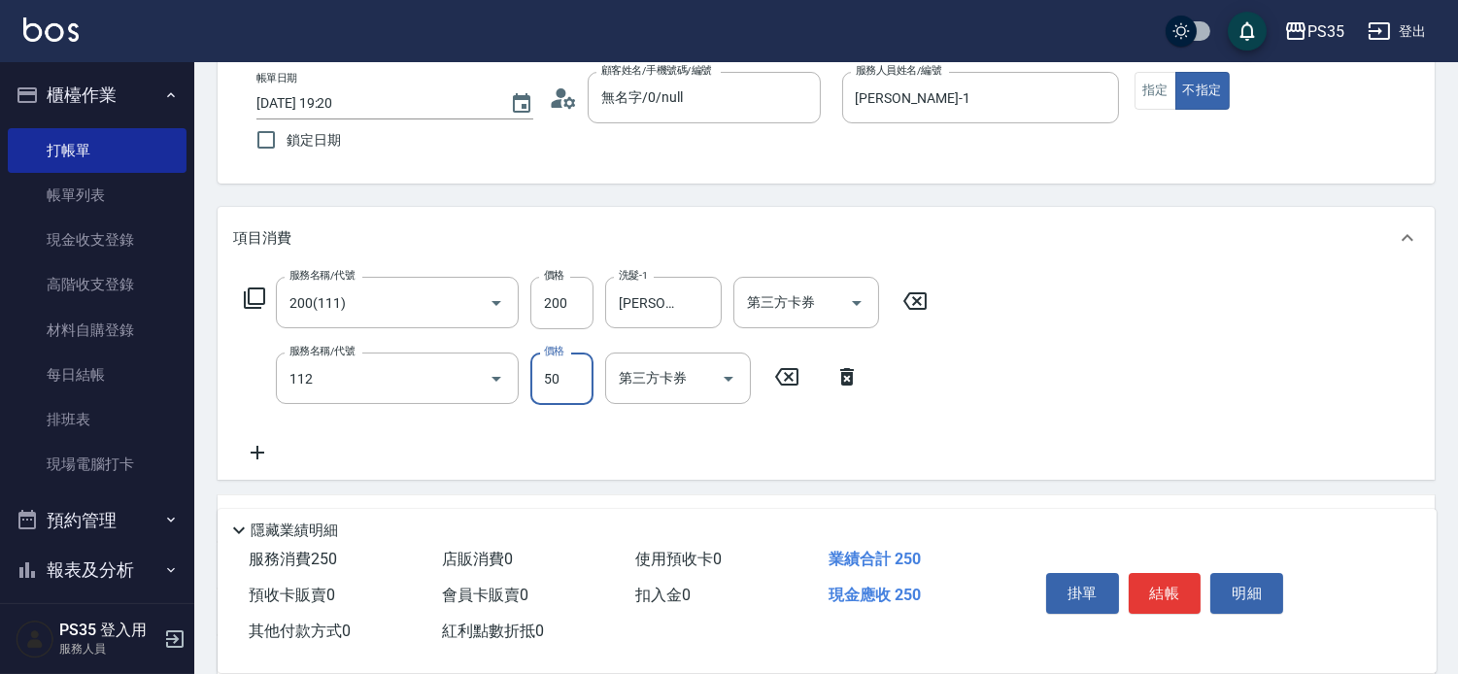
type input "精油50(112)"
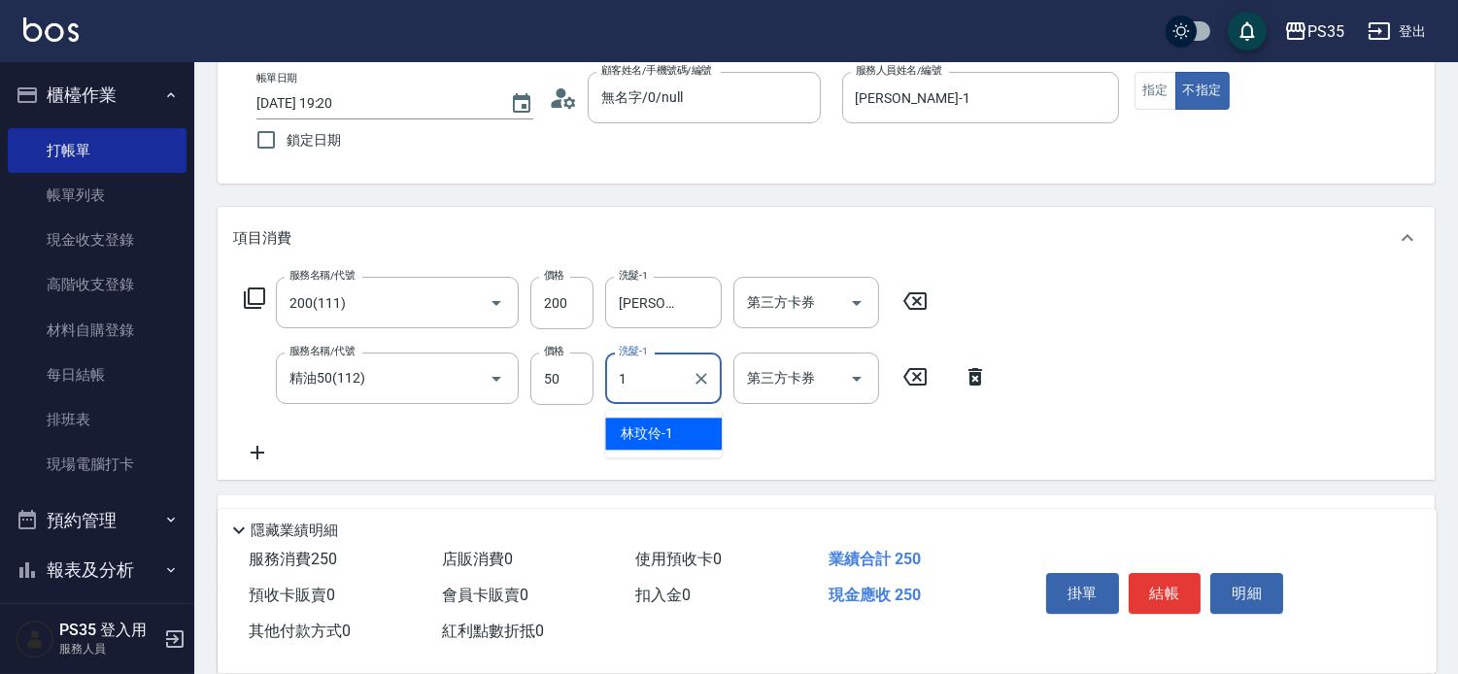
type input "[PERSON_NAME]-1"
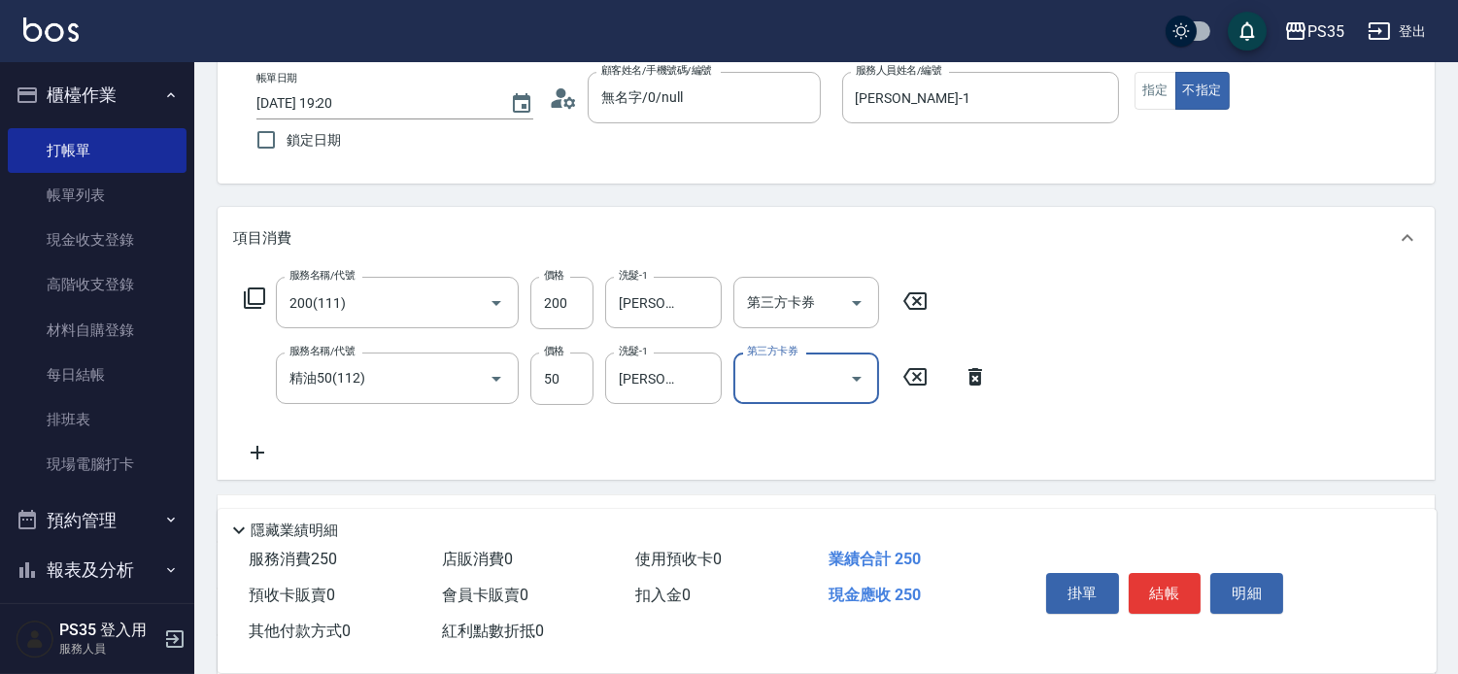
click at [1166, 573] on button "結帳" at bounding box center [1165, 593] width 73 height 41
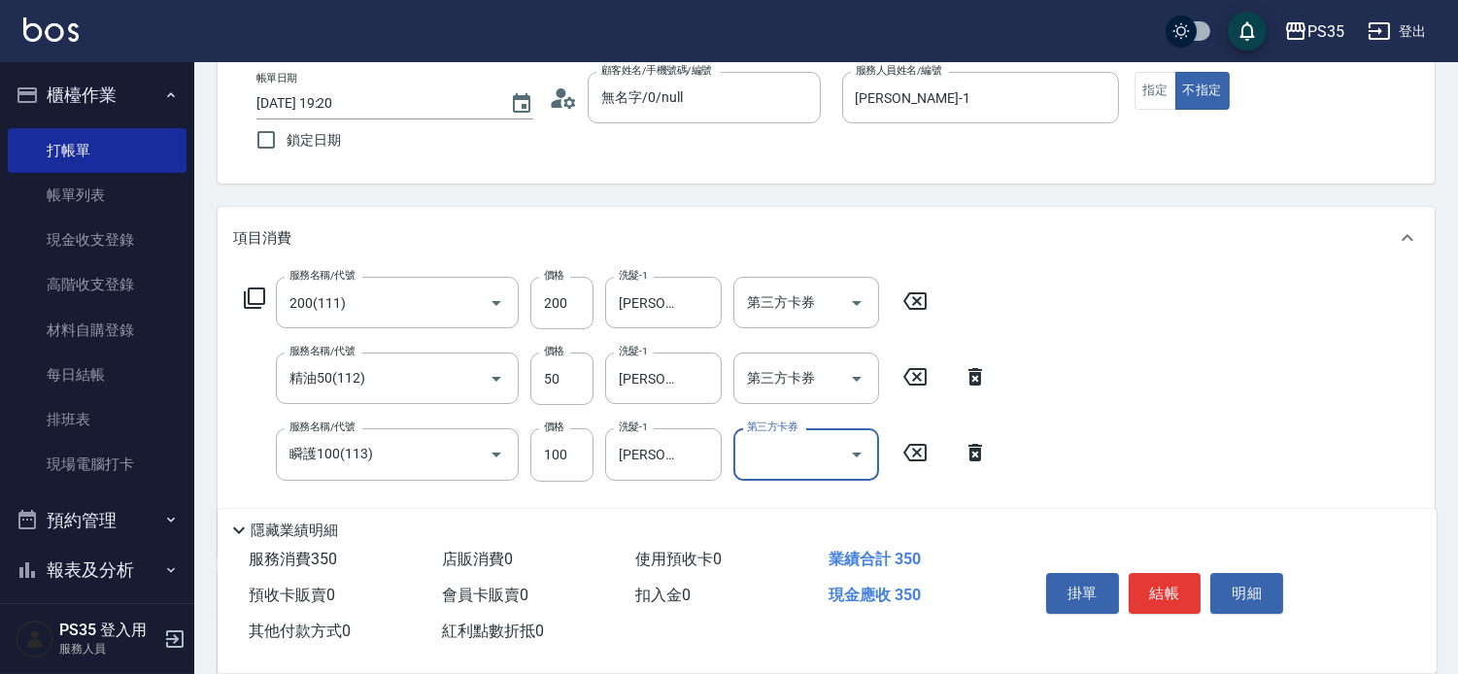
click at [1166, 573] on button "結帳" at bounding box center [1165, 593] width 73 height 41
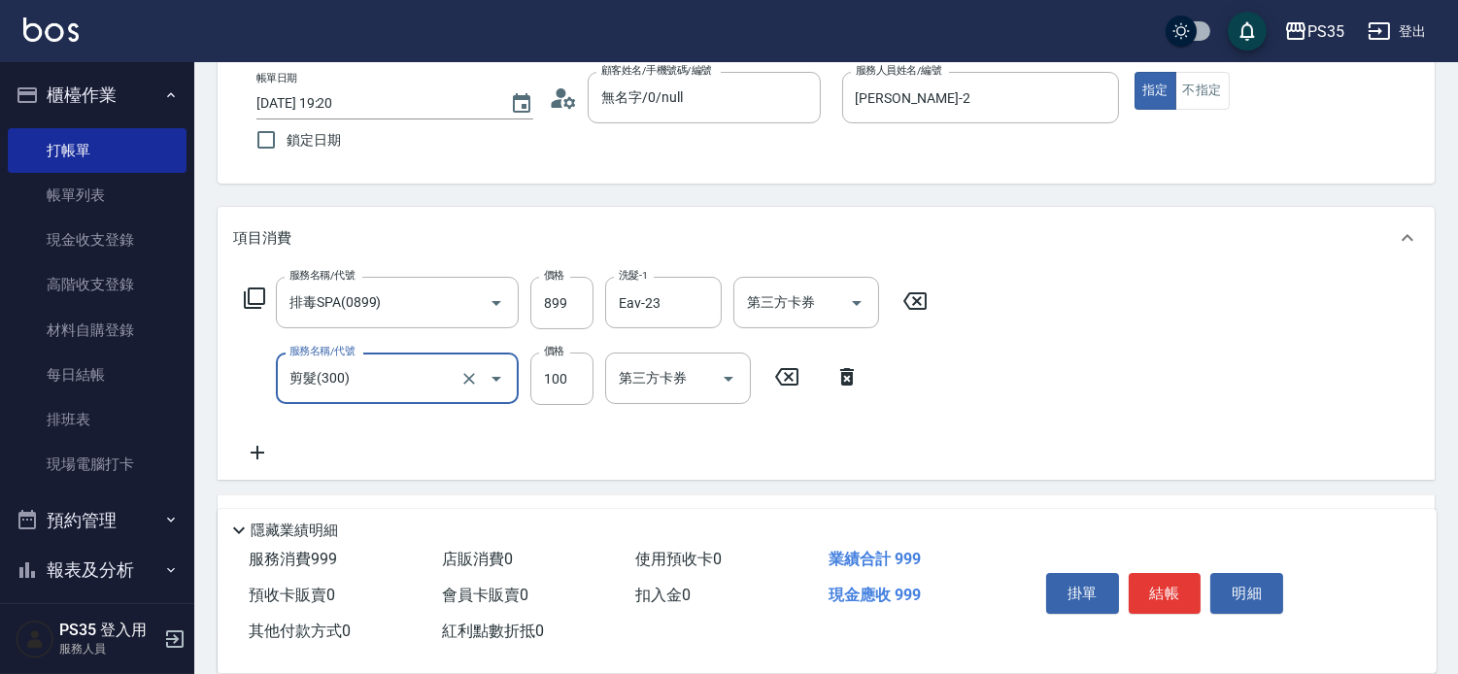
click at [1166, 573] on button "結帳" at bounding box center [1165, 593] width 73 height 41
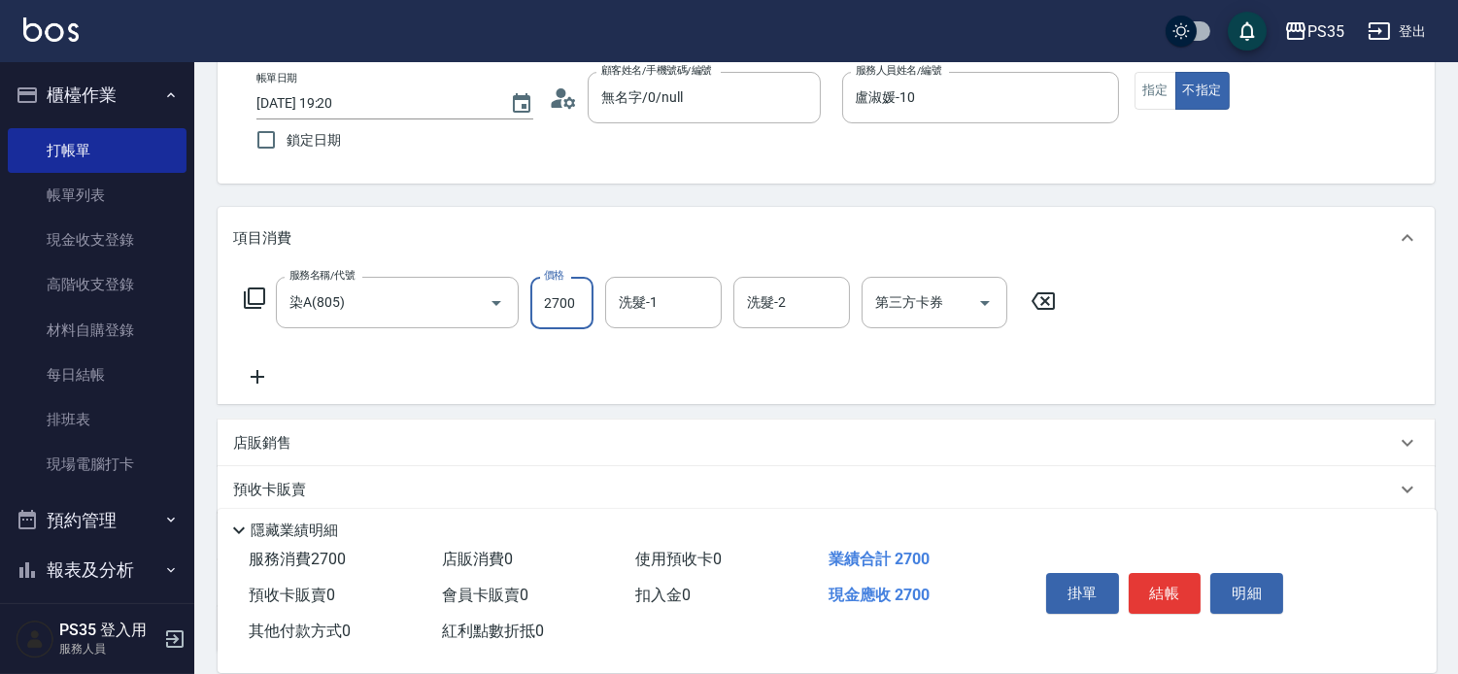
click at [559, 318] on input "2700" at bounding box center [561, 303] width 63 height 52
click at [560, 307] on input "2700" at bounding box center [561, 303] width 63 height 52
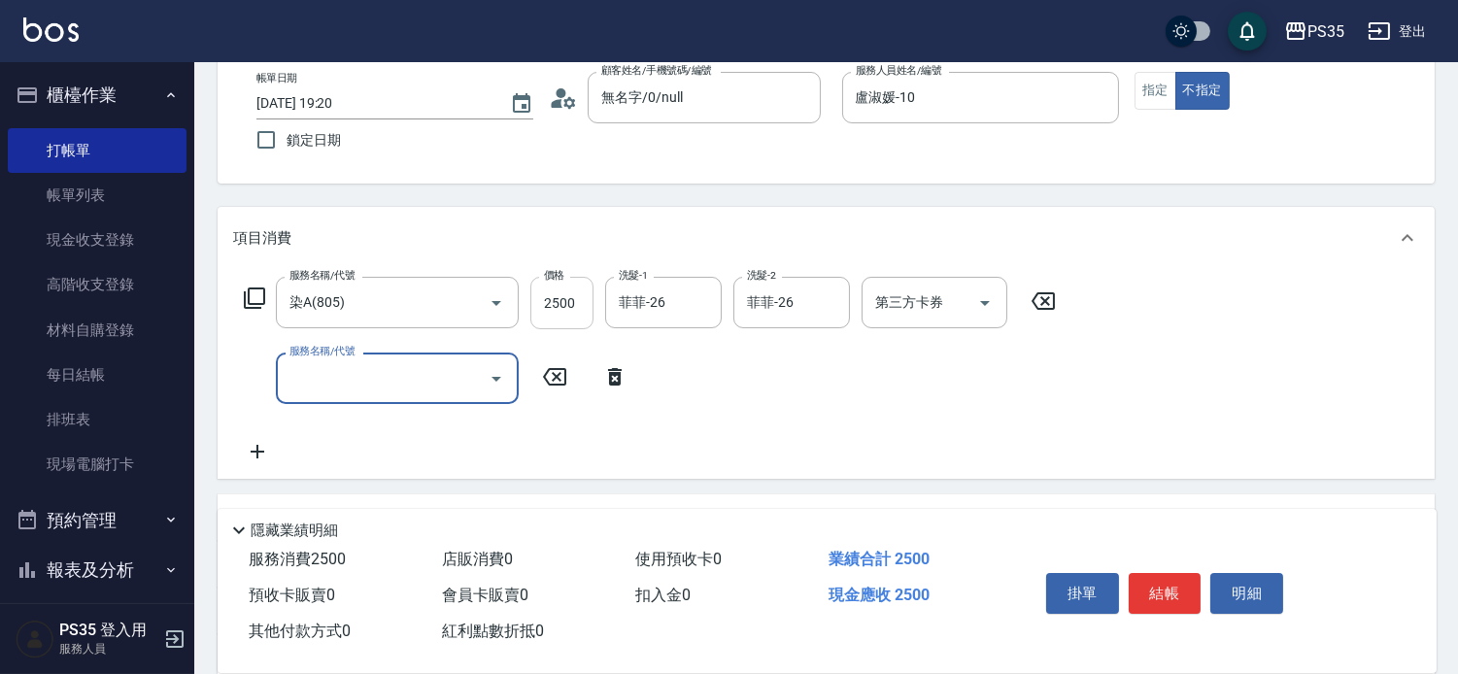
click at [574, 299] on input "2500" at bounding box center [561, 303] width 63 height 52
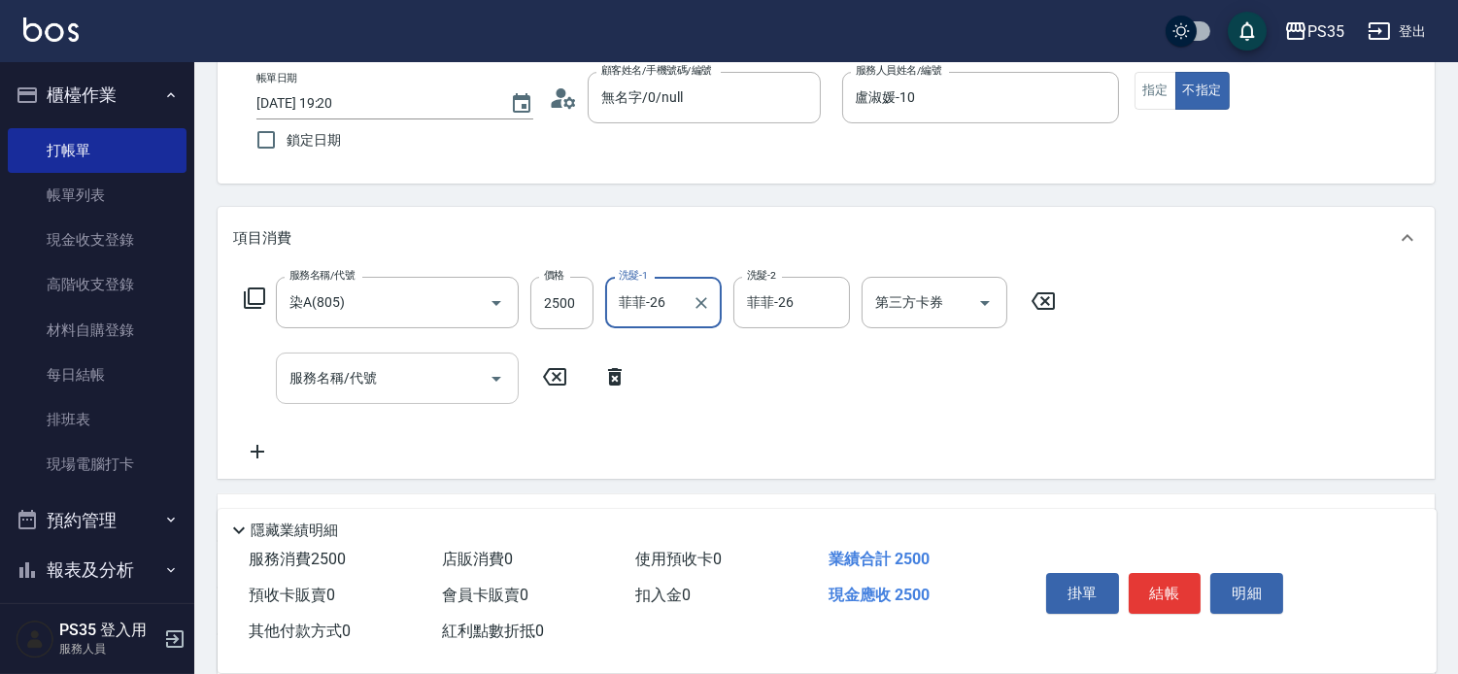
click at [412, 389] on input "服務名稱/代號" at bounding box center [383, 378] width 196 height 34
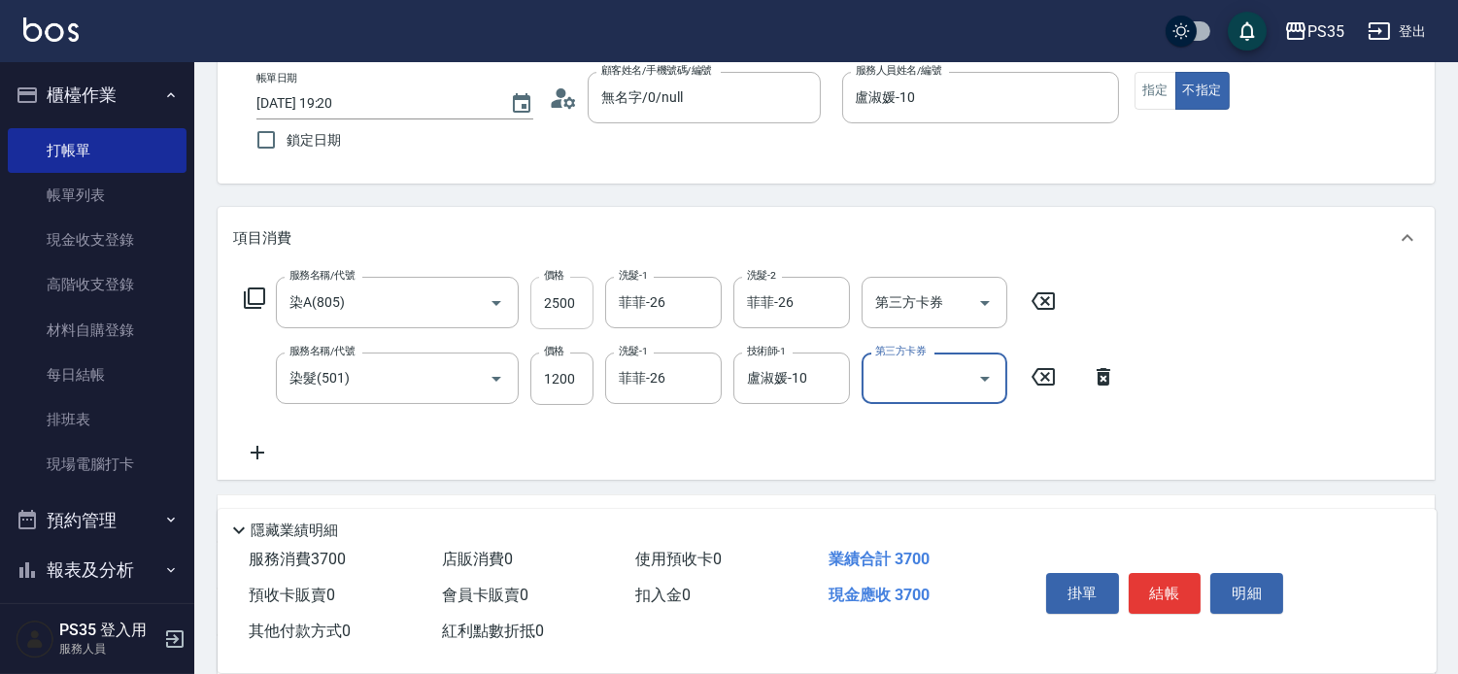
click at [573, 307] on input "2500" at bounding box center [561, 303] width 63 height 52
click at [578, 305] on input "2500" at bounding box center [561, 303] width 63 height 52
click at [1183, 573] on button "結帳" at bounding box center [1165, 593] width 73 height 41
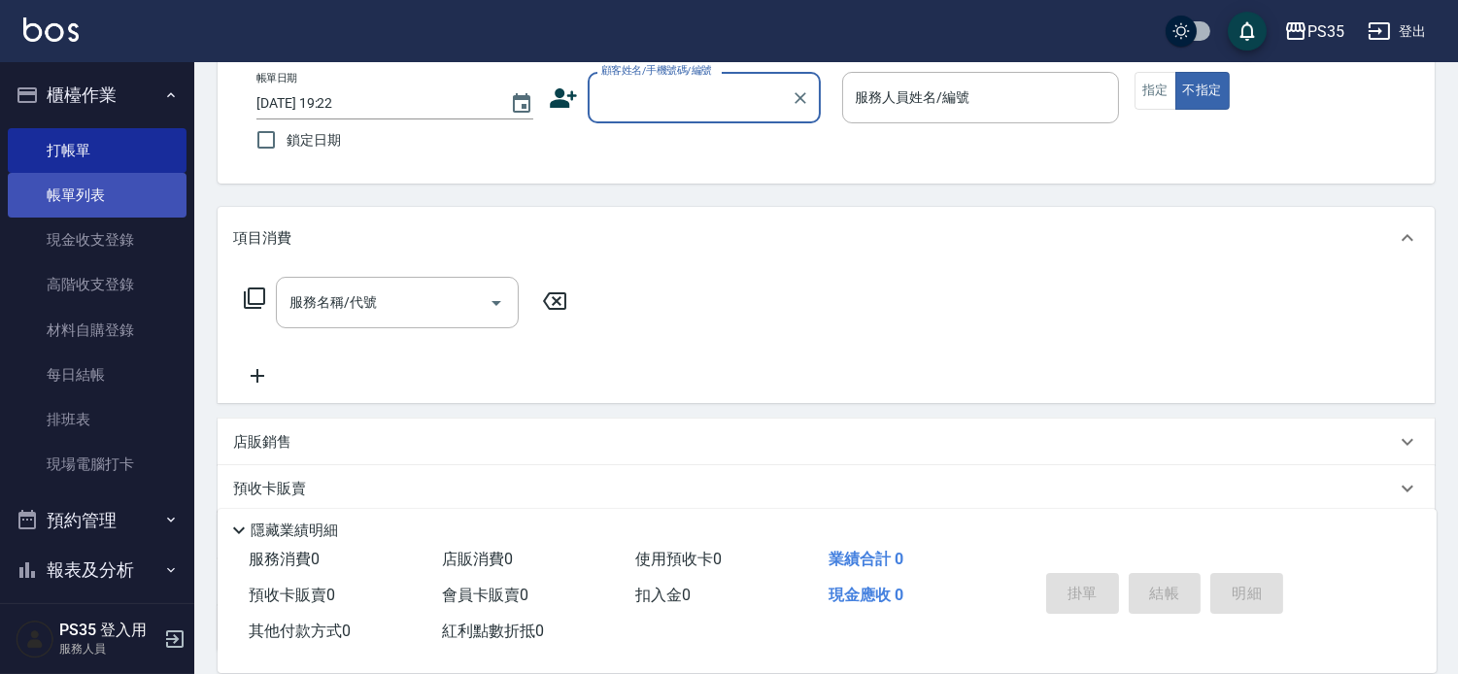
click at [147, 191] on link "帳單列表" at bounding box center [97, 195] width 179 height 45
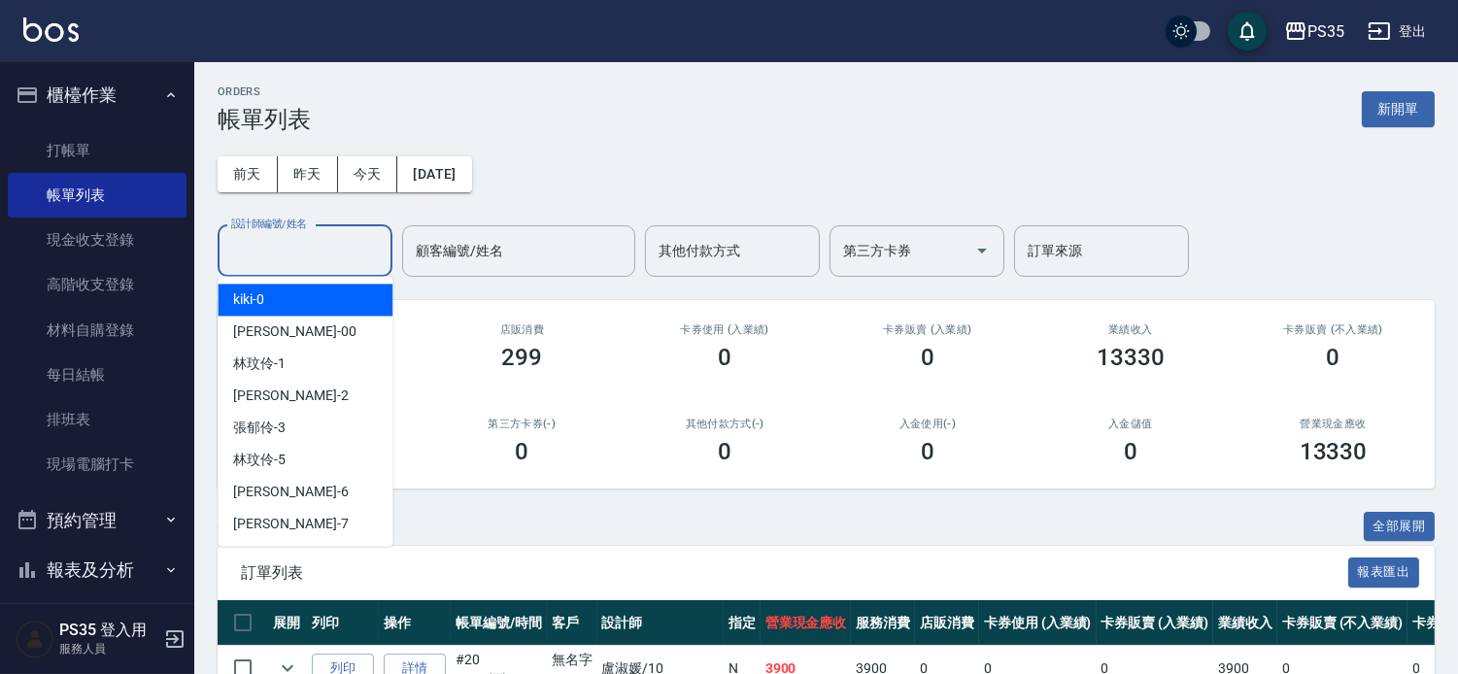
click at [282, 245] on div "設計師編號/姓名 設計師編號/姓名" at bounding box center [305, 250] width 175 height 51
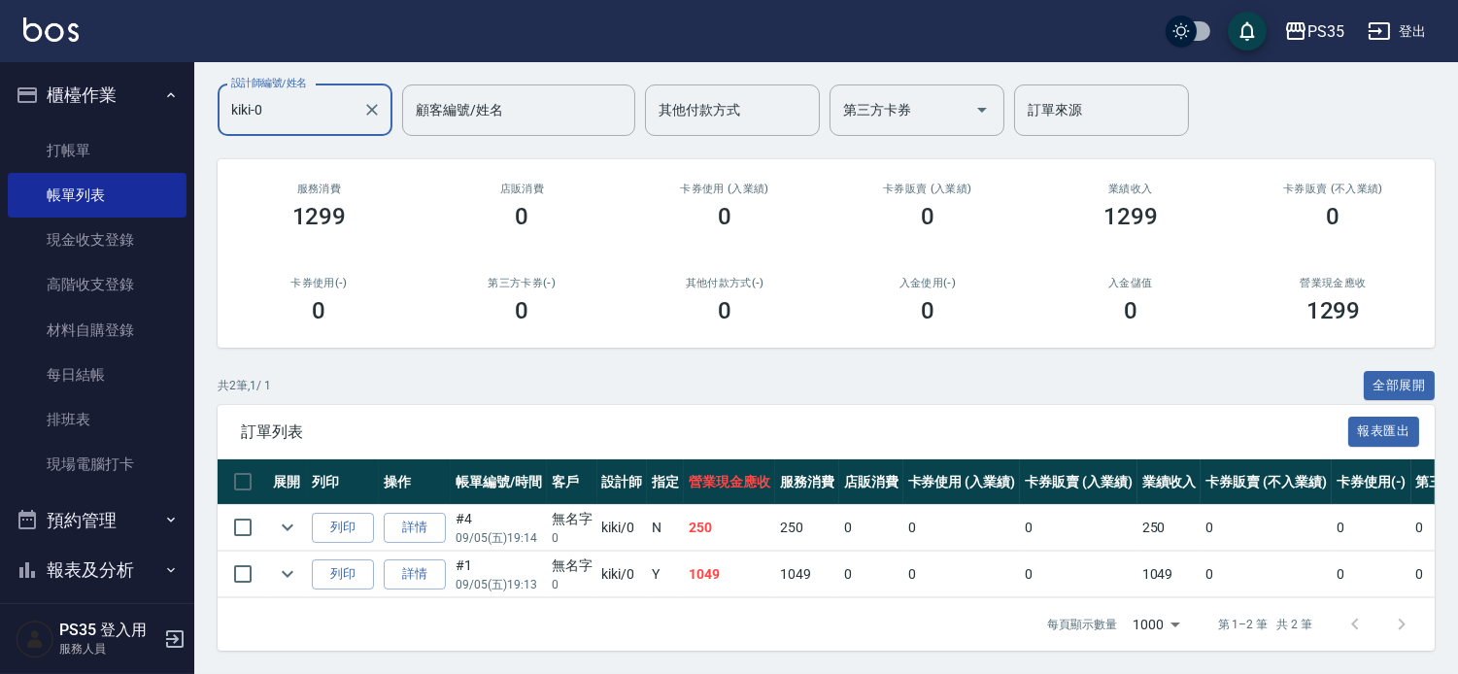
scroll to position [192, 0]
click at [286, 562] on icon "expand row" at bounding box center [287, 573] width 23 height 23
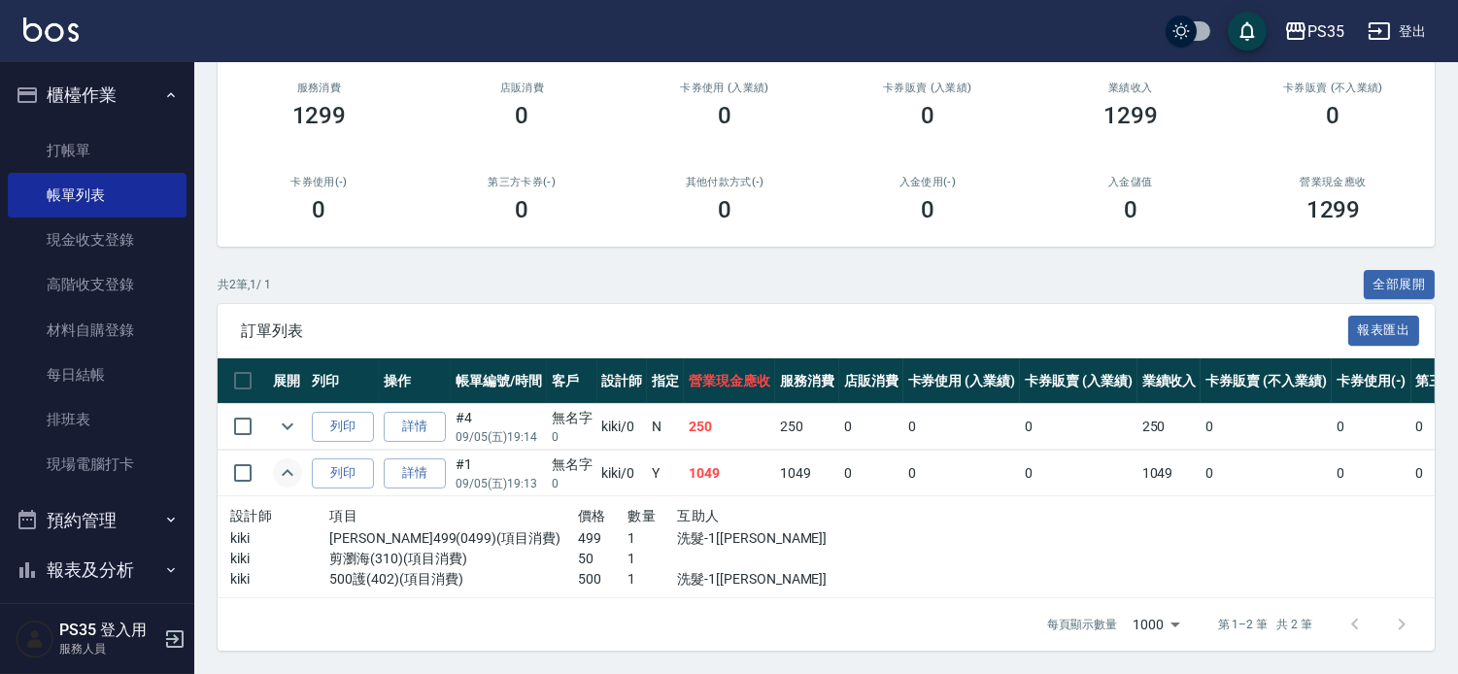
scroll to position [293, 0]
click at [435, 458] on link "詳情" at bounding box center [415, 473] width 62 height 30
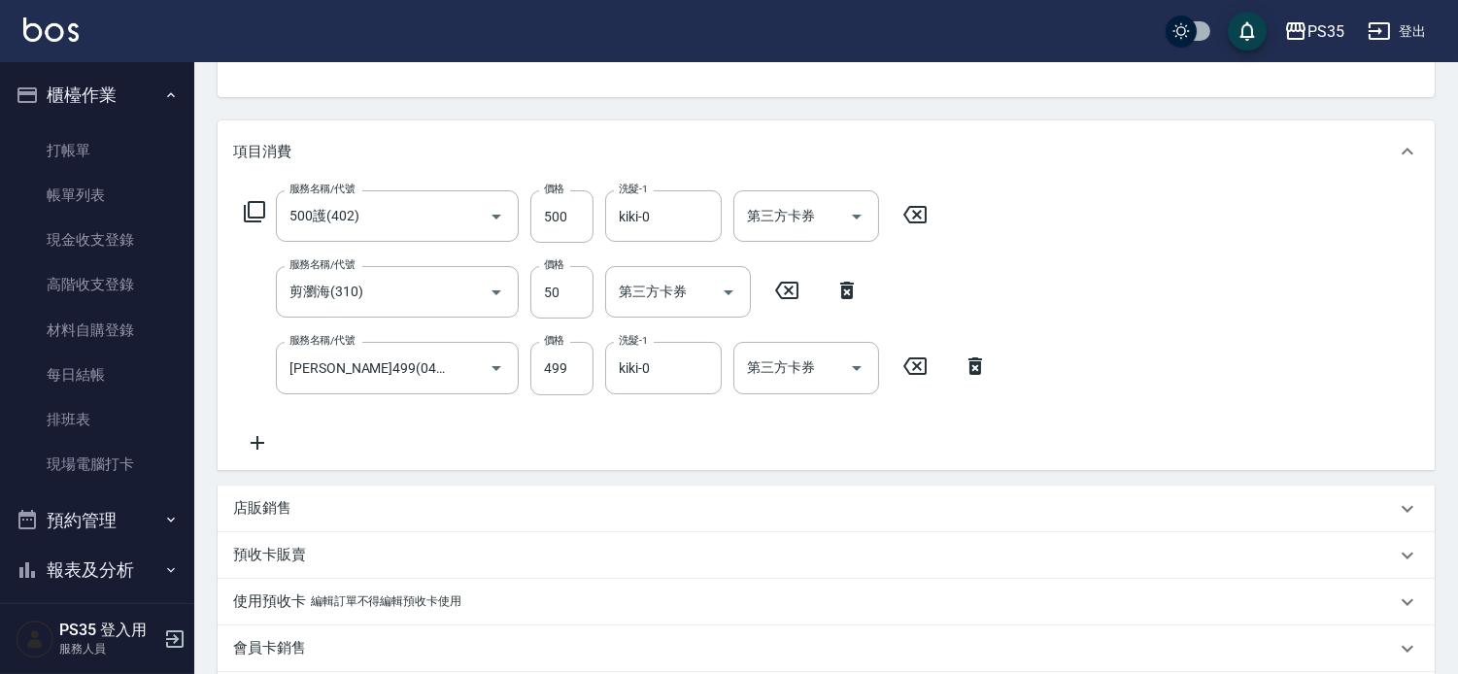
scroll to position [216, 0]
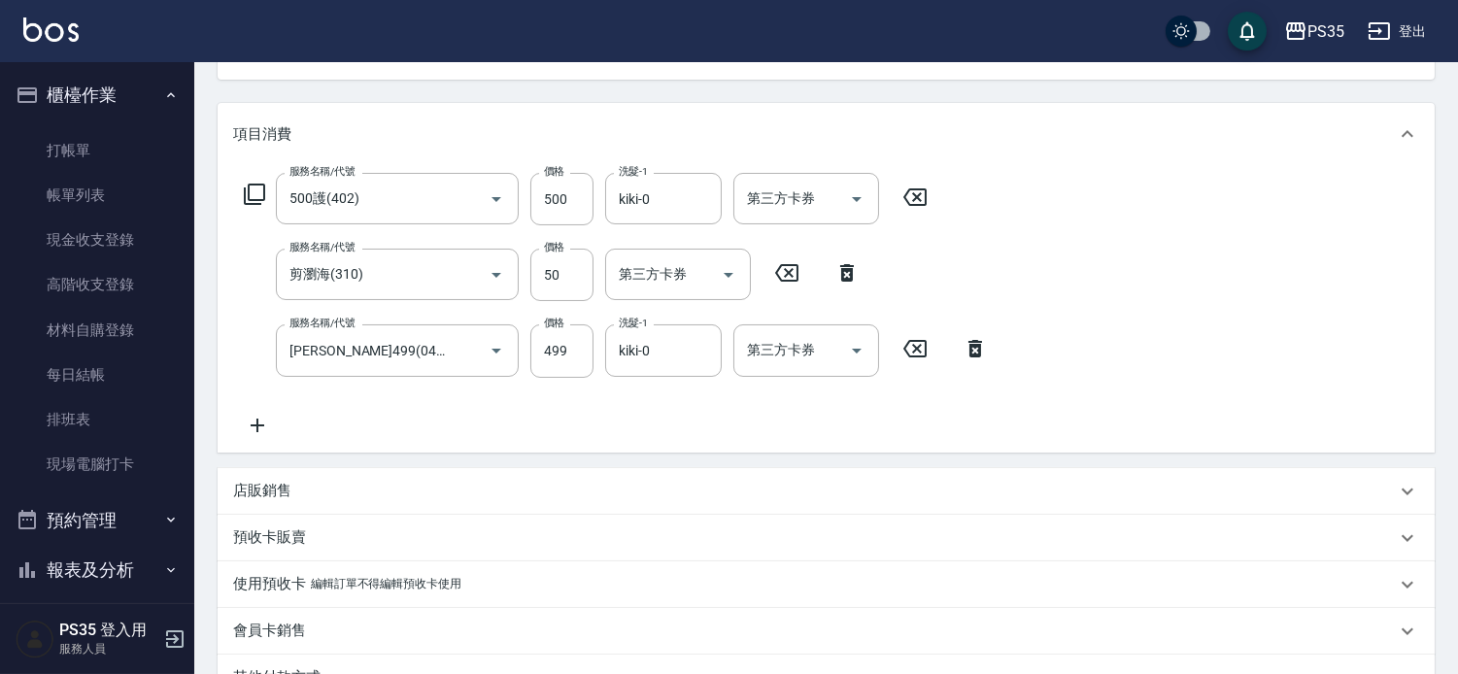
click at [784, 278] on icon at bounding box center [786, 272] width 23 height 17
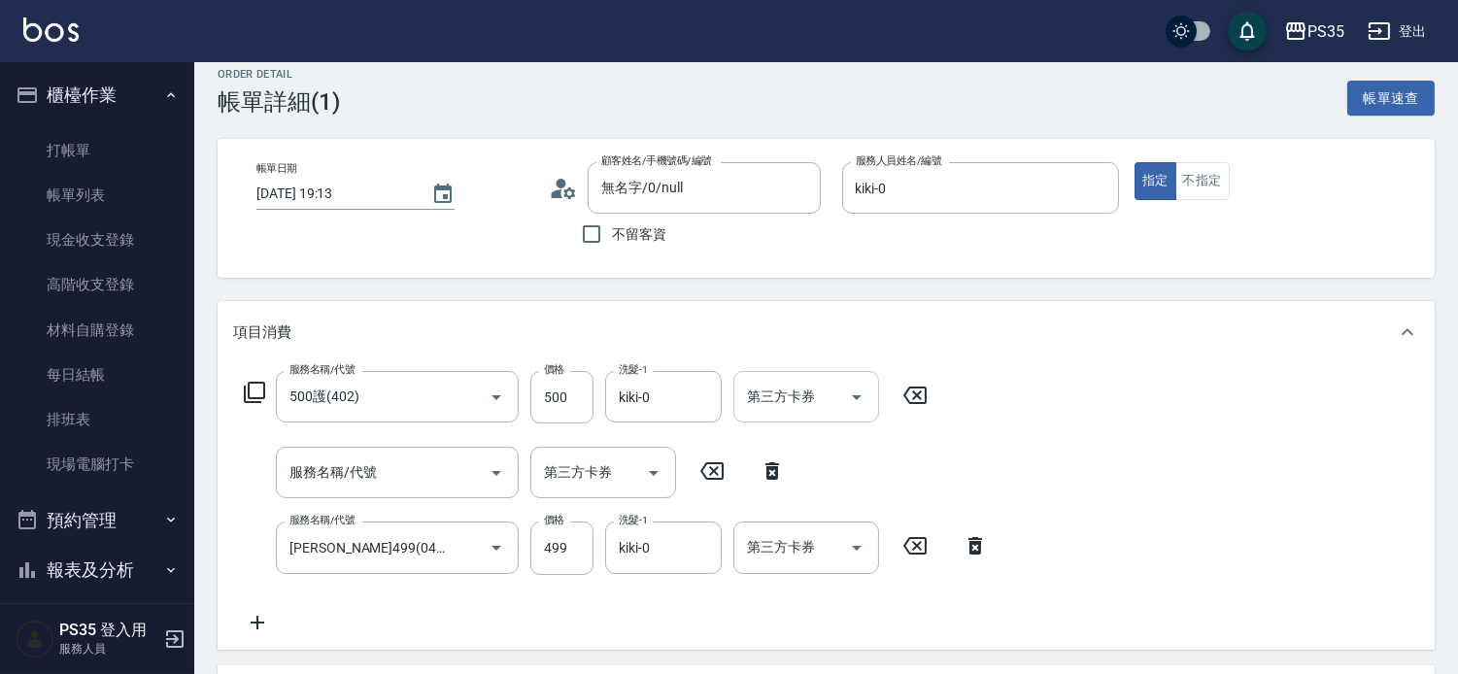
scroll to position [0, 0]
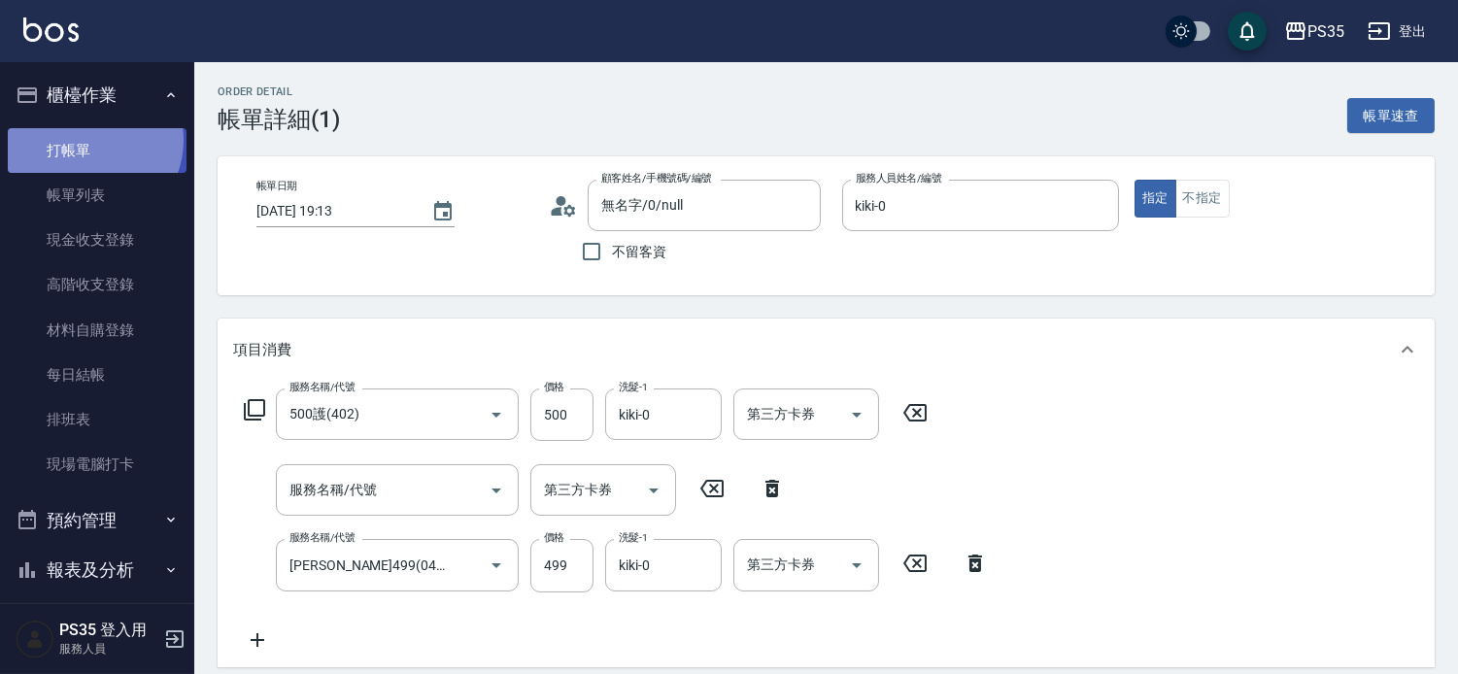
click at [91, 140] on link "打帳單" at bounding box center [97, 150] width 179 height 45
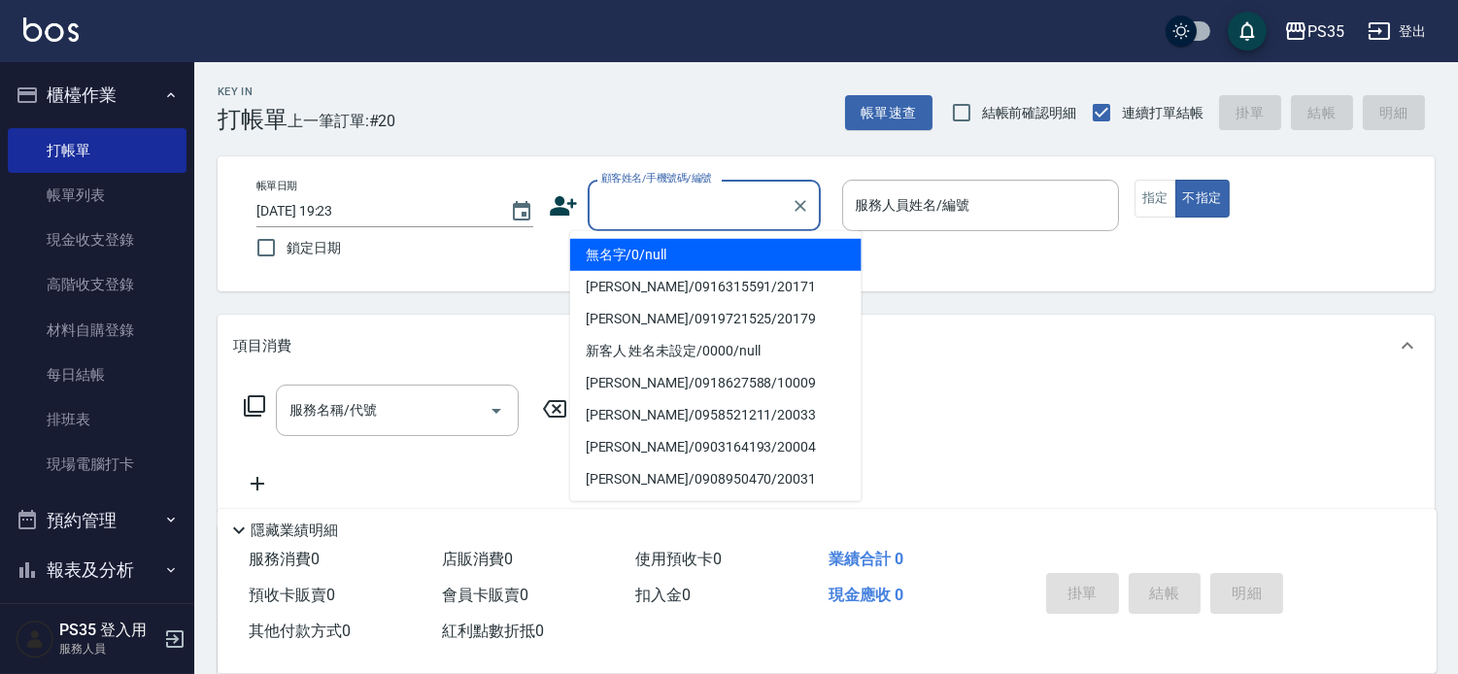
click at [629, 200] on input "顧客姓名/手機號碼/編號" at bounding box center [689, 205] width 186 height 34
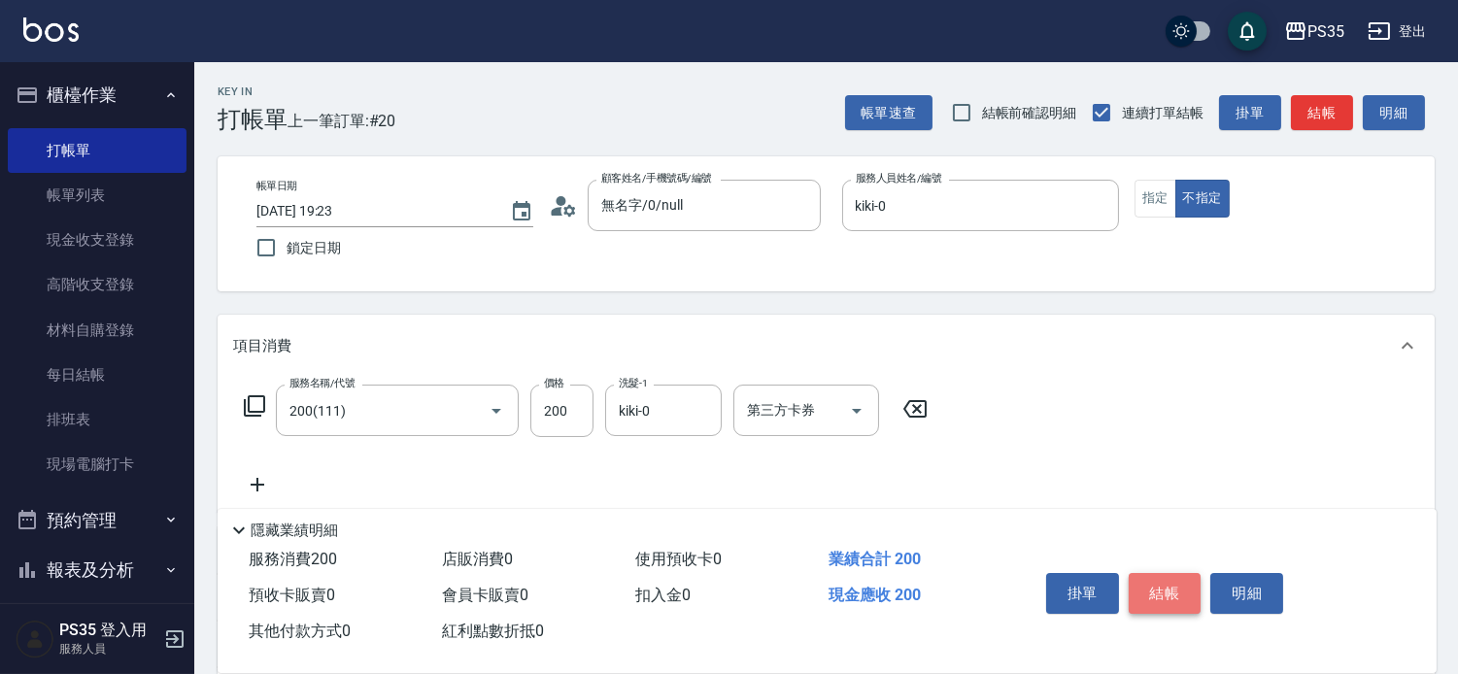
click at [1168, 575] on button "結帳" at bounding box center [1165, 593] width 73 height 41
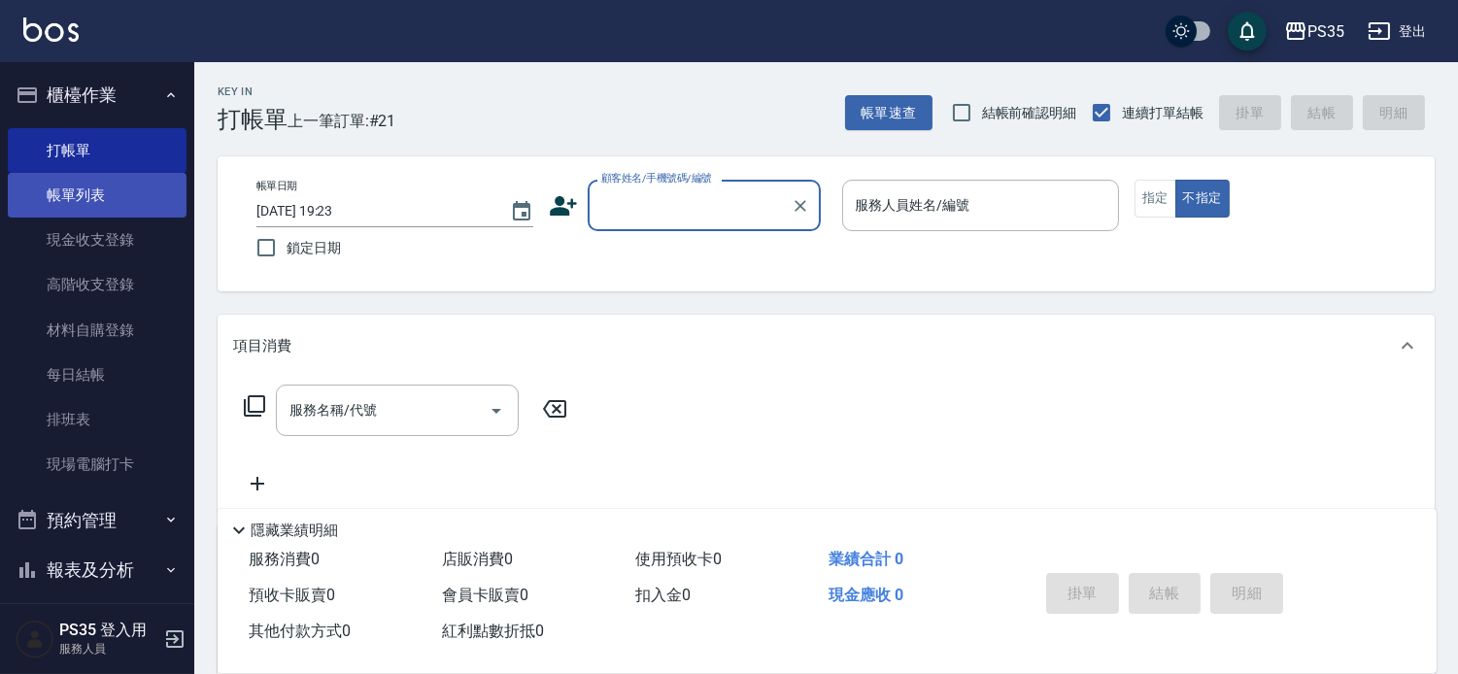
click at [148, 191] on link "帳單列表" at bounding box center [97, 195] width 179 height 45
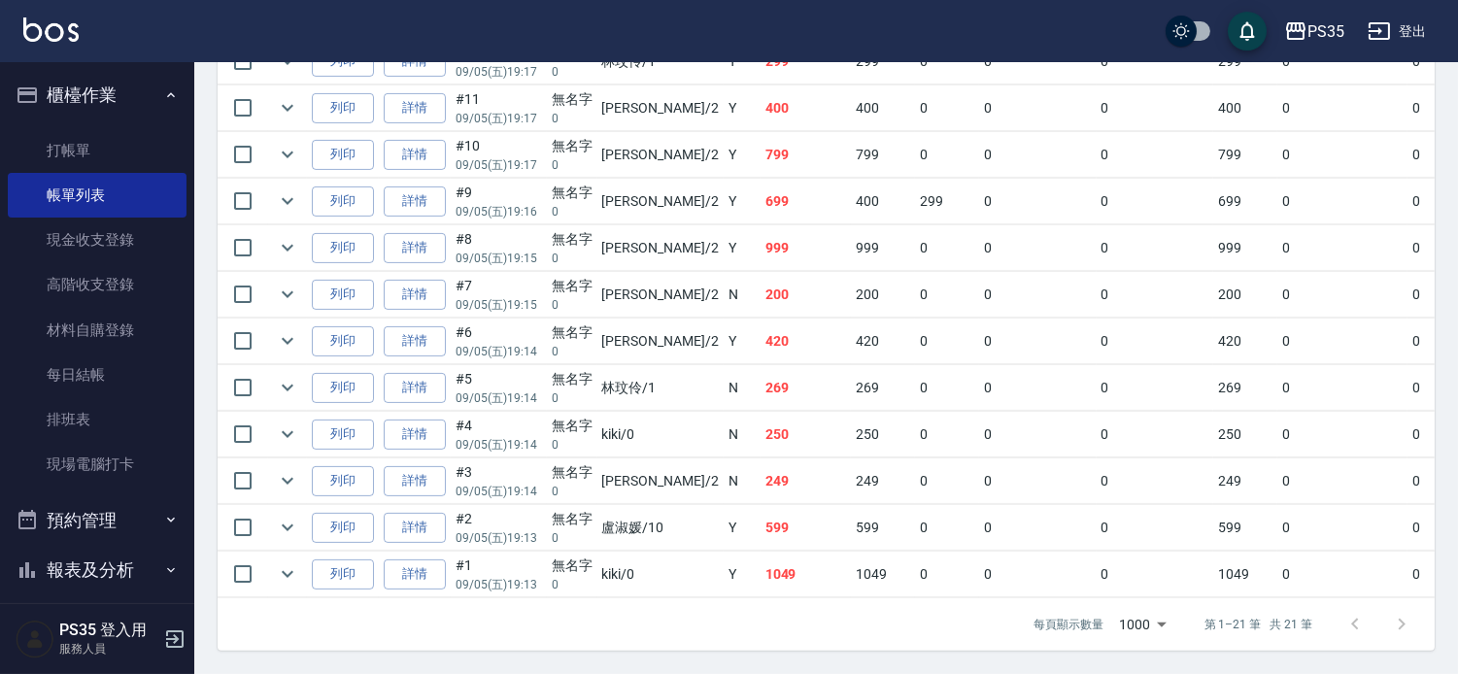
scroll to position [1192, 0]
click at [399, 559] on link "詳情" at bounding box center [415, 574] width 62 height 30
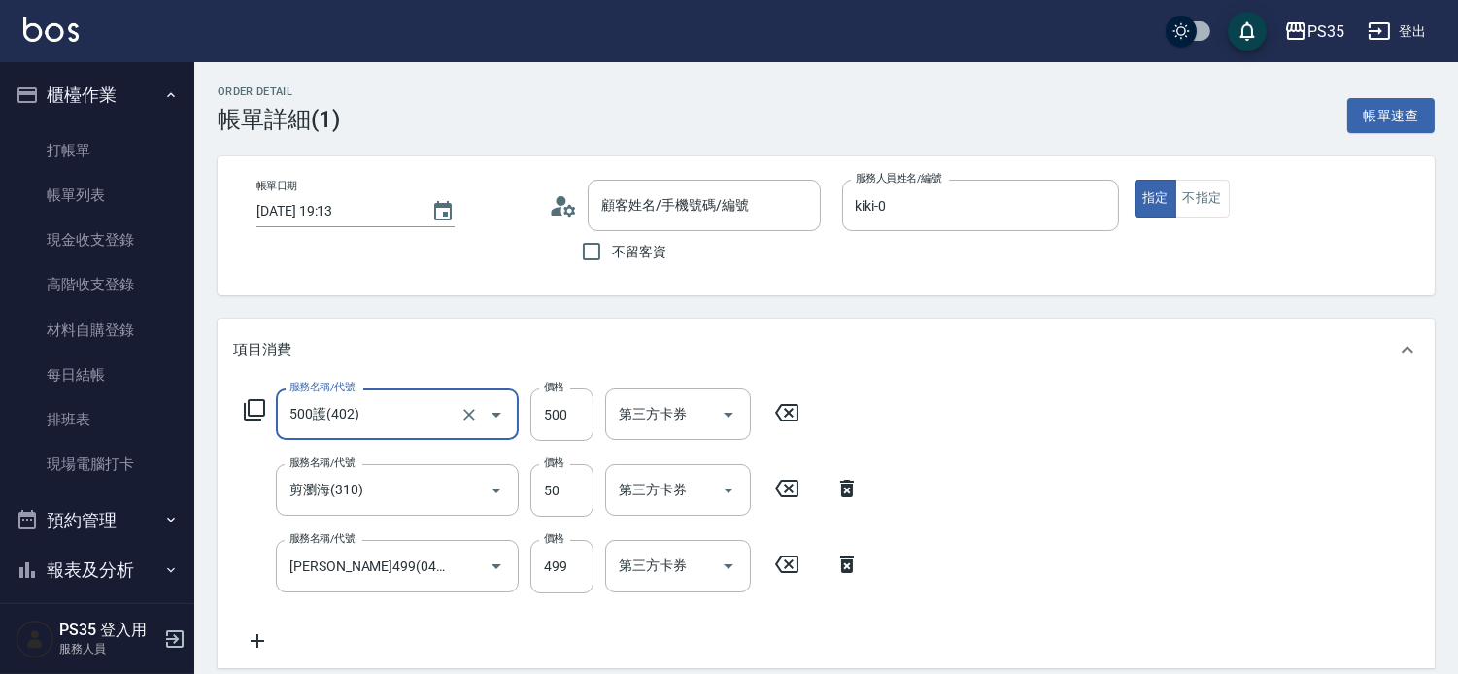
click at [842, 497] on icon at bounding box center [847, 488] width 14 height 17
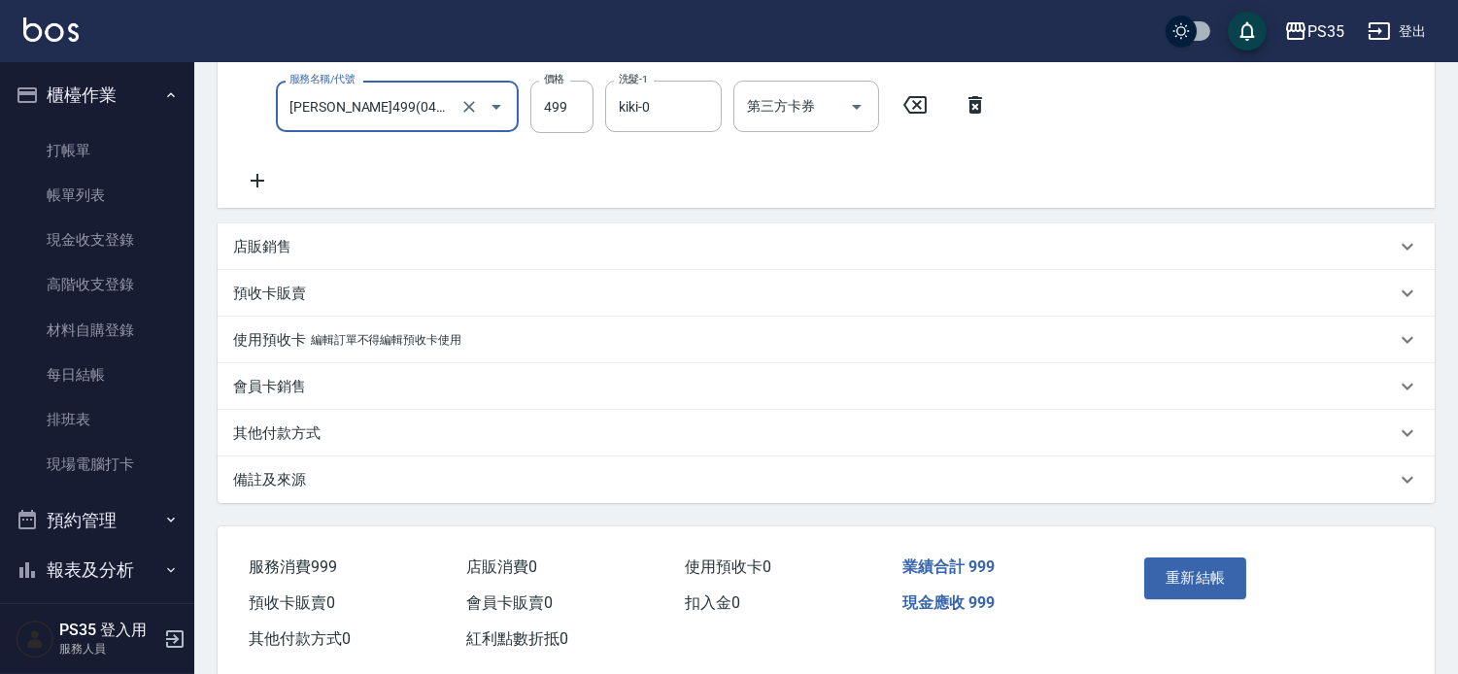
scroll to position [448, 0]
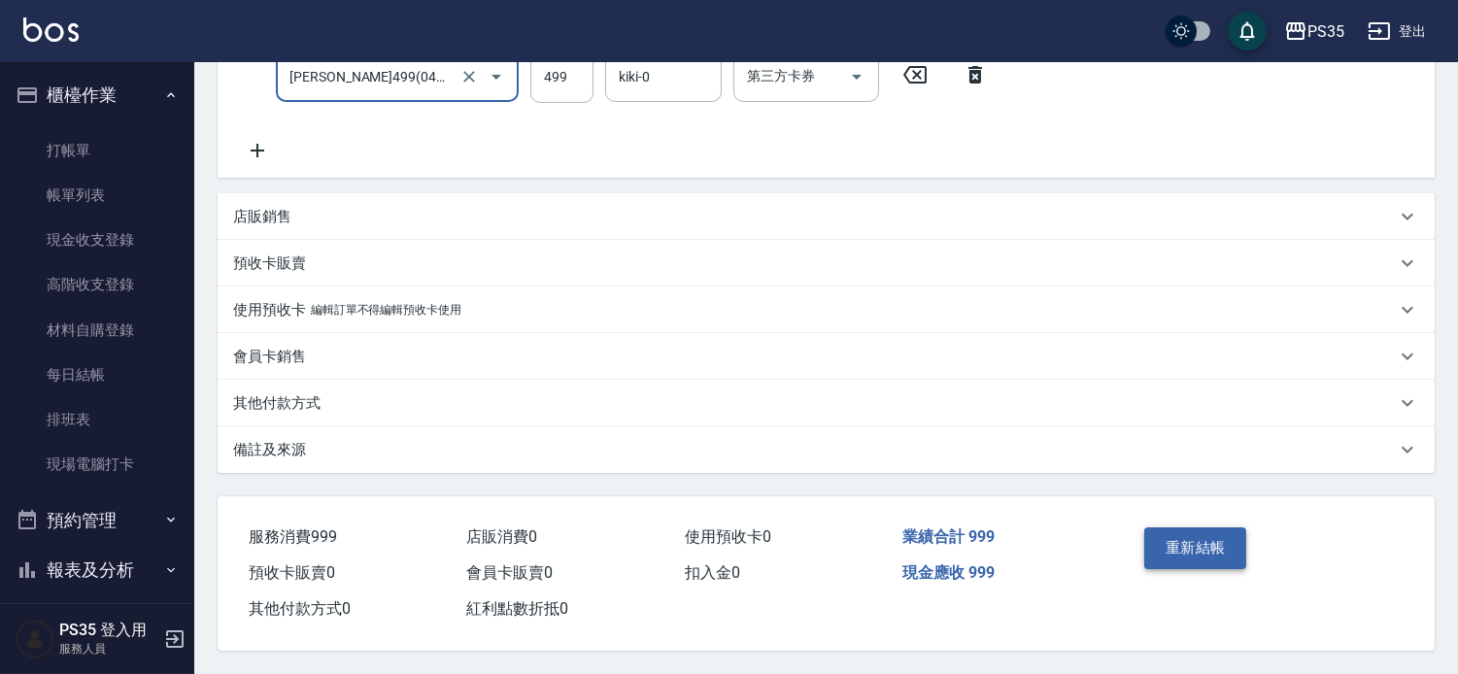
click at [1180, 531] on button "重新結帳" at bounding box center [1195, 547] width 103 height 41
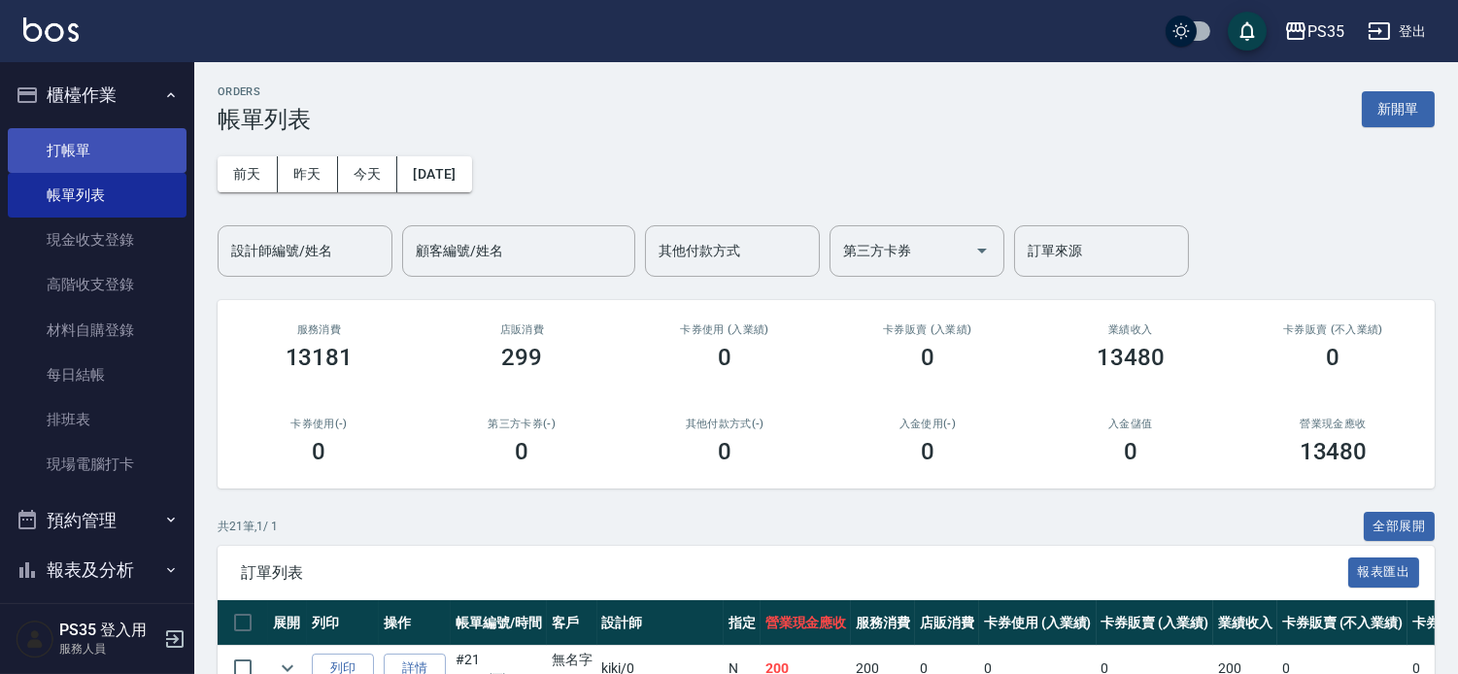
click at [87, 162] on link "打帳單" at bounding box center [97, 150] width 179 height 45
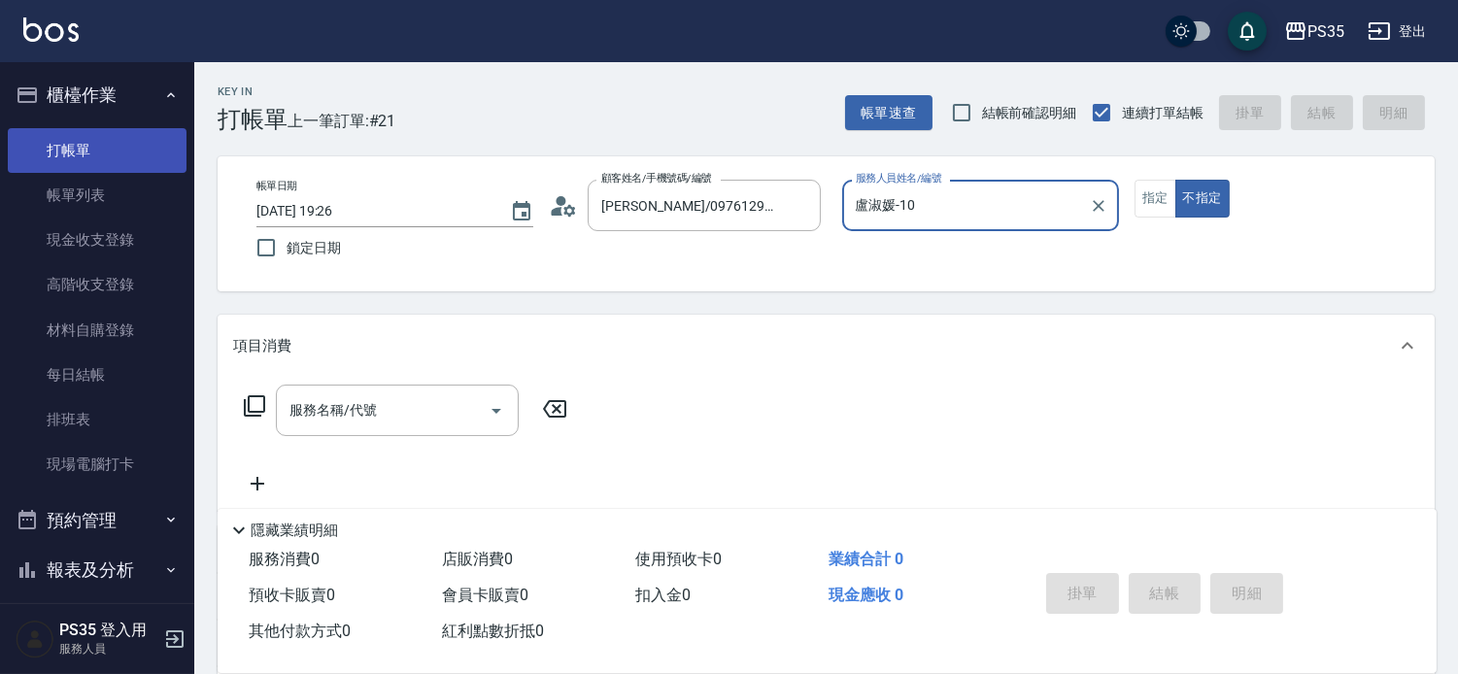
click at [1175, 180] on button "不指定" at bounding box center [1202, 199] width 54 height 38
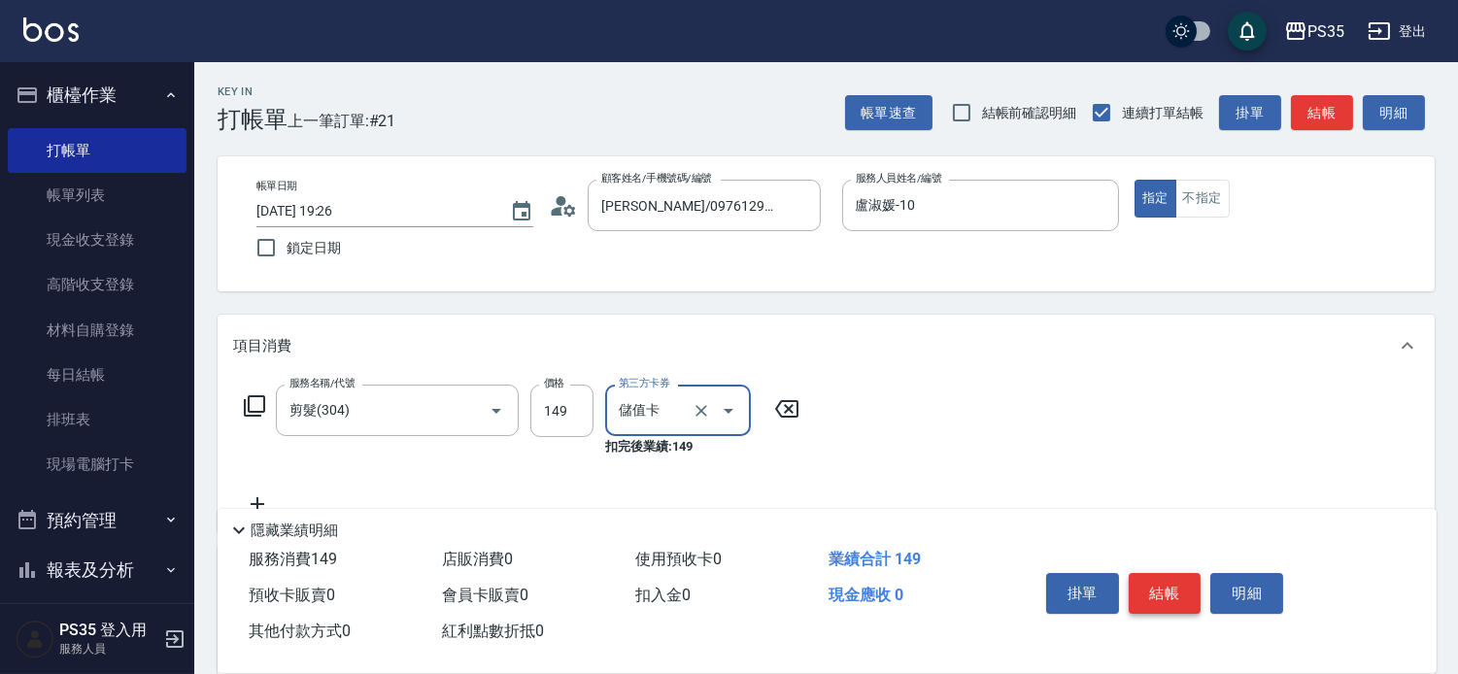
click at [1179, 573] on button "結帳" at bounding box center [1165, 593] width 73 height 41
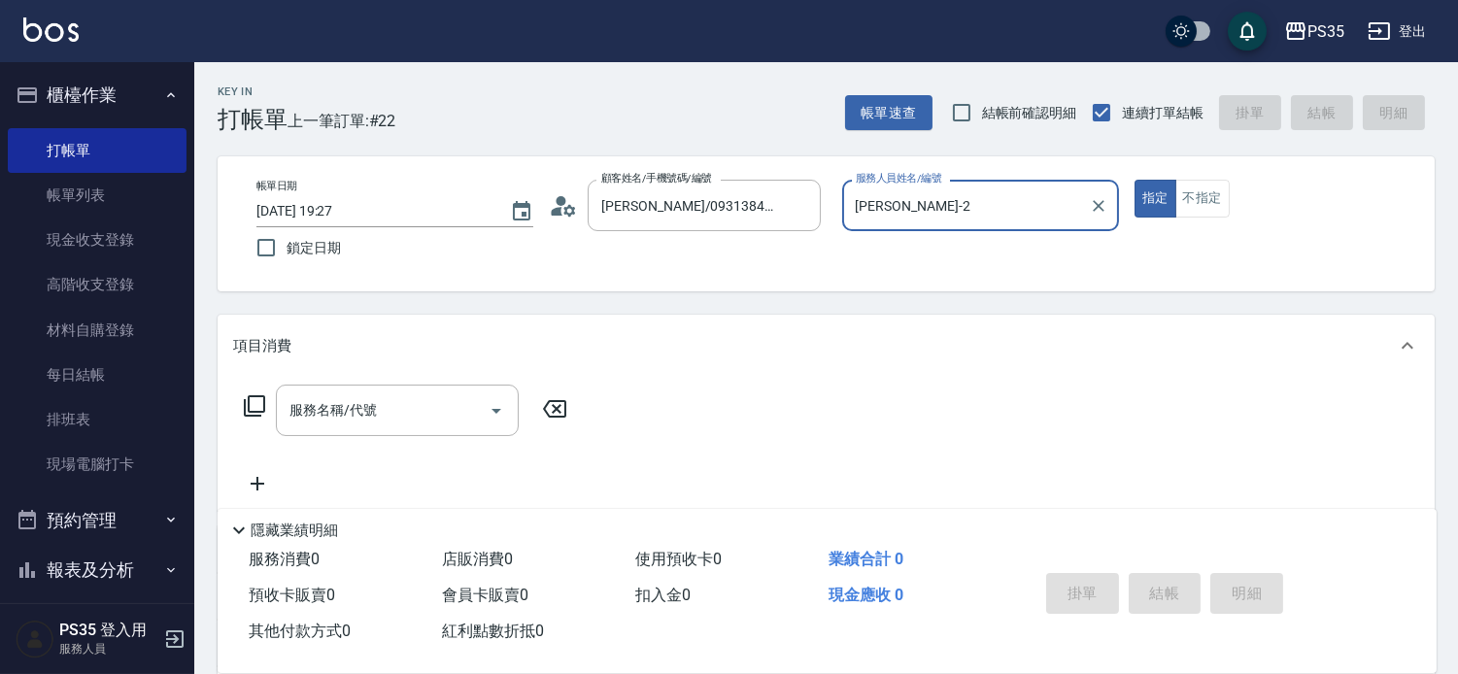
click at [1134, 180] on button "指定" at bounding box center [1155, 199] width 42 height 38
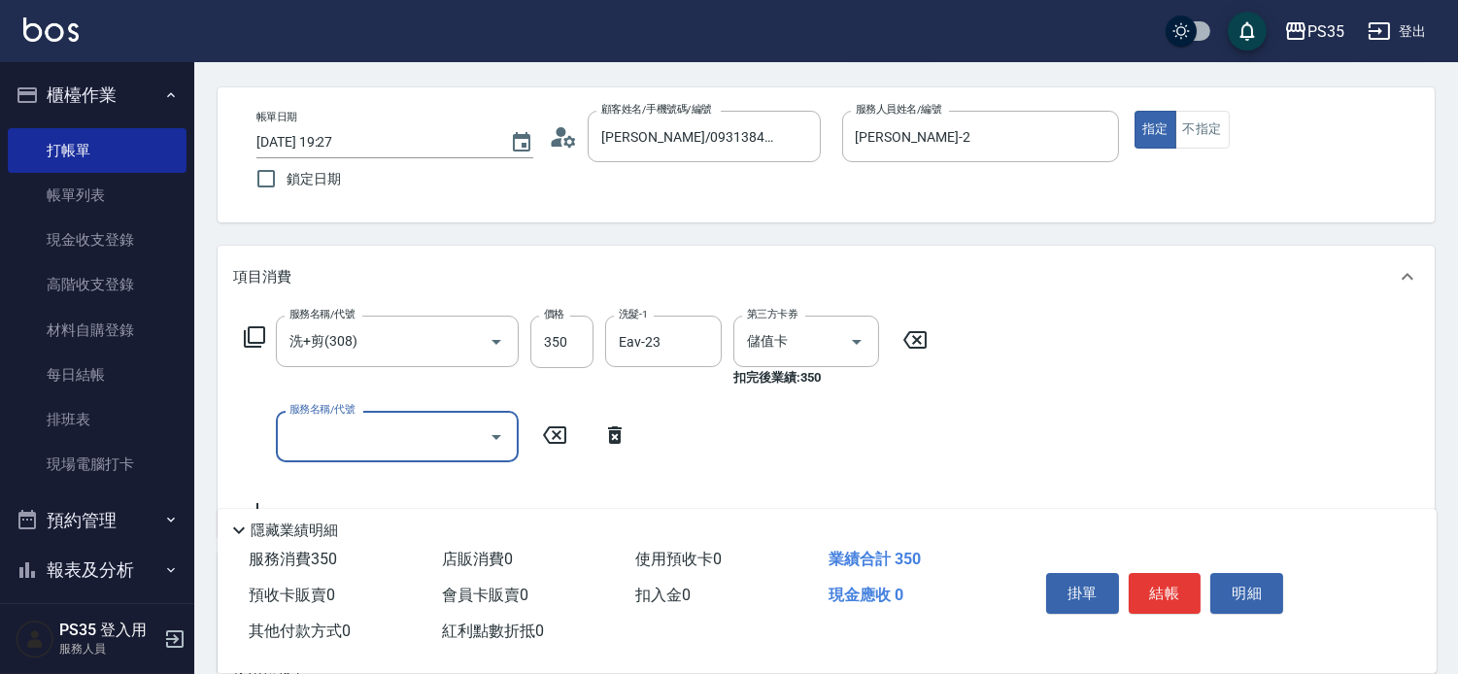
scroll to position [108, 0]
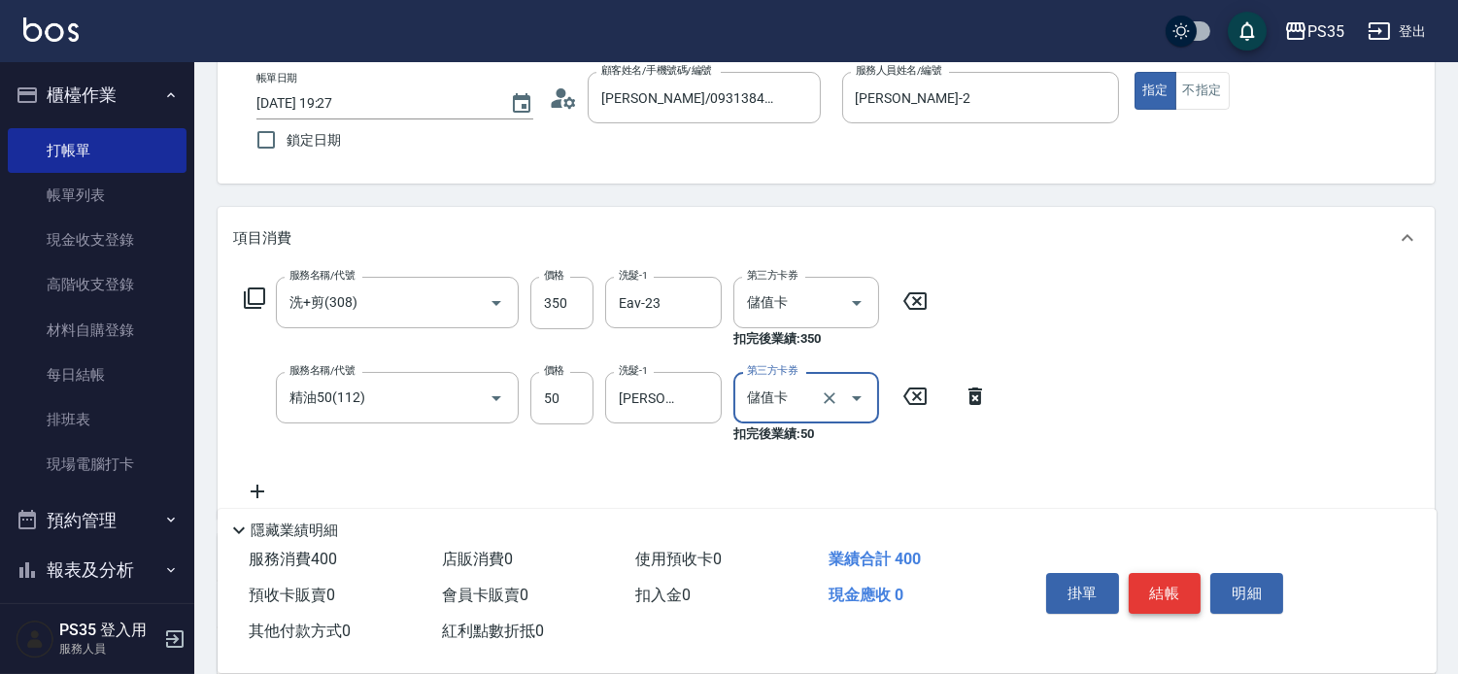
click at [1189, 573] on button "結帳" at bounding box center [1165, 593] width 73 height 41
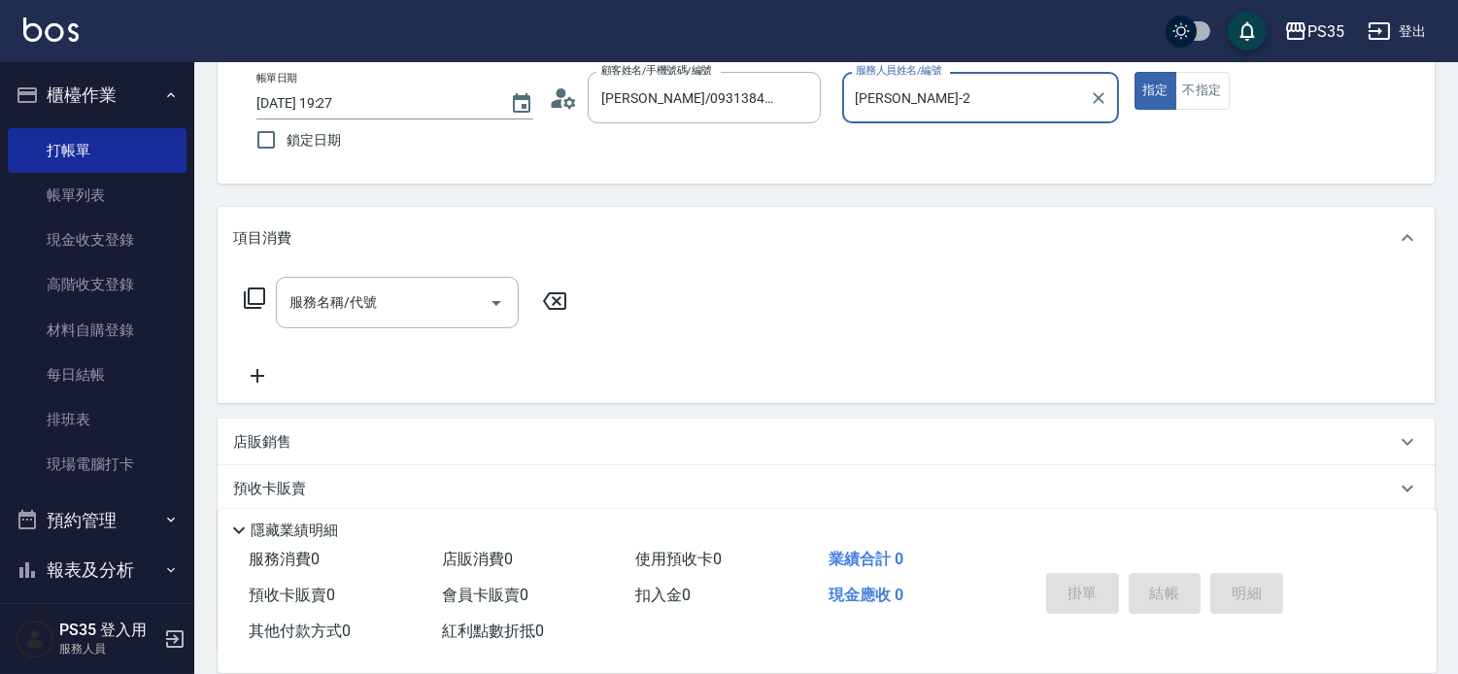
click at [1134, 72] on button "指定" at bounding box center [1155, 91] width 42 height 38
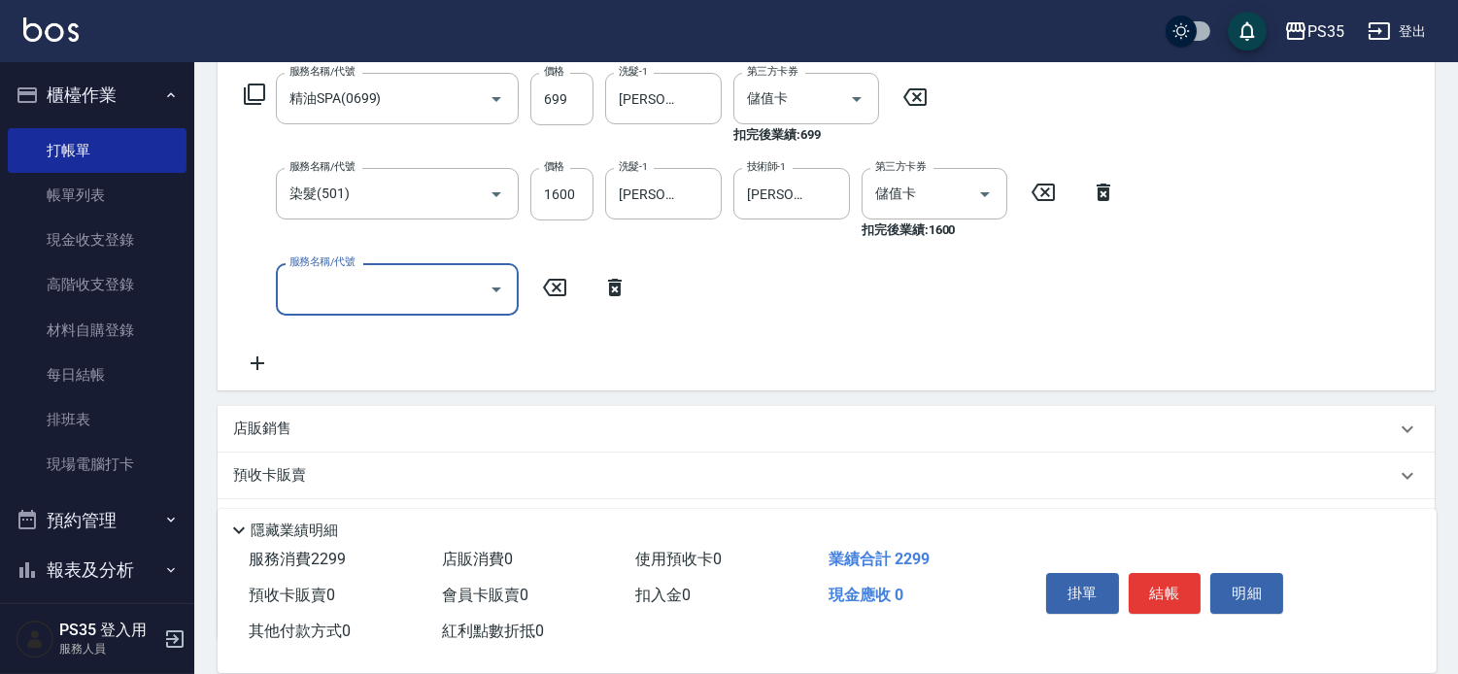
scroll to position [323, 0]
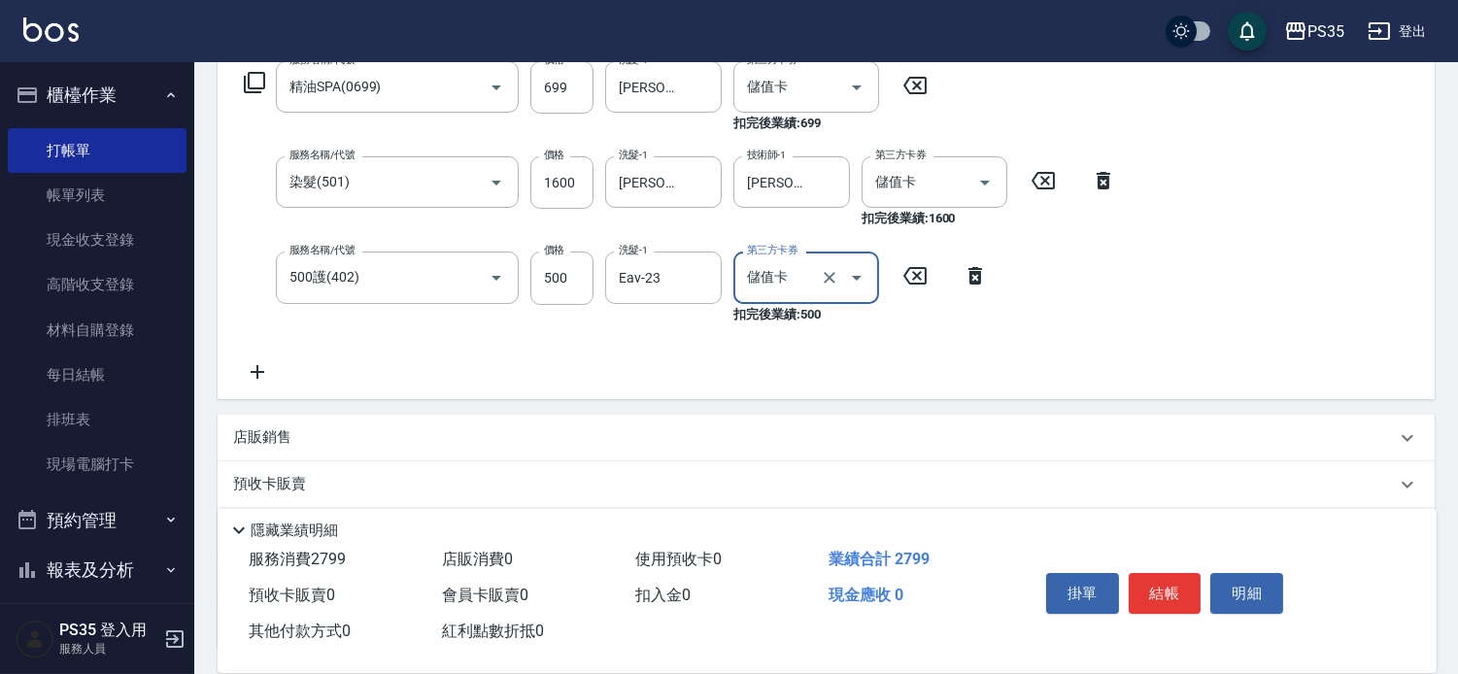
click at [1171, 574] on button "結帳" at bounding box center [1165, 593] width 73 height 41
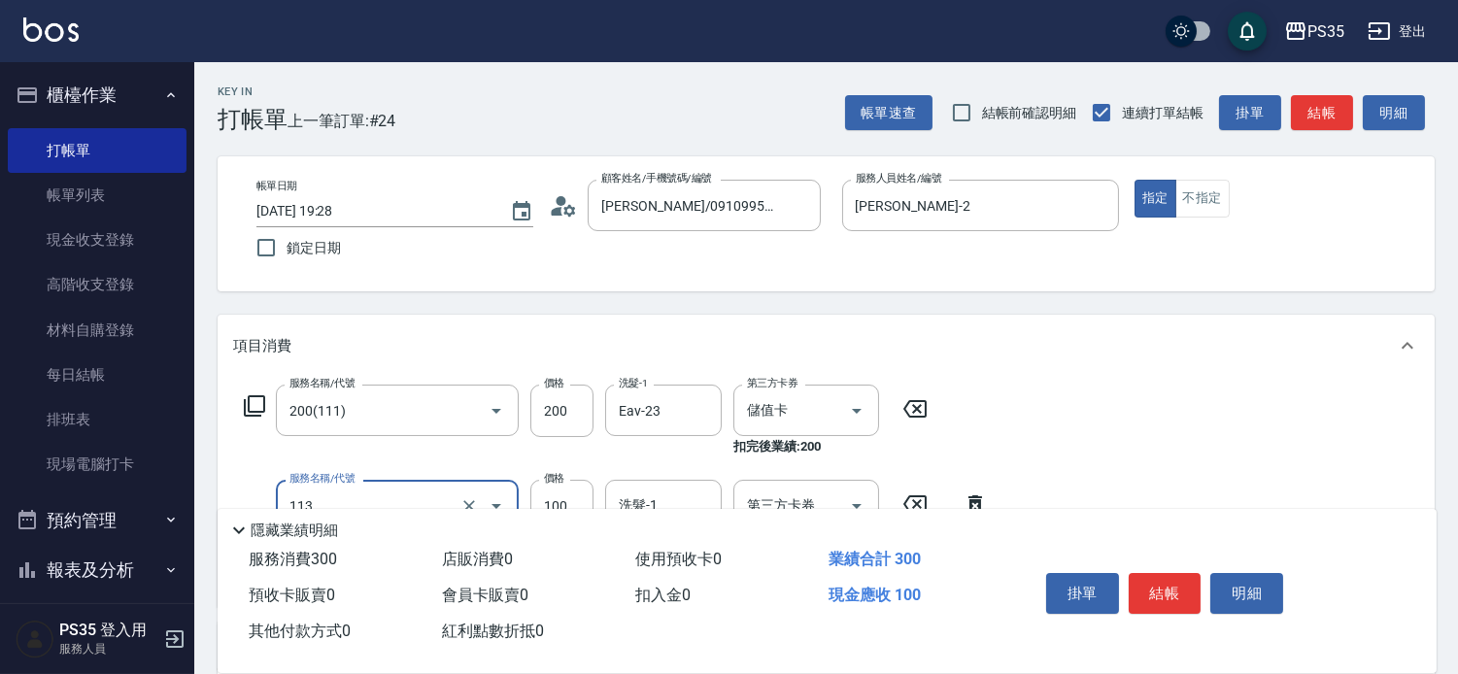
scroll to position [108, 0]
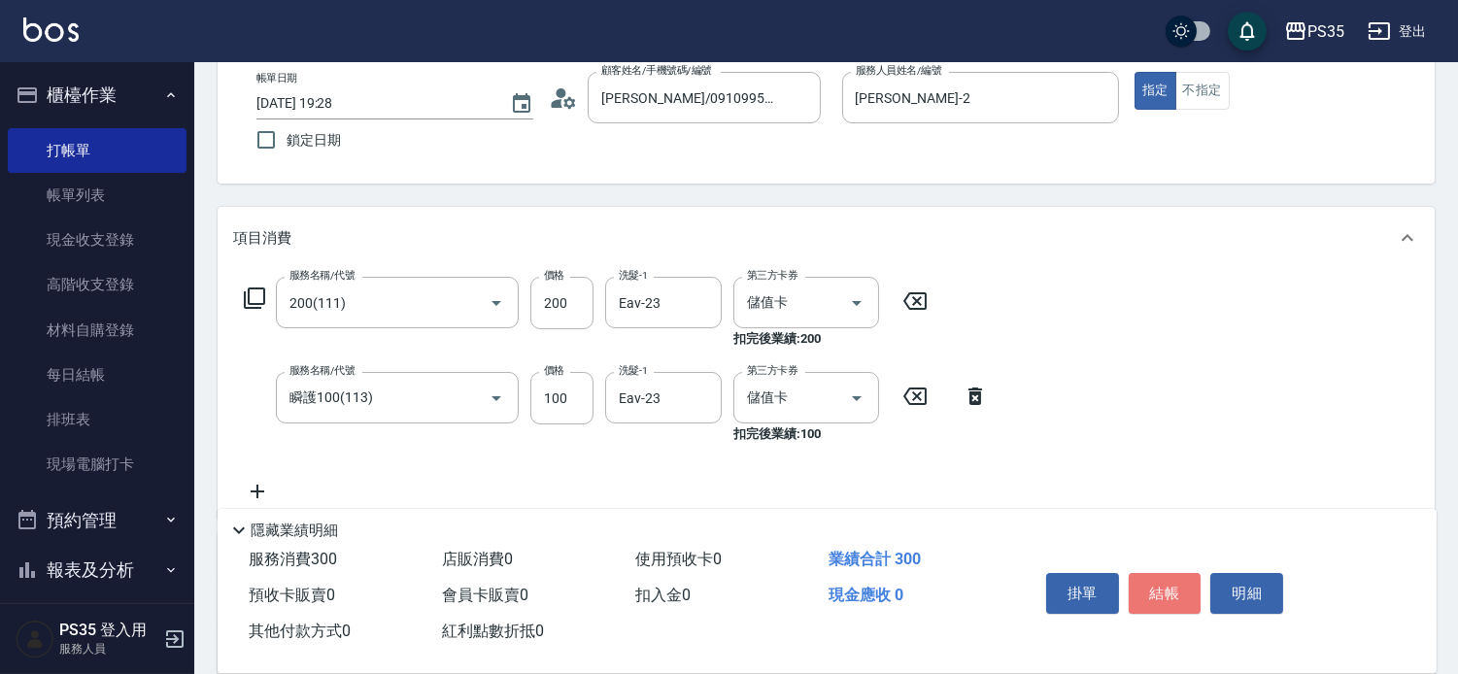
click at [1169, 574] on button "結帳" at bounding box center [1165, 593] width 73 height 41
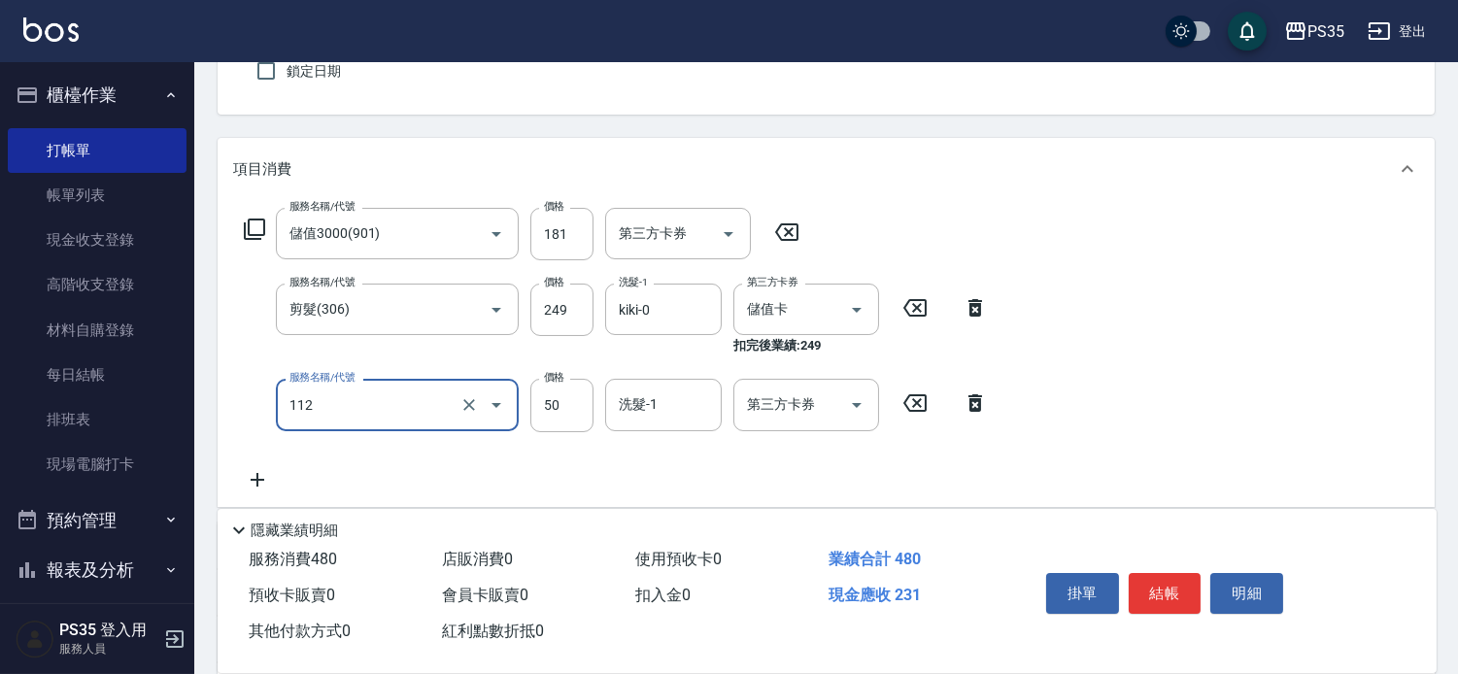
scroll to position [216, 0]
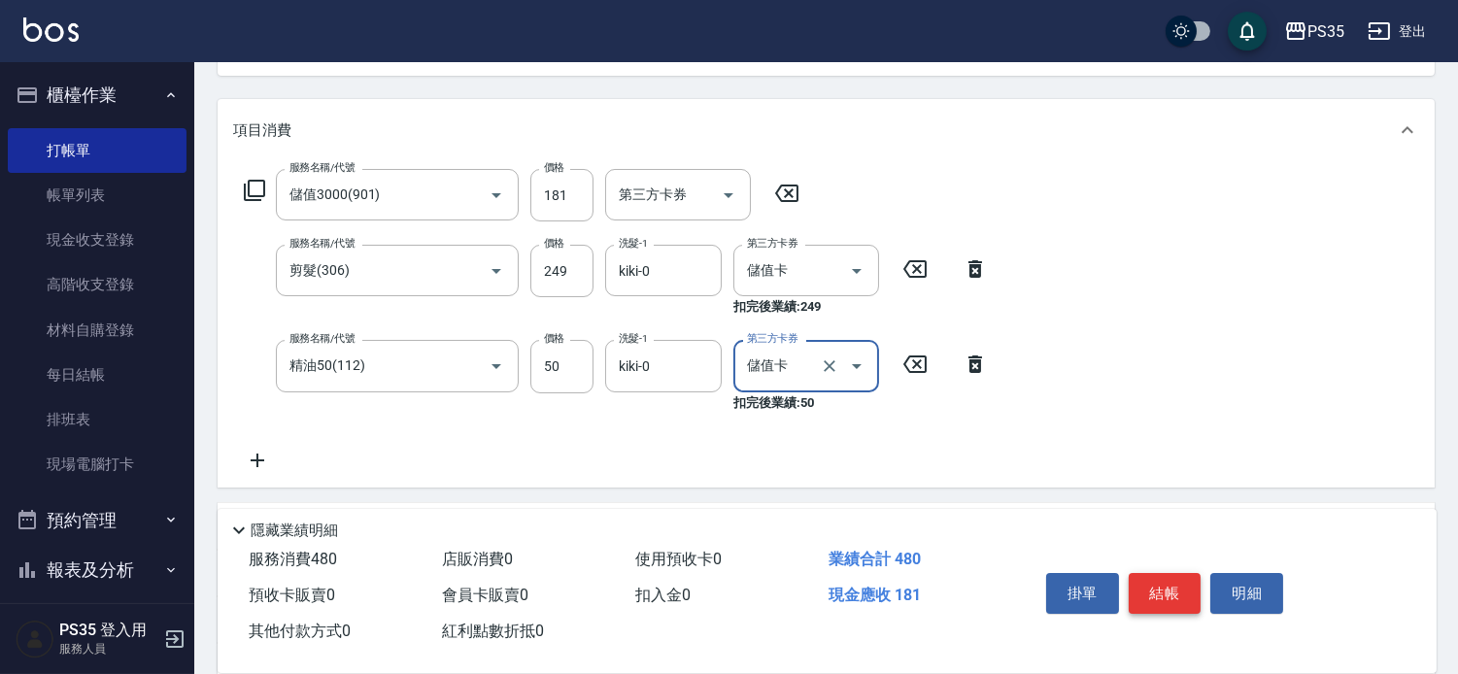
click at [1163, 573] on button "結帳" at bounding box center [1165, 593] width 73 height 41
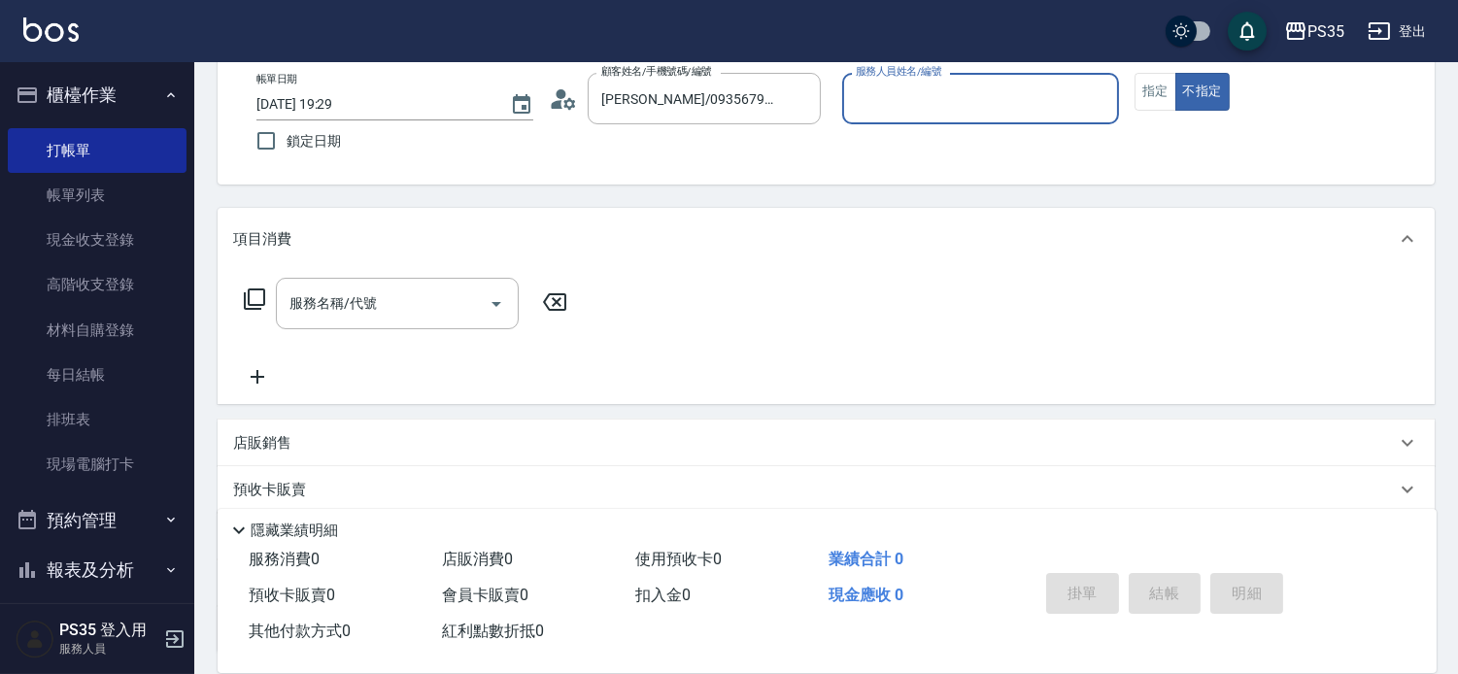
scroll to position [108, 0]
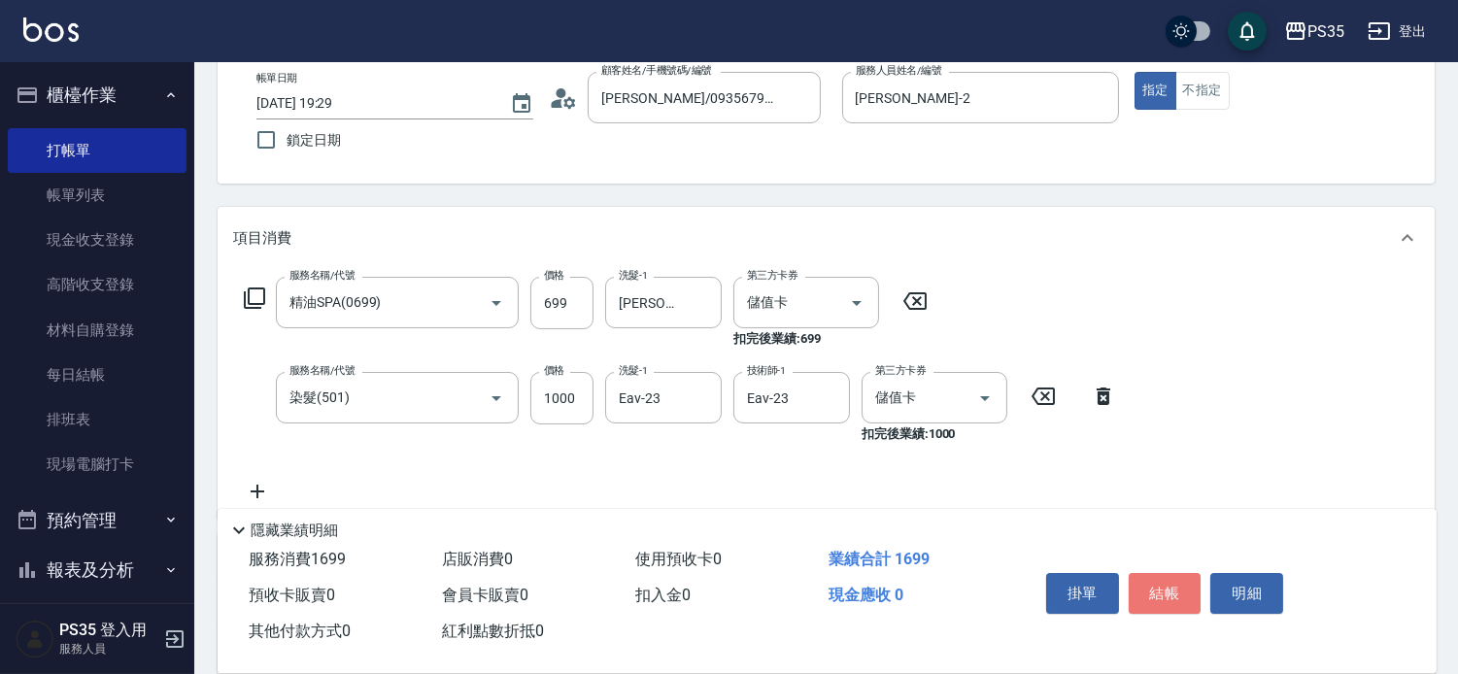
click at [1164, 573] on button "結帳" at bounding box center [1165, 593] width 73 height 41
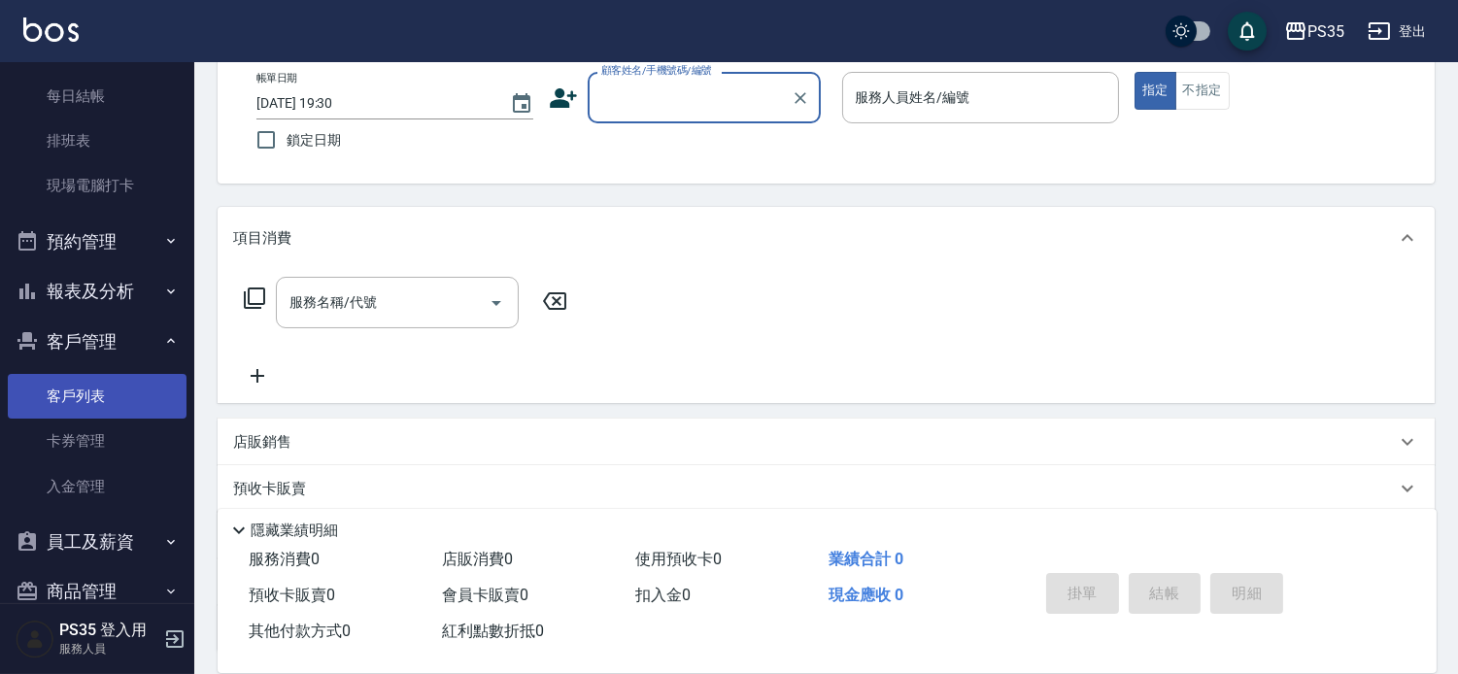
scroll to position [314, 0]
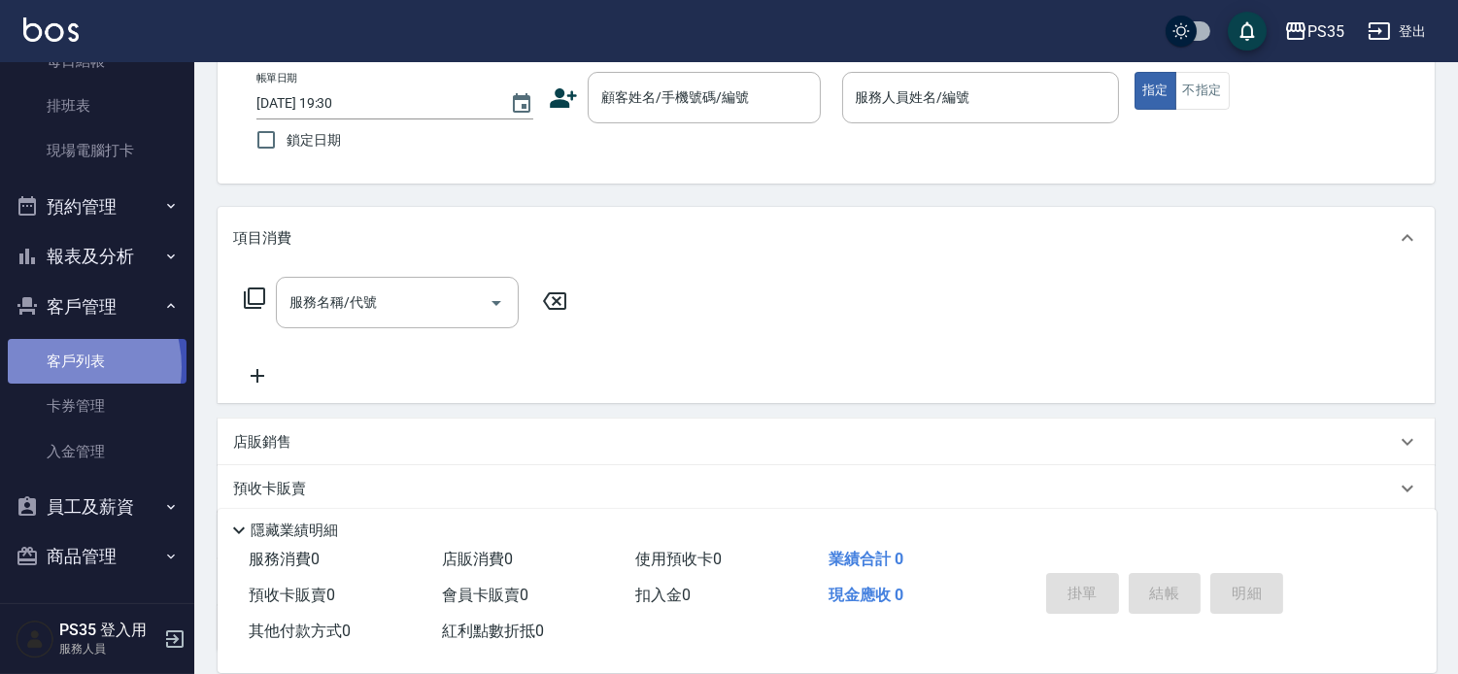
click at [62, 367] on link "客戶列表" at bounding box center [97, 361] width 179 height 45
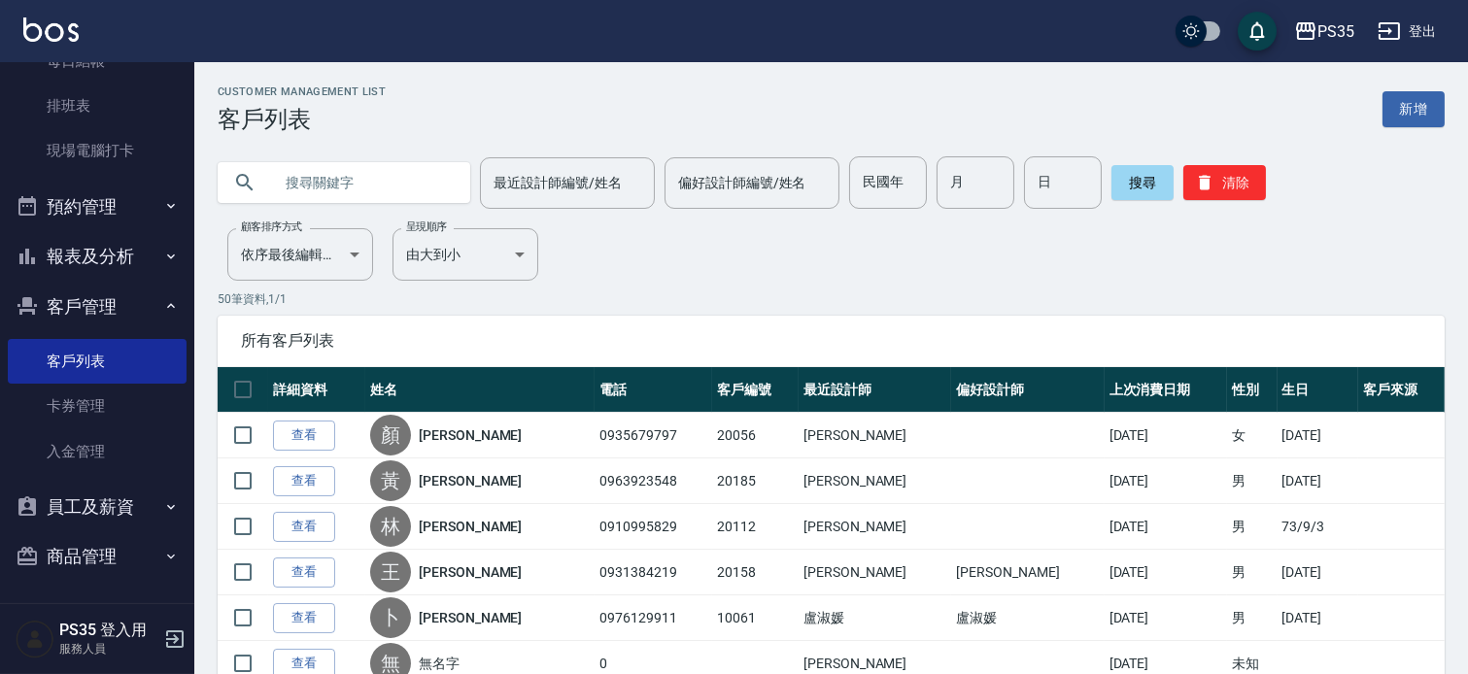
click at [350, 186] on input "text" at bounding box center [363, 182] width 183 height 52
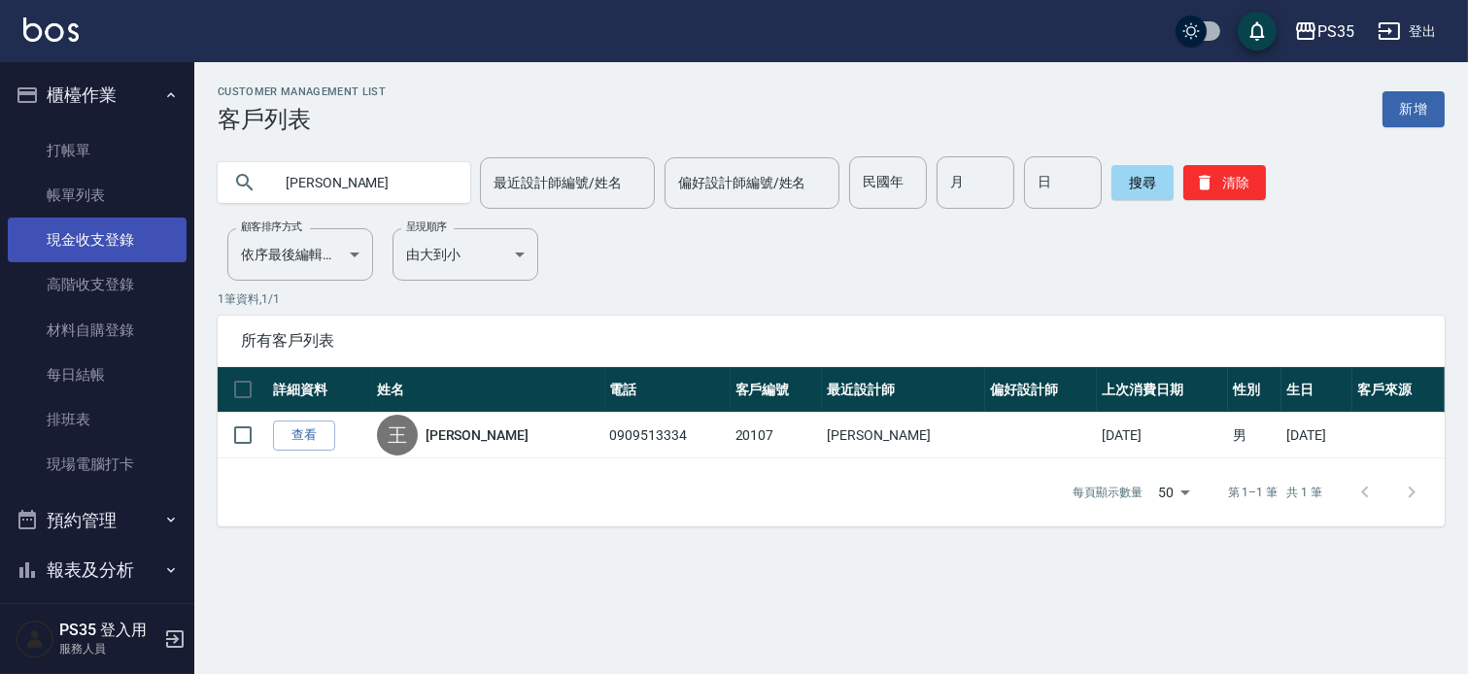
click at [73, 235] on link "現金收支登錄" at bounding box center [97, 240] width 179 height 45
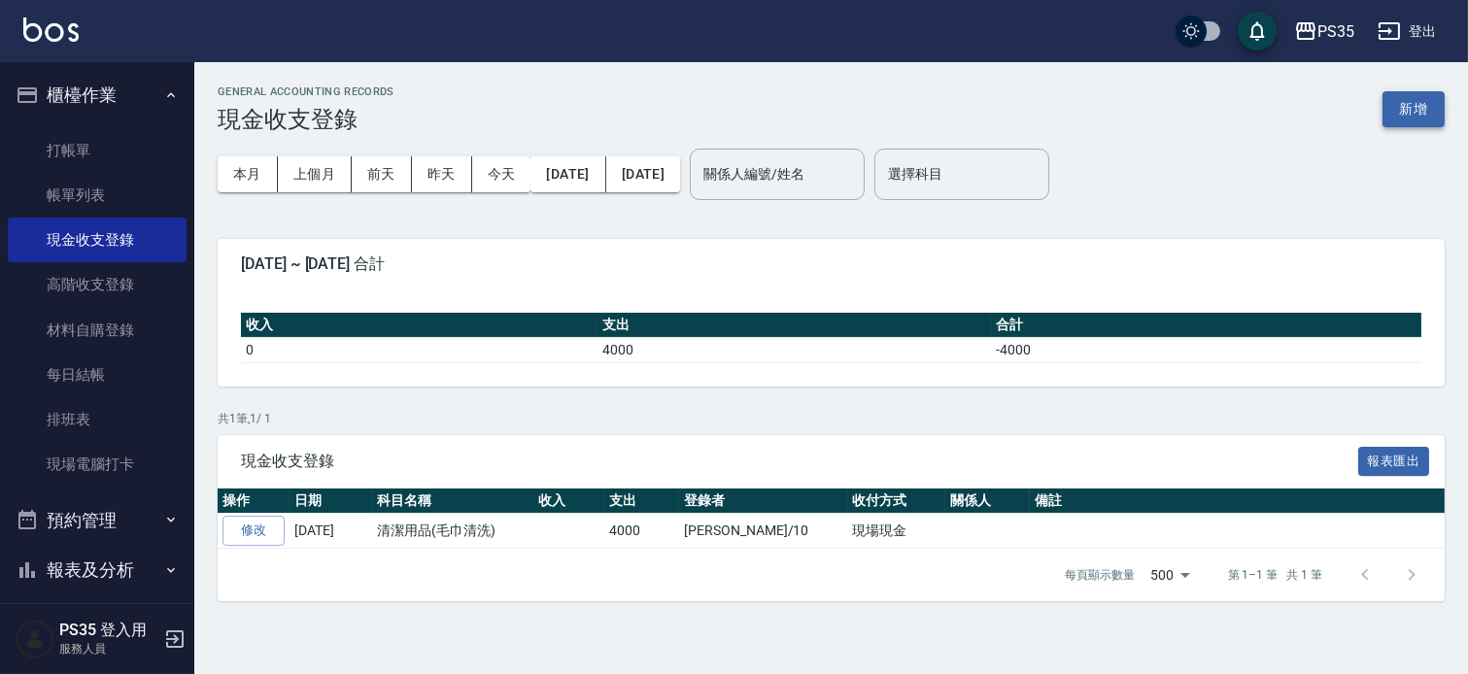
click at [1412, 109] on button "新增" at bounding box center [1413, 109] width 62 height 36
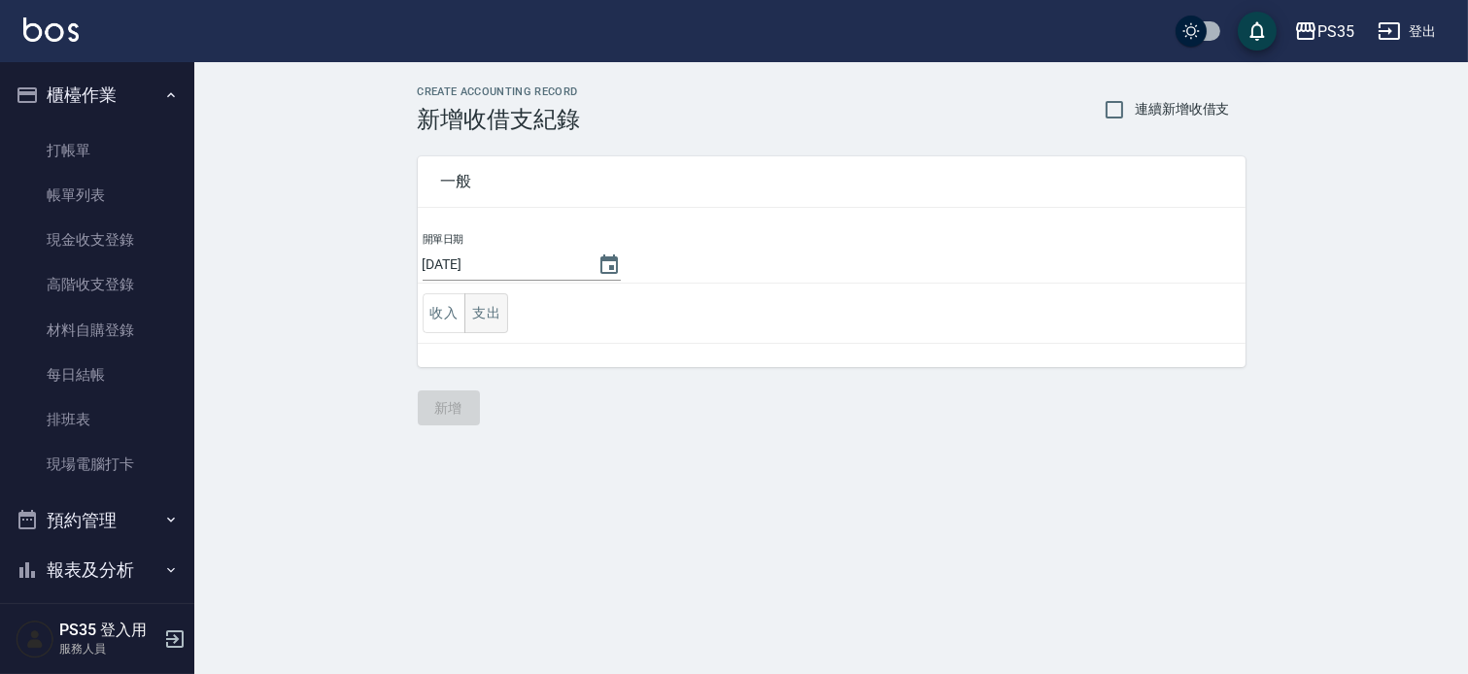
click at [482, 315] on button "支出" at bounding box center [486, 313] width 44 height 40
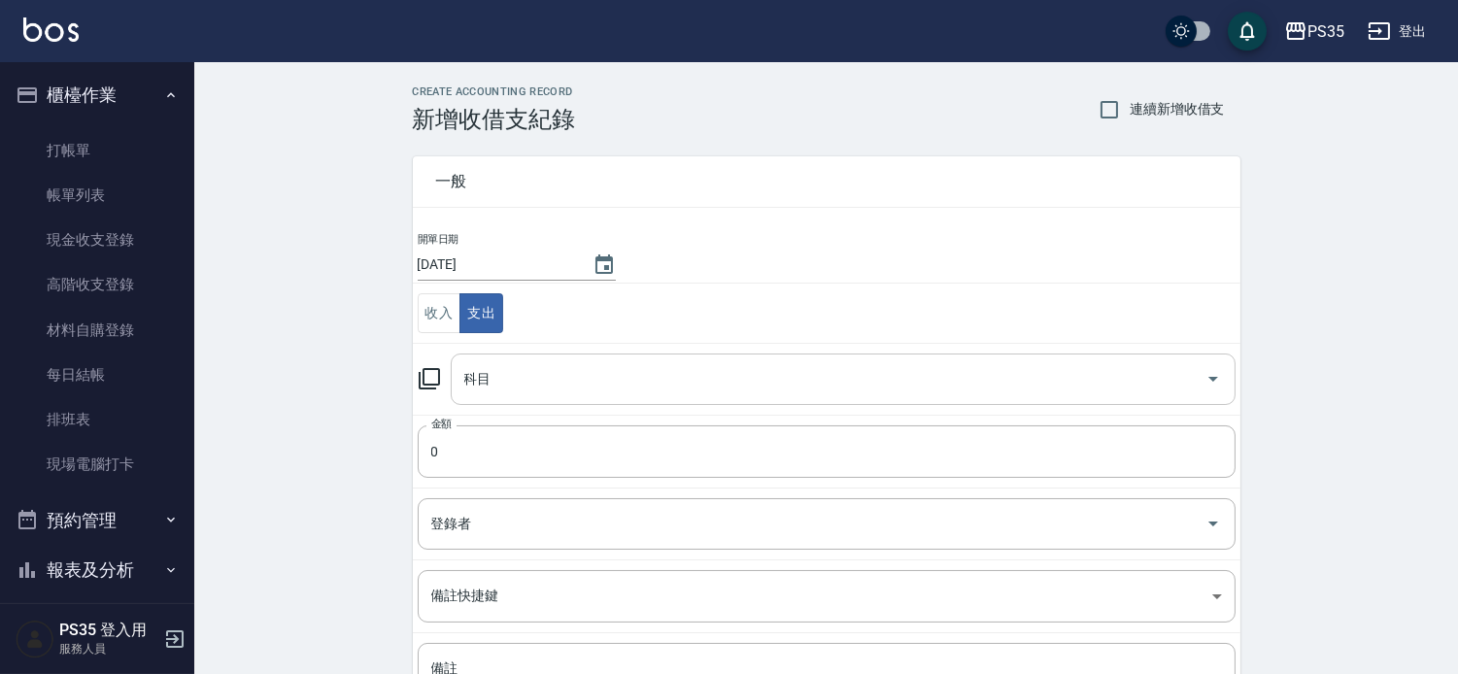
click at [557, 382] on input "科目" at bounding box center [828, 379] width 738 height 34
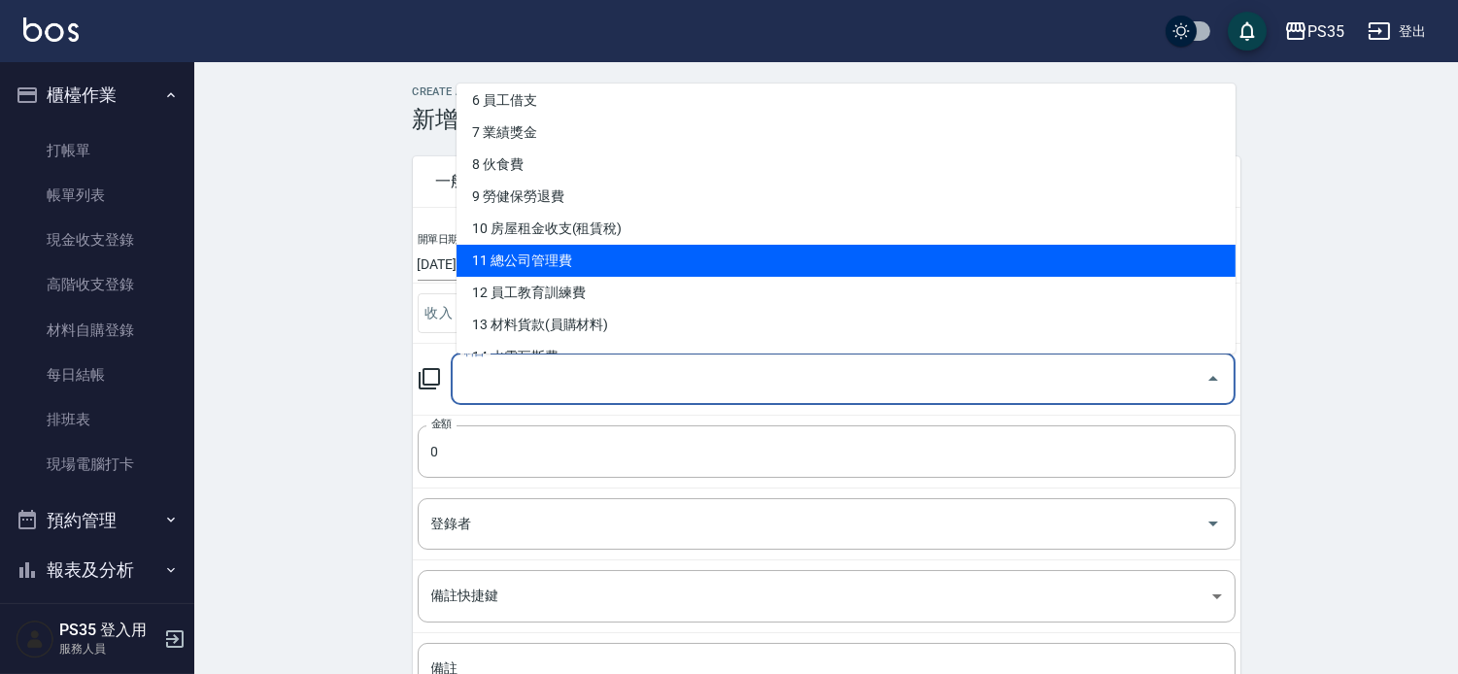
scroll to position [216, 0]
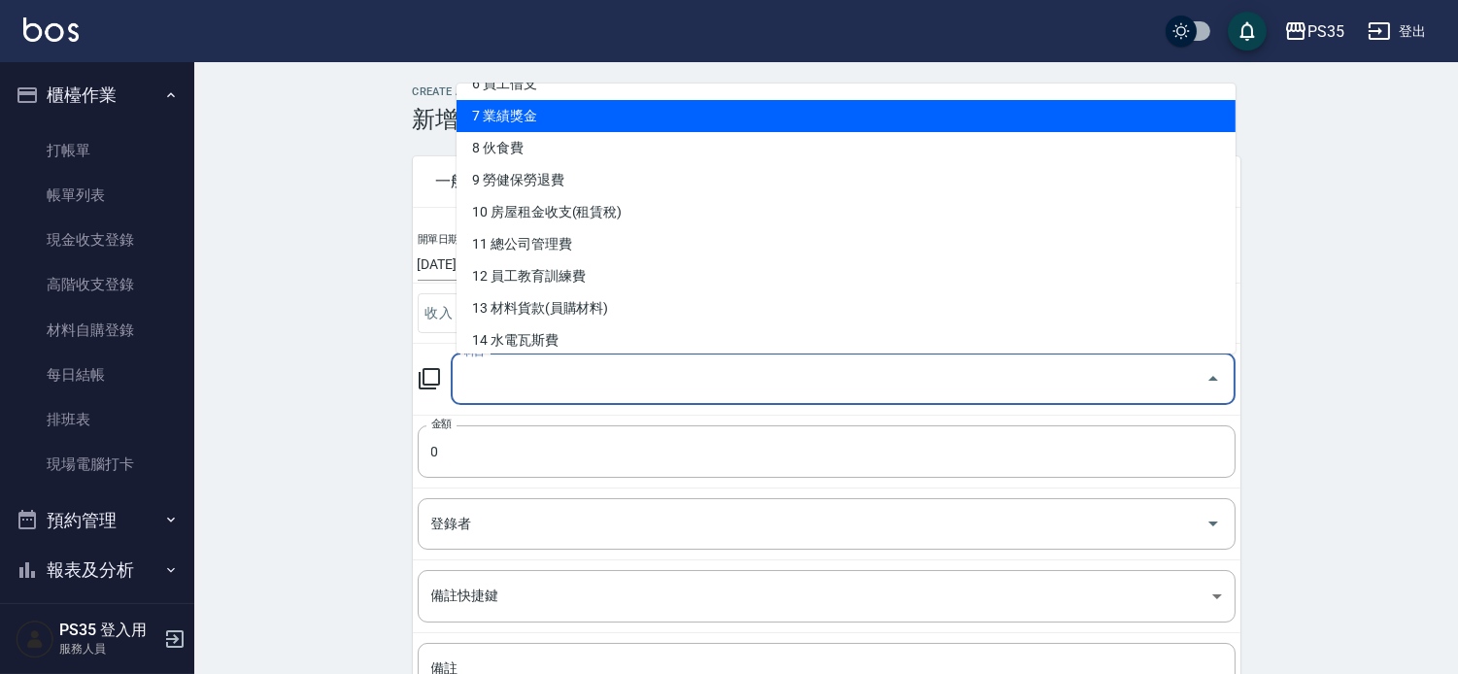
click at [585, 110] on li "7 業績獎金" at bounding box center [845, 116] width 779 height 32
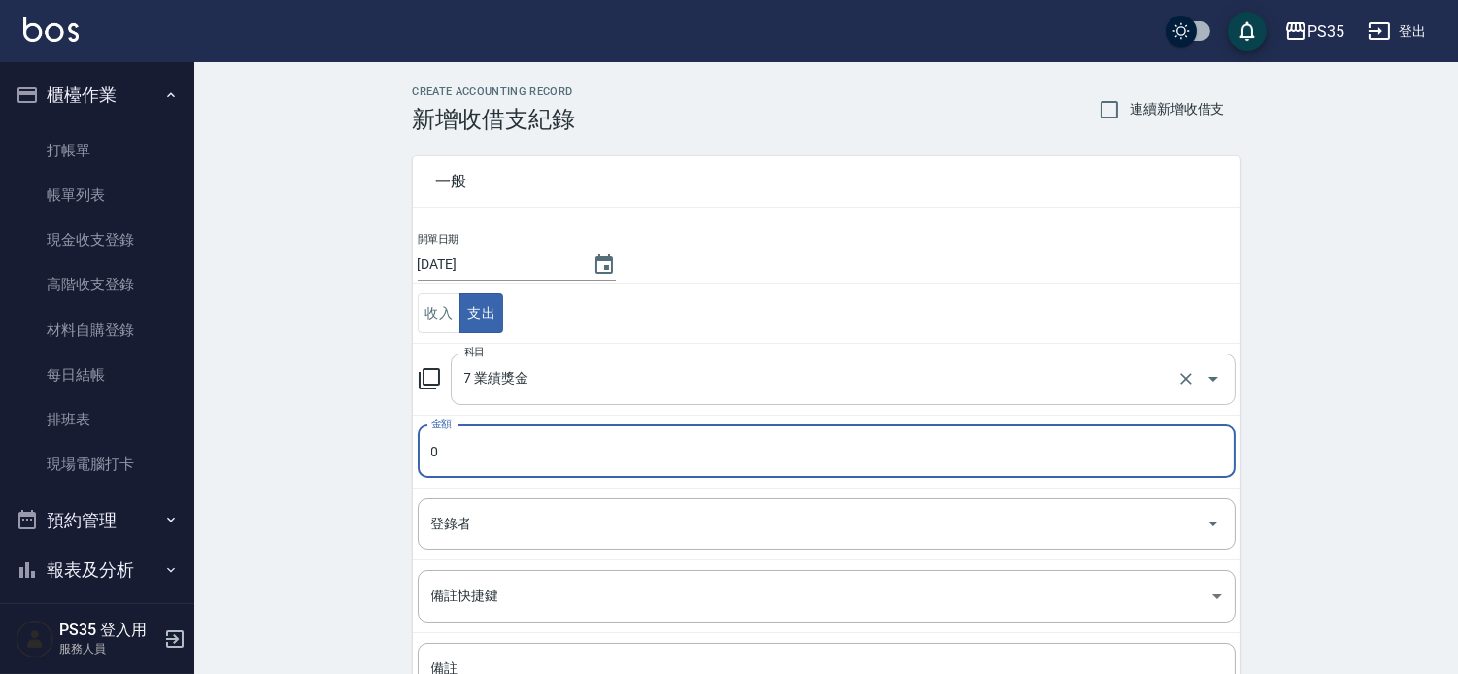
click at [569, 376] on input "7 業績獎金" at bounding box center [815, 379] width 713 height 34
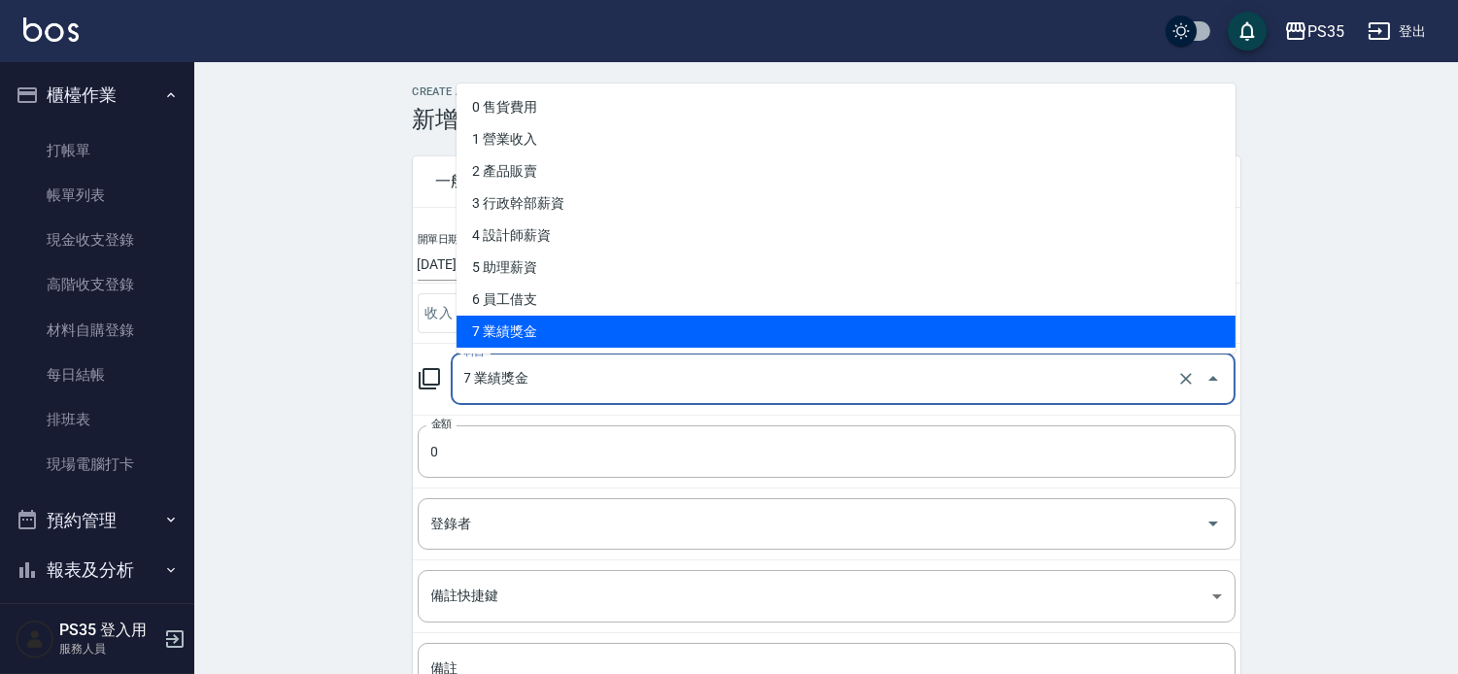
scroll to position [108, 0]
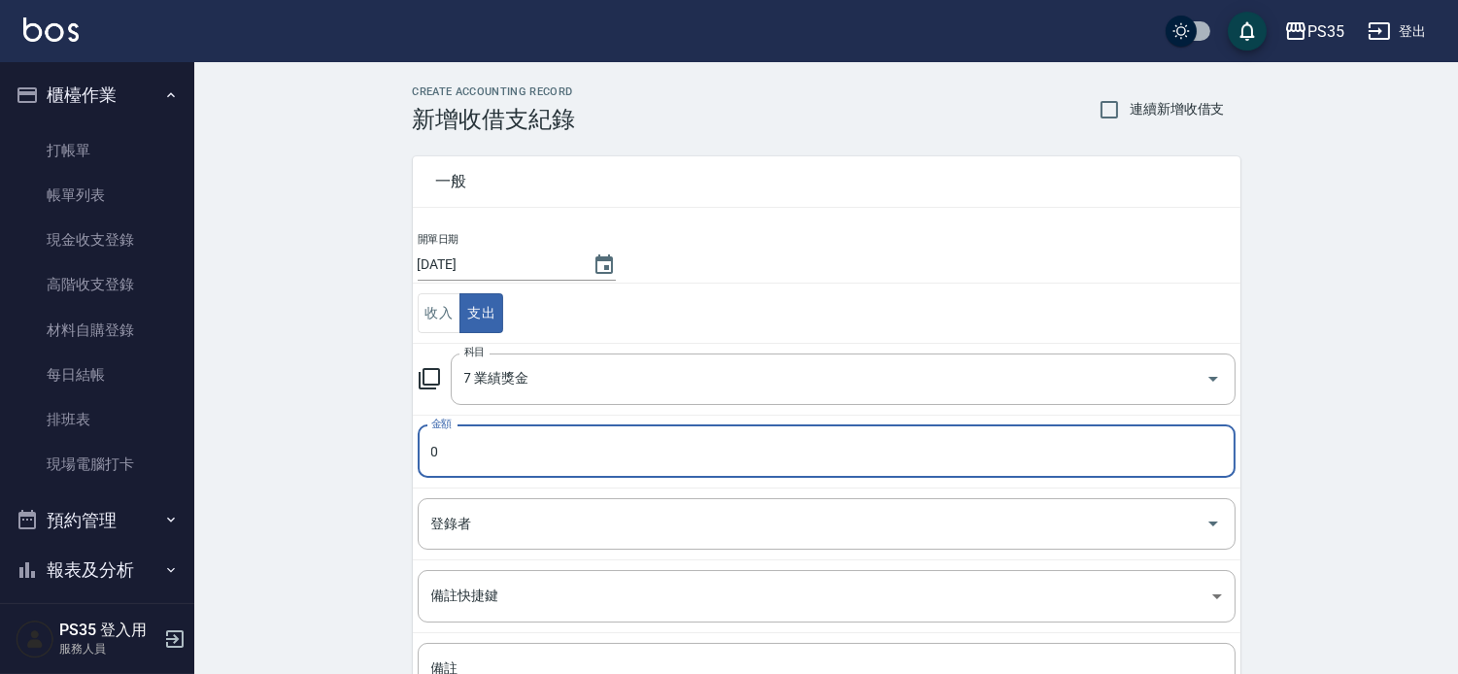
click at [511, 459] on input "0" at bounding box center [827, 451] width 818 height 52
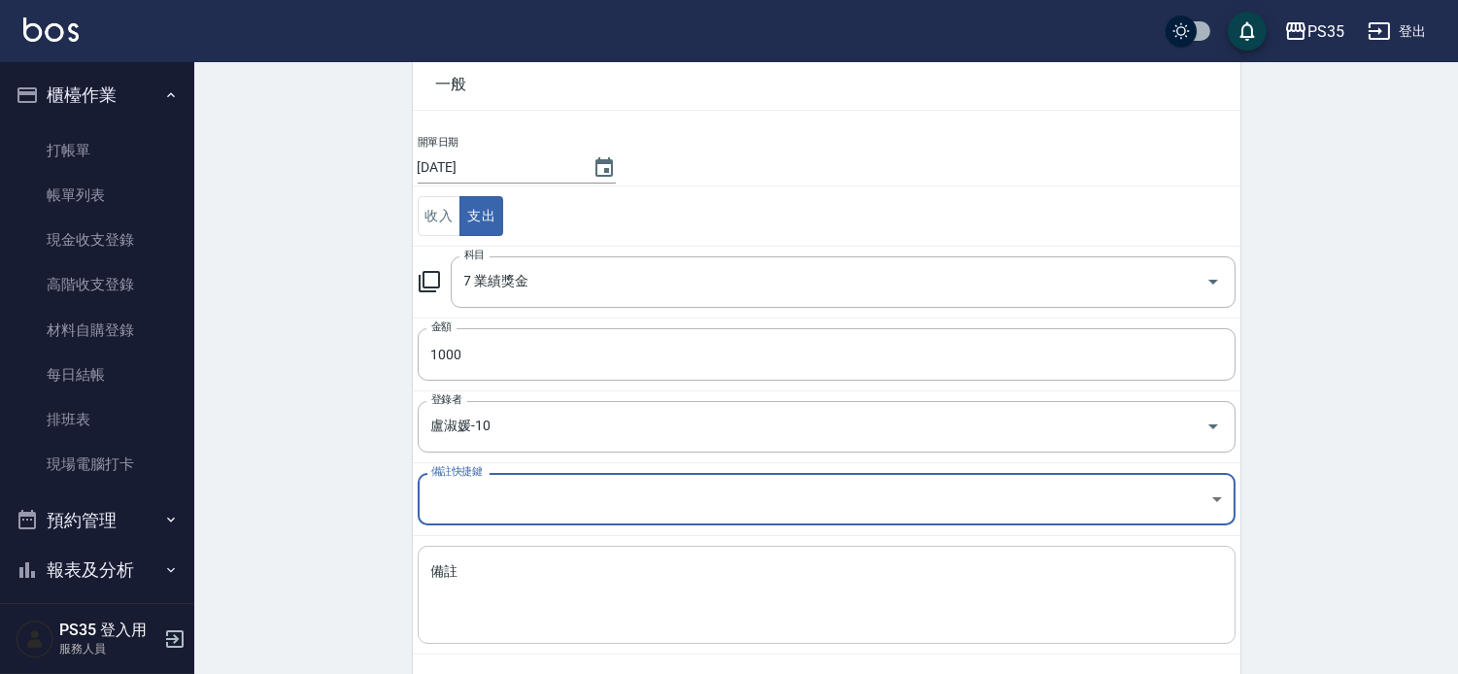
scroll to position [183, 0]
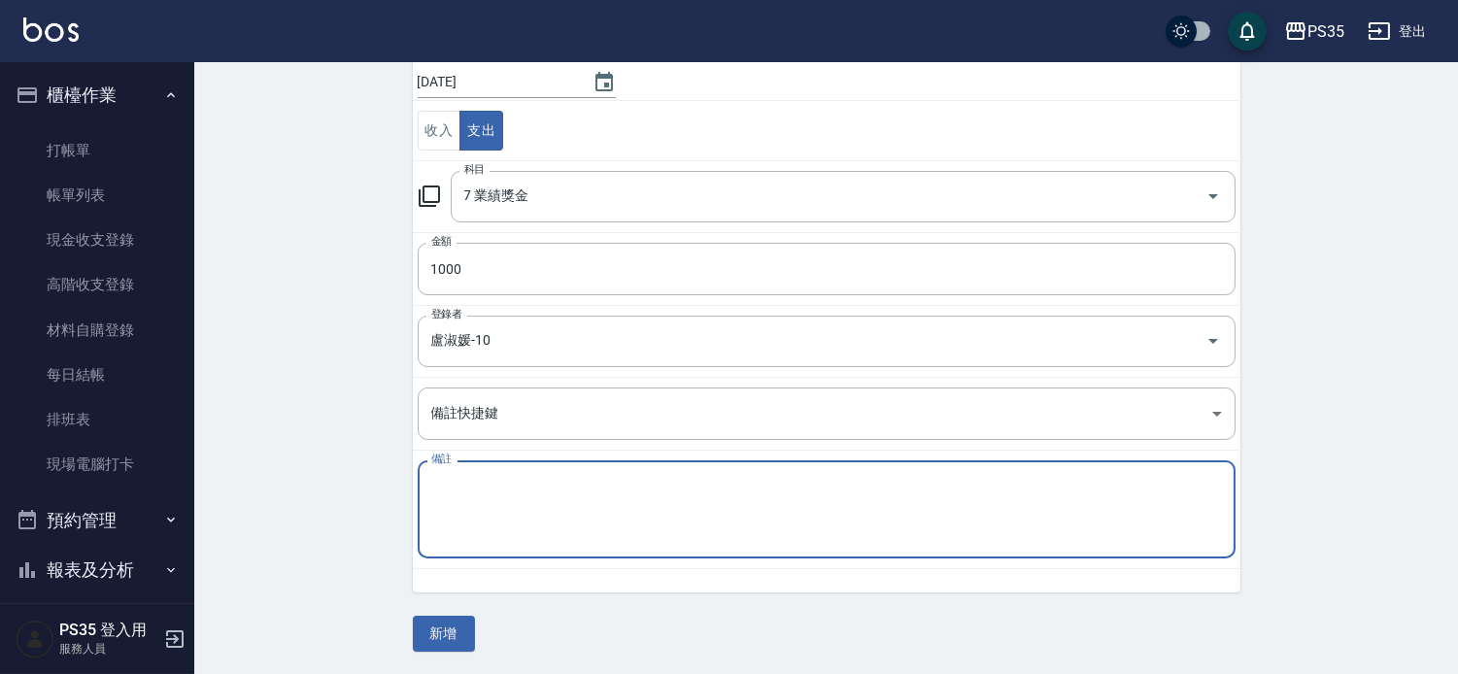
click at [490, 500] on textarea "備註" at bounding box center [826, 510] width 791 height 66
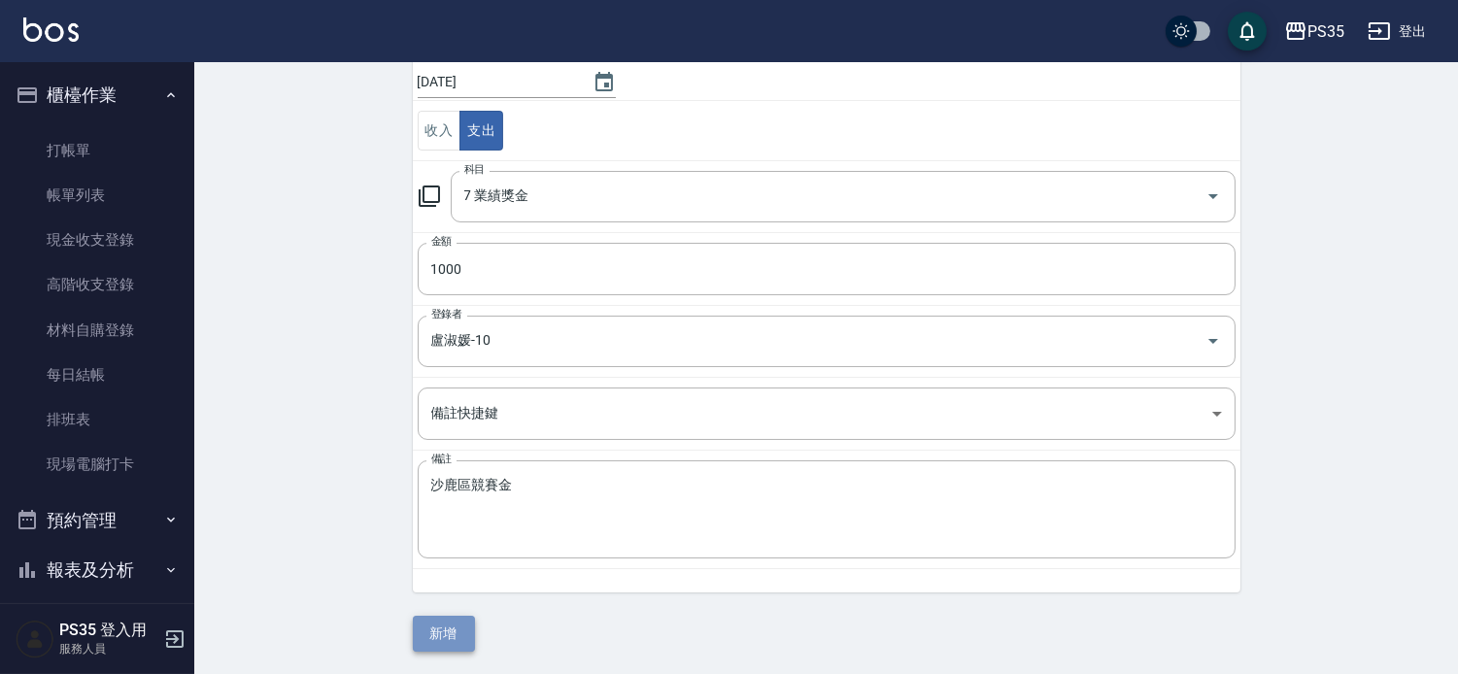
click at [443, 638] on button "新增" at bounding box center [444, 634] width 62 height 36
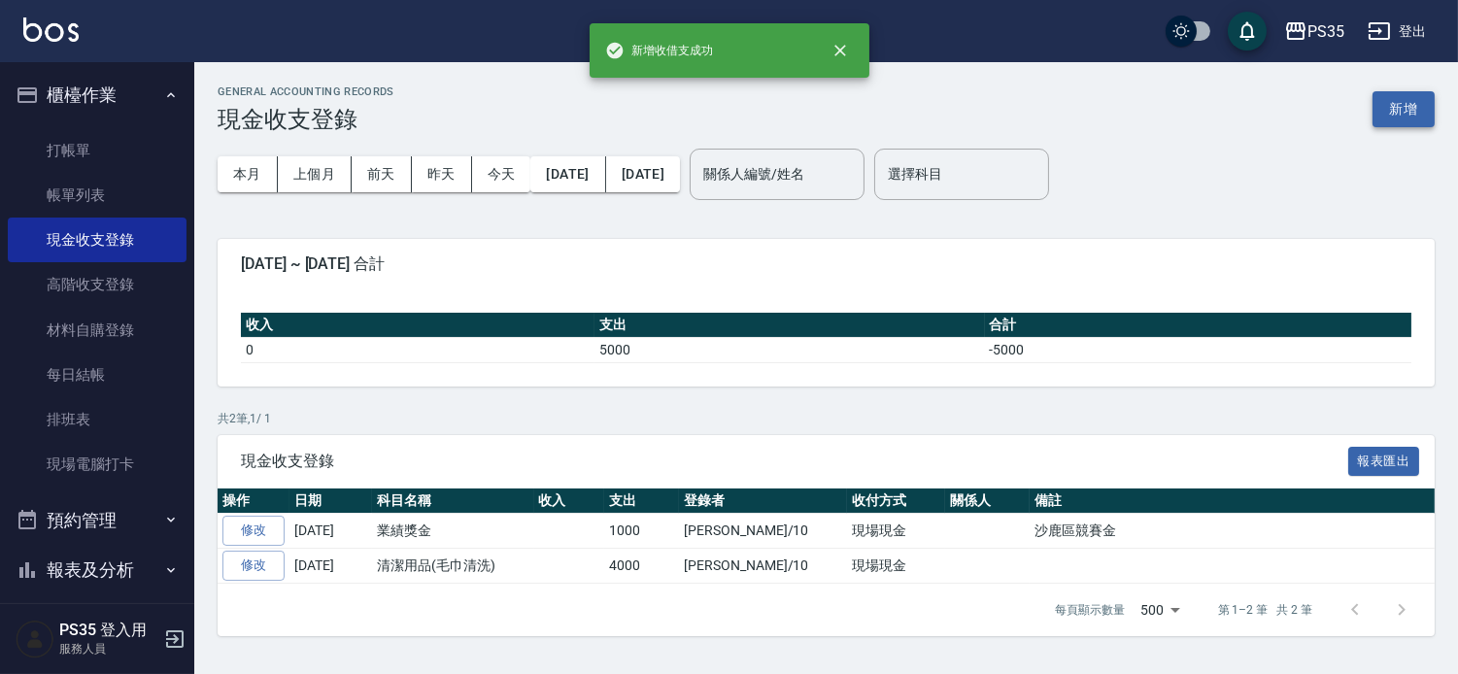
click at [1383, 107] on button "新增" at bounding box center [1403, 109] width 62 height 36
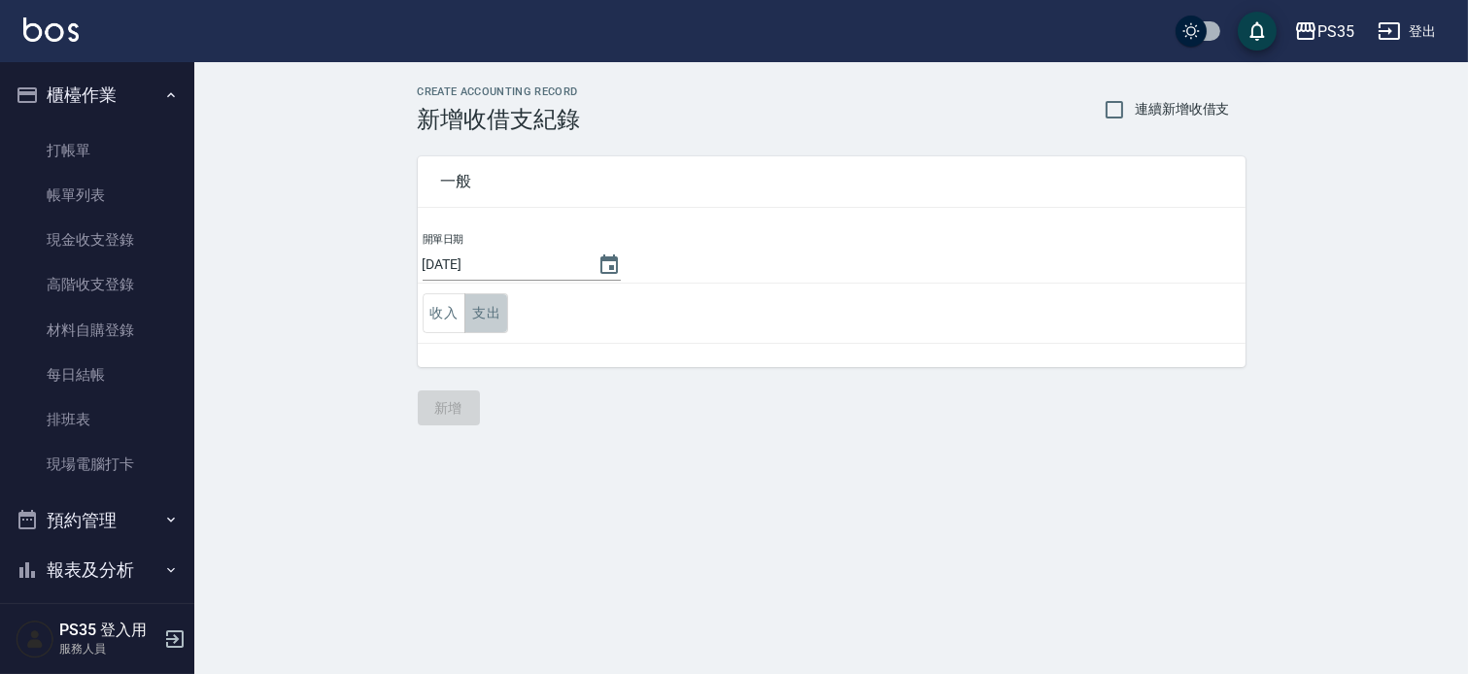
click at [484, 308] on button "支出" at bounding box center [486, 313] width 44 height 40
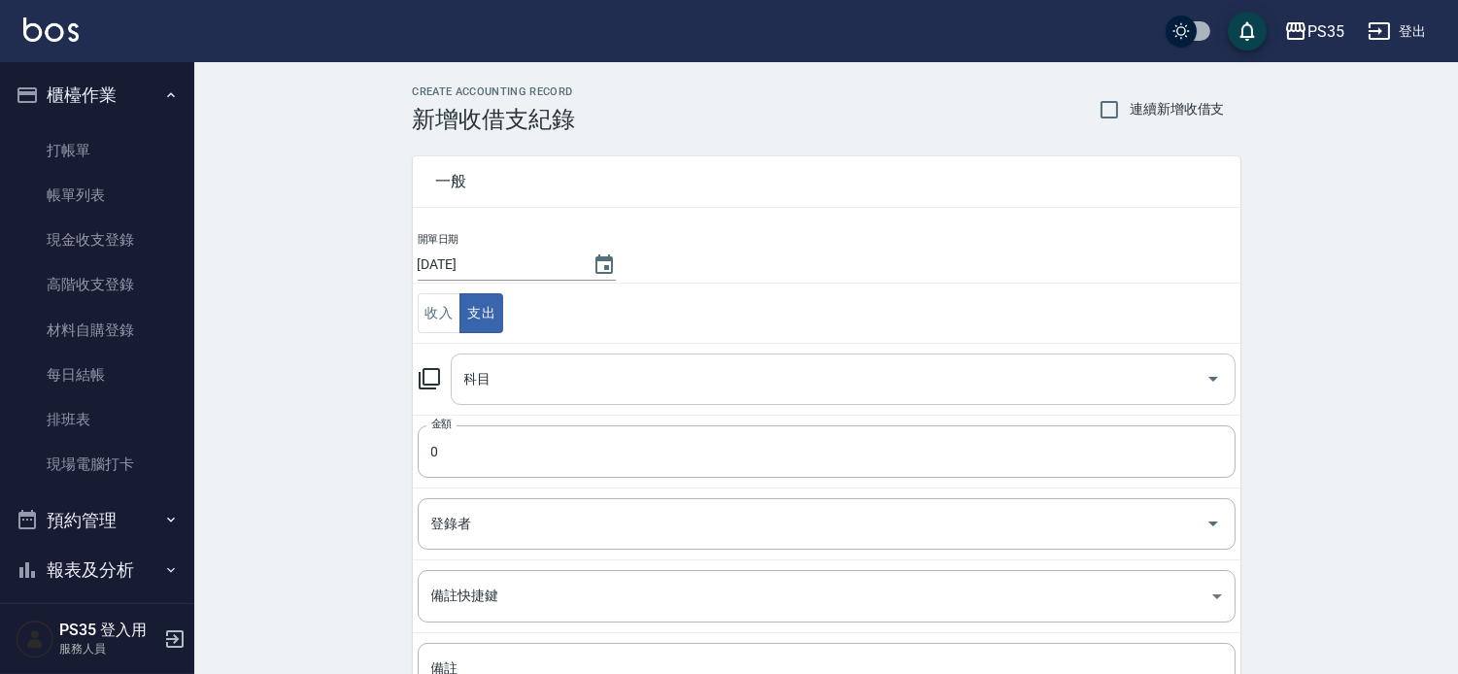
click at [521, 381] on input "科目" at bounding box center [828, 379] width 738 height 34
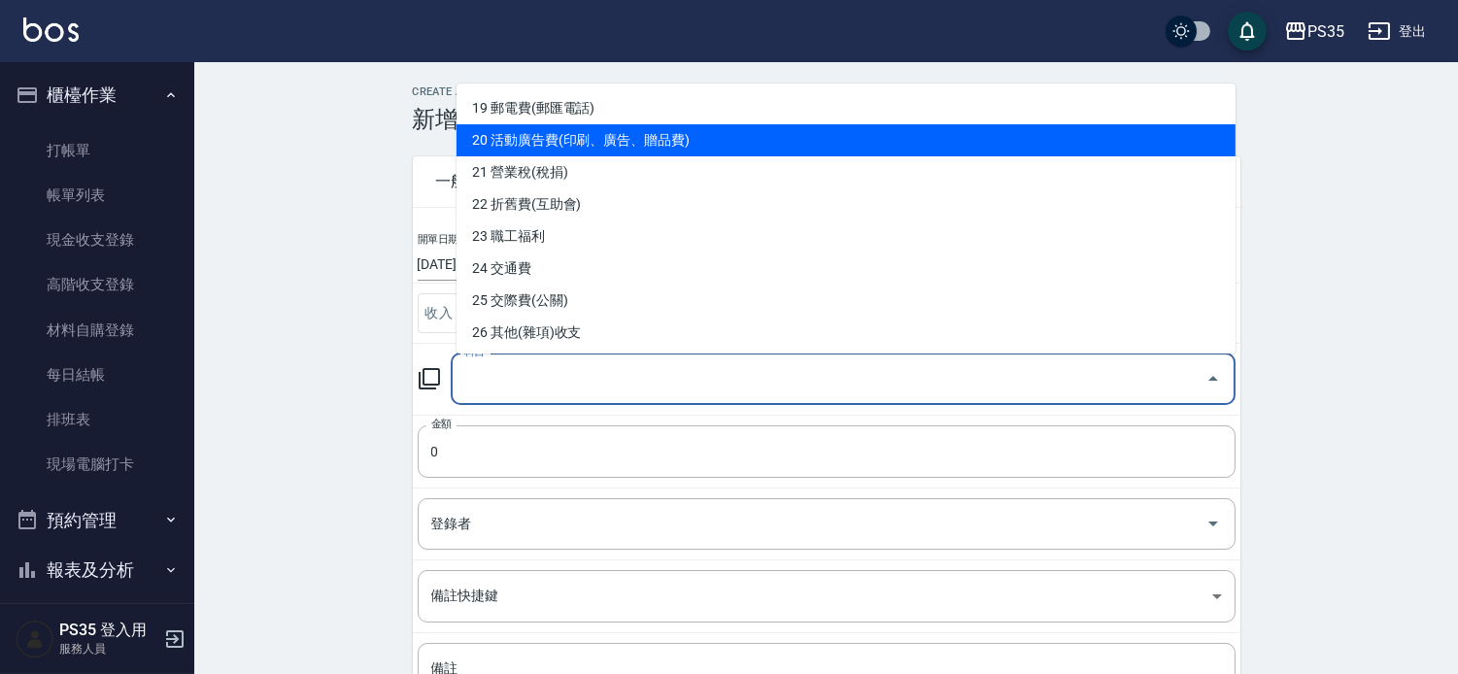
scroll to position [647, 0]
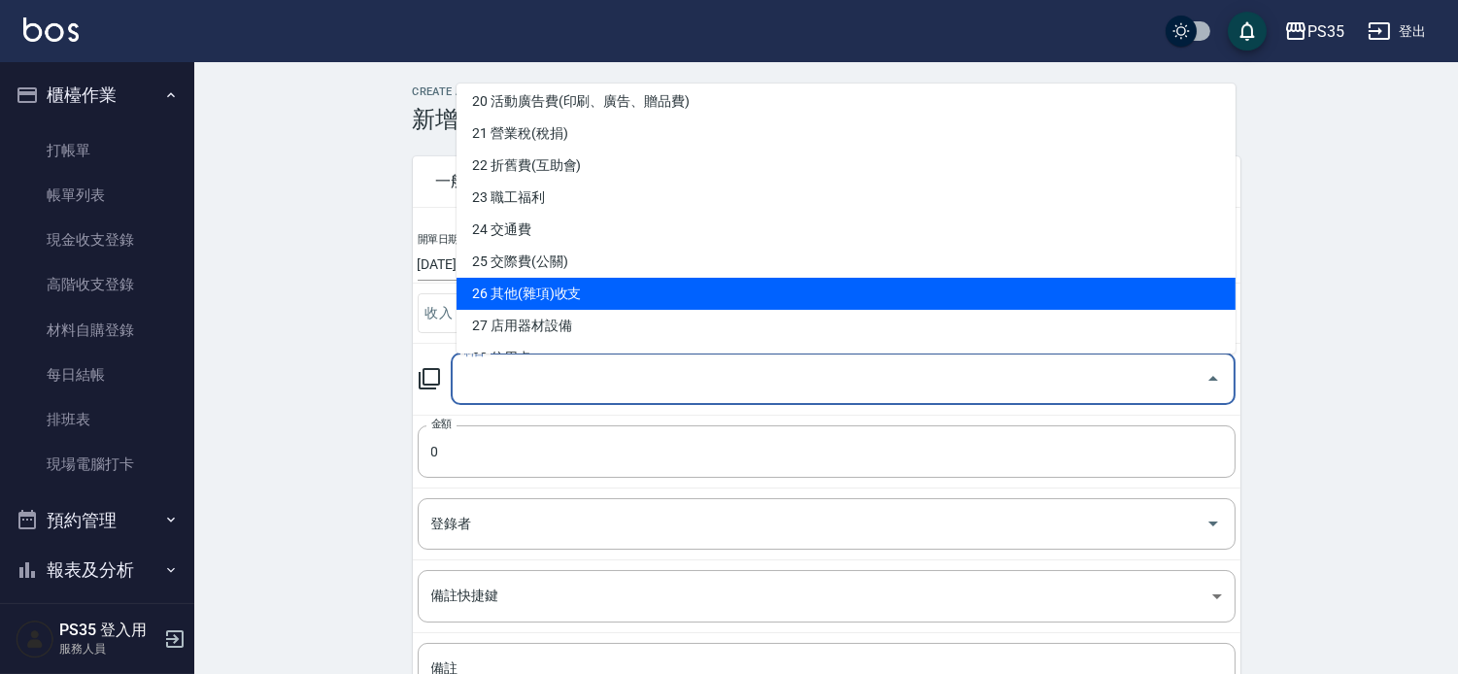
click at [603, 299] on li "26 其他(雜項)收支" at bounding box center [845, 294] width 779 height 32
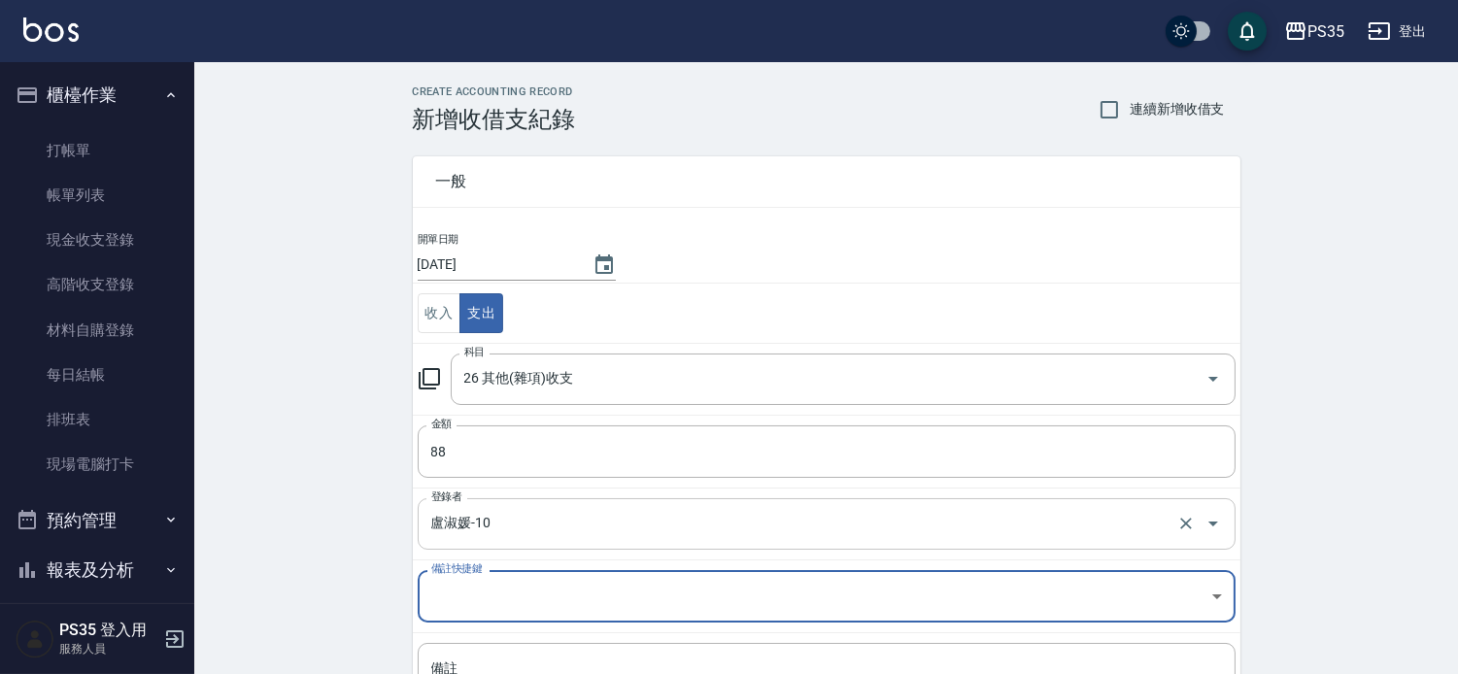
scroll to position [183, 0]
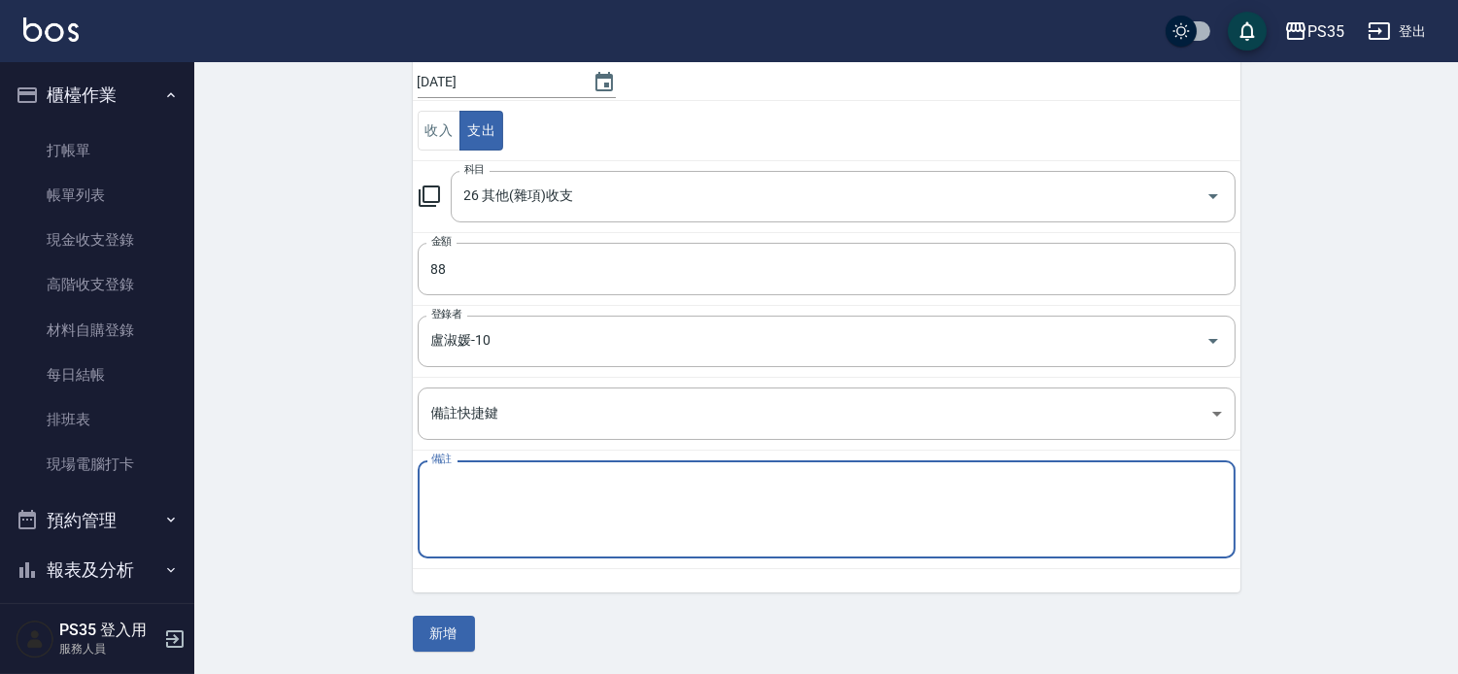
click at [552, 495] on textarea "備註" at bounding box center [826, 510] width 791 height 66
click at [472, 483] on textarea "立可待補充包" at bounding box center [826, 510] width 791 height 66
click at [627, 474] on div "立可帶補充包 x 備註" at bounding box center [827, 509] width 818 height 98
click at [574, 486] on textarea "立可帶補充包" at bounding box center [826, 510] width 791 height 66
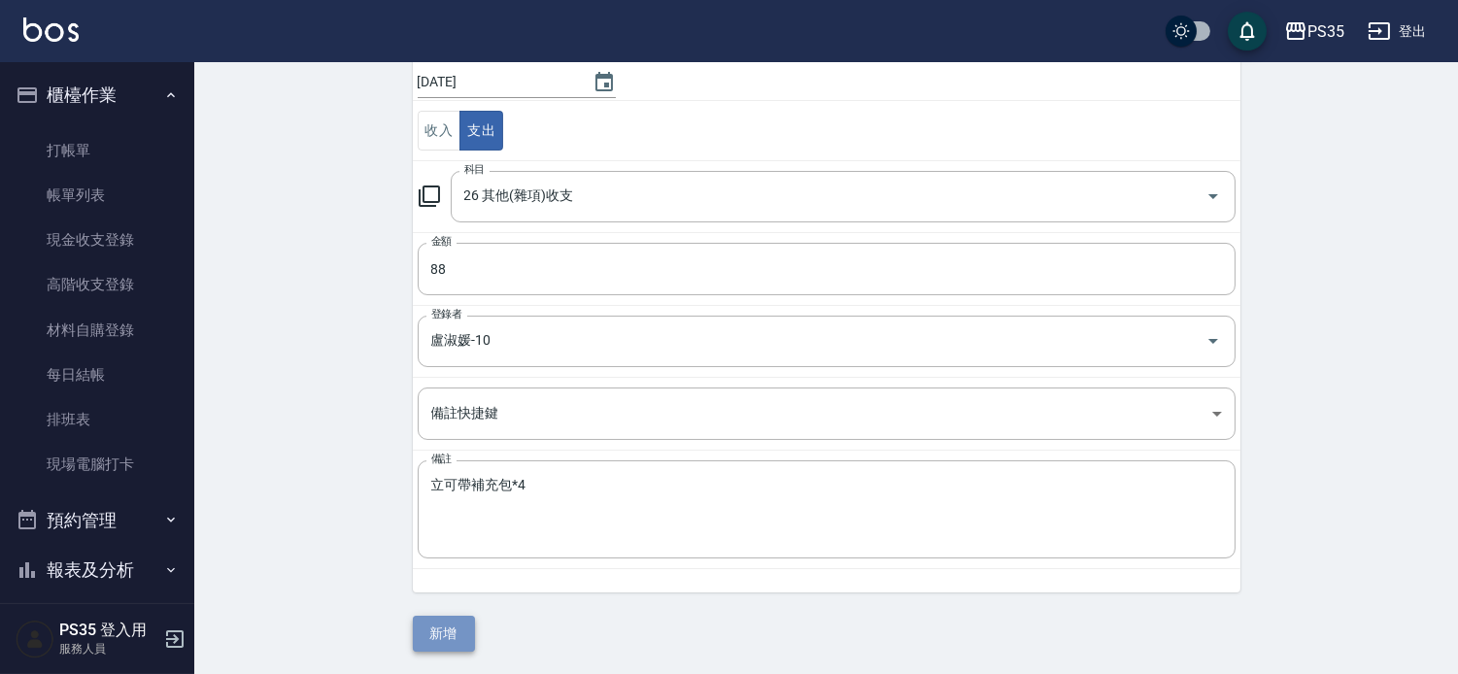
click at [430, 629] on button "新增" at bounding box center [444, 634] width 62 height 36
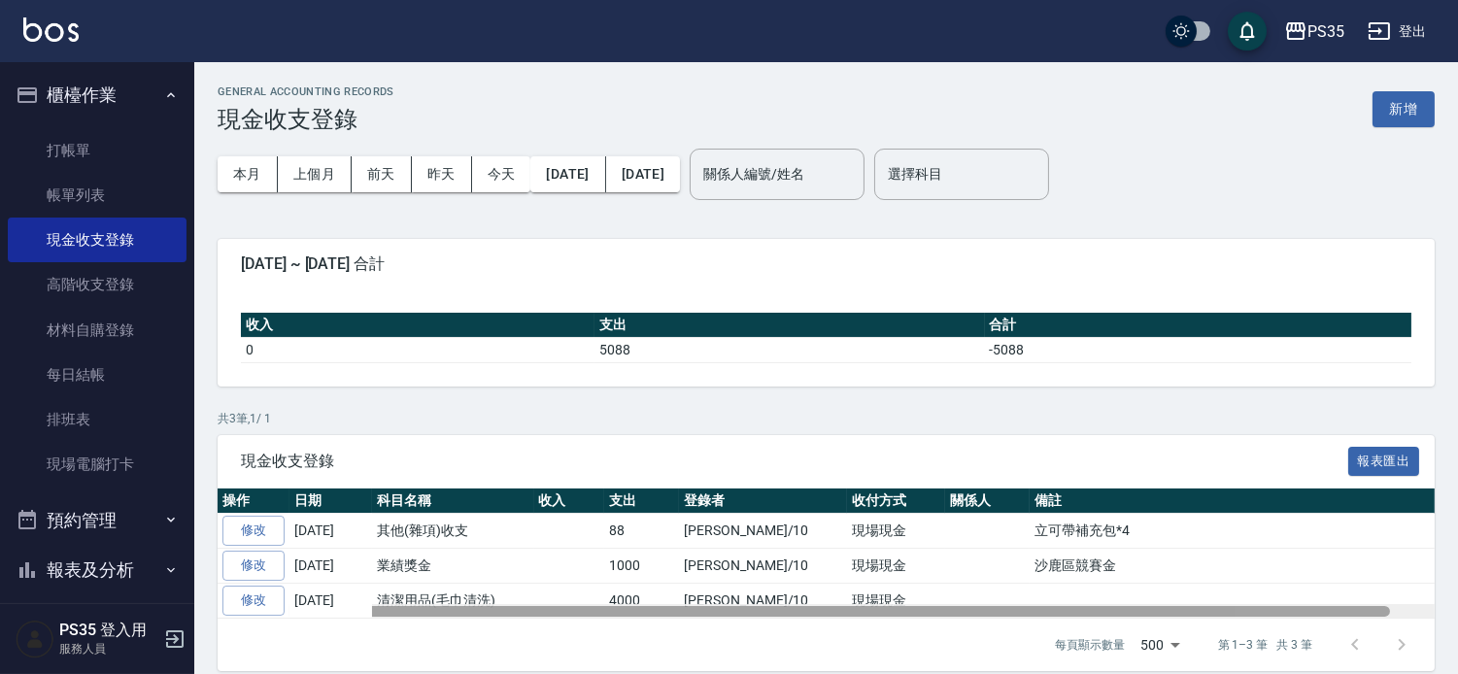
click at [430, 617] on div at bounding box center [804, 611] width 1172 height 11
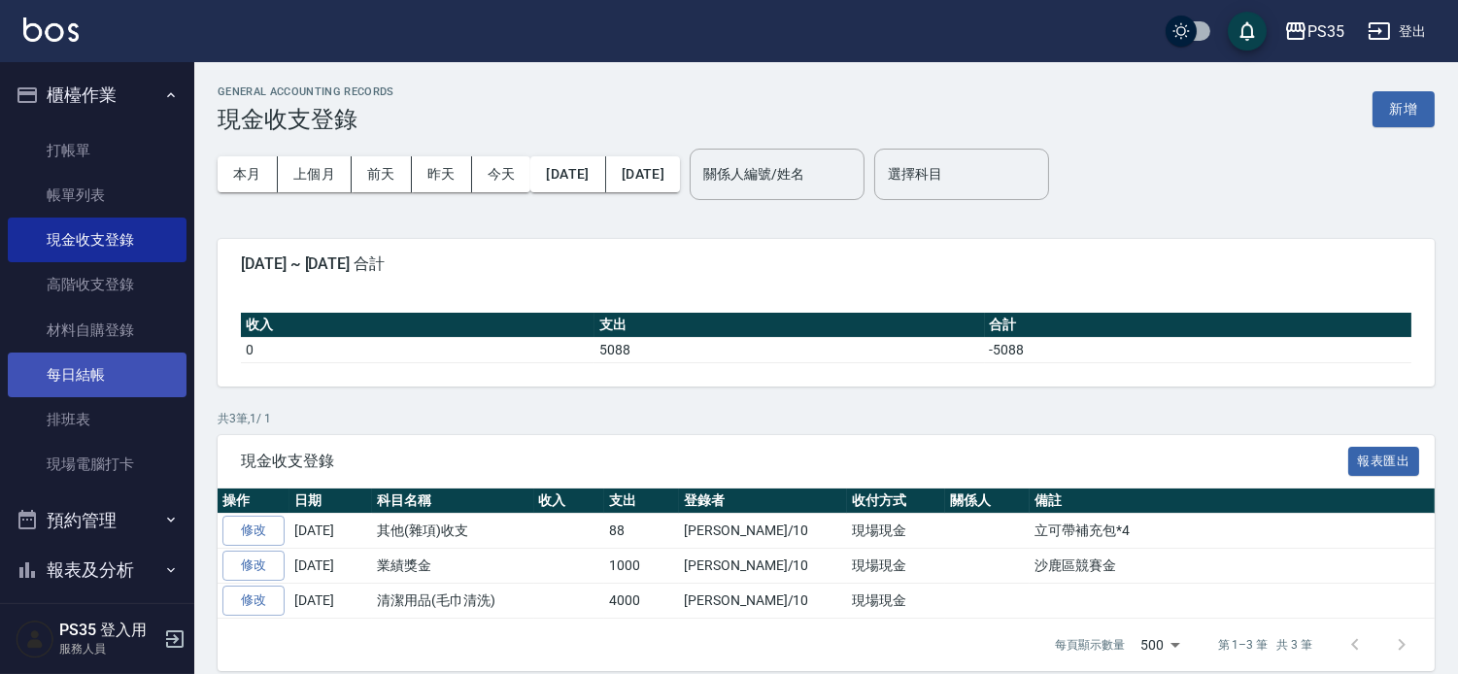
scroll to position [314, 0]
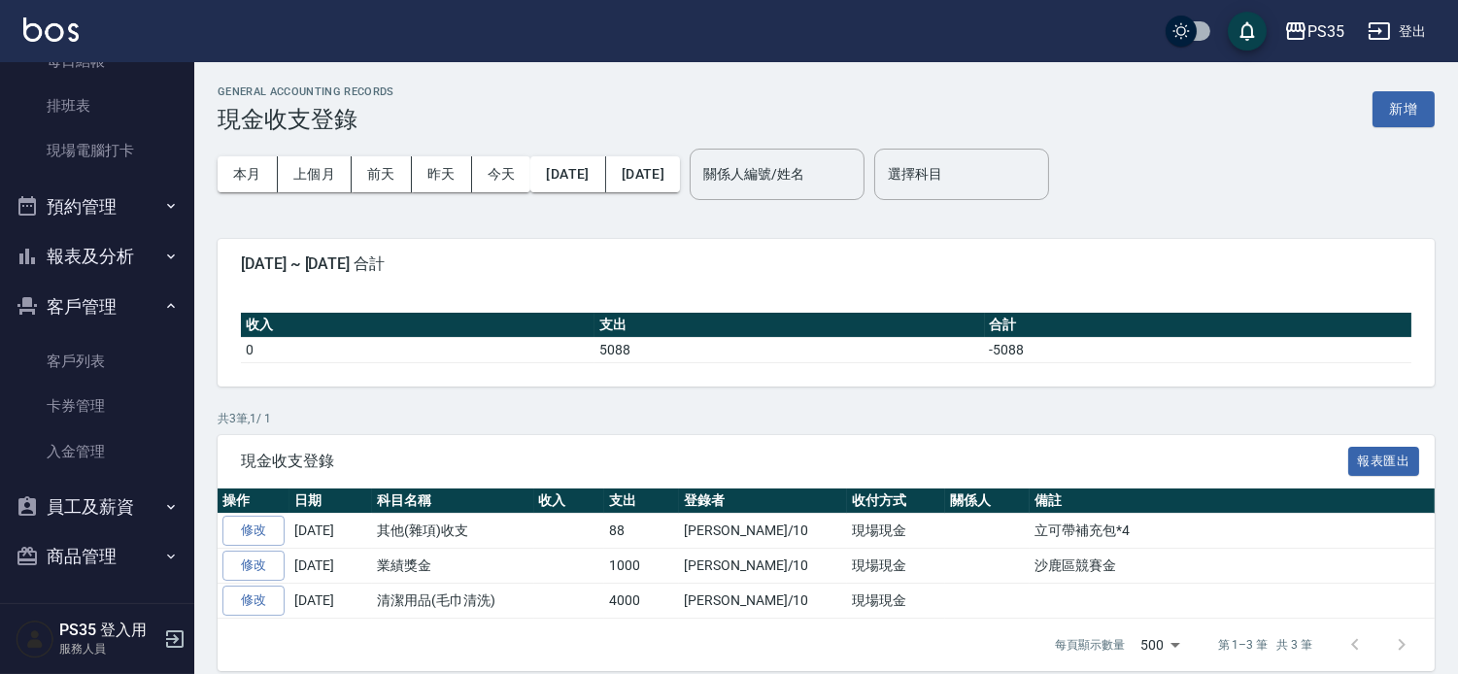
click at [121, 254] on button "報表及分析" at bounding box center [97, 256] width 179 height 51
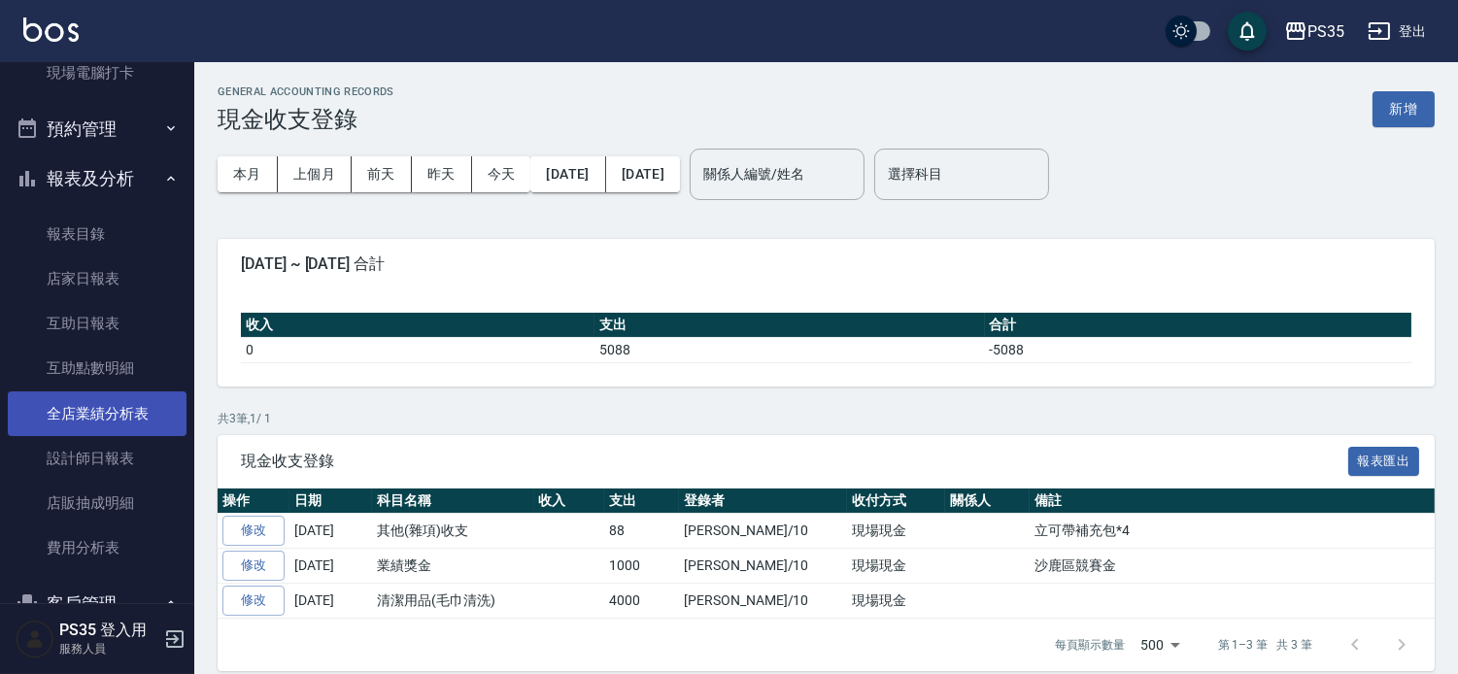
scroll to position [529, 0]
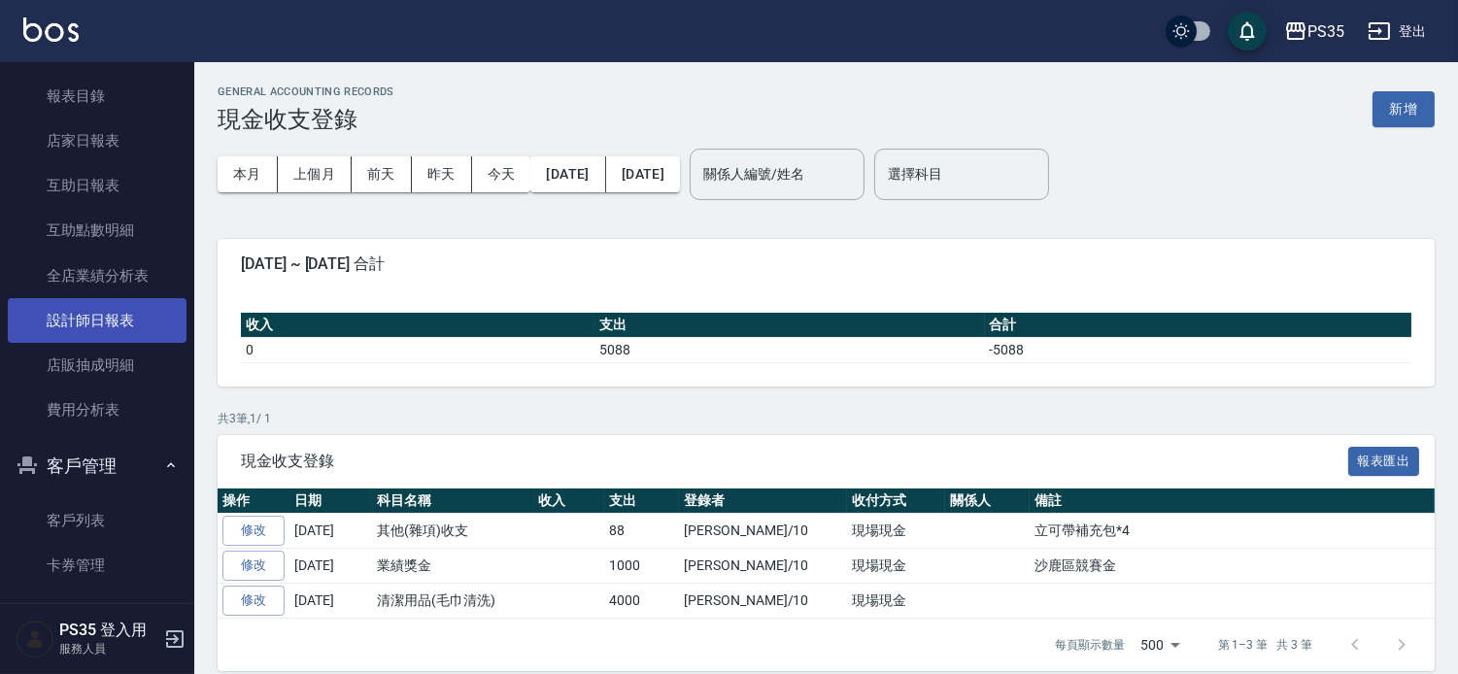
click at [166, 337] on link "設計師日報表" at bounding box center [97, 320] width 179 height 45
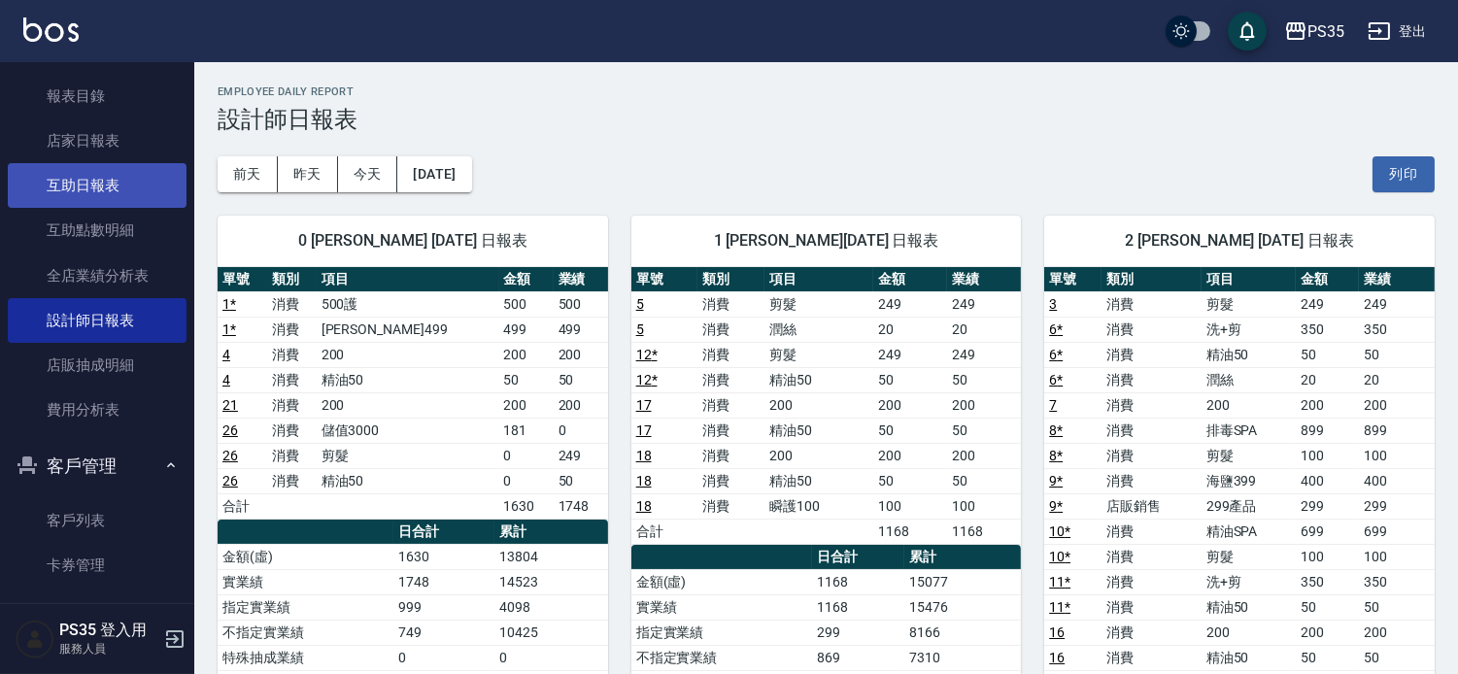
click at [91, 183] on link "互助日報表" at bounding box center [97, 185] width 179 height 45
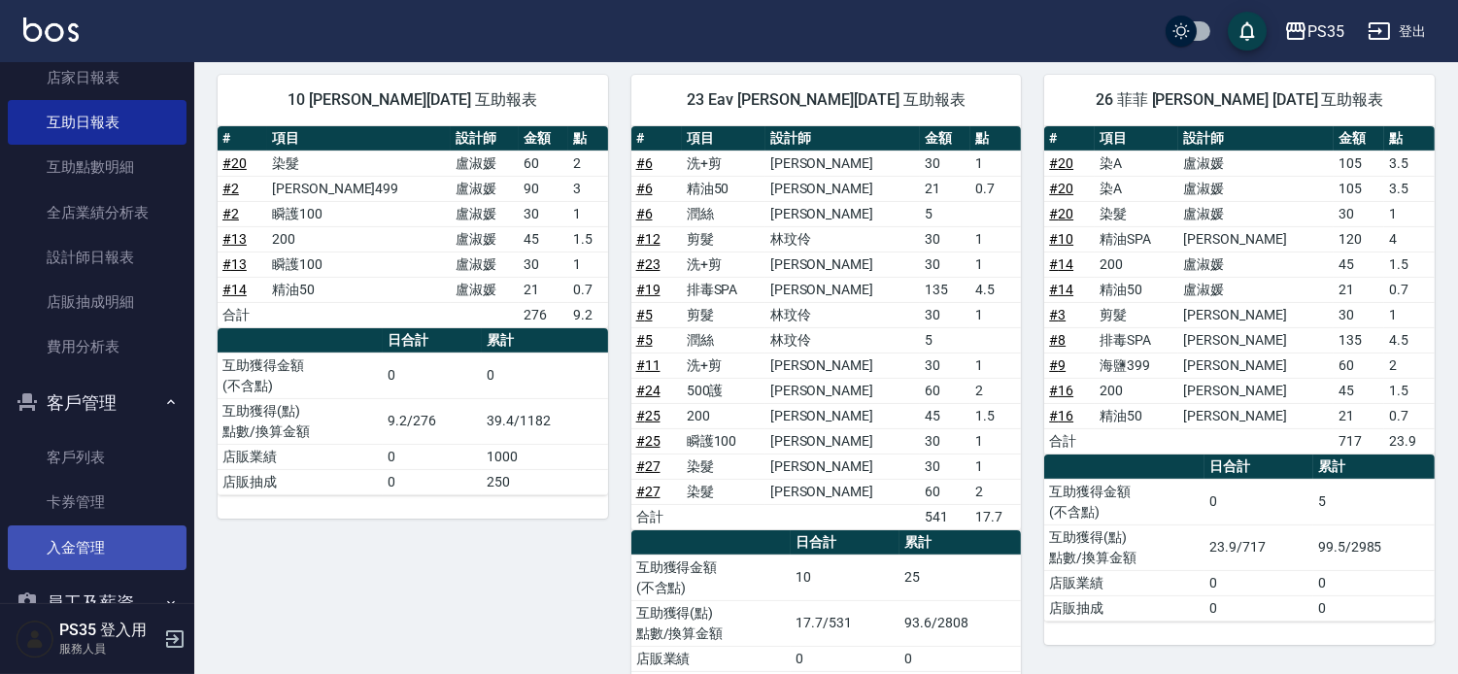
scroll to position [690, 0]
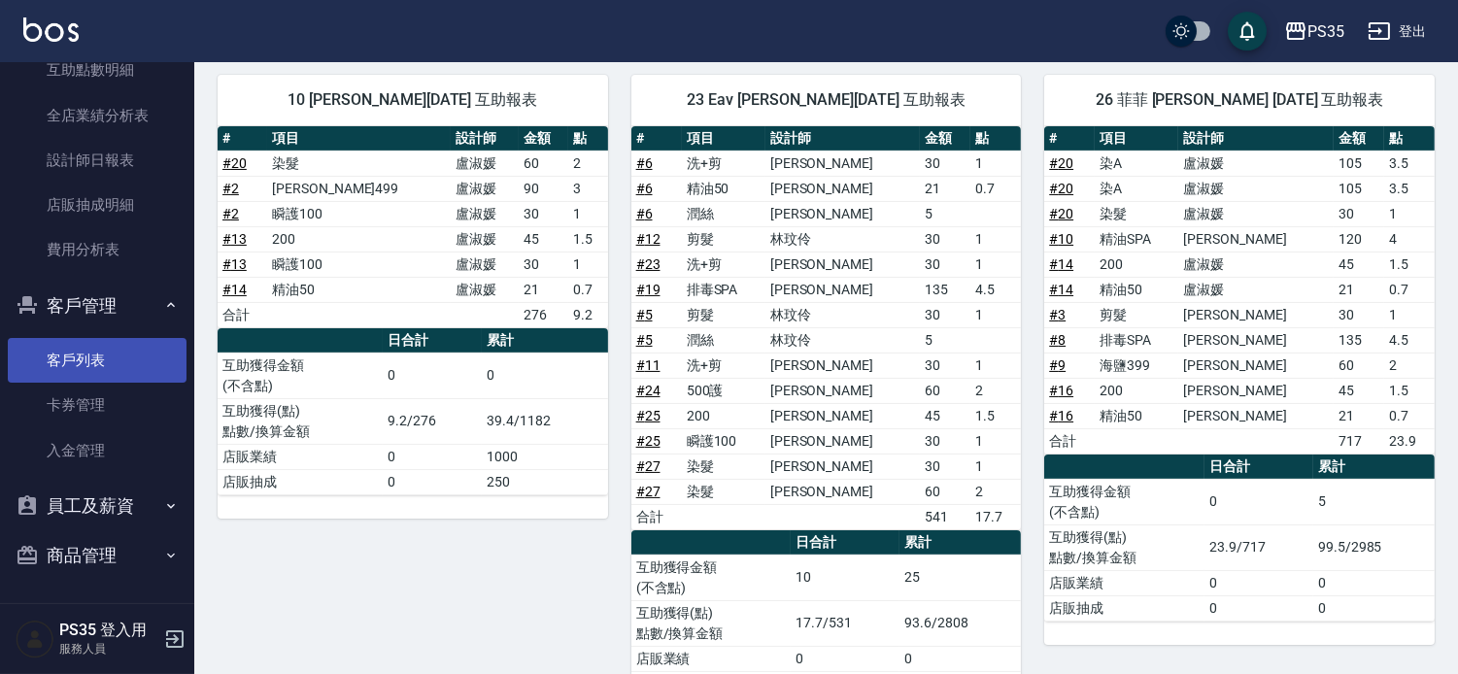
click at [85, 355] on link "客戶列表" at bounding box center [97, 360] width 179 height 45
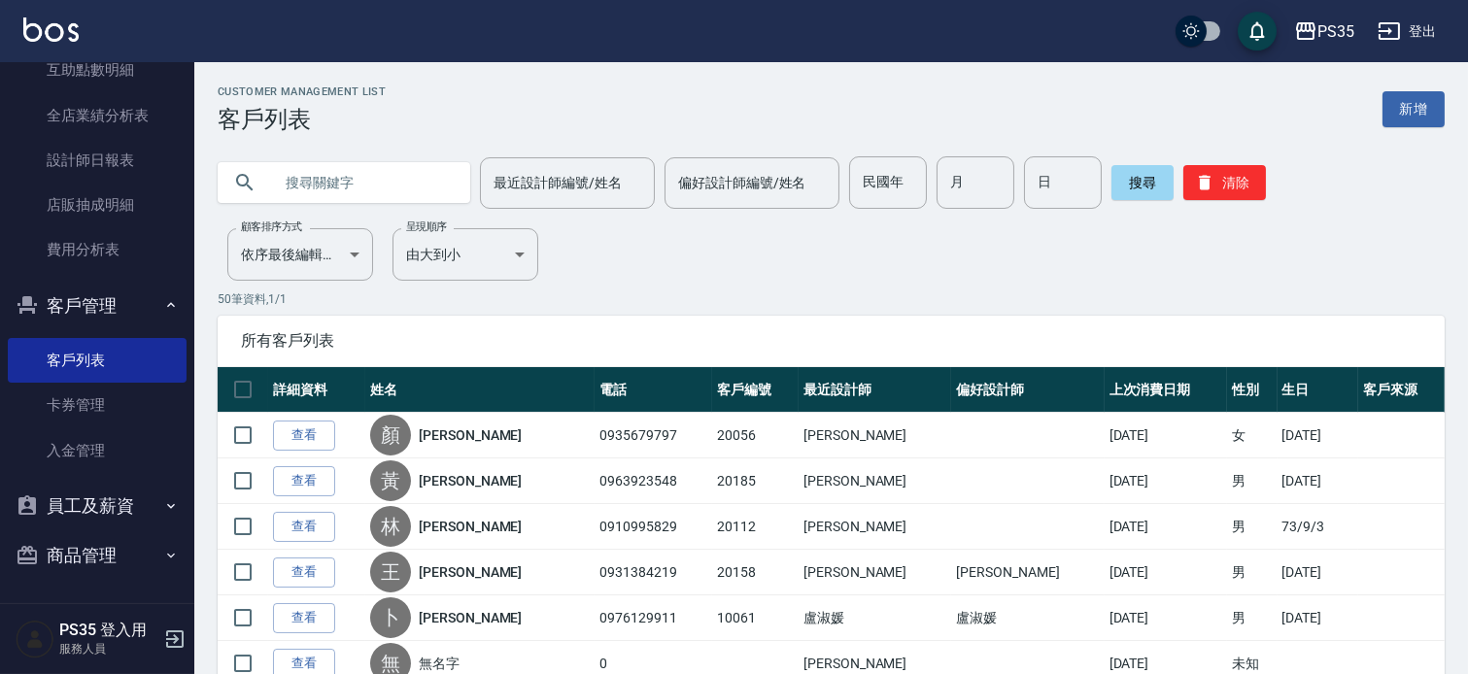
click at [379, 177] on input "text" at bounding box center [363, 182] width 183 height 52
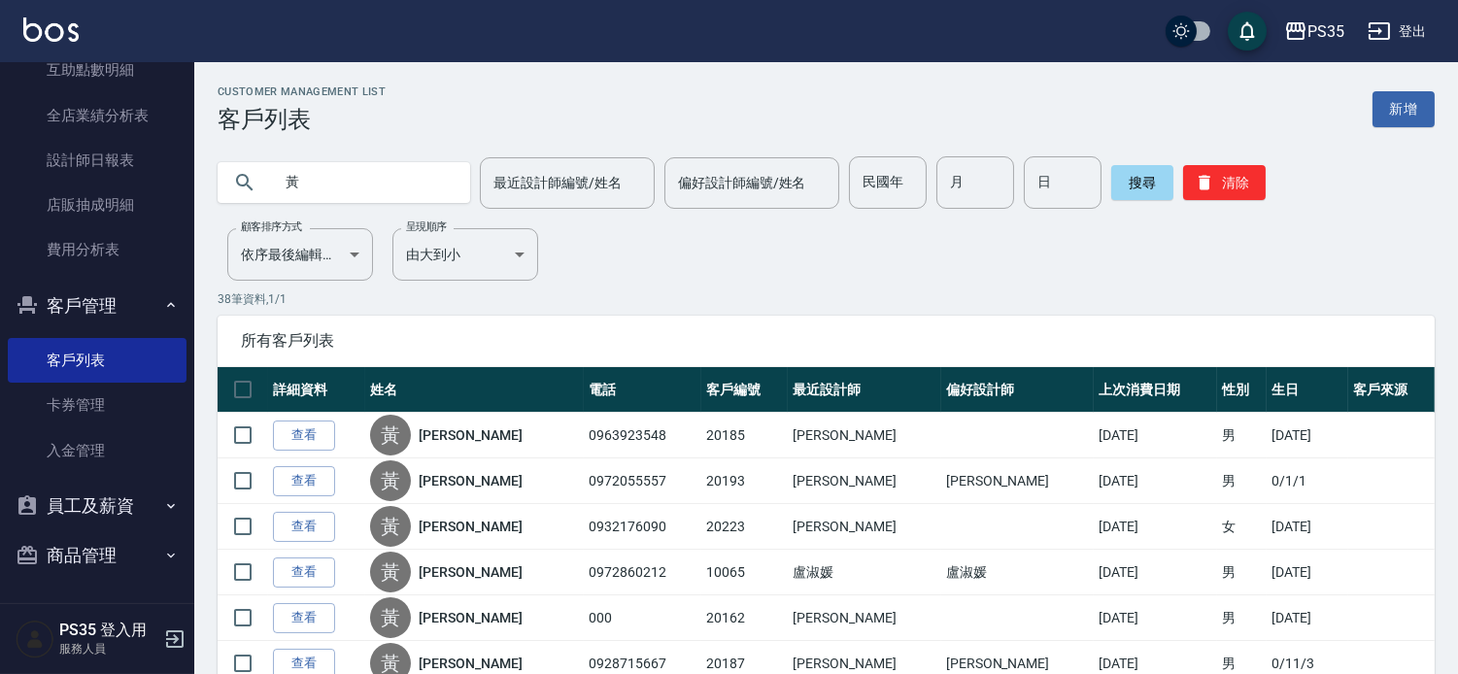
click at [445, 178] on input "黃" at bounding box center [363, 182] width 183 height 52
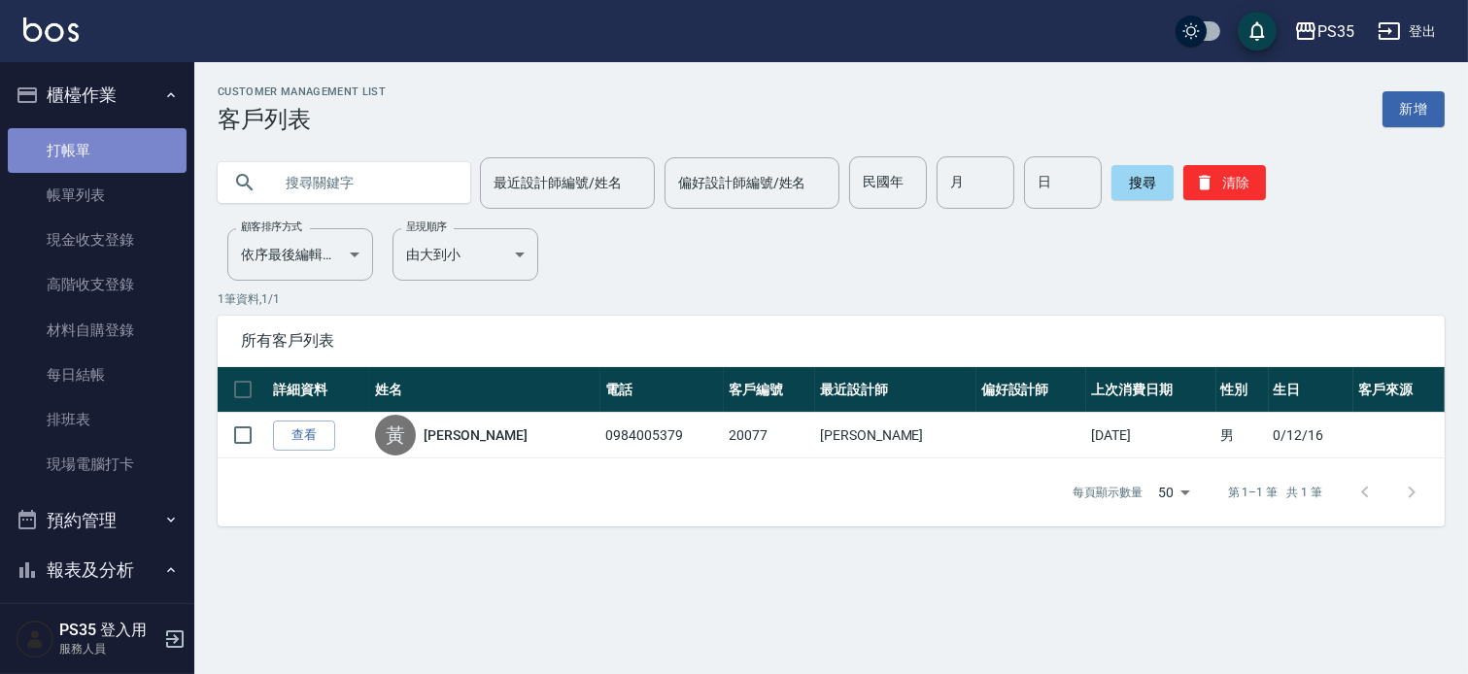
click at [133, 128] on link "打帳單" at bounding box center [97, 150] width 179 height 45
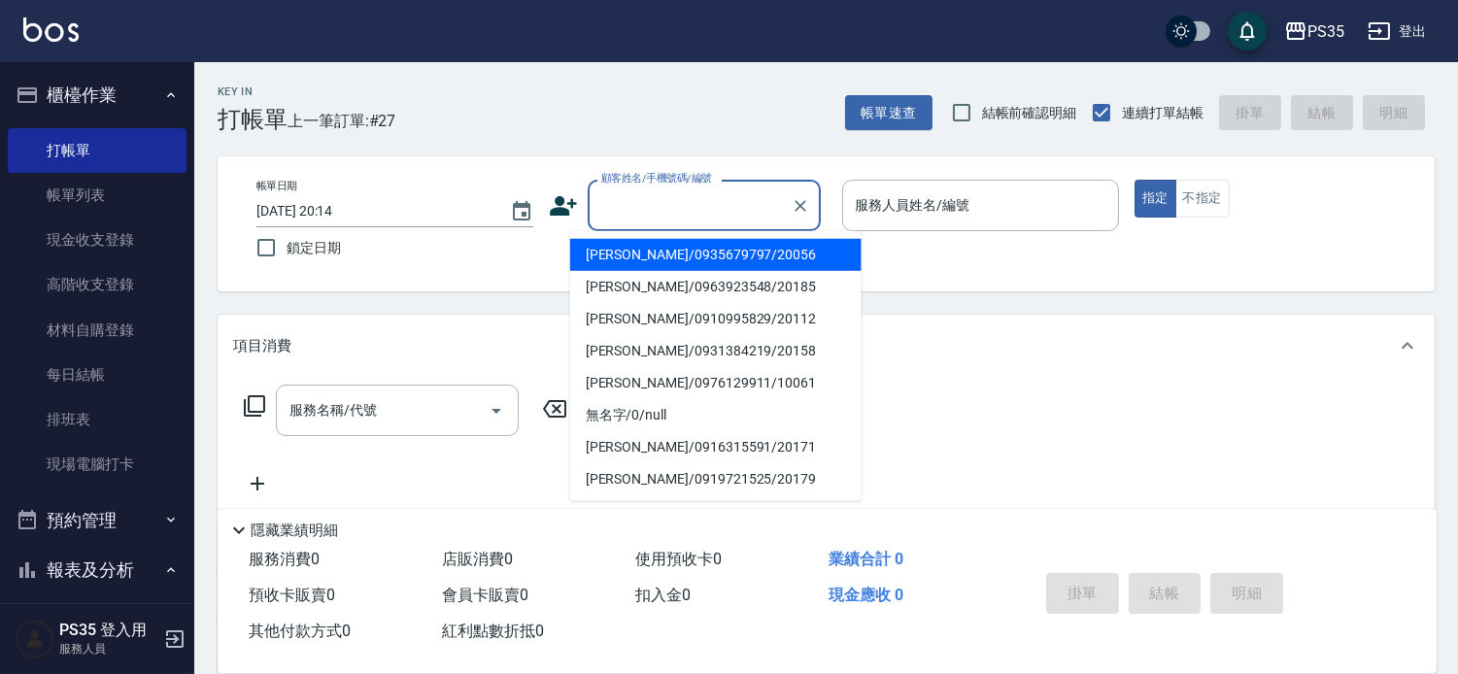
click at [783, 205] on input "顧客姓名/手機號碼/編號" at bounding box center [689, 205] width 186 height 34
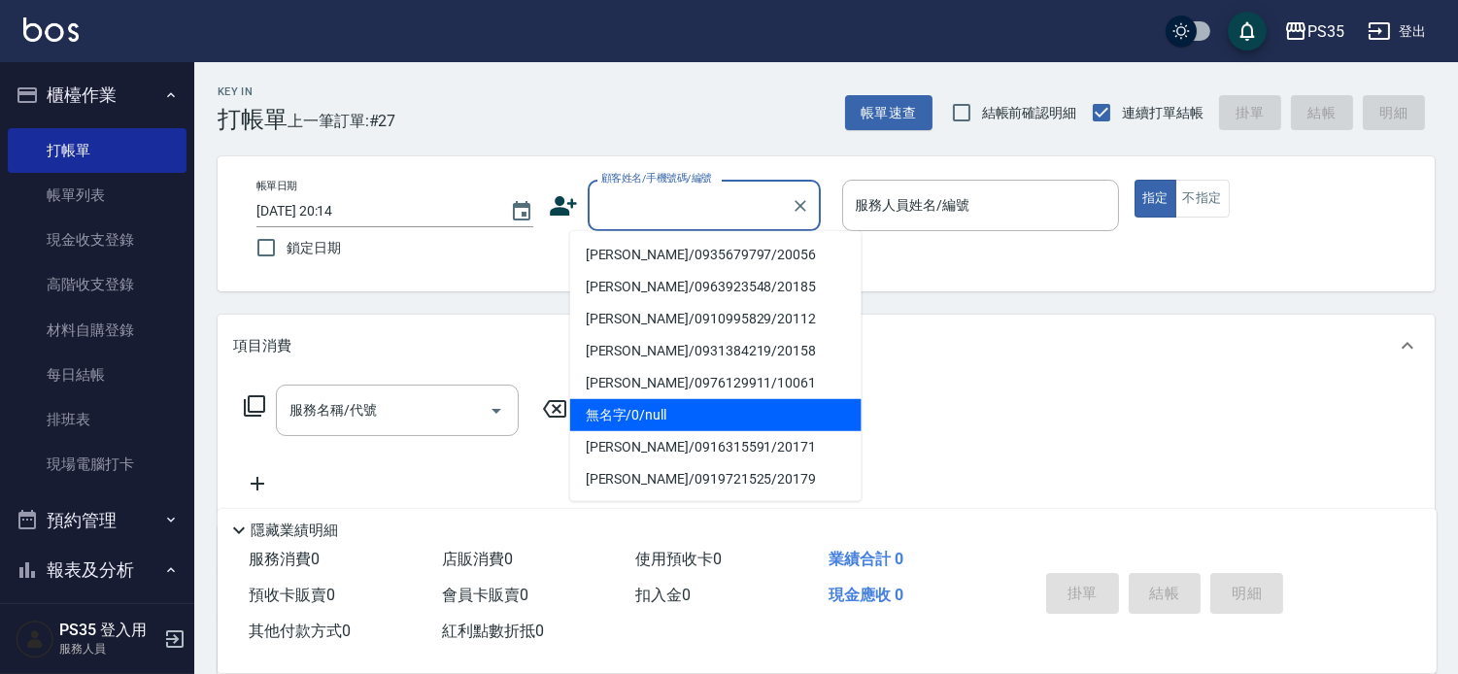
click at [653, 403] on li "無名字/0/null" at bounding box center [715, 415] width 291 height 32
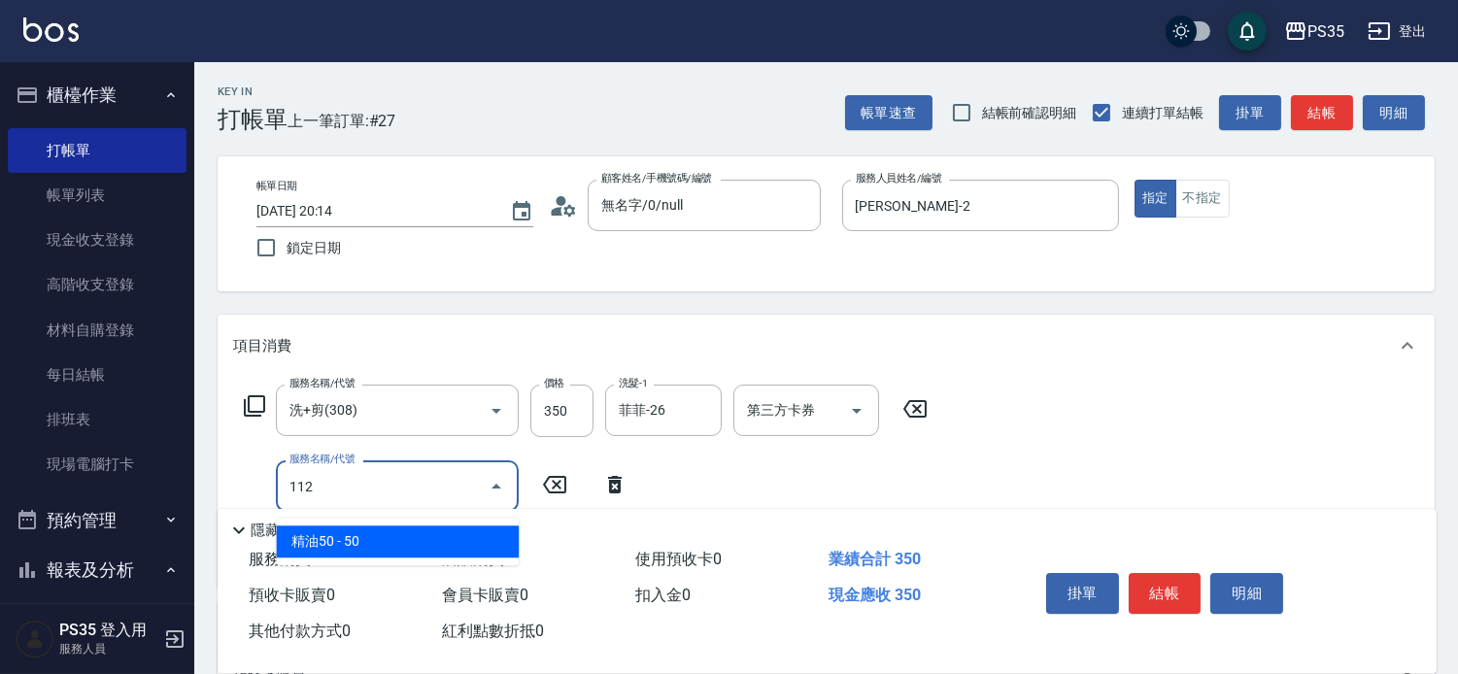
scroll to position [108, 0]
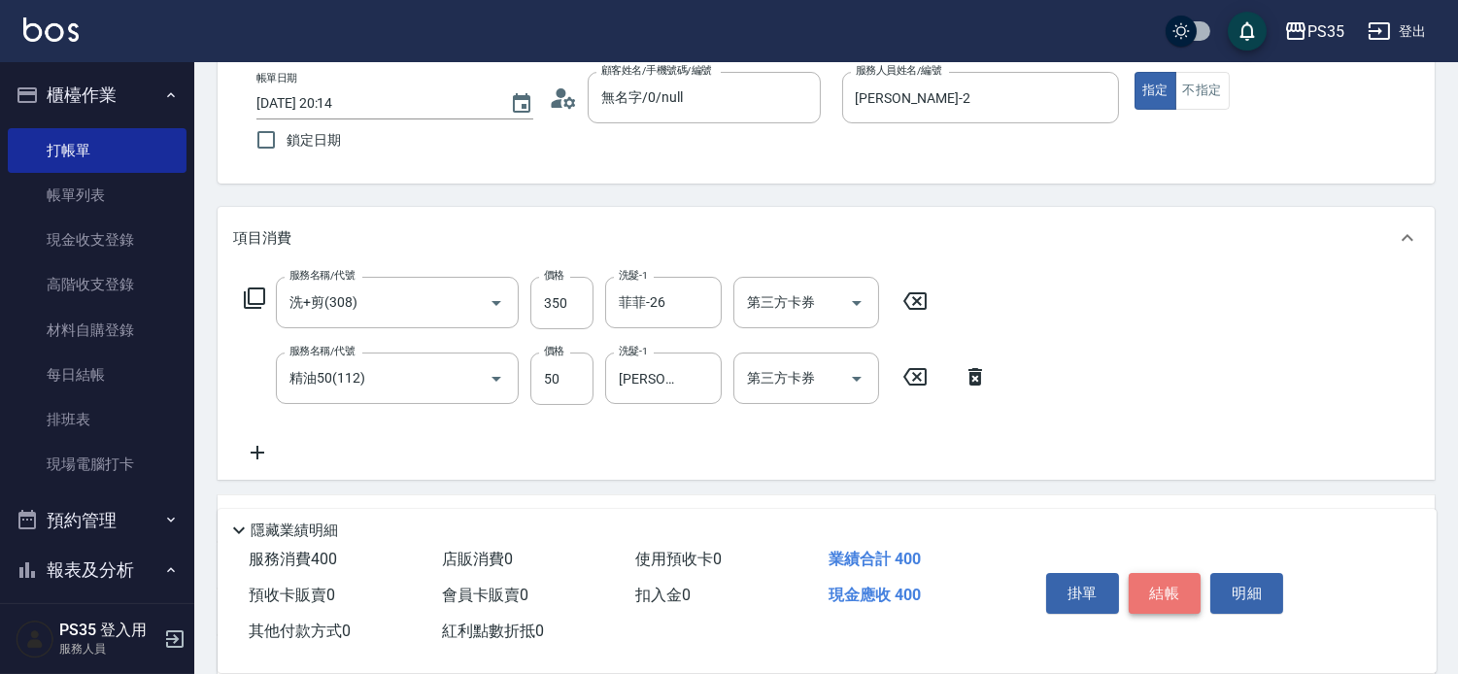
click at [1164, 588] on button "結帳" at bounding box center [1165, 593] width 73 height 41
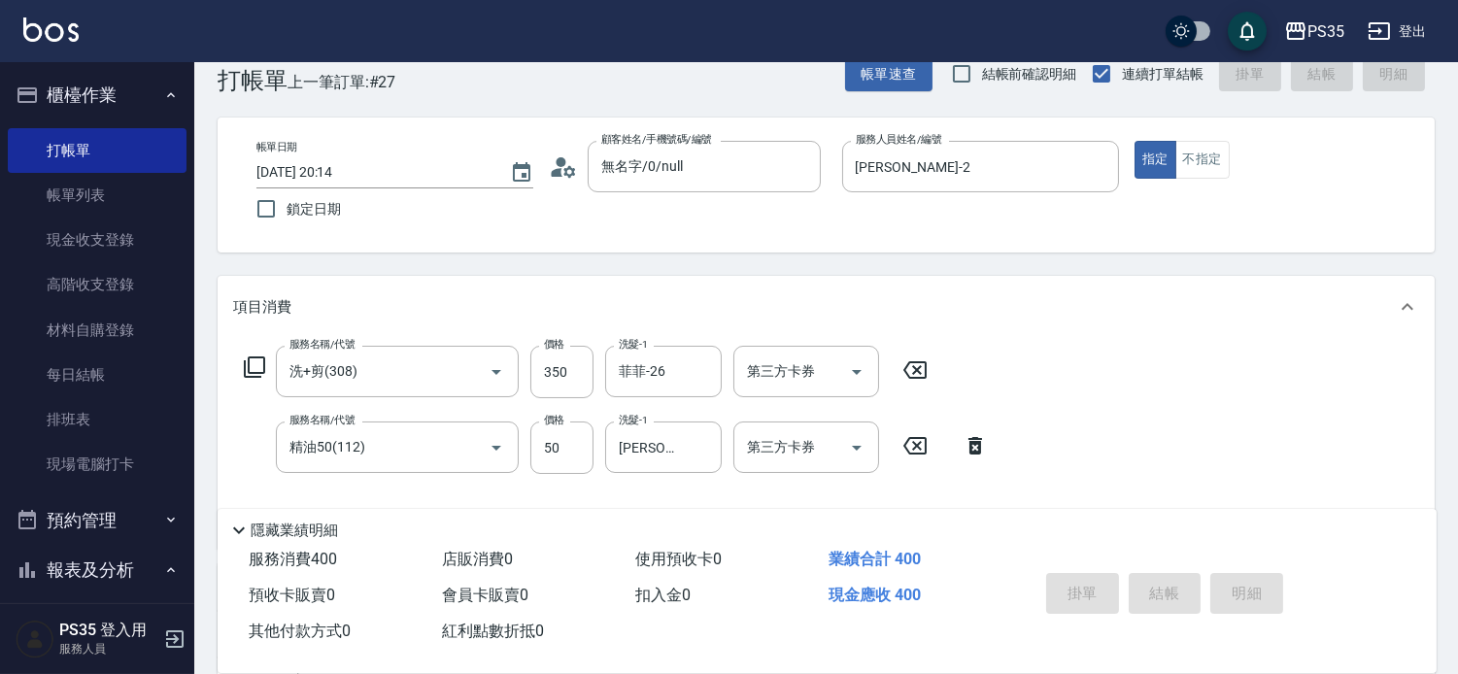
scroll to position [0, 0]
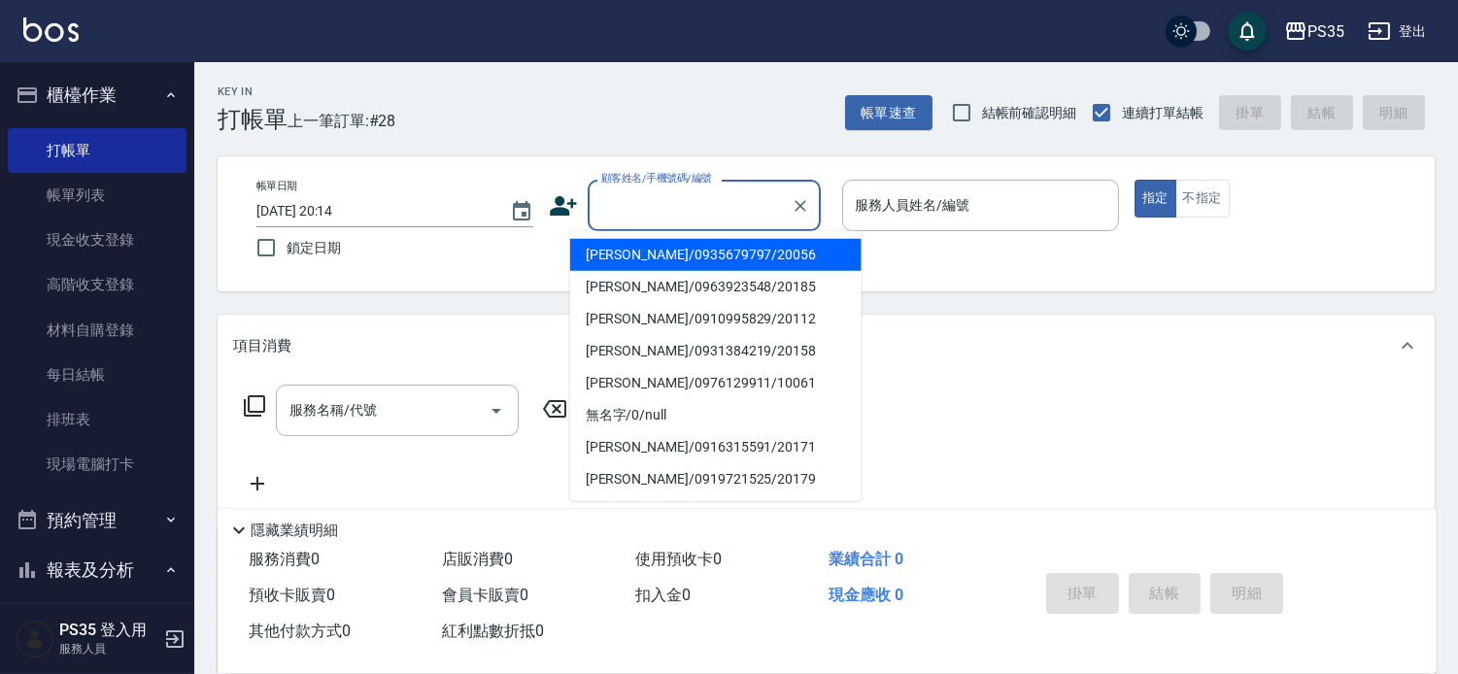
click at [598, 208] on input "顧客姓名/手機號碼/編號" at bounding box center [689, 205] width 186 height 34
click at [664, 208] on input "顧客姓名/手機號碼/編號" at bounding box center [689, 205] width 186 height 34
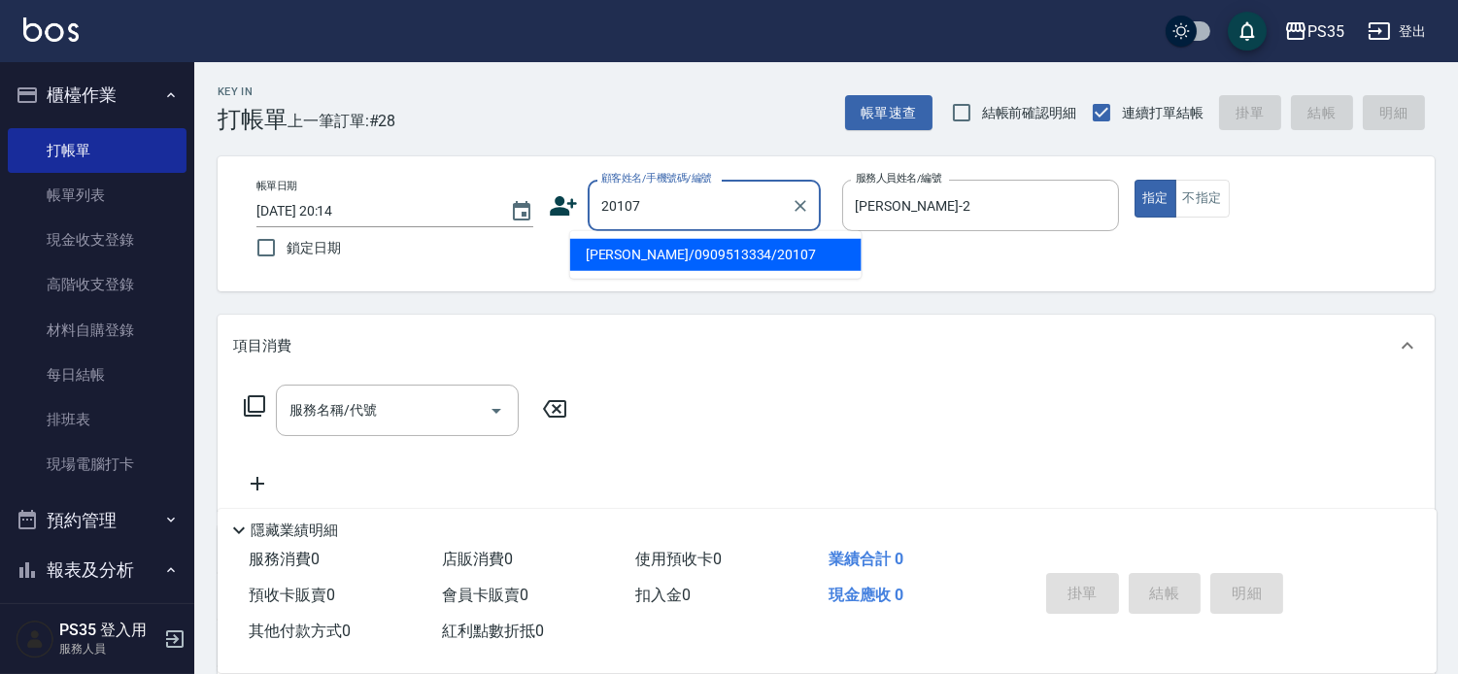
click at [664, 207] on input "20107" at bounding box center [689, 205] width 186 height 34
click at [663, 254] on li "[PERSON_NAME]/0909513334/20107" at bounding box center [715, 255] width 291 height 32
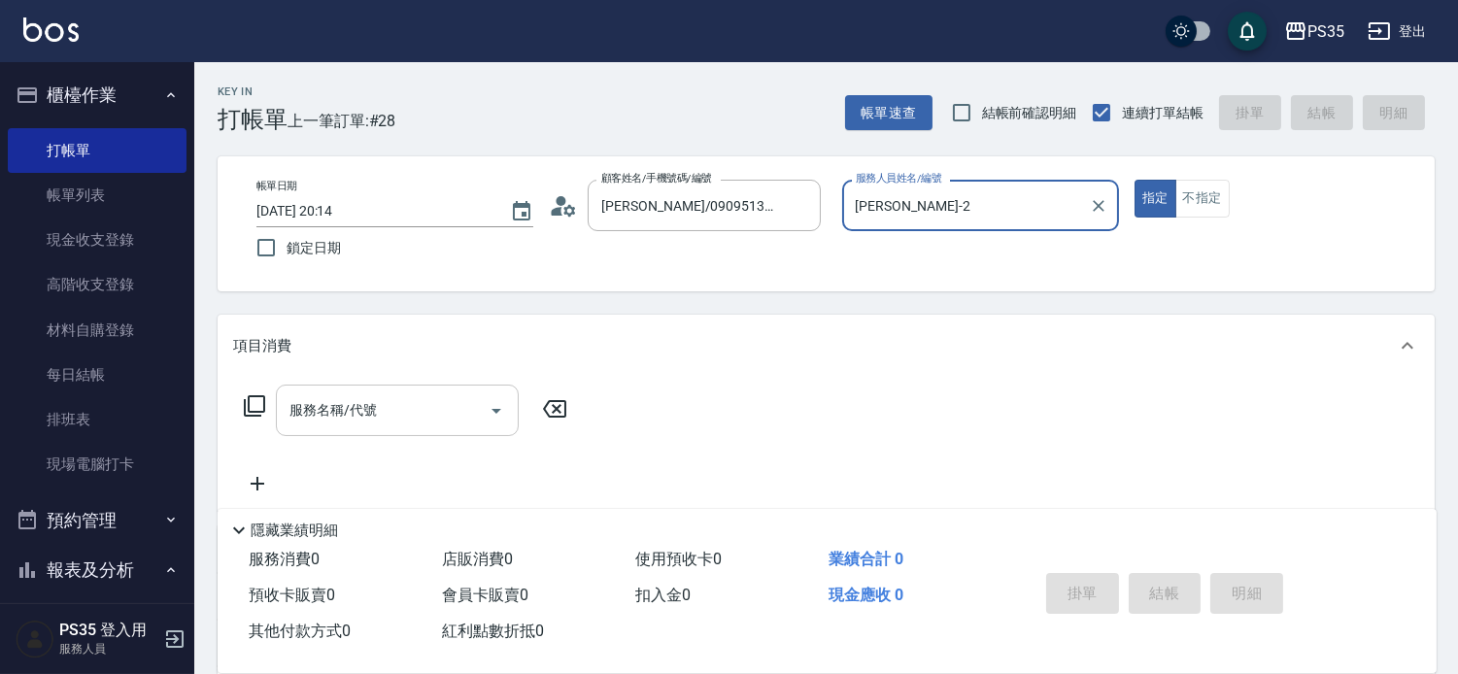
click at [409, 411] on input "服務名稱/代號" at bounding box center [383, 410] width 196 height 34
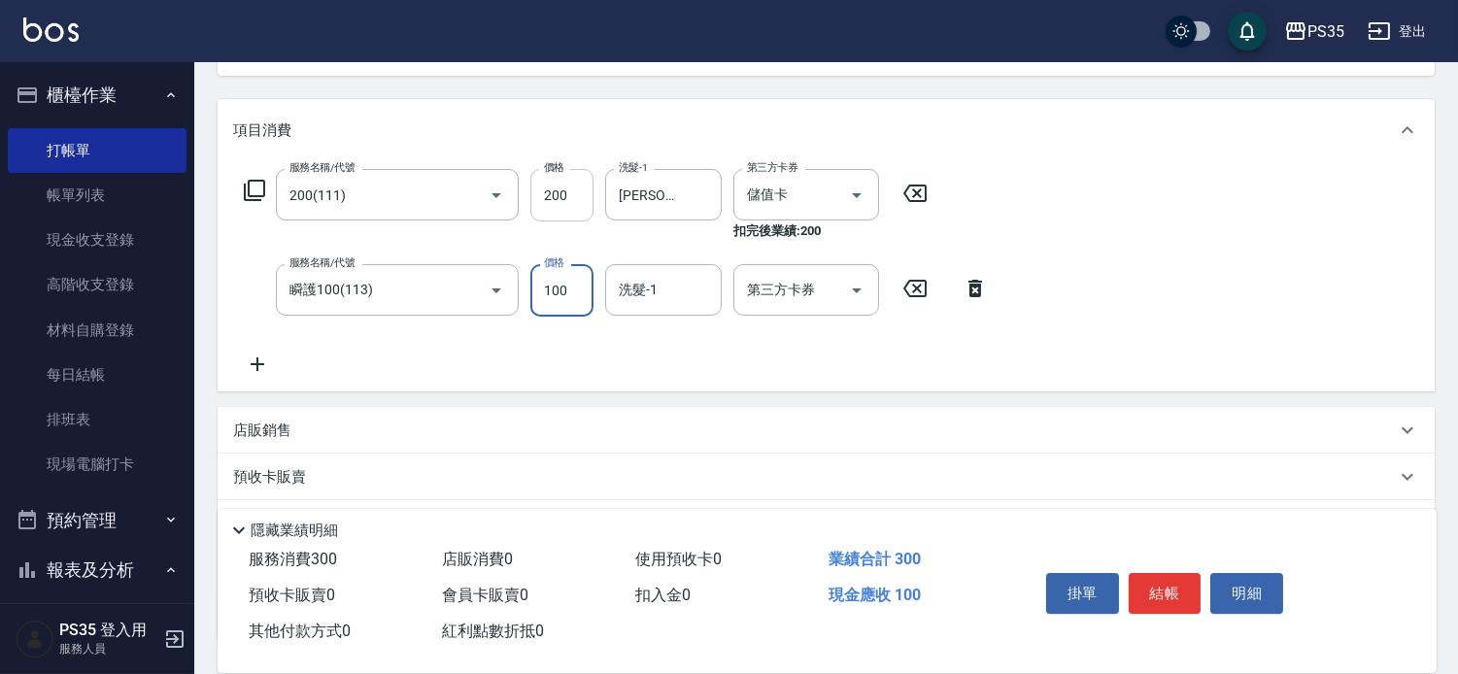
scroll to position [108, 0]
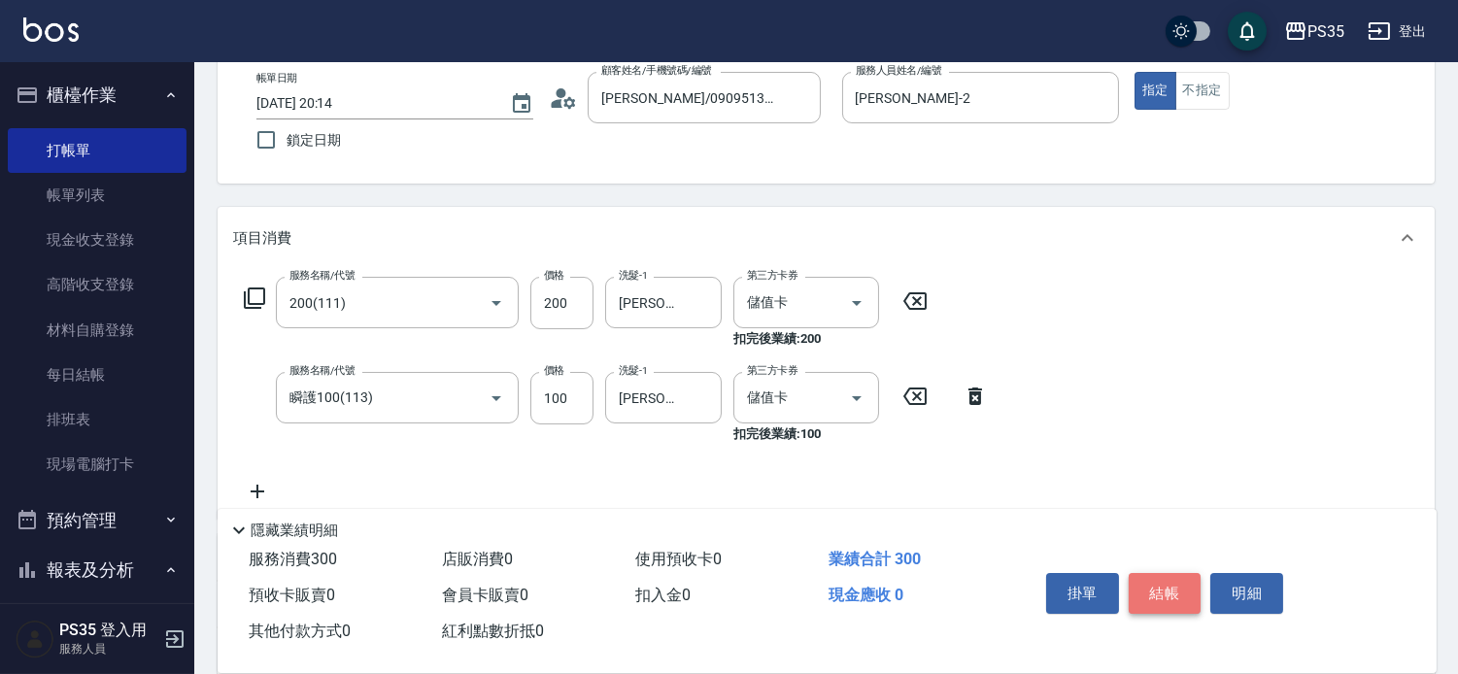
click at [1151, 577] on button "結帳" at bounding box center [1165, 593] width 73 height 41
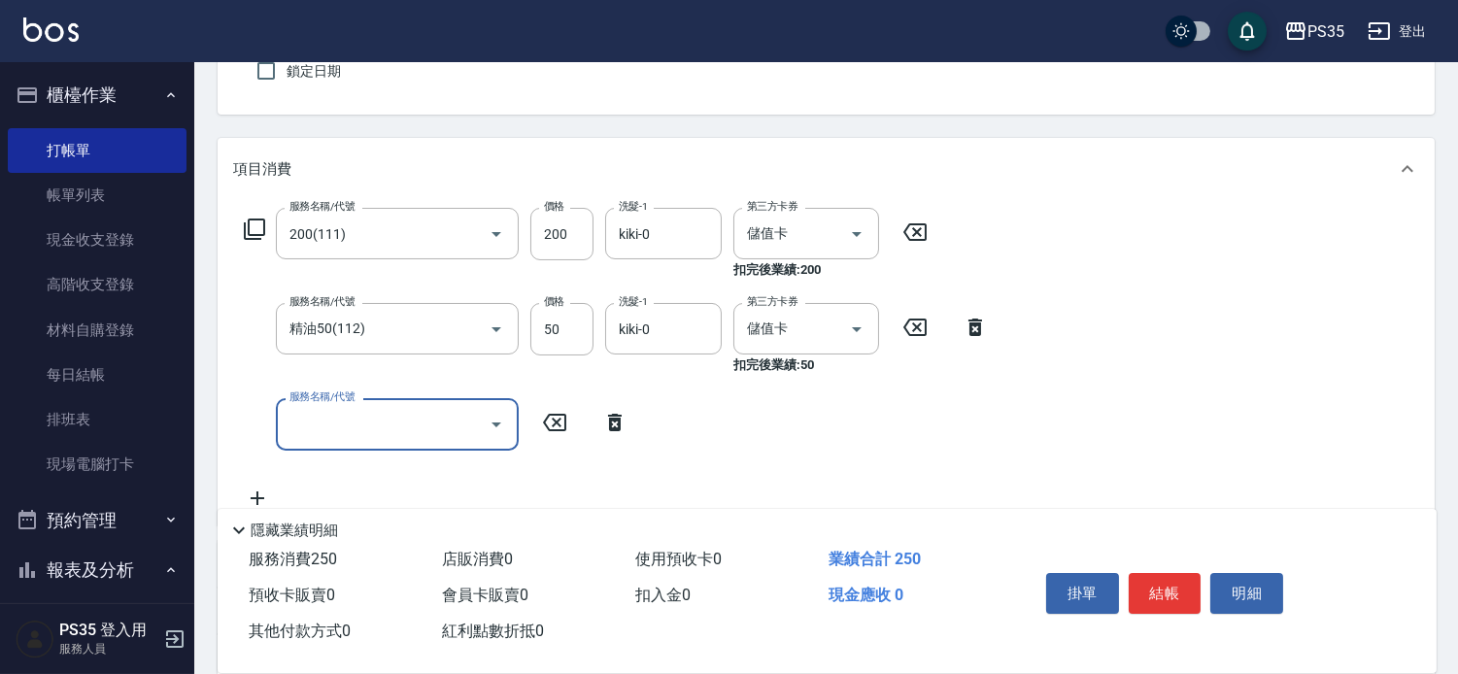
scroll to position [216, 0]
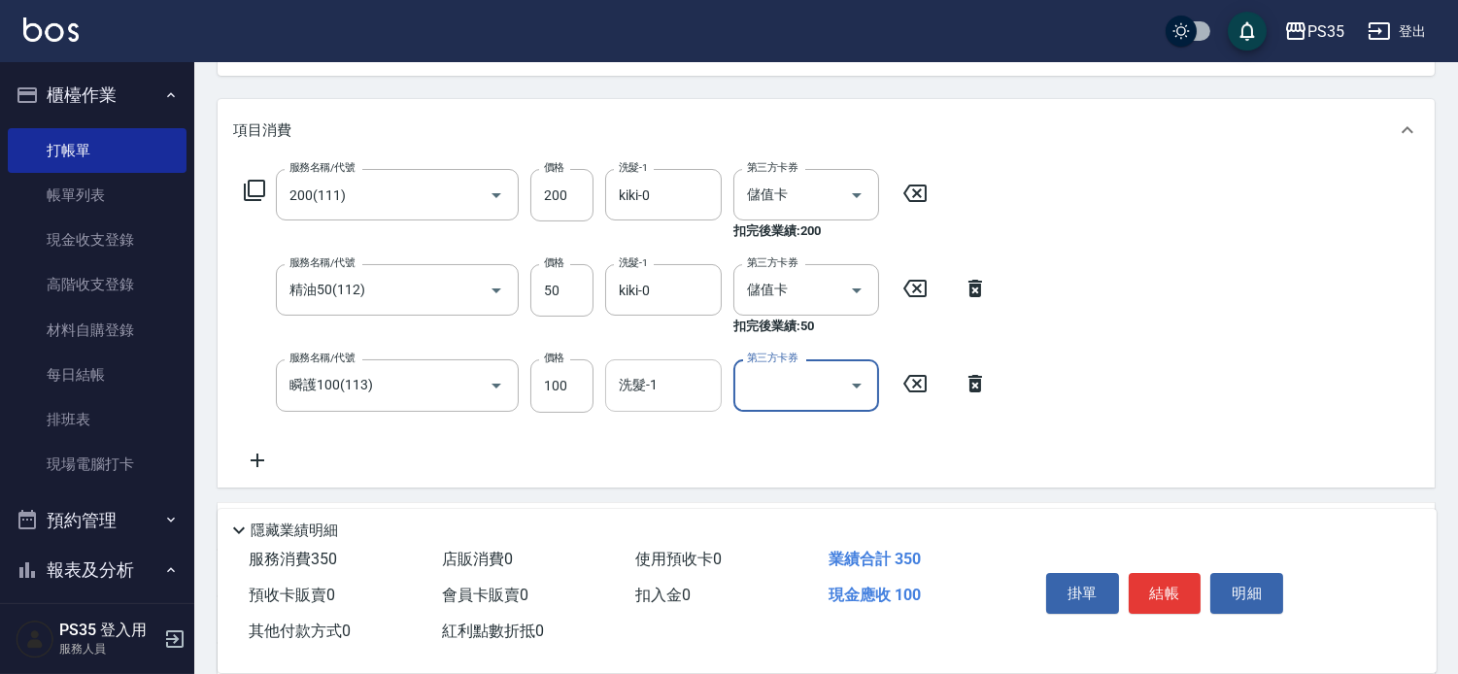
click at [705, 389] on input "洗髮-1" at bounding box center [663, 385] width 99 height 34
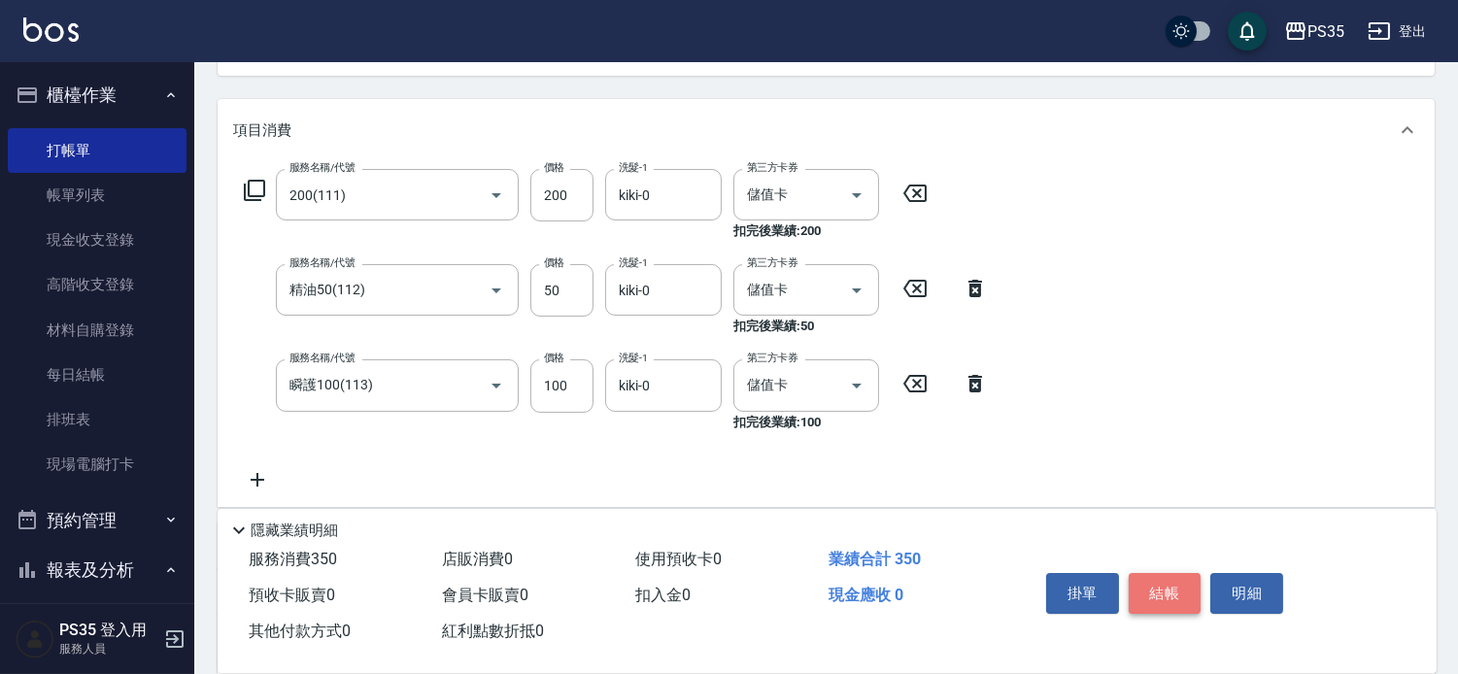
click at [1166, 573] on button "結帳" at bounding box center [1165, 593] width 73 height 41
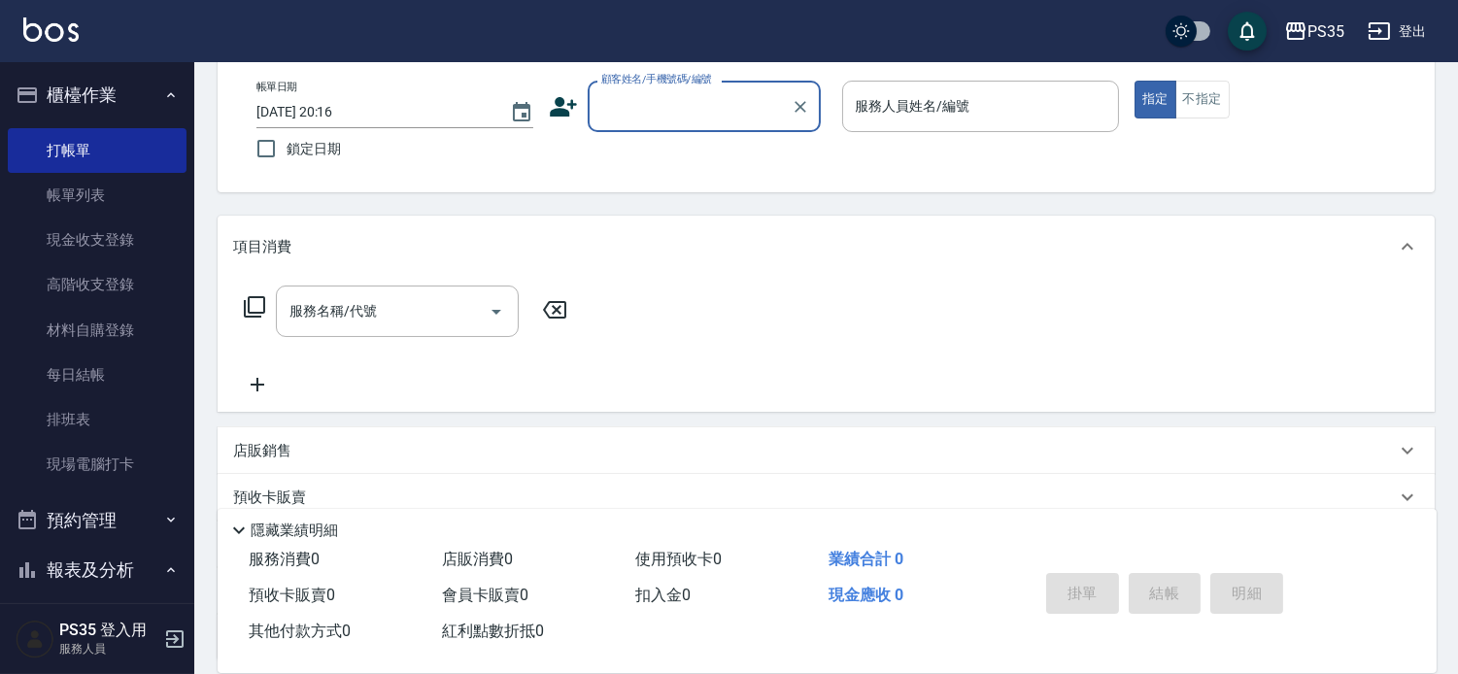
scroll to position [74, 0]
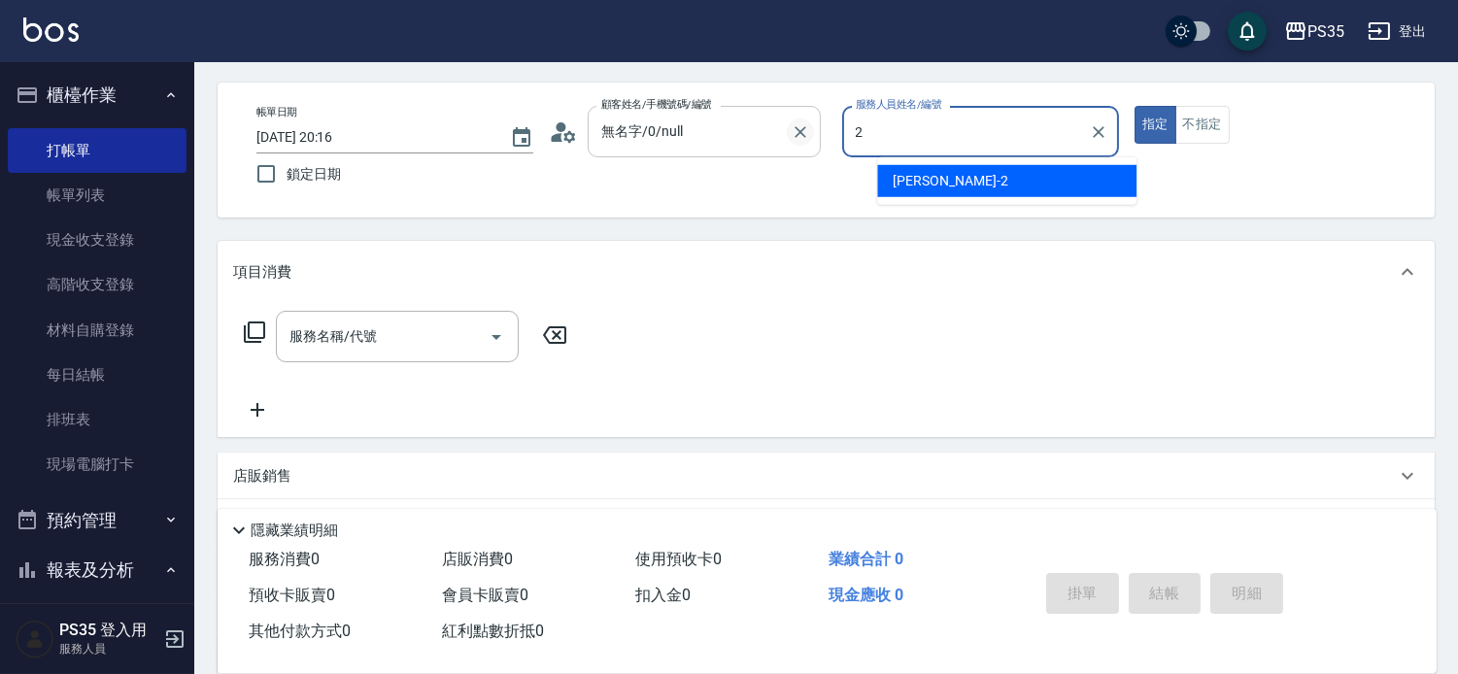
click at [806, 132] on icon "Clear" at bounding box center [800, 132] width 12 height 12
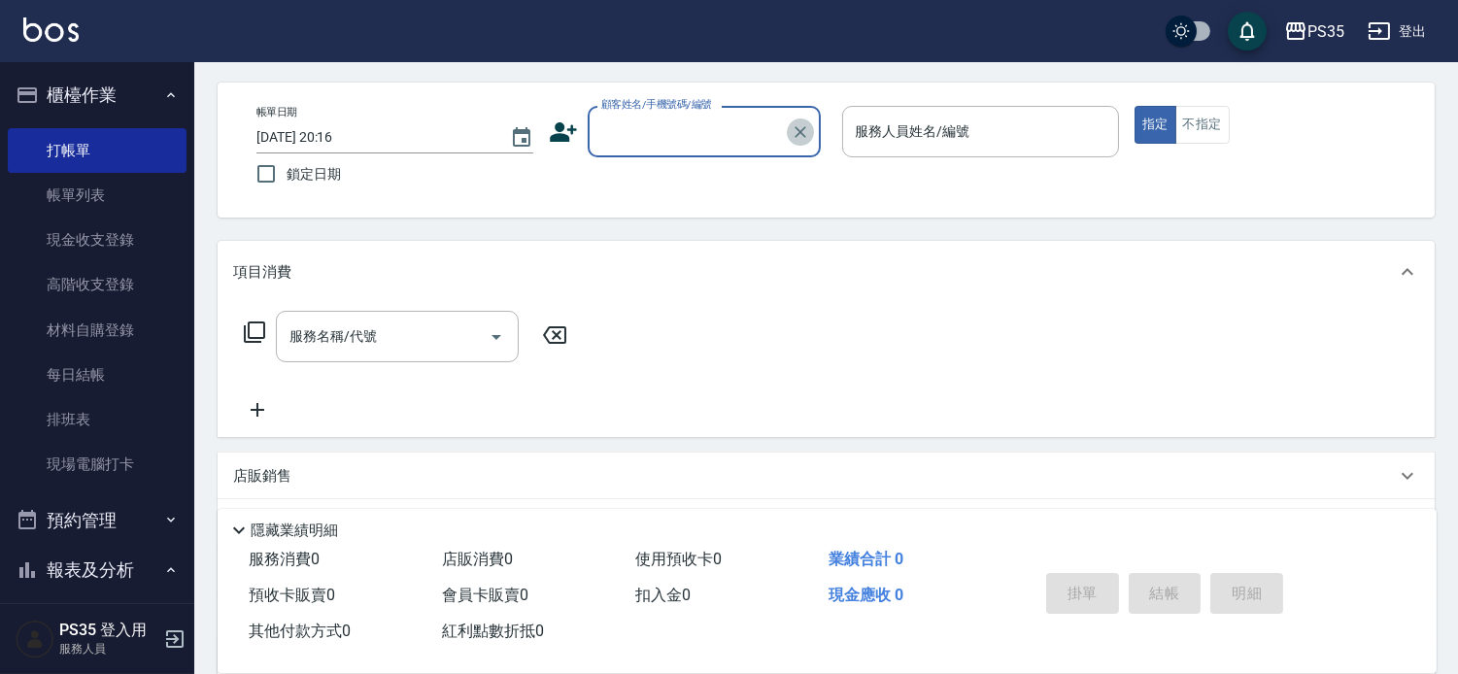
click at [806, 132] on icon "Clear" at bounding box center [800, 132] width 12 height 12
click at [707, 131] on input "顧客姓名/手機號碼/編號" at bounding box center [679, 132] width 167 height 34
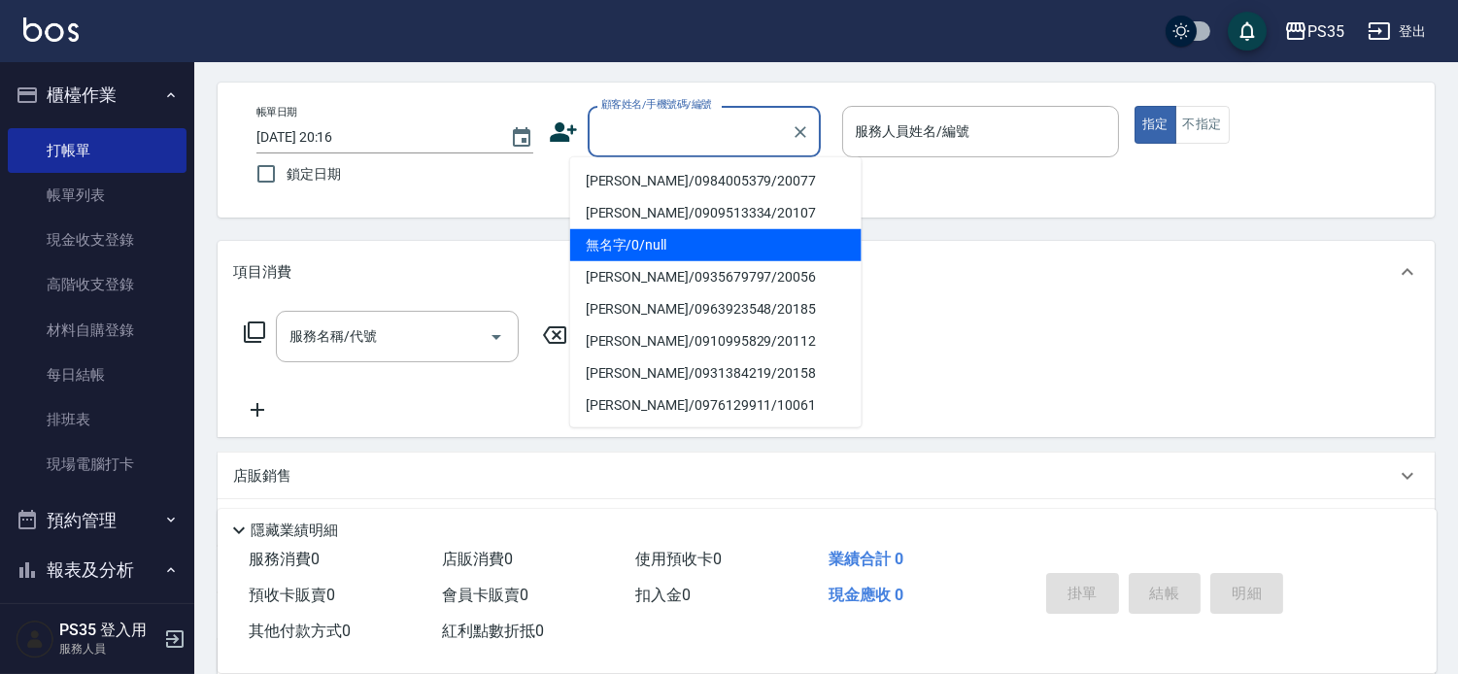
click at [663, 244] on li "無名字/0/null" at bounding box center [715, 245] width 291 height 32
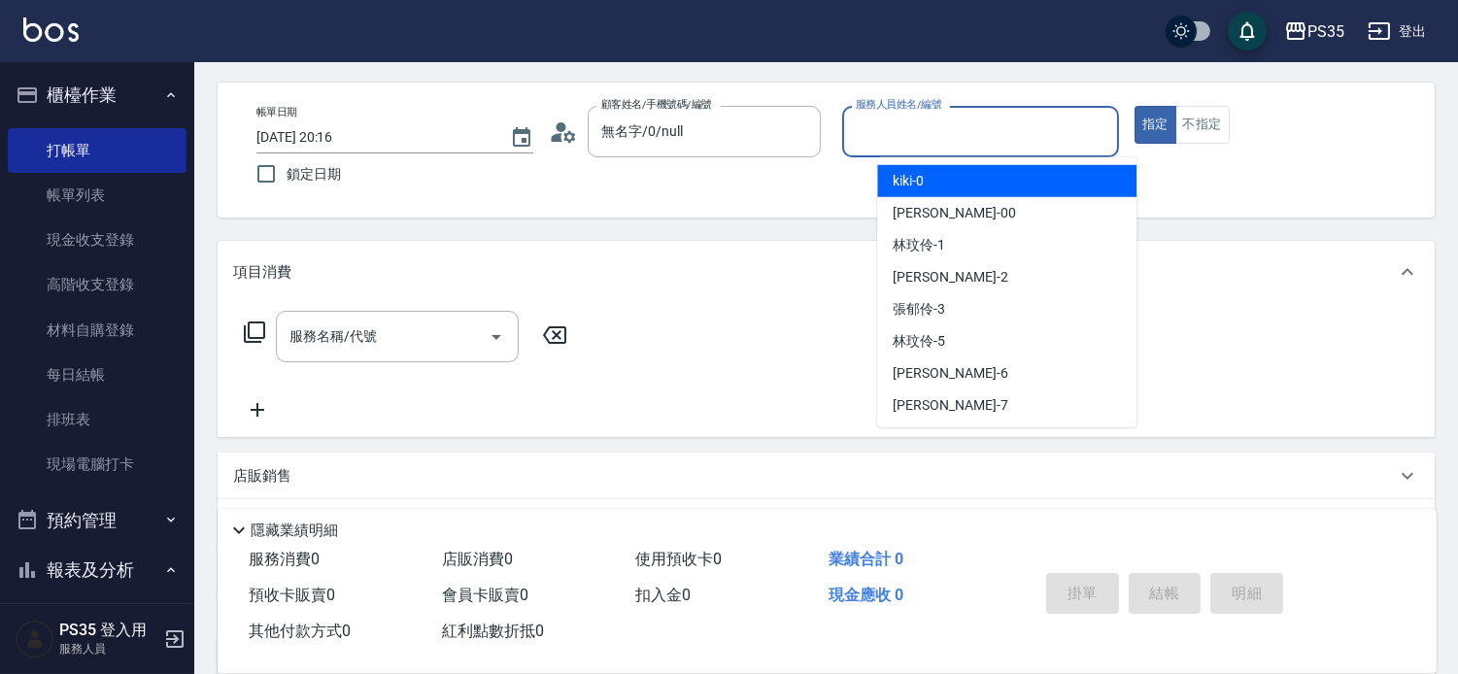
click at [992, 126] on input "服務人員姓名/編號" at bounding box center [980, 132] width 259 height 34
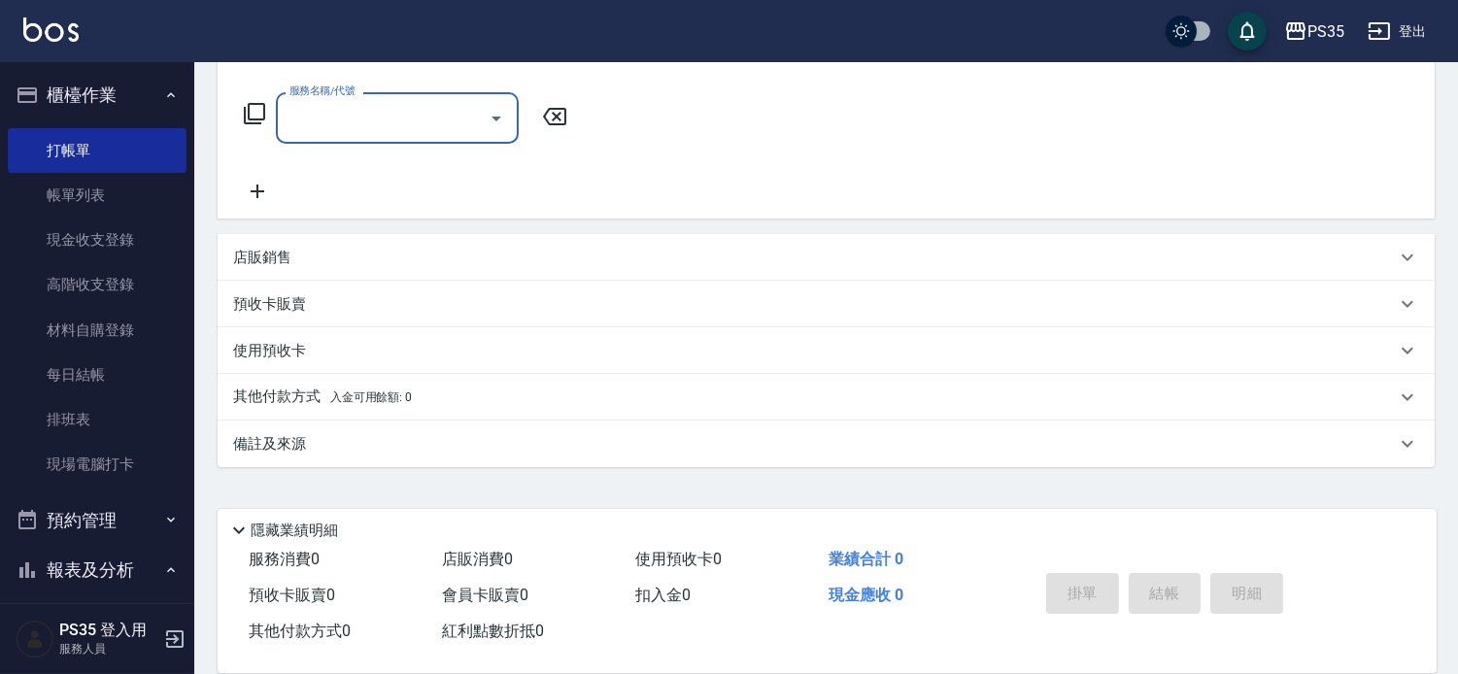
scroll to position [303, 0]
click at [276, 263] on p "店販銷售" at bounding box center [262, 258] width 58 height 20
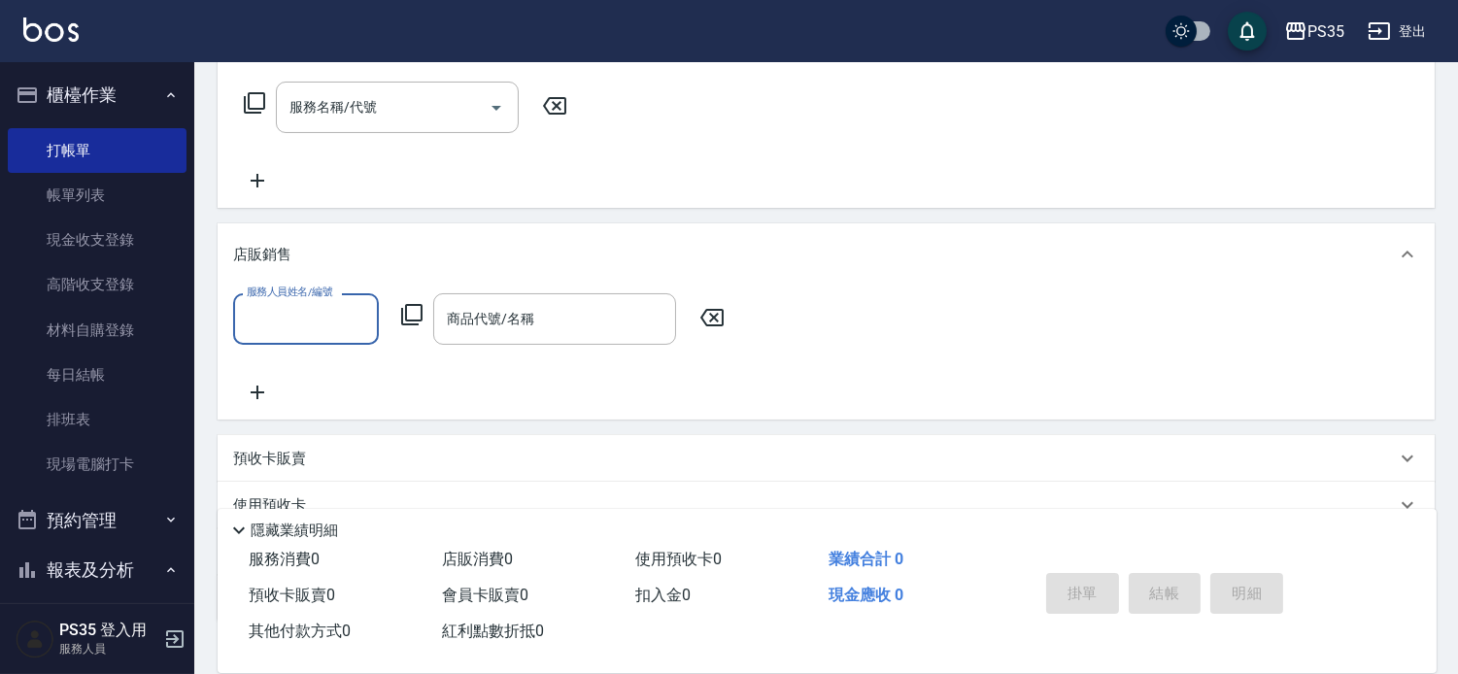
scroll to position [0, 0]
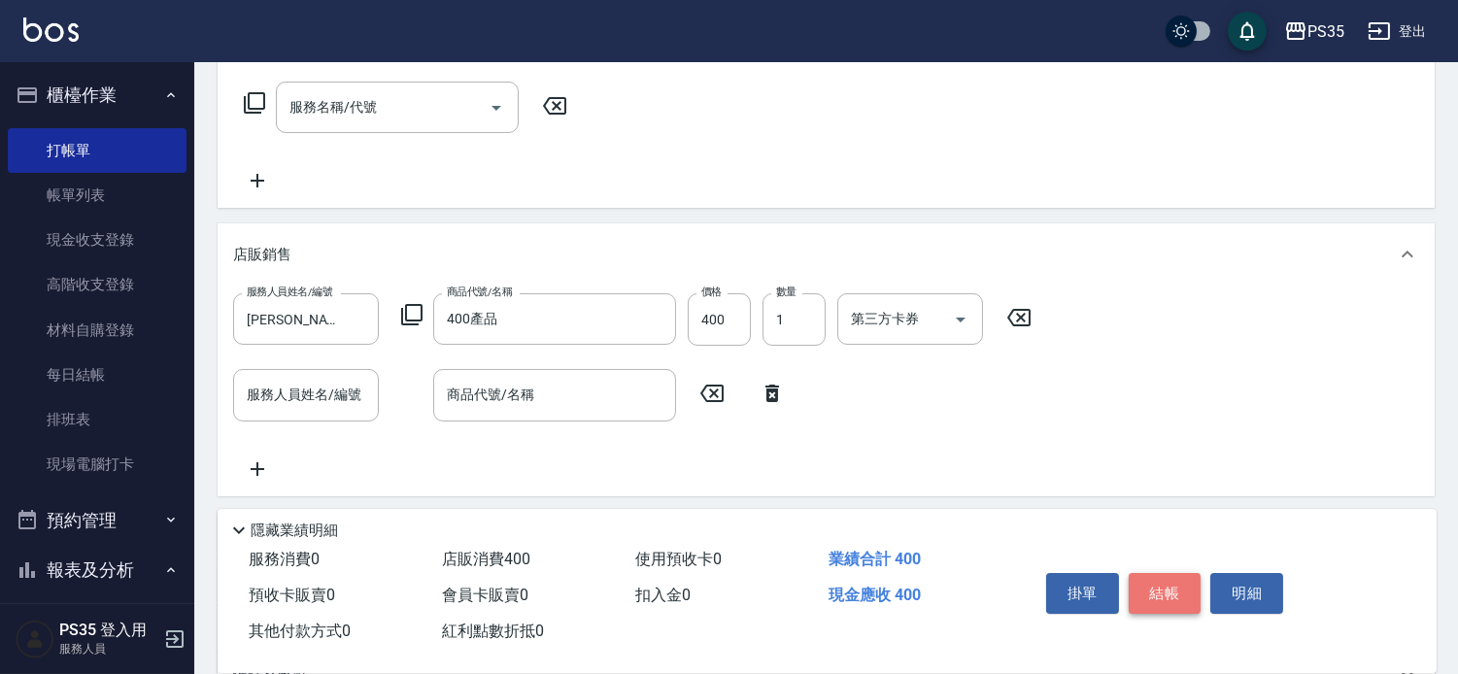
click at [1181, 579] on button "結帳" at bounding box center [1165, 593] width 73 height 41
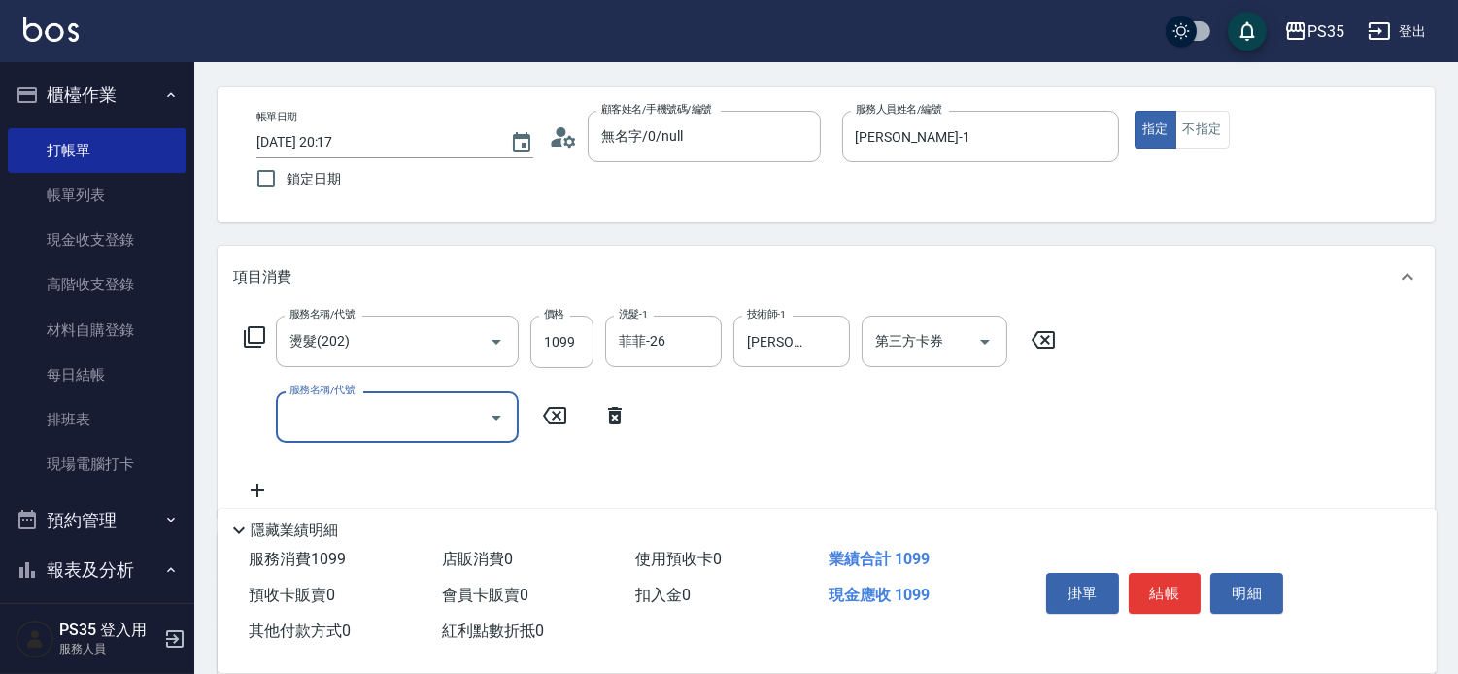
scroll to position [108, 0]
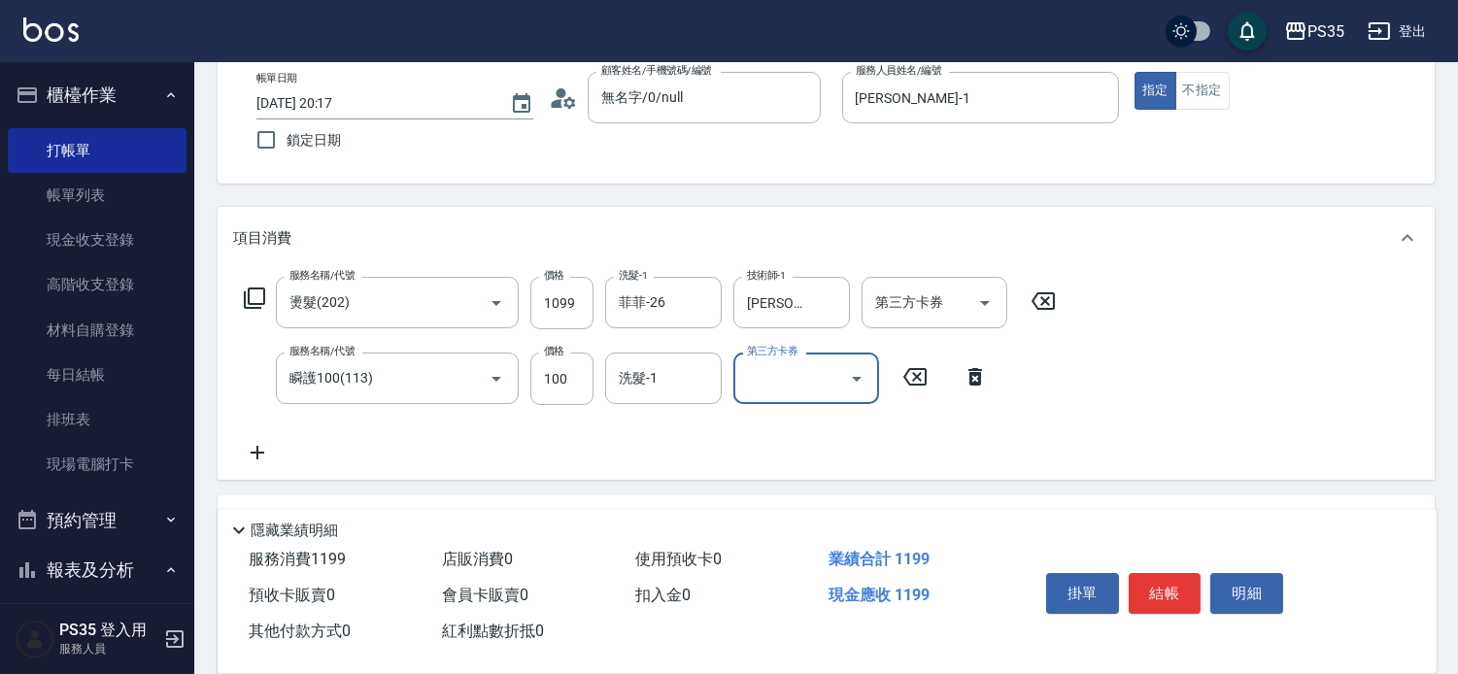
click at [623, 387] on div "洗髮-1 洗髮-1" at bounding box center [663, 378] width 117 height 51
click at [1166, 573] on button "結帳" at bounding box center [1165, 593] width 73 height 41
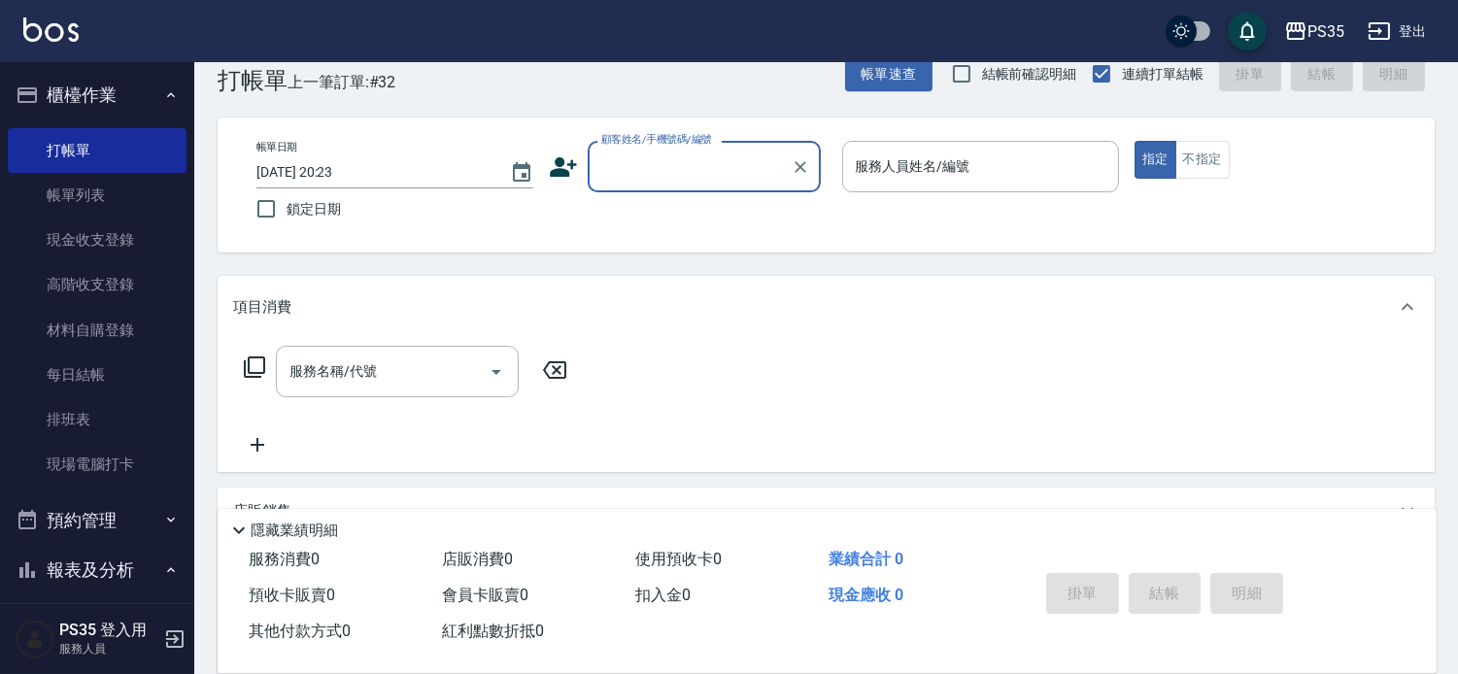
scroll to position [0, 0]
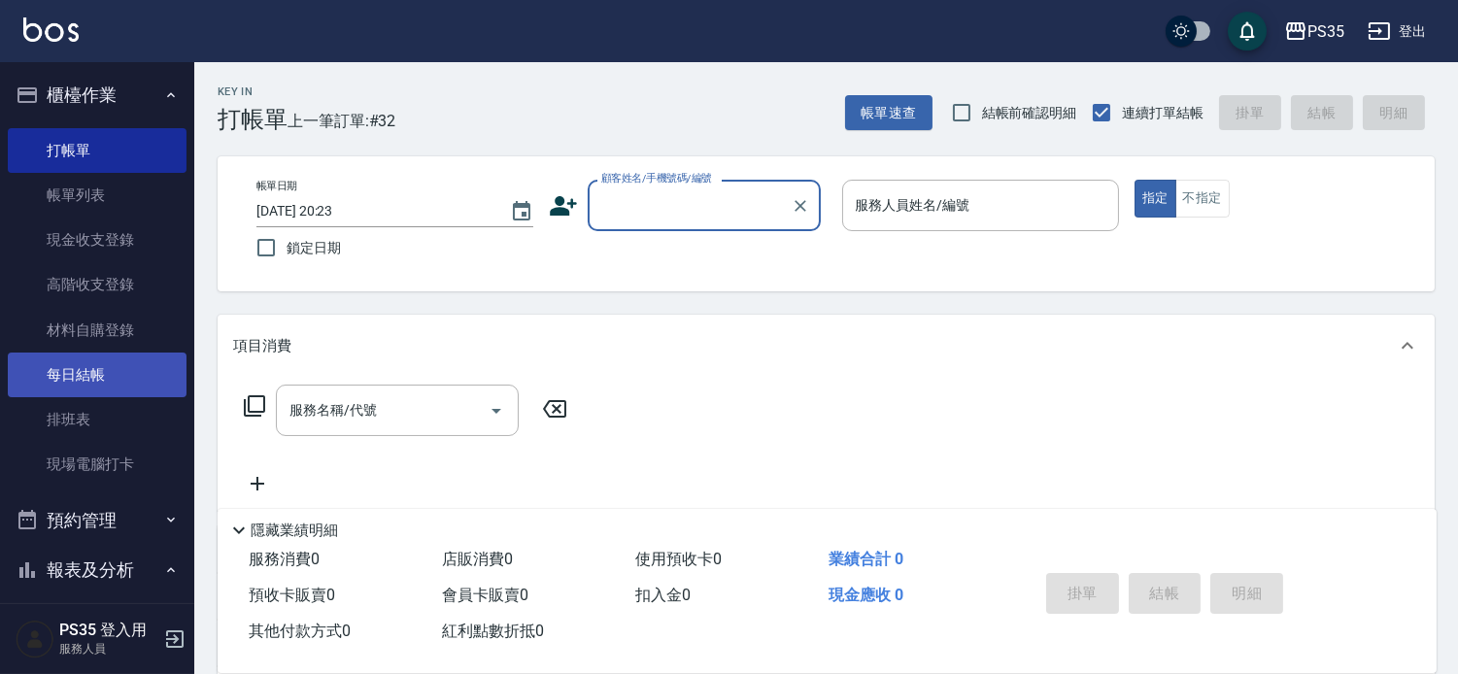
click at [66, 375] on link "每日結帳" at bounding box center [97, 375] width 179 height 45
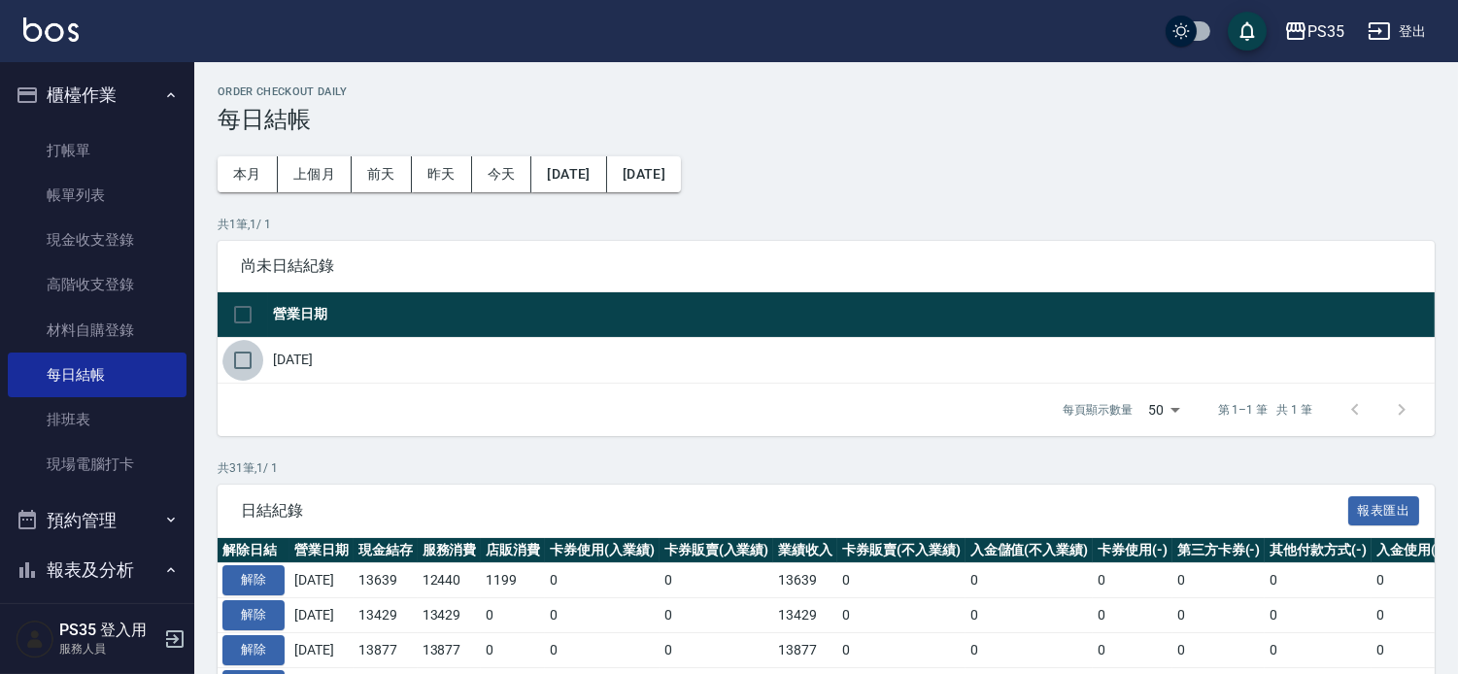
click at [234, 370] on input "checkbox" at bounding box center [242, 360] width 41 height 41
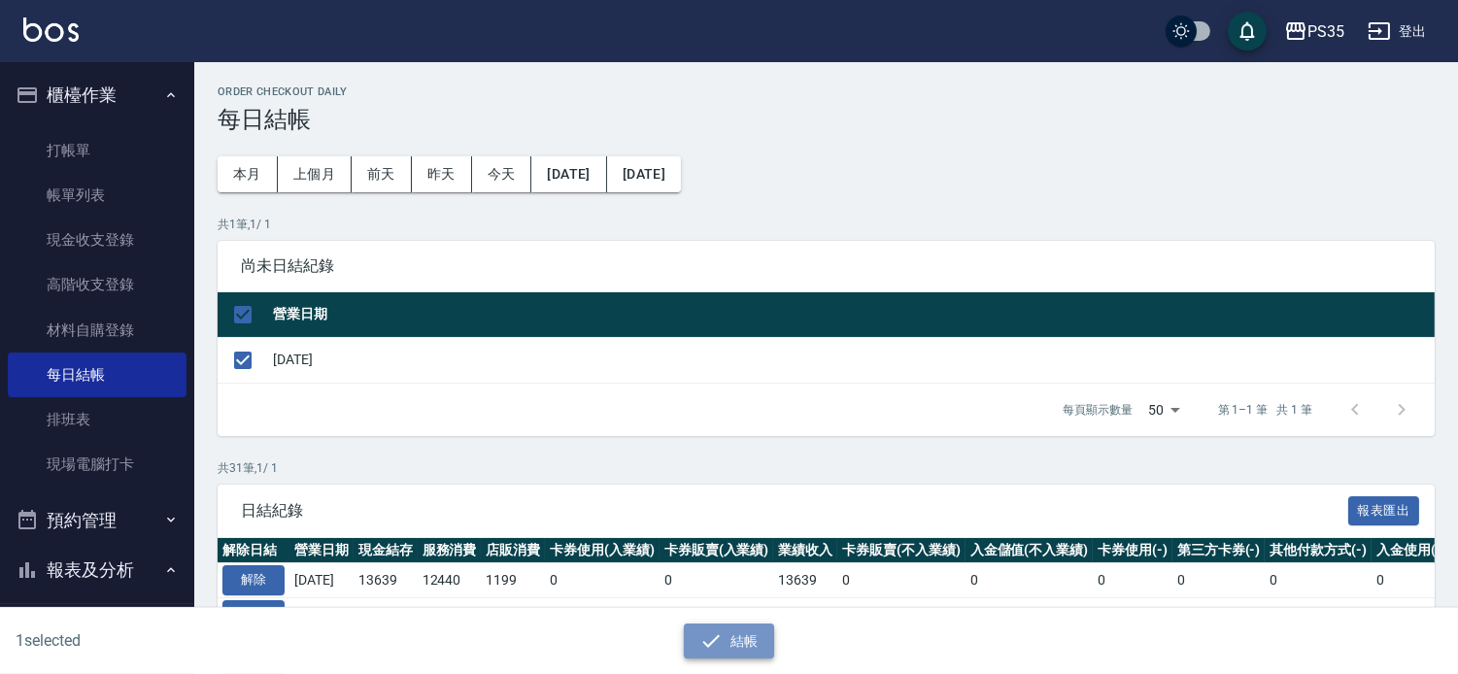
click at [711, 631] on icon "button" at bounding box center [710, 640] width 23 height 23
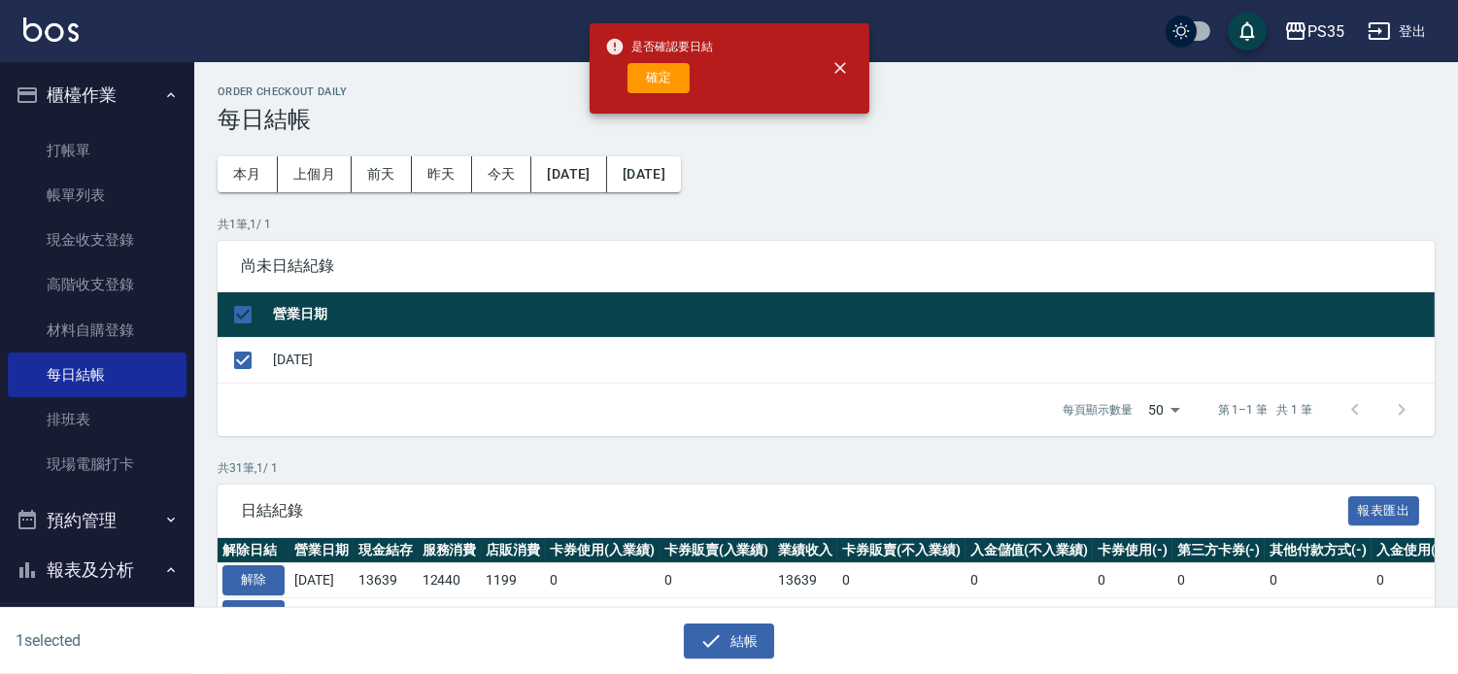
drag, startPoint x: 668, startPoint y: 81, endPoint x: 645, endPoint y: 83, distance: 23.4
click at [651, 83] on button "確定" at bounding box center [658, 78] width 62 height 30
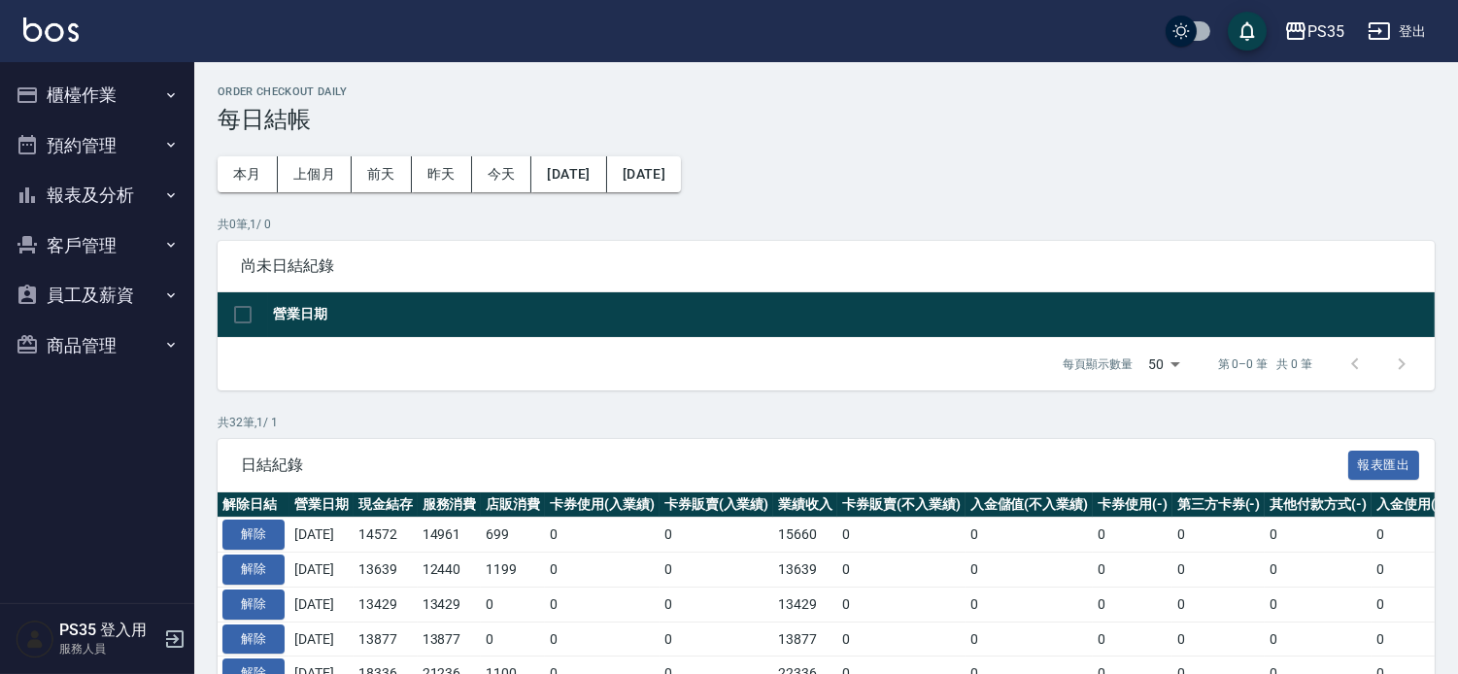
click at [89, 190] on button "報表及分析" at bounding box center [97, 195] width 179 height 51
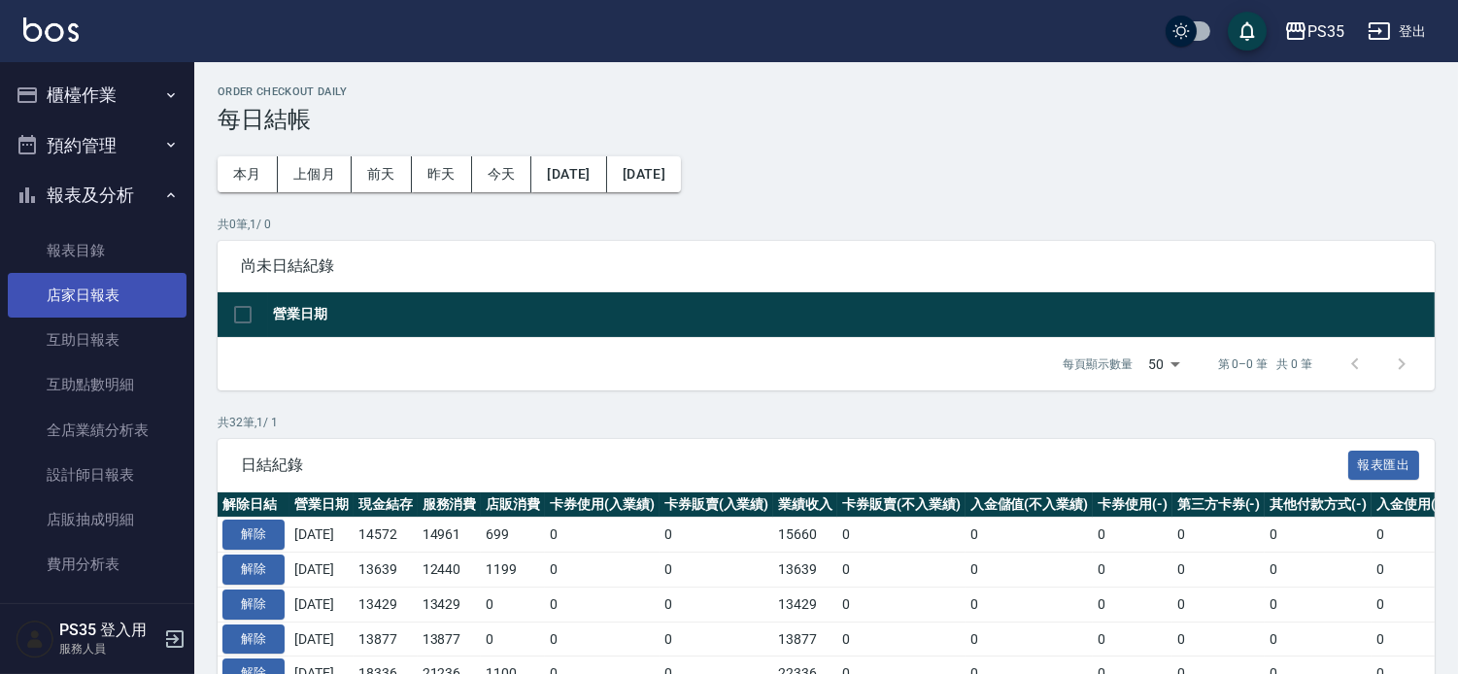
click at [90, 294] on link "店家日報表" at bounding box center [97, 295] width 179 height 45
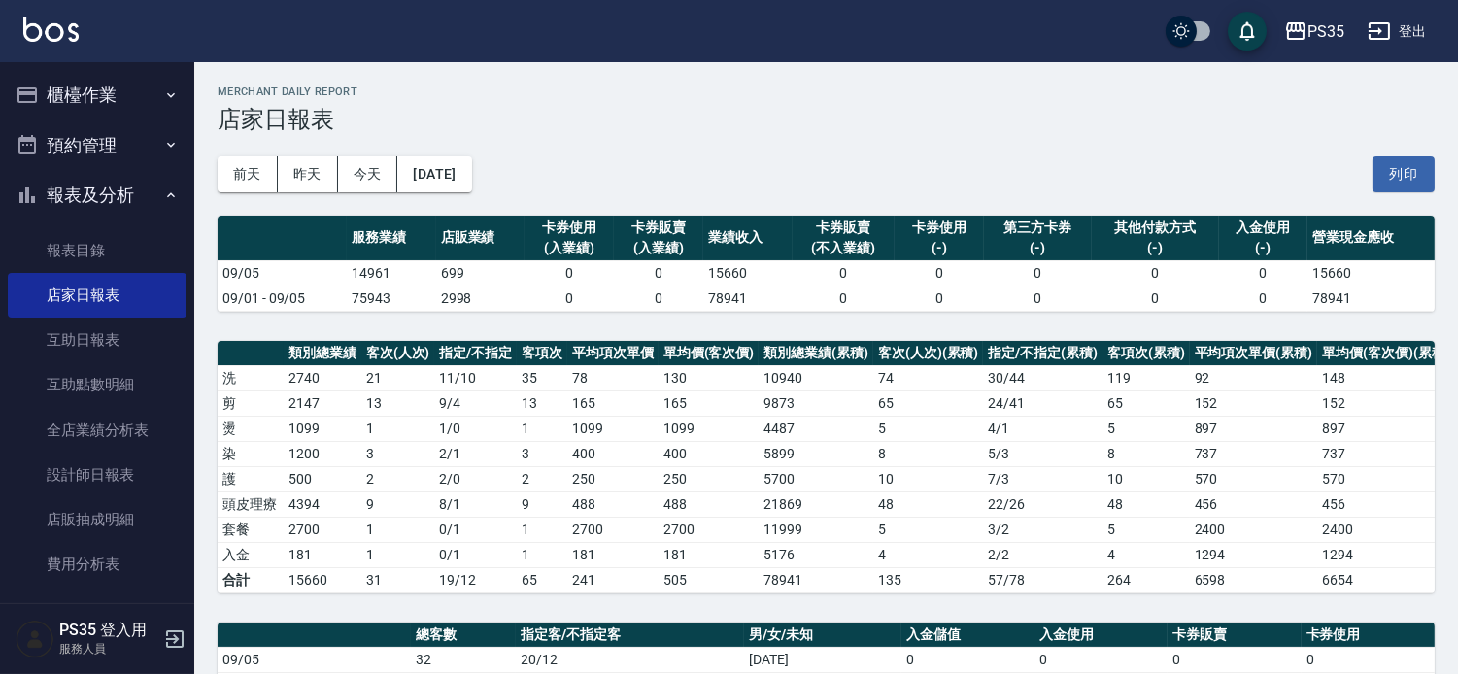
click at [73, 84] on button "櫃檯作業" at bounding box center [97, 95] width 179 height 51
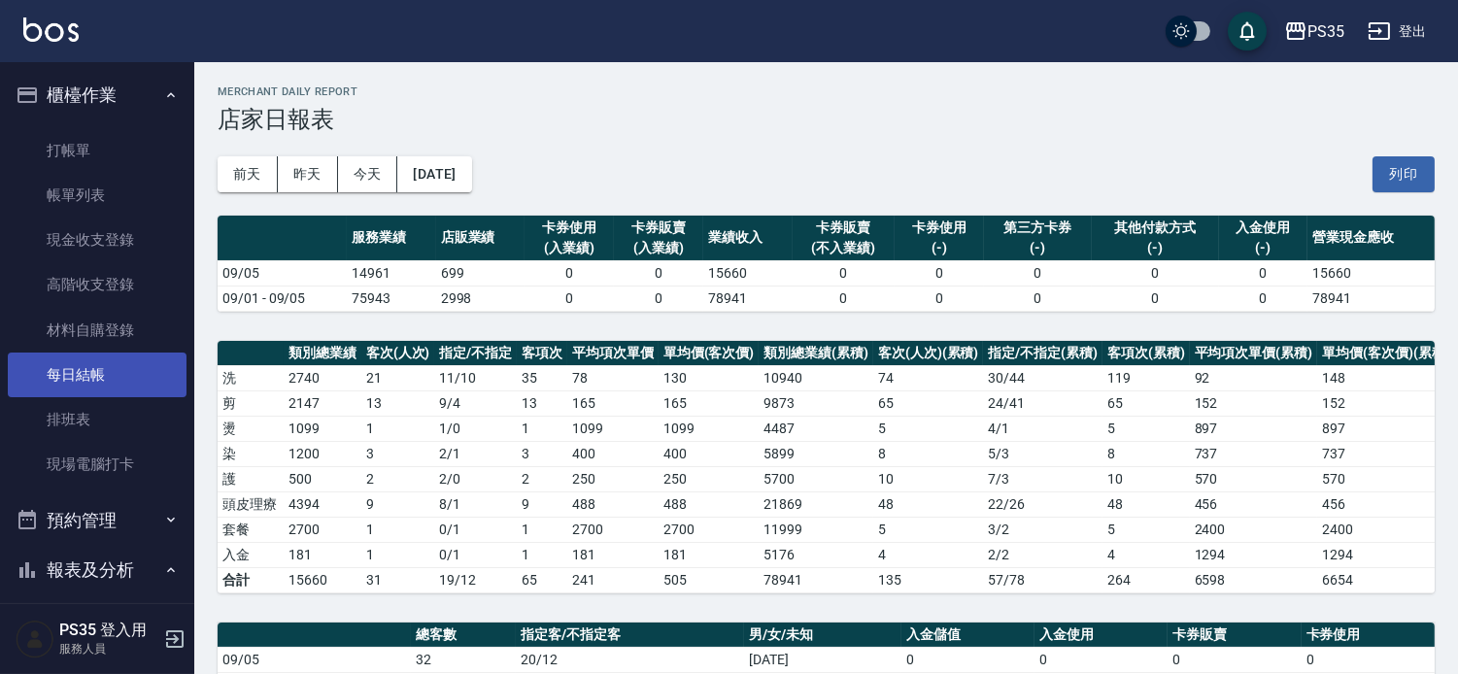
click at [62, 377] on link "每日結帳" at bounding box center [97, 375] width 179 height 45
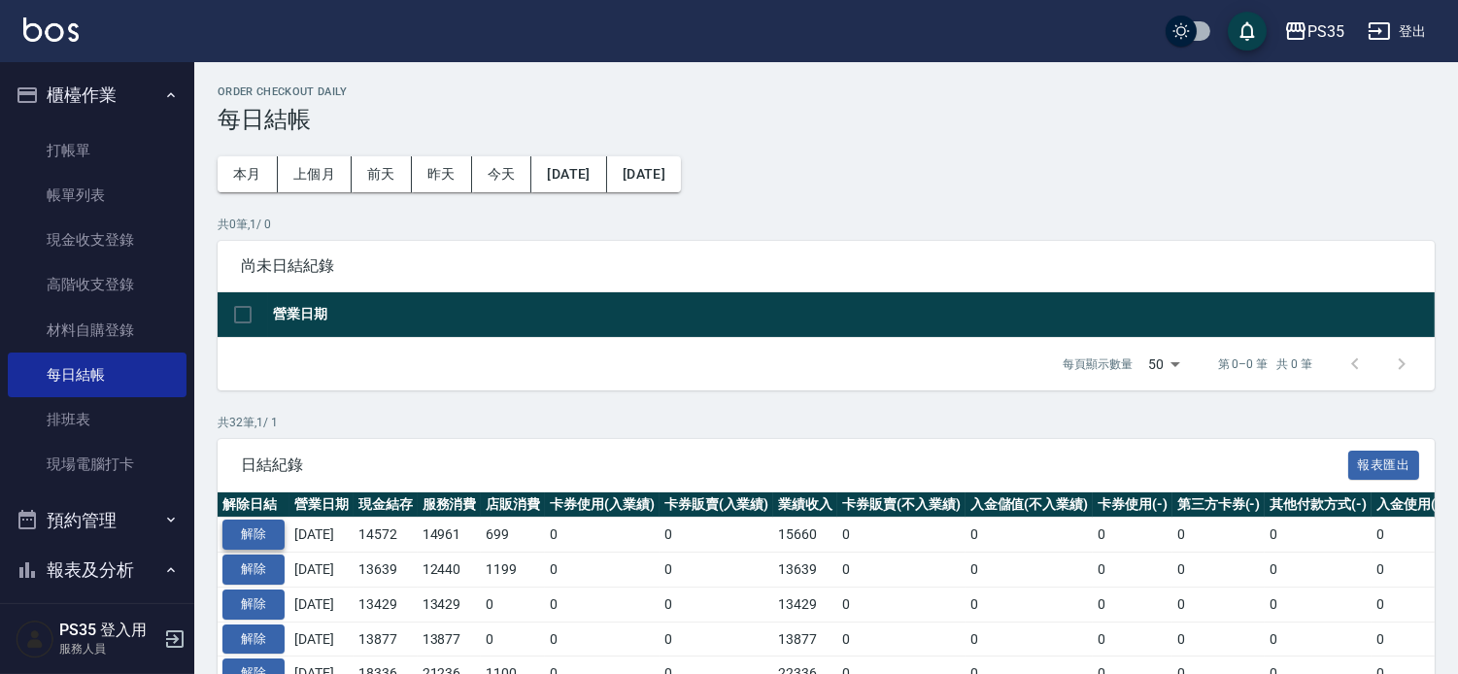
click at [230, 550] on button "解除" at bounding box center [253, 535] width 62 height 30
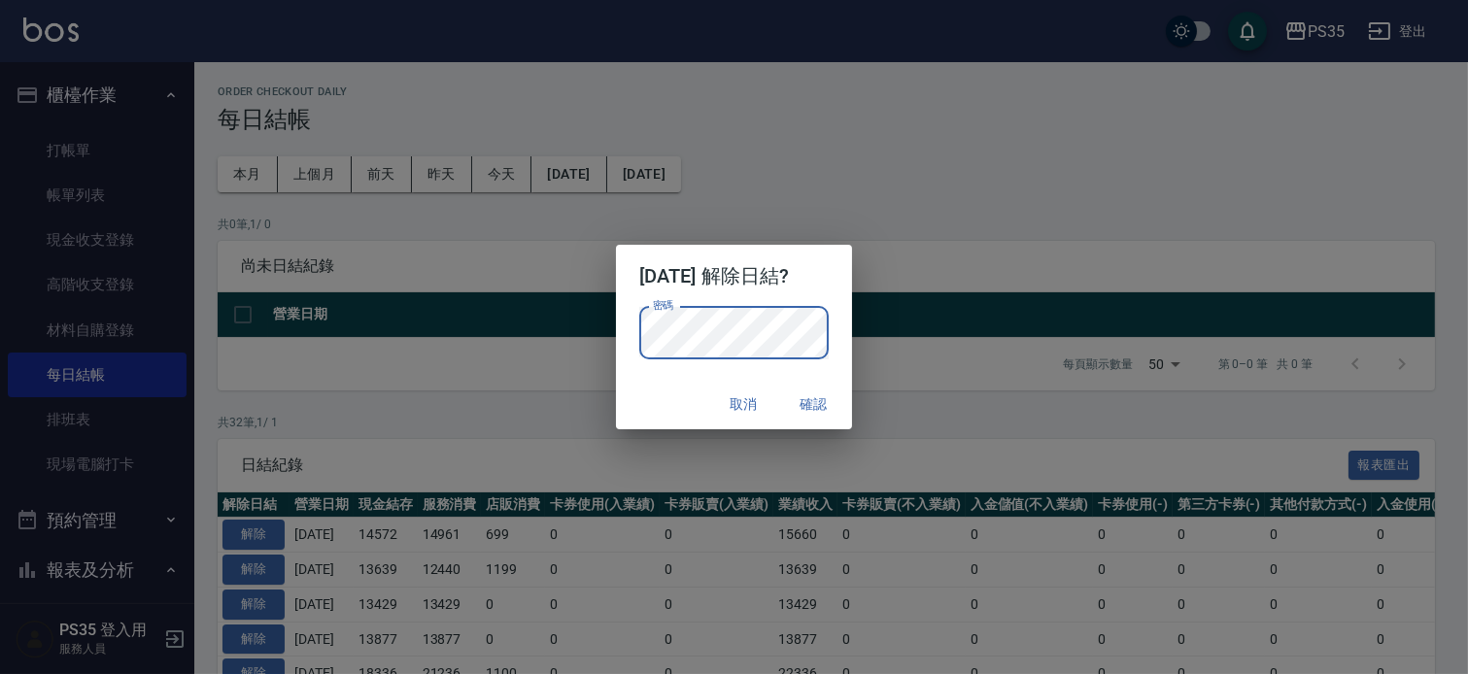
click at [844, 409] on button "確認" at bounding box center [813, 405] width 62 height 36
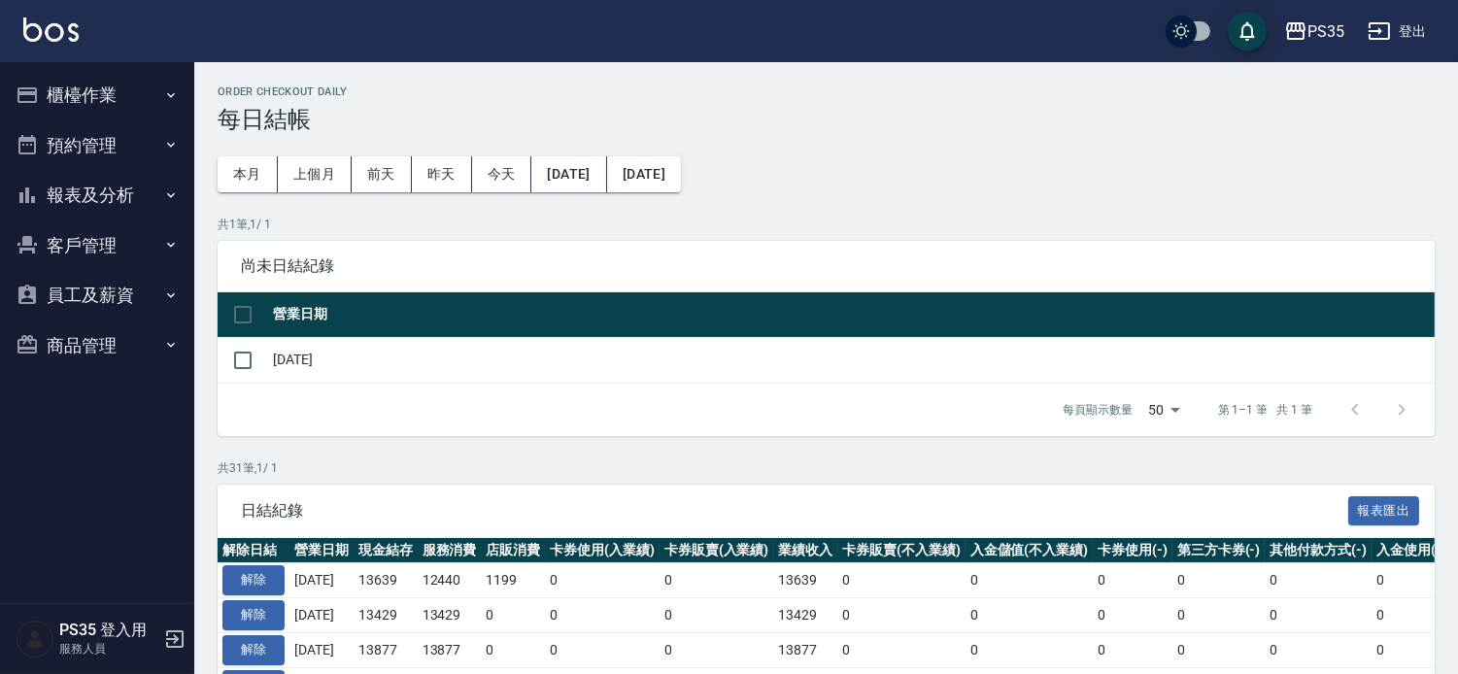
click at [89, 94] on button "櫃檯作業" at bounding box center [97, 95] width 179 height 51
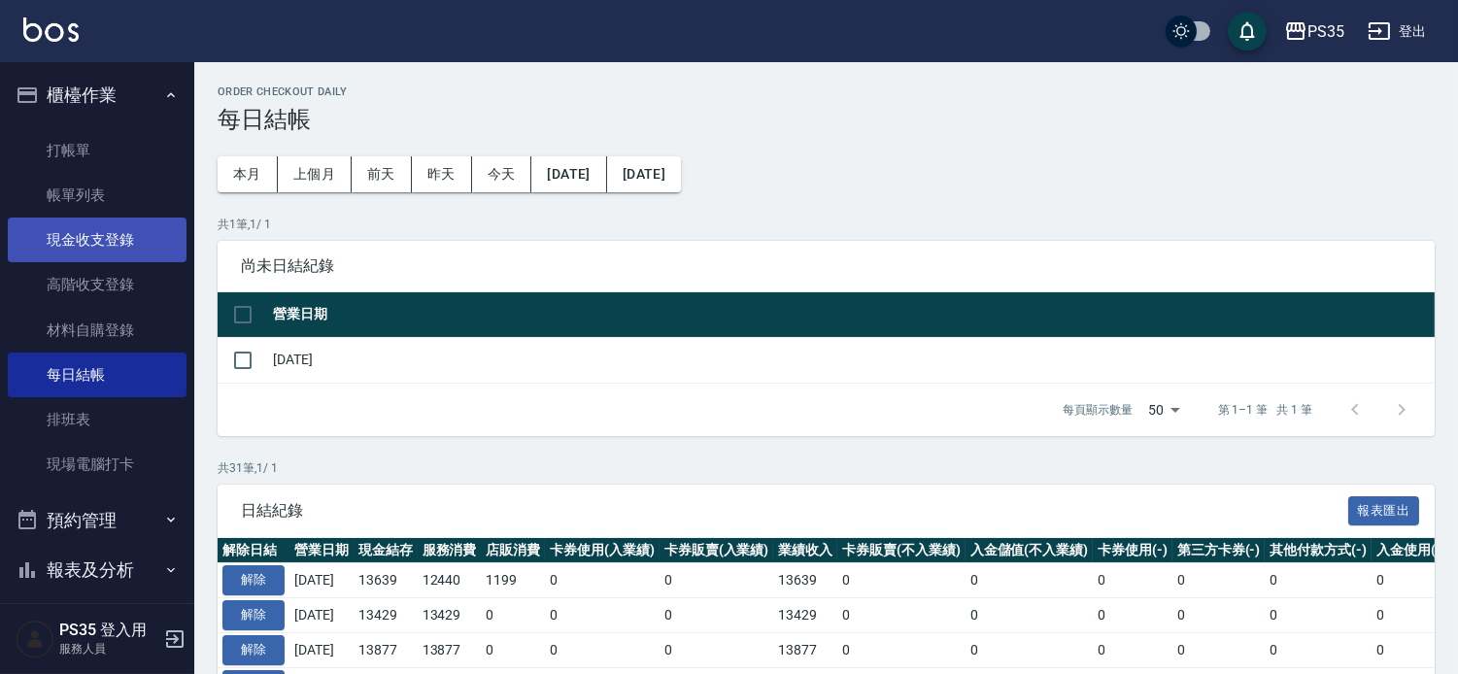
click at [92, 238] on link "現金收支登錄" at bounding box center [97, 240] width 179 height 45
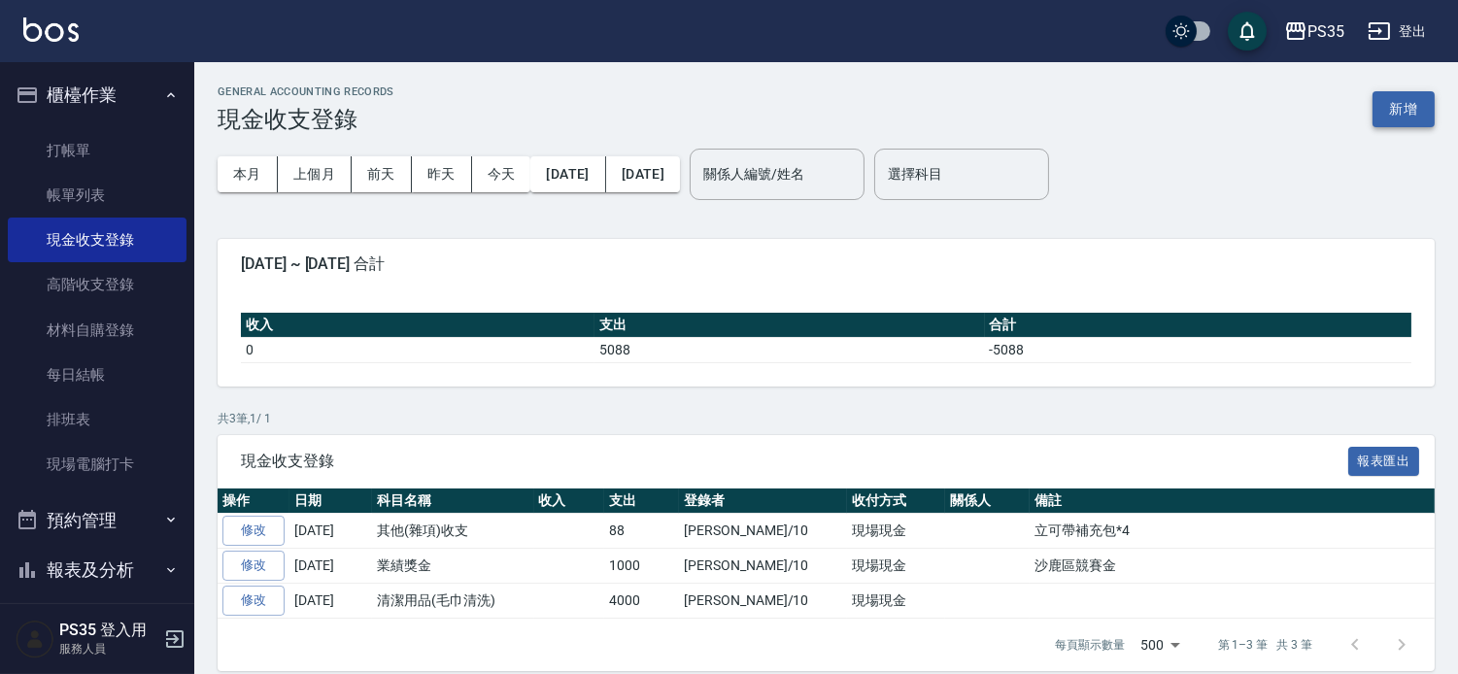
click at [1411, 108] on button "新增" at bounding box center [1403, 109] width 62 height 36
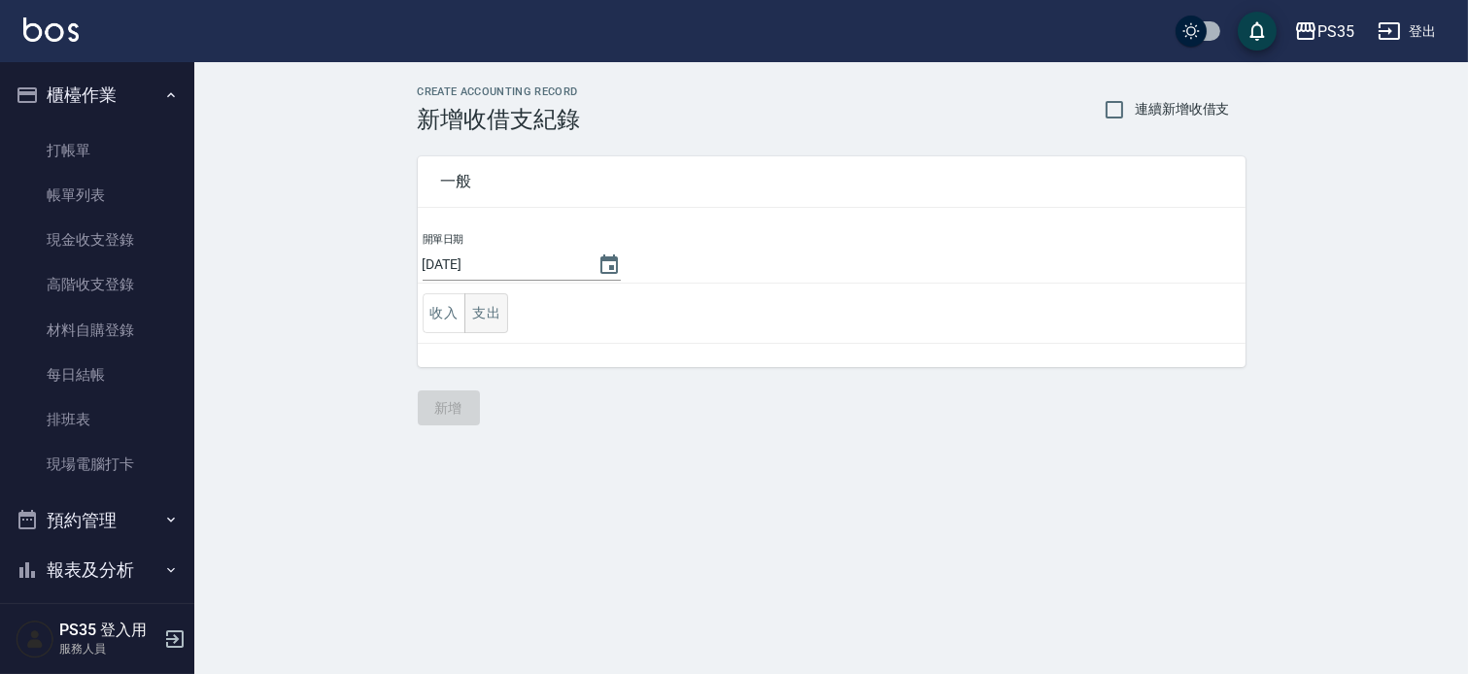
click at [484, 318] on button "支出" at bounding box center [486, 313] width 44 height 40
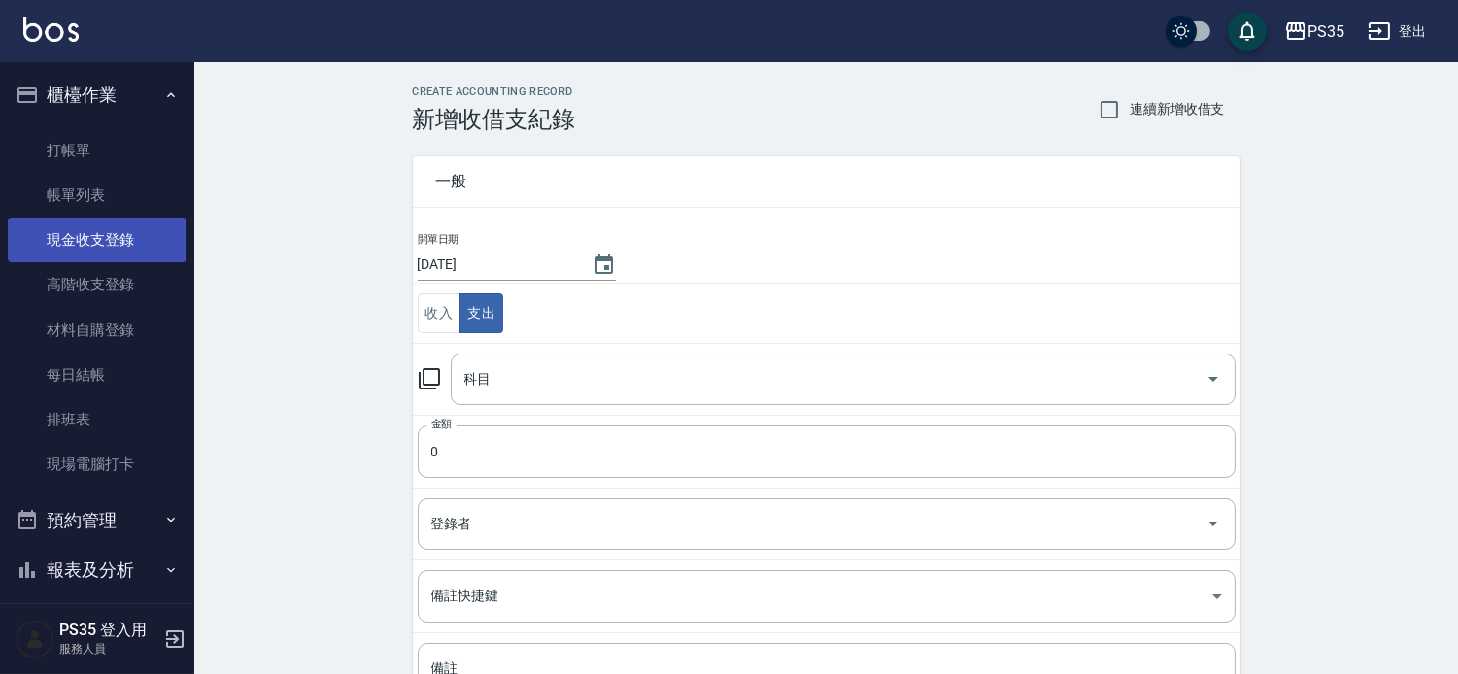
click at [92, 240] on link "現金收支登錄" at bounding box center [97, 240] width 179 height 45
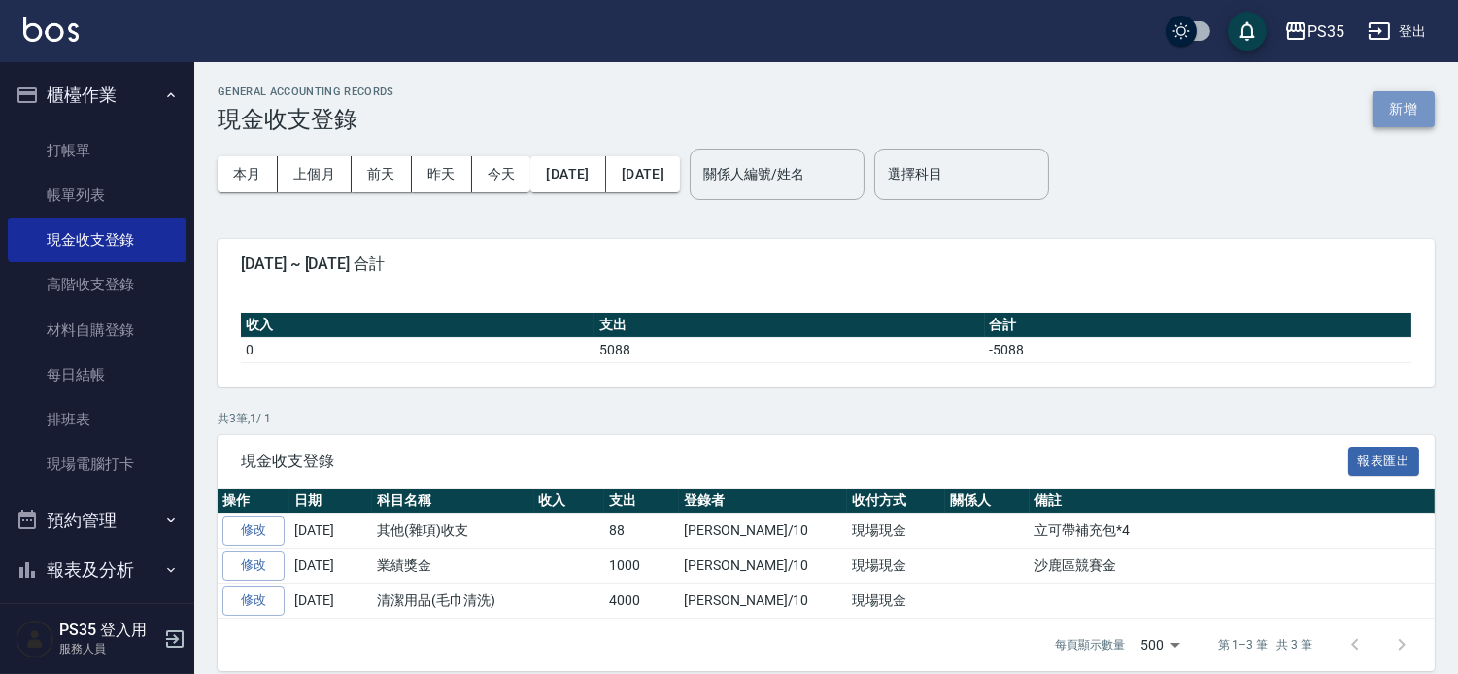
click at [1400, 100] on button "新增" at bounding box center [1403, 109] width 62 height 36
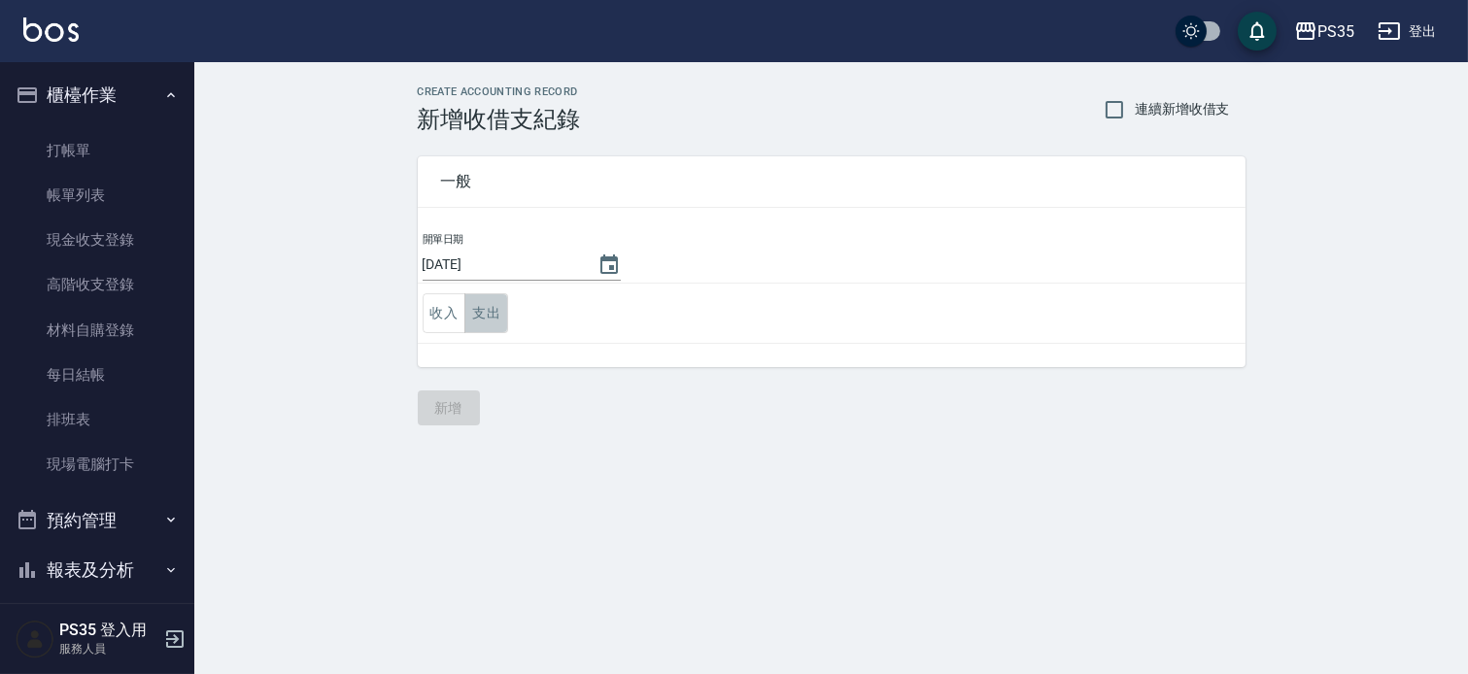
click at [490, 315] on button "支出" at bounding box center [486, 313] width 44 height 40
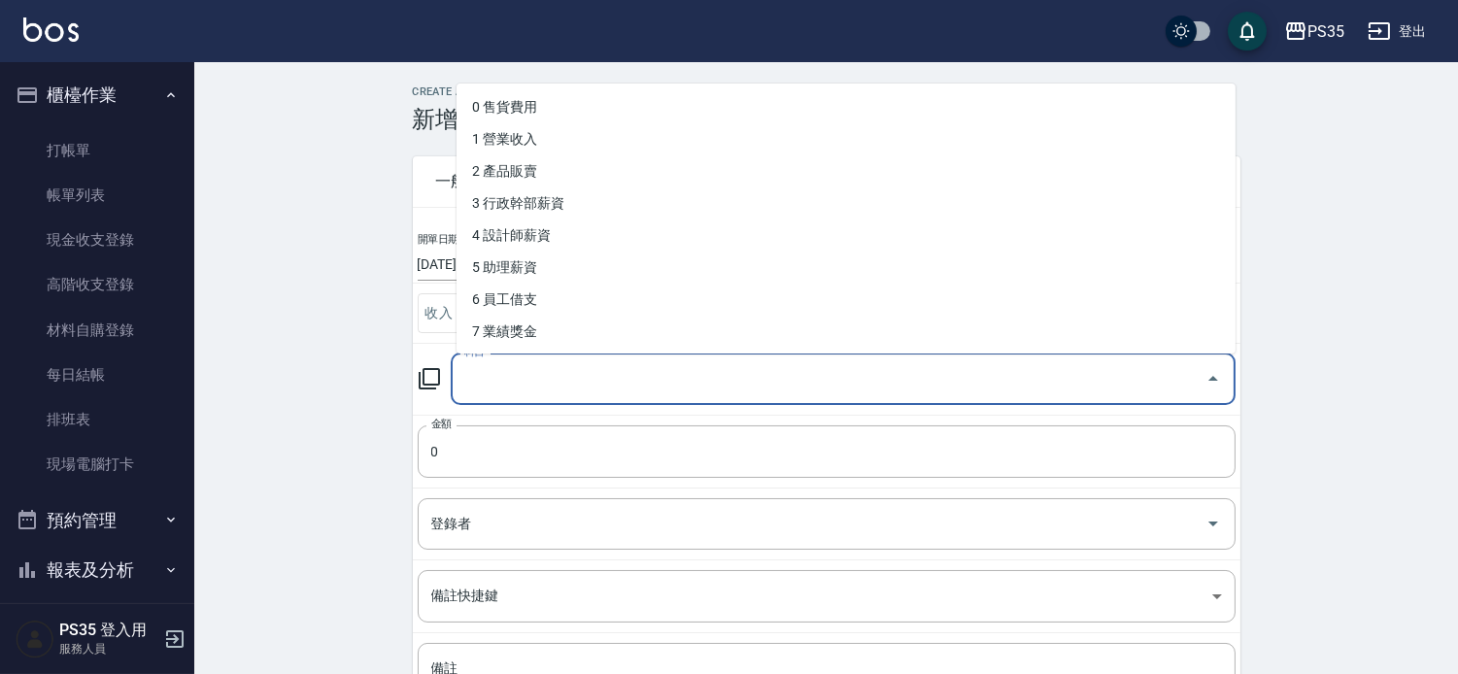
click at [499, 391] on input "科目" at bounding box center [828, 379] width 738 height 34
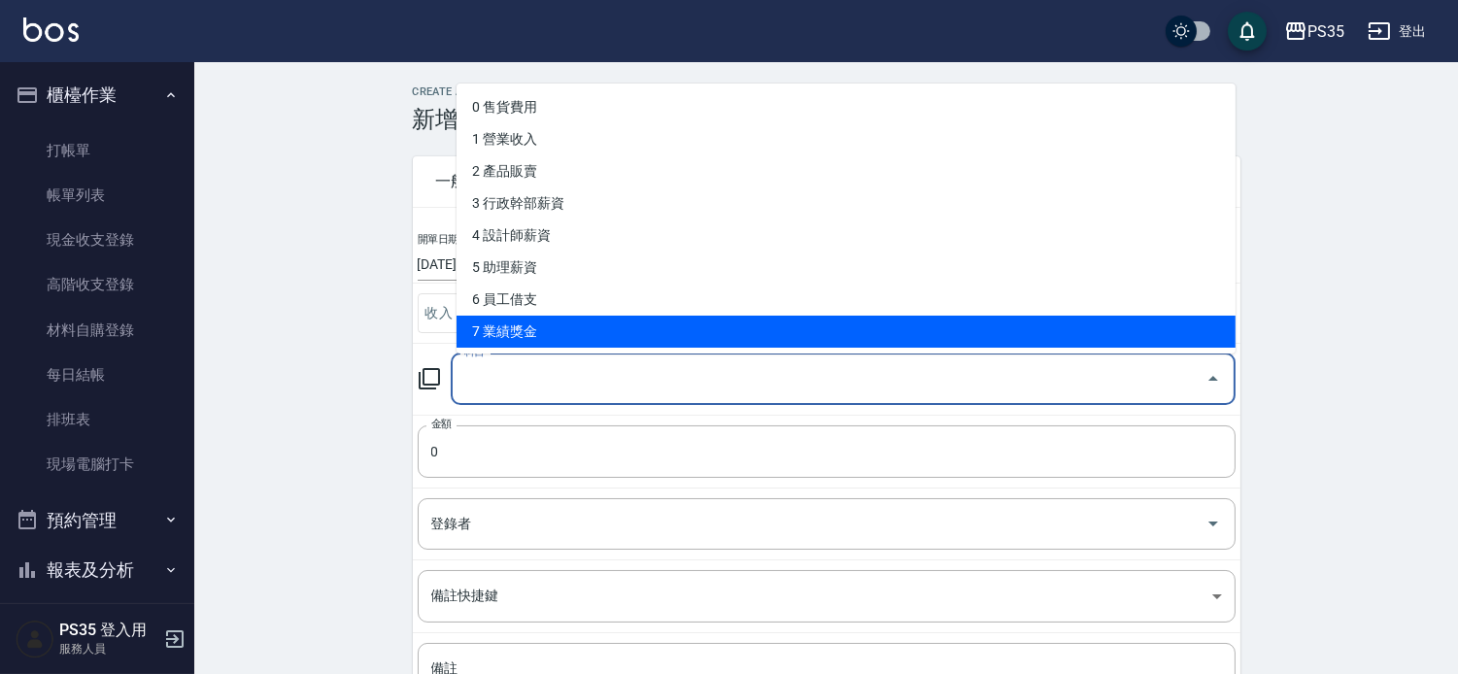
click at [510, 321] on li "7 業績獎金" at bounding box center [845, 332] width 779 height 32
type input "7 業績獎金"
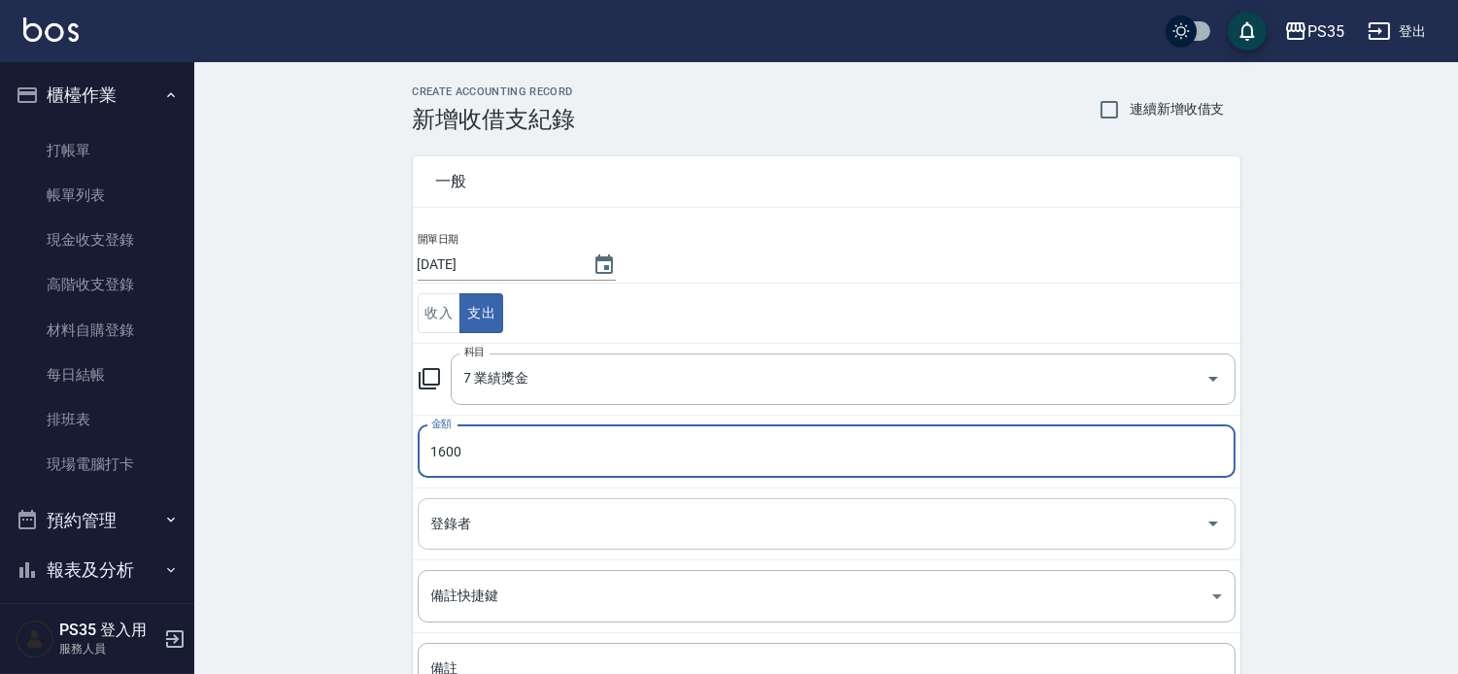
type input "1600"
click at [527, 538] on input "登錄者" at bounding box center [811, 524] width 771 height 34
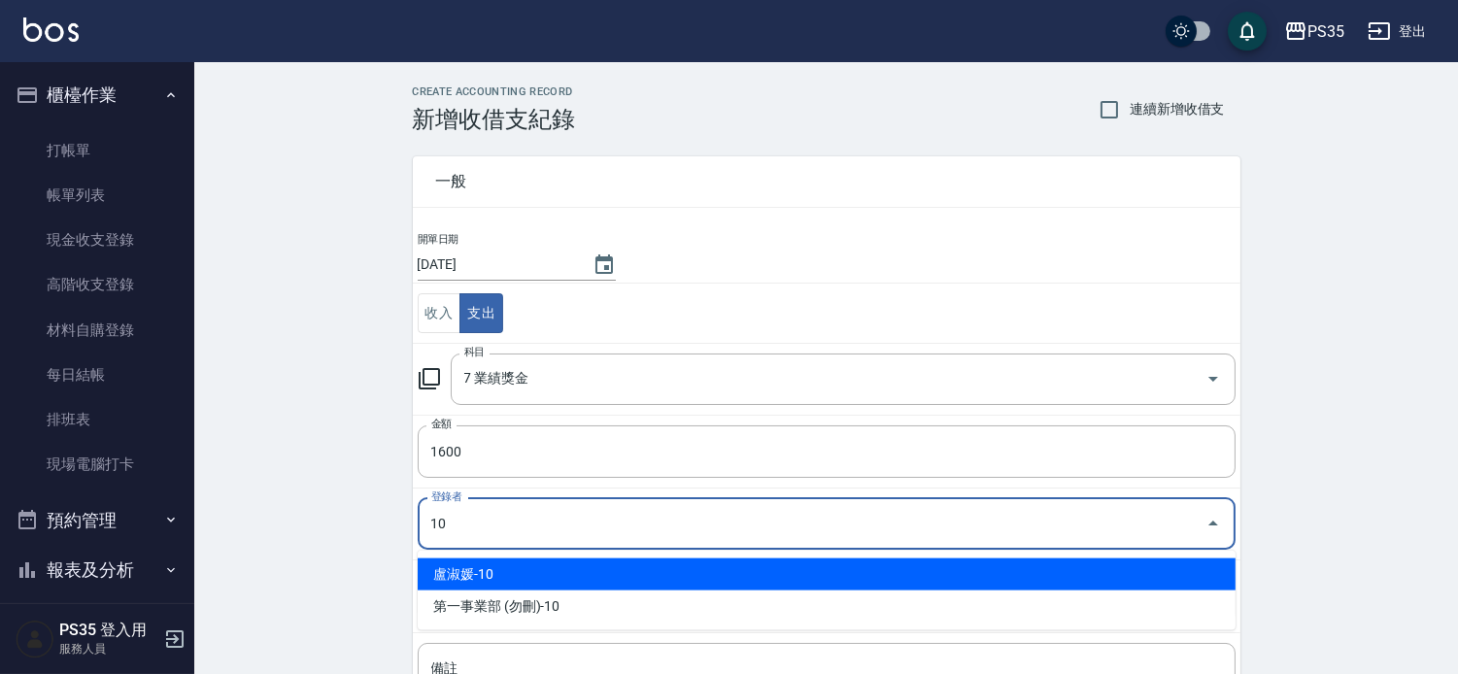
type input "盧淑媛-10"
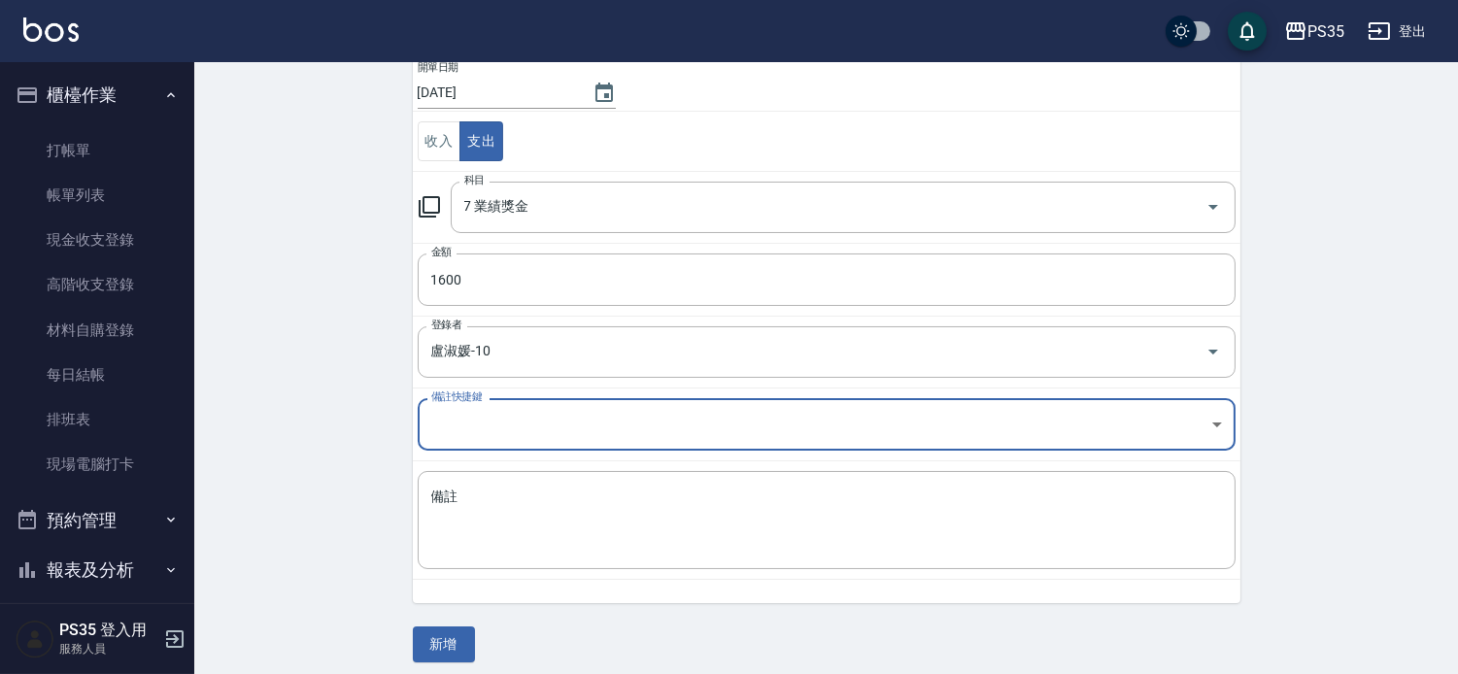
scroll to position [183, 0]
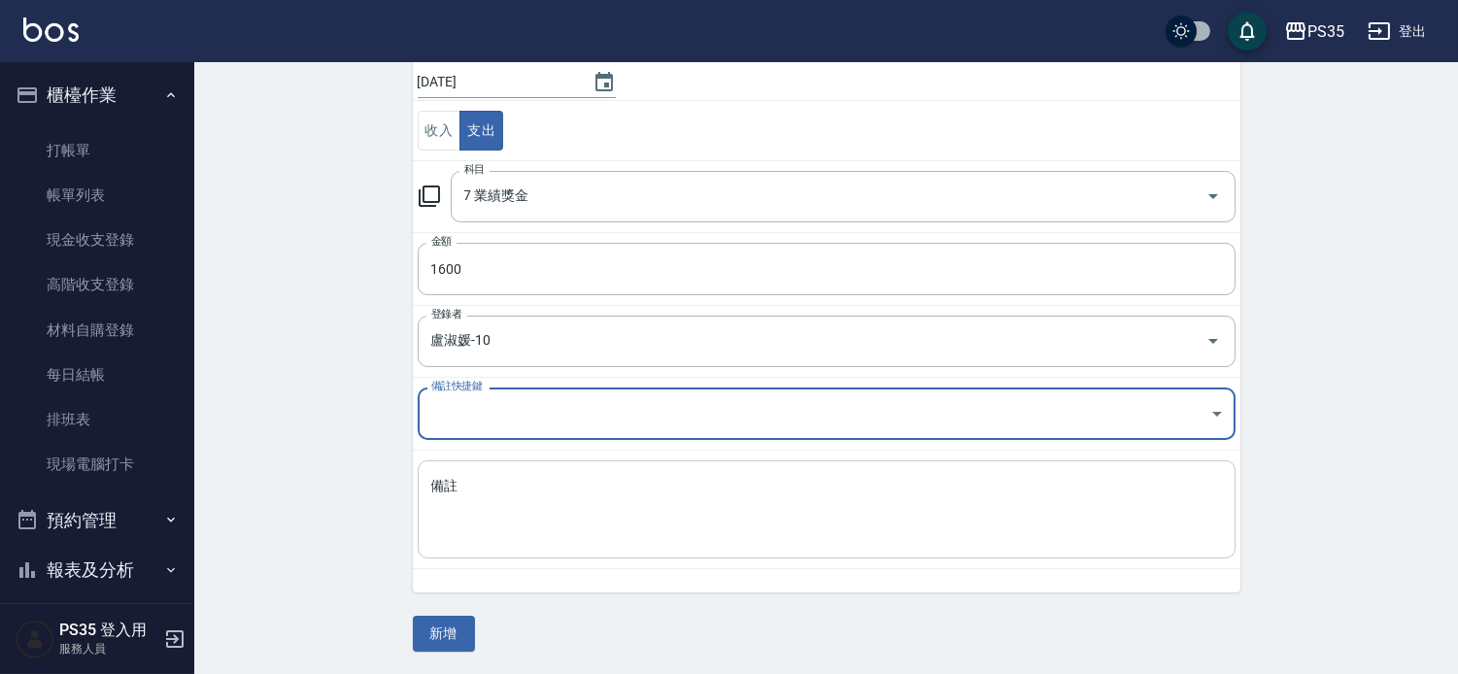
click at [483, 498] on textarea "備註" at bounding box center [826, 510] width 791 height 66
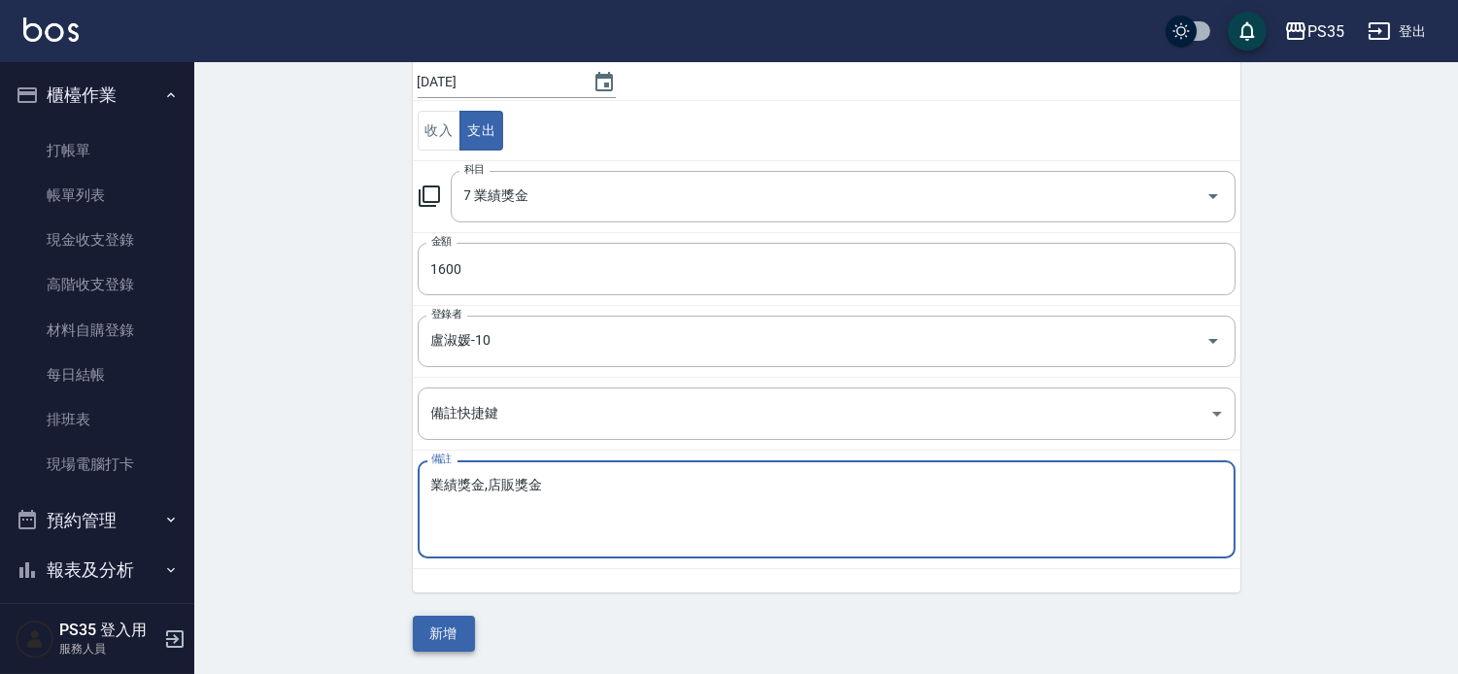
type textarea "業績獎金,店販獎金"
click at [433, 632] on button "新增" at bounding box center [444, 634] width 62 height 36
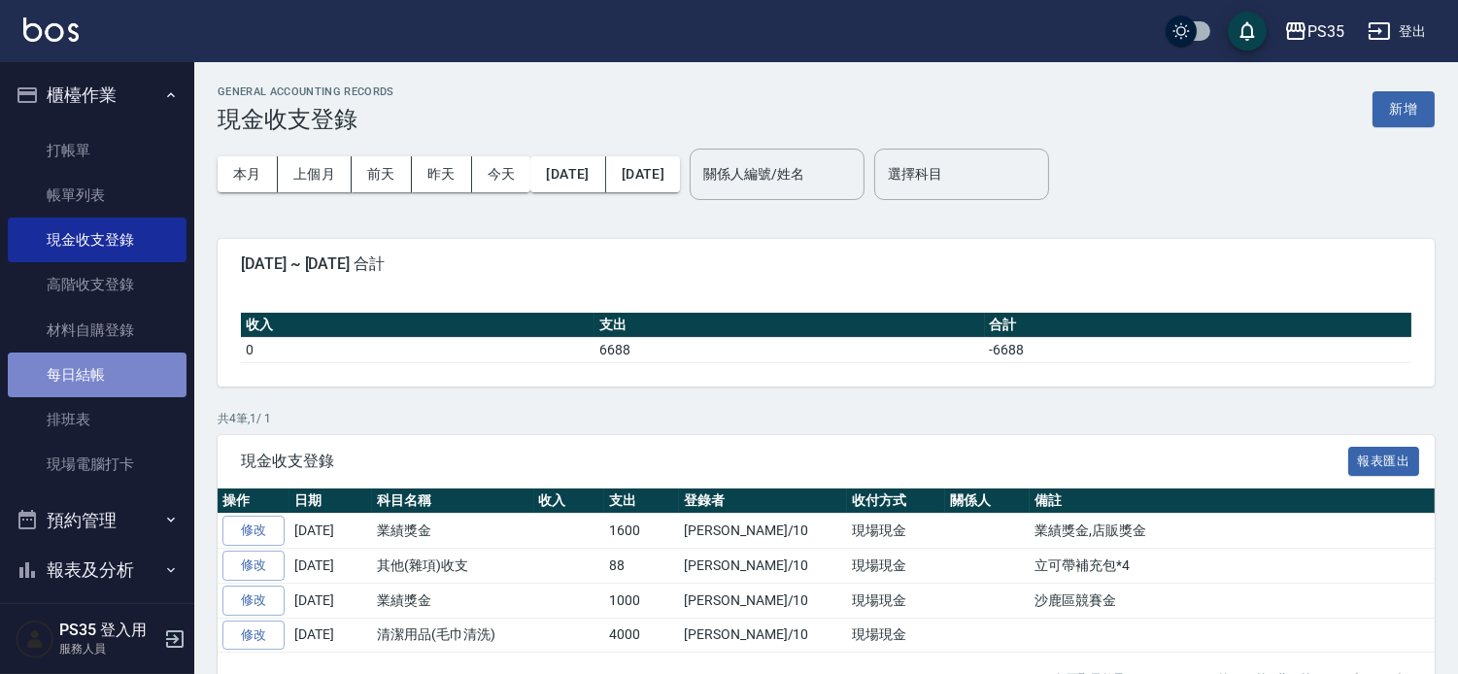
click at [107, 379] on link "每日結帳" at bounding box center [97, 375] width 179 height 45
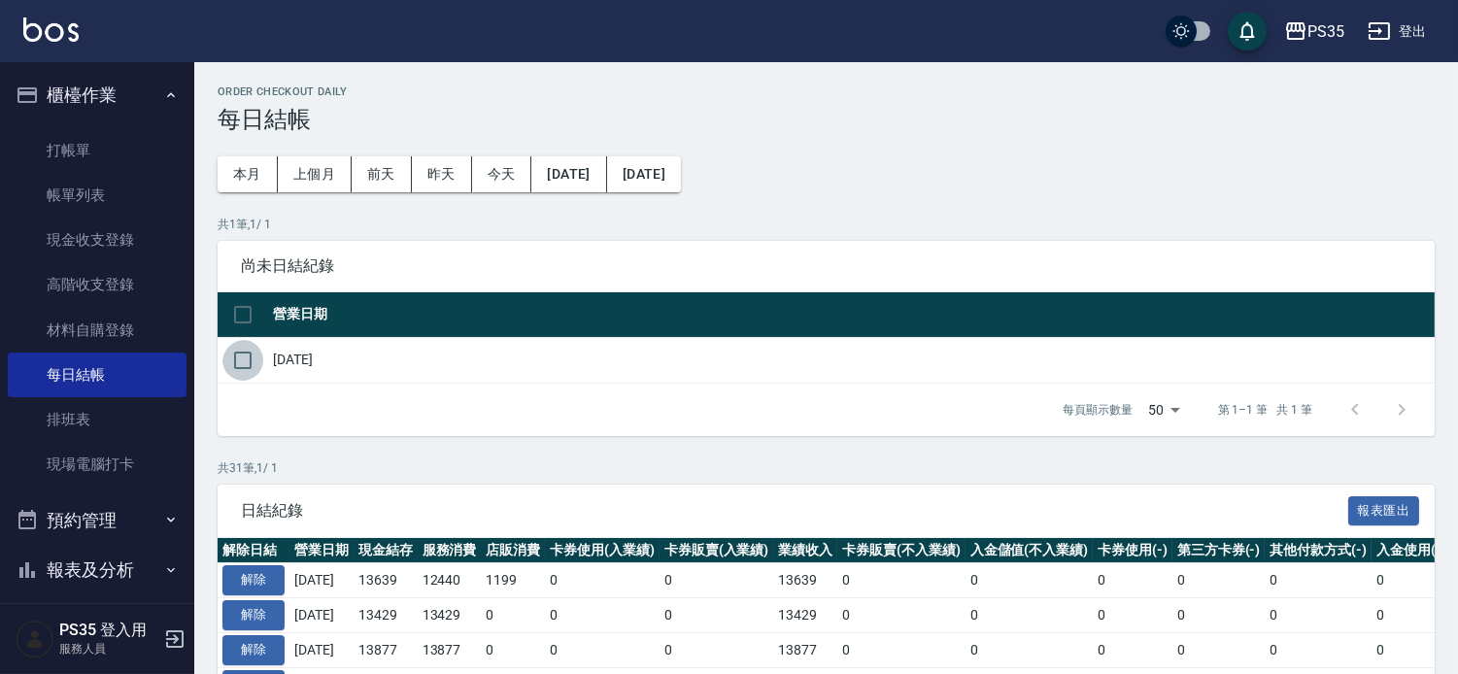
click at [246, 366] on input "checkbox" at bounding box center [242, 360] width 41 height 41
checkbox input "true"
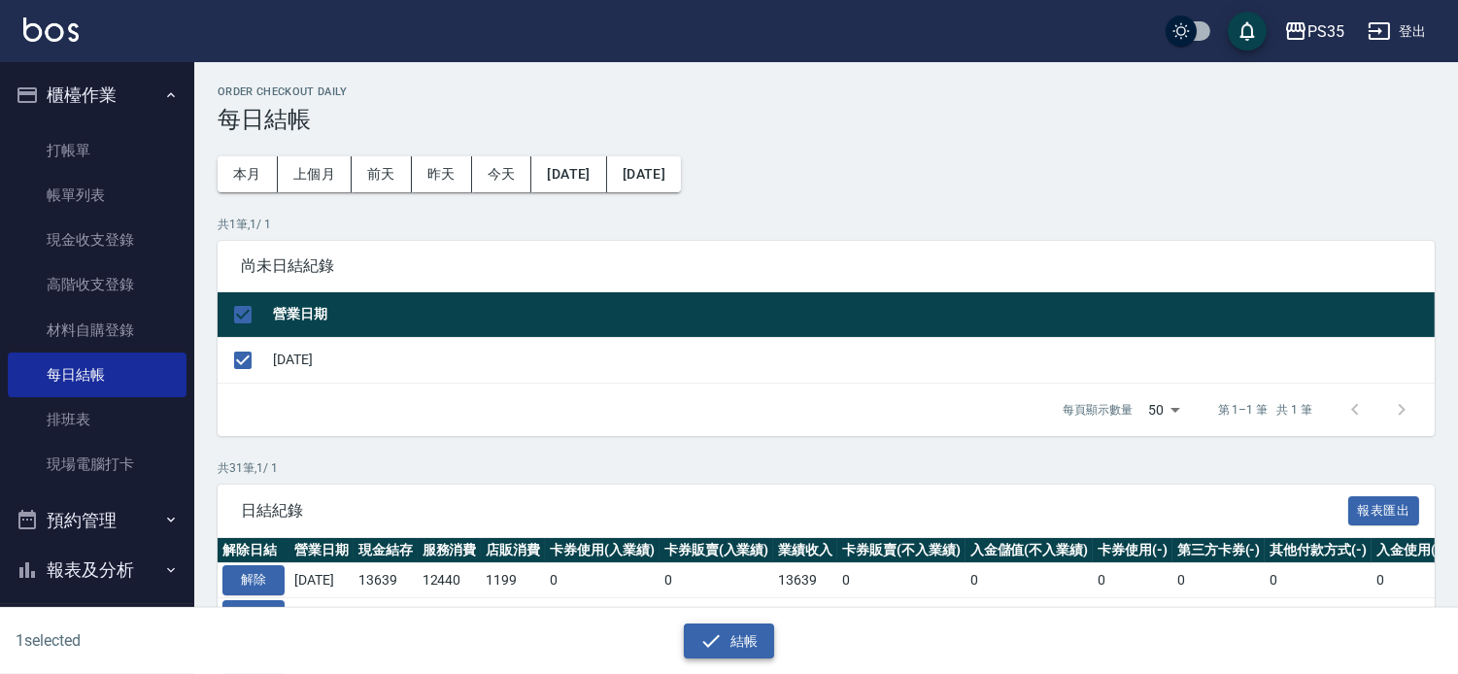
click at [742, 641] on button "結帳" at bounding box center [729, 642] width 90 height 36
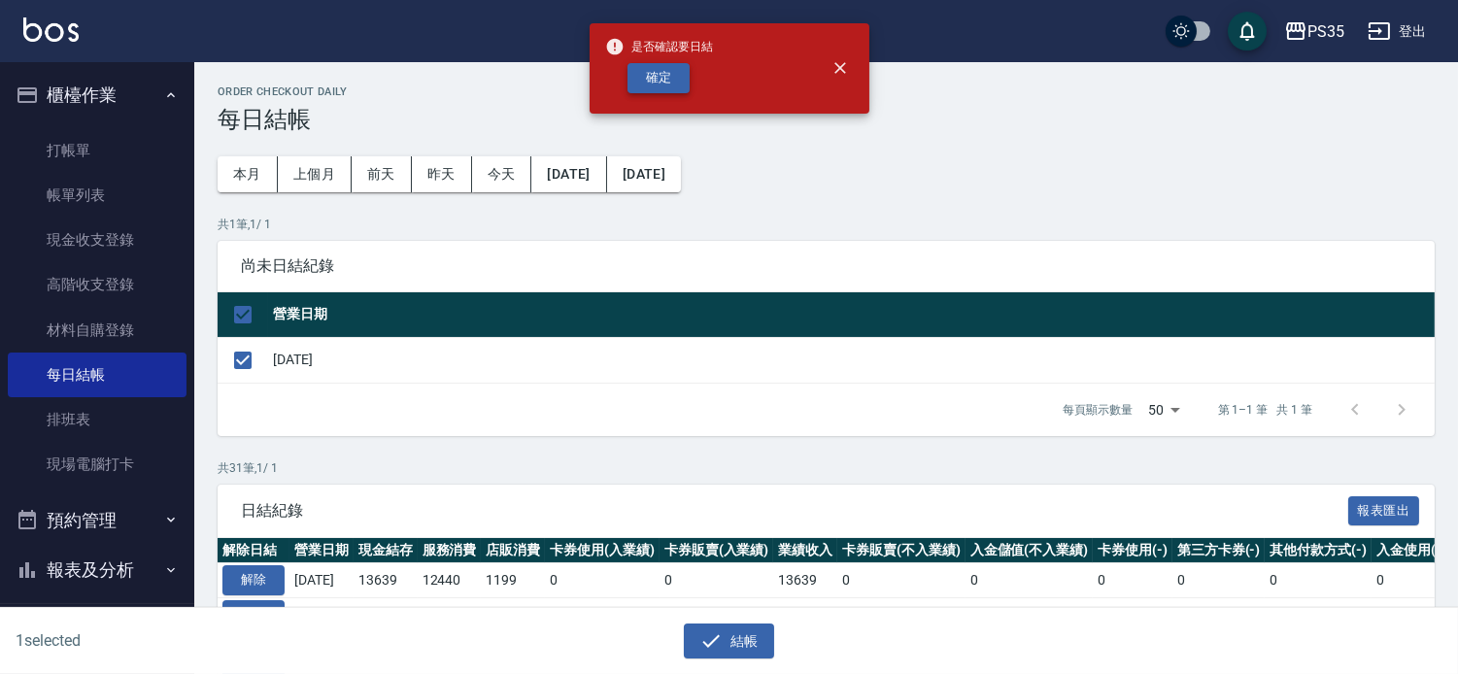
click at [647, 79] on button "確定" at bounding box center [658, 78] width 62 height 30
checkbox input "false"
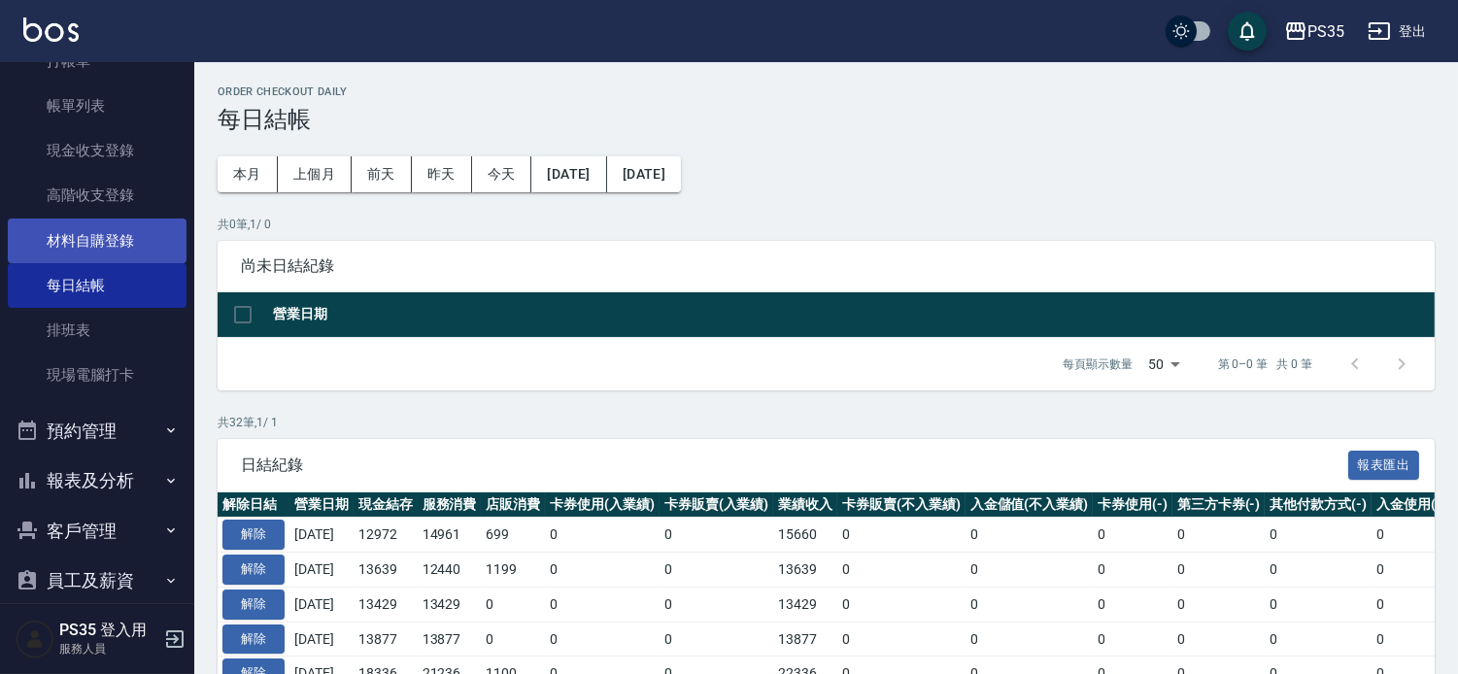
scroll to position [163, 0]
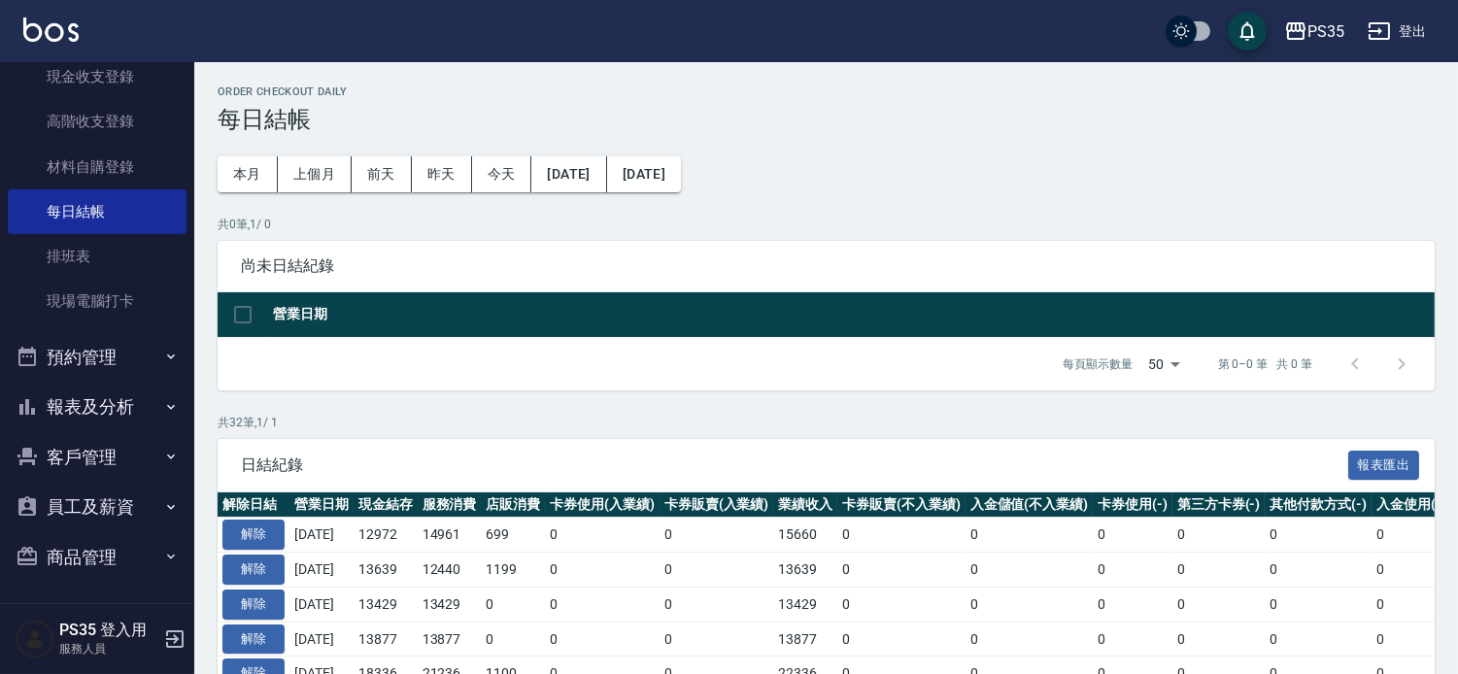
click at [83, 406] on button "報表及分析" at bounding box center [97, 407] width 179 height 51
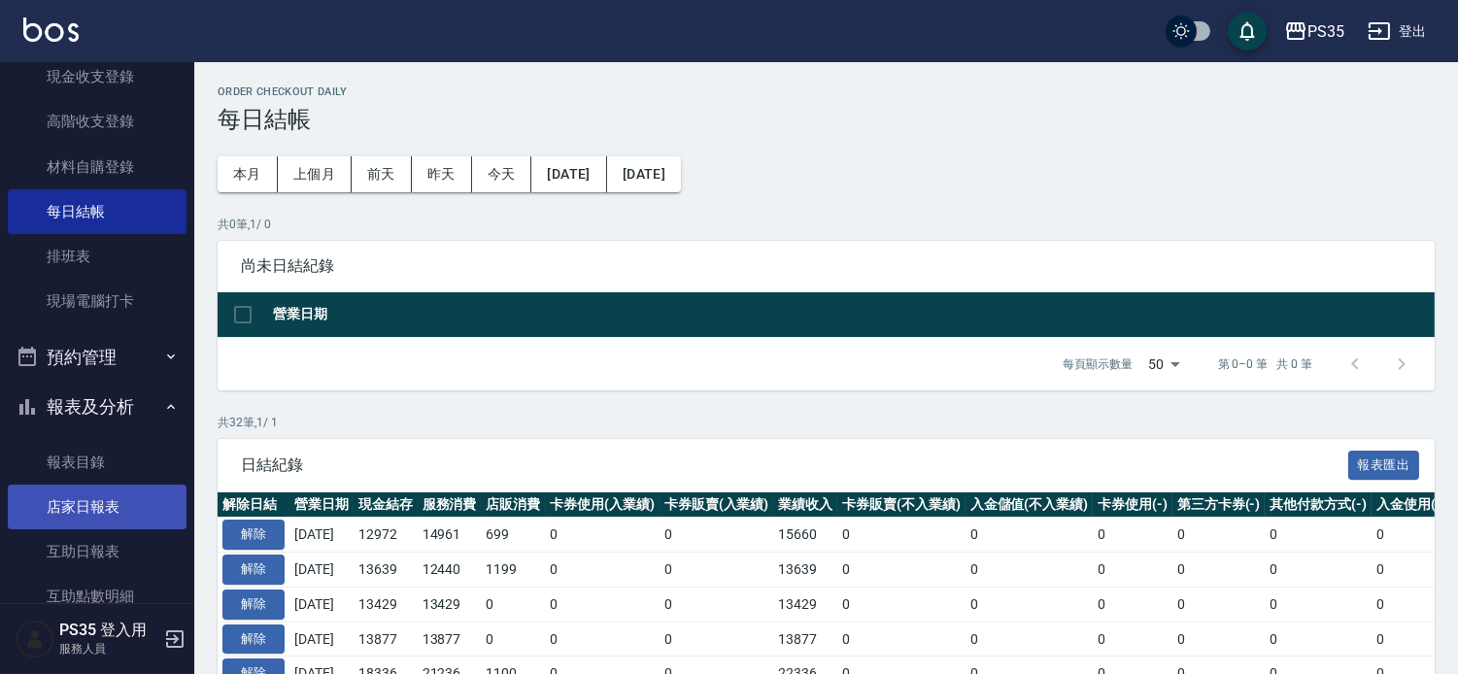
click at [69, 515] on link "店家日報表" at bounding box center [97, 507] width 179 height 45
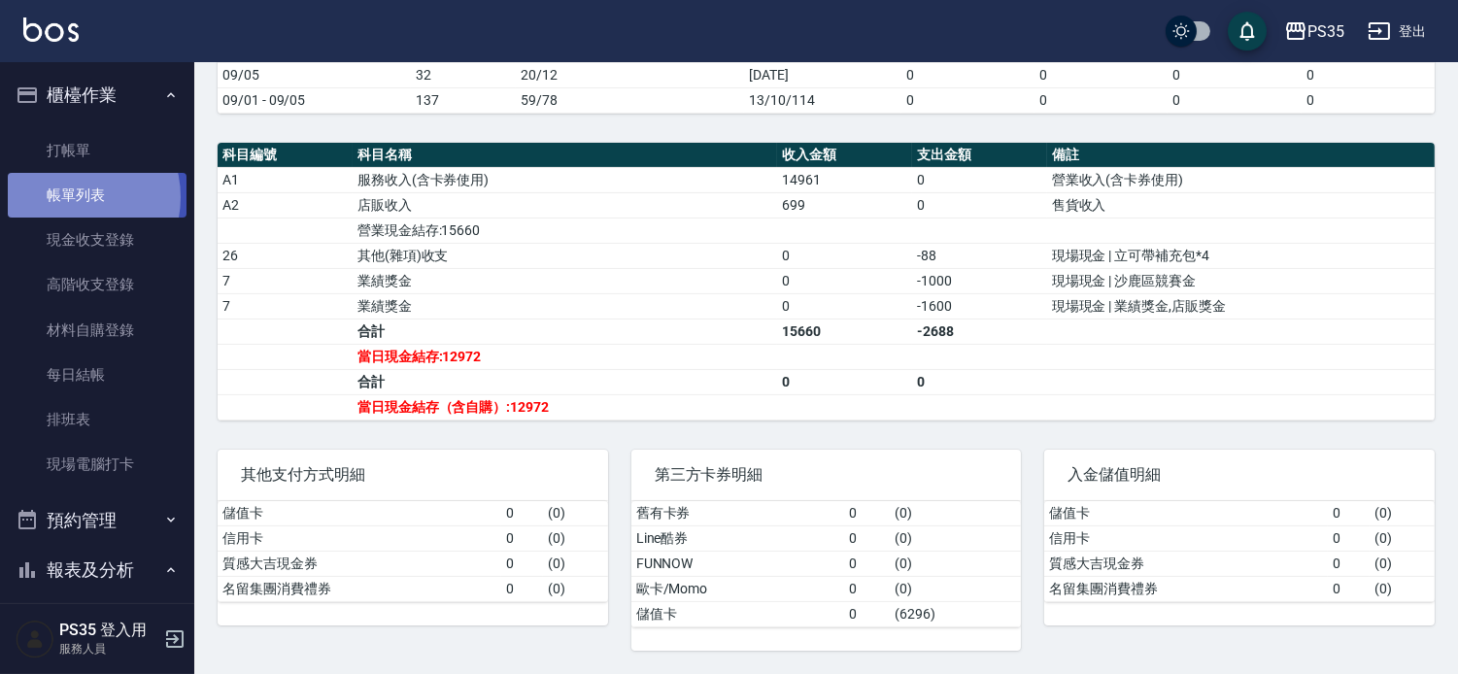
click at [68, 197] on link "帳單列表" at bounding box center [97, 195] width 179 height 45
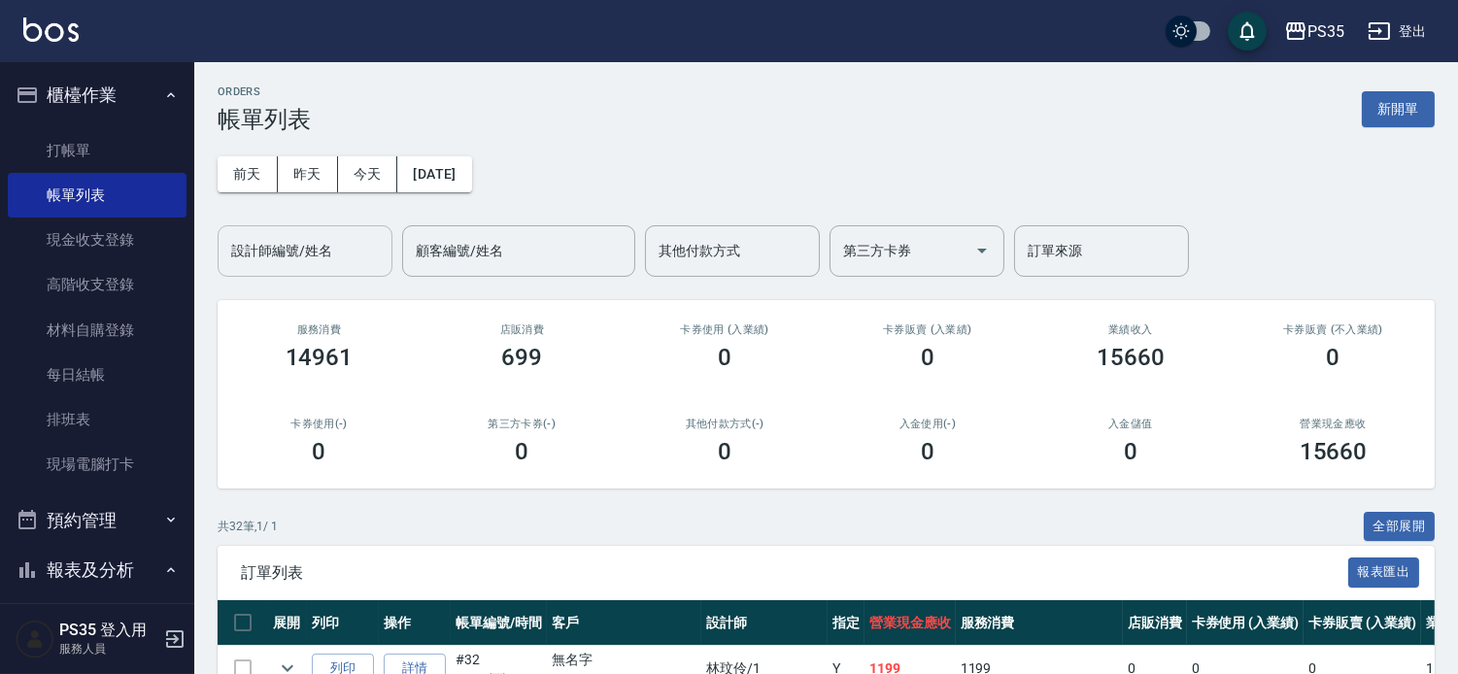
click at [331, 247] on div "設計師編號/姓名 設計師編號/姓名" at bounding box center [305, 250] width 175 height 51
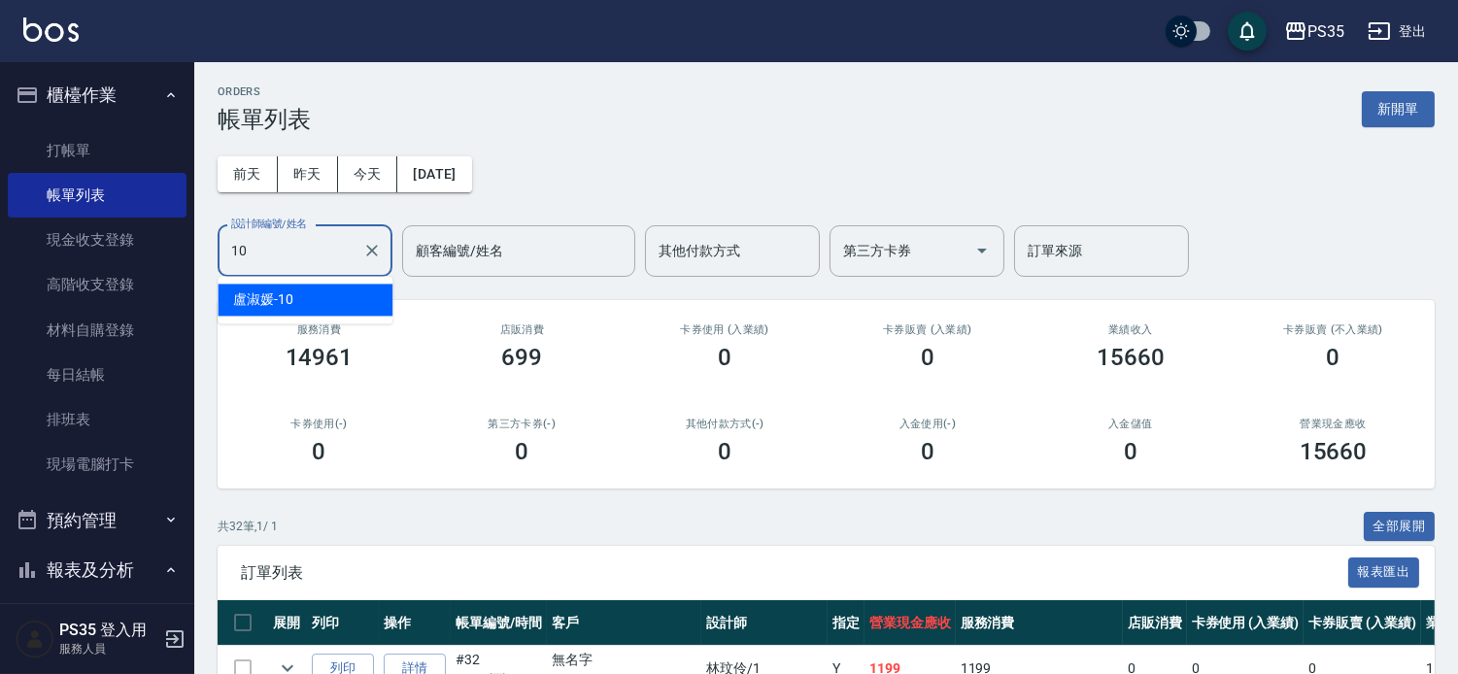
type input "盧淑媛-10"
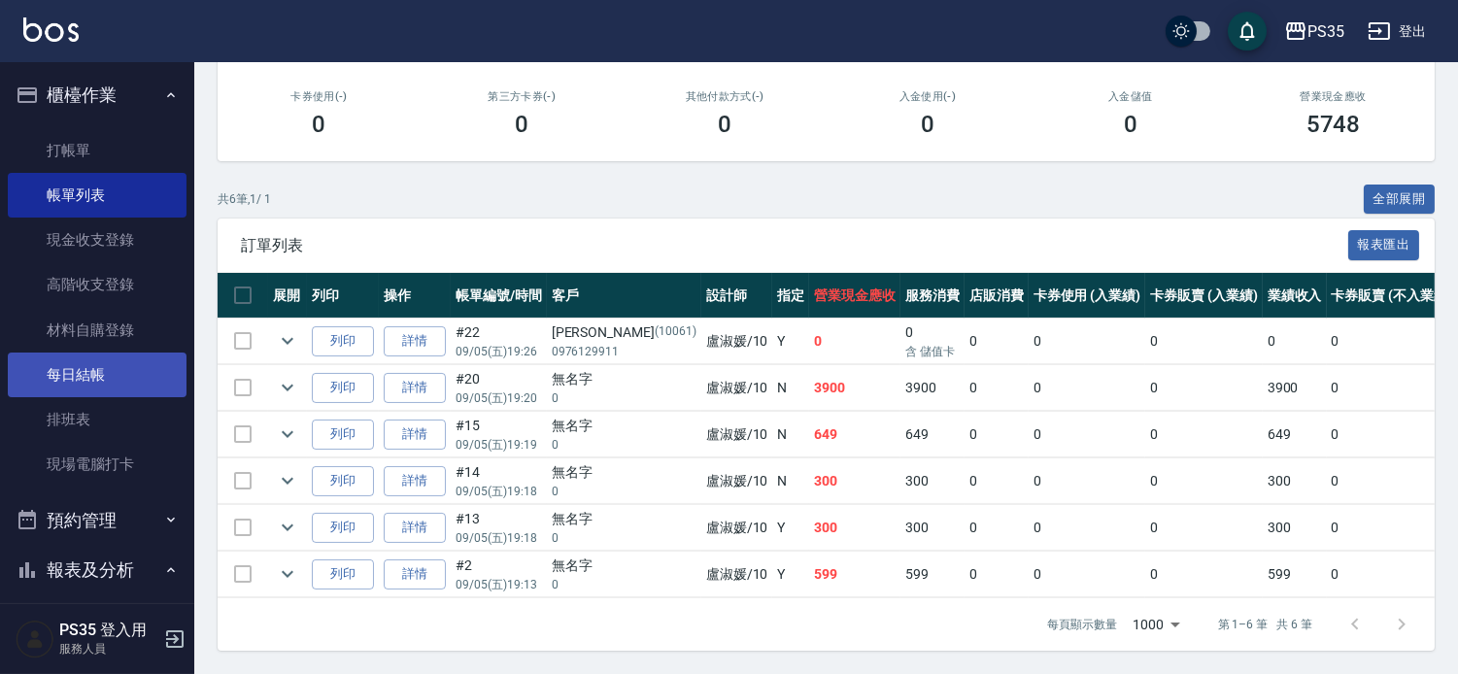
scroll to position [539, 0]
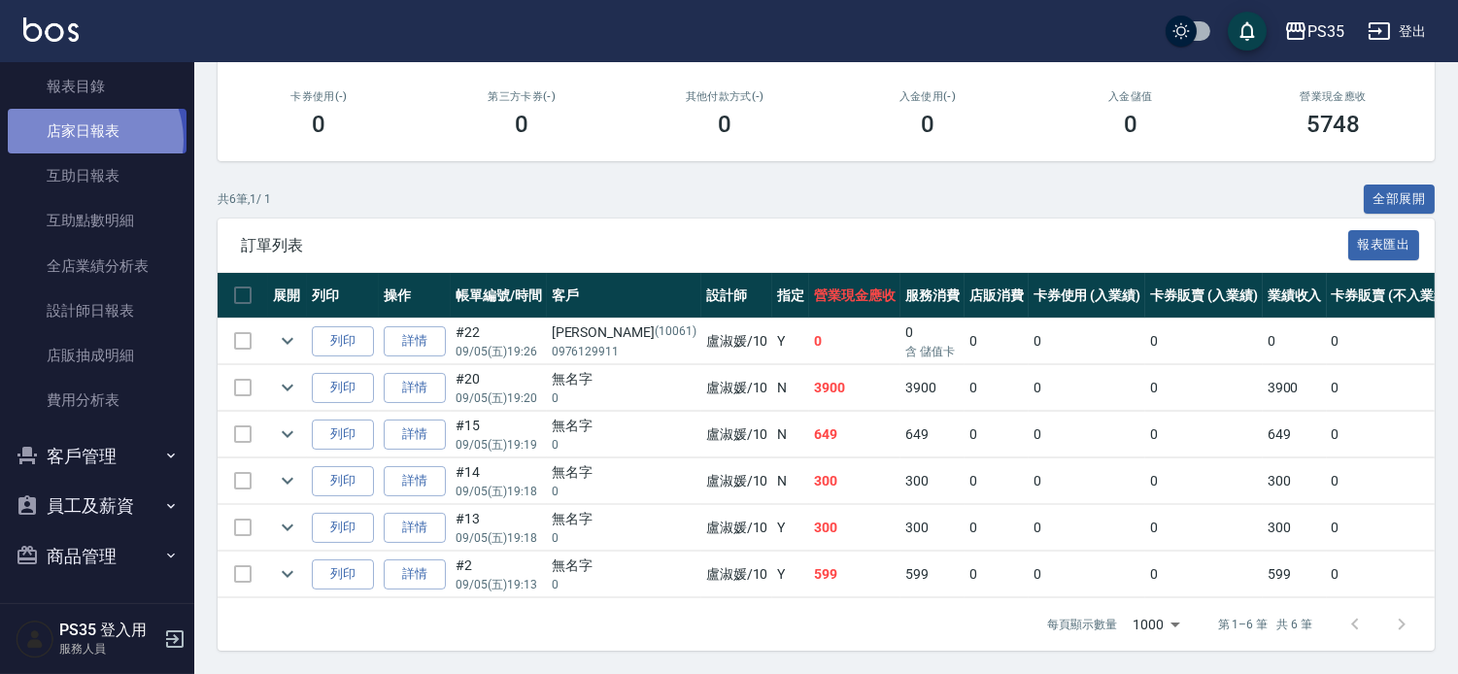
click at [89, 139] on link "店家日報表" at bounding box center [97, 131] width 179 height 45
